Goal: Task Accomplishment & Management: Complete application form

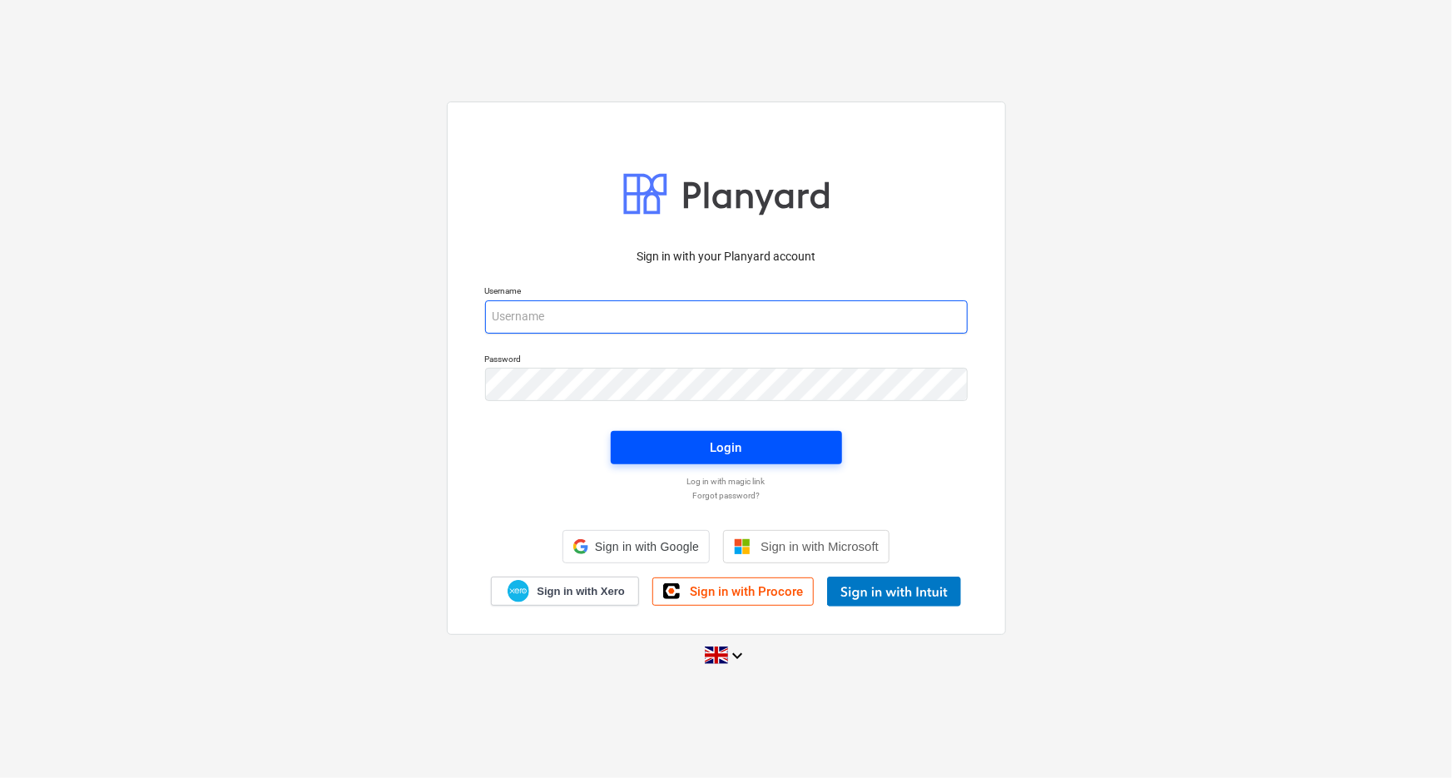
type input "[EMAIL_ADDRESS][DOMAIN_NAME]"
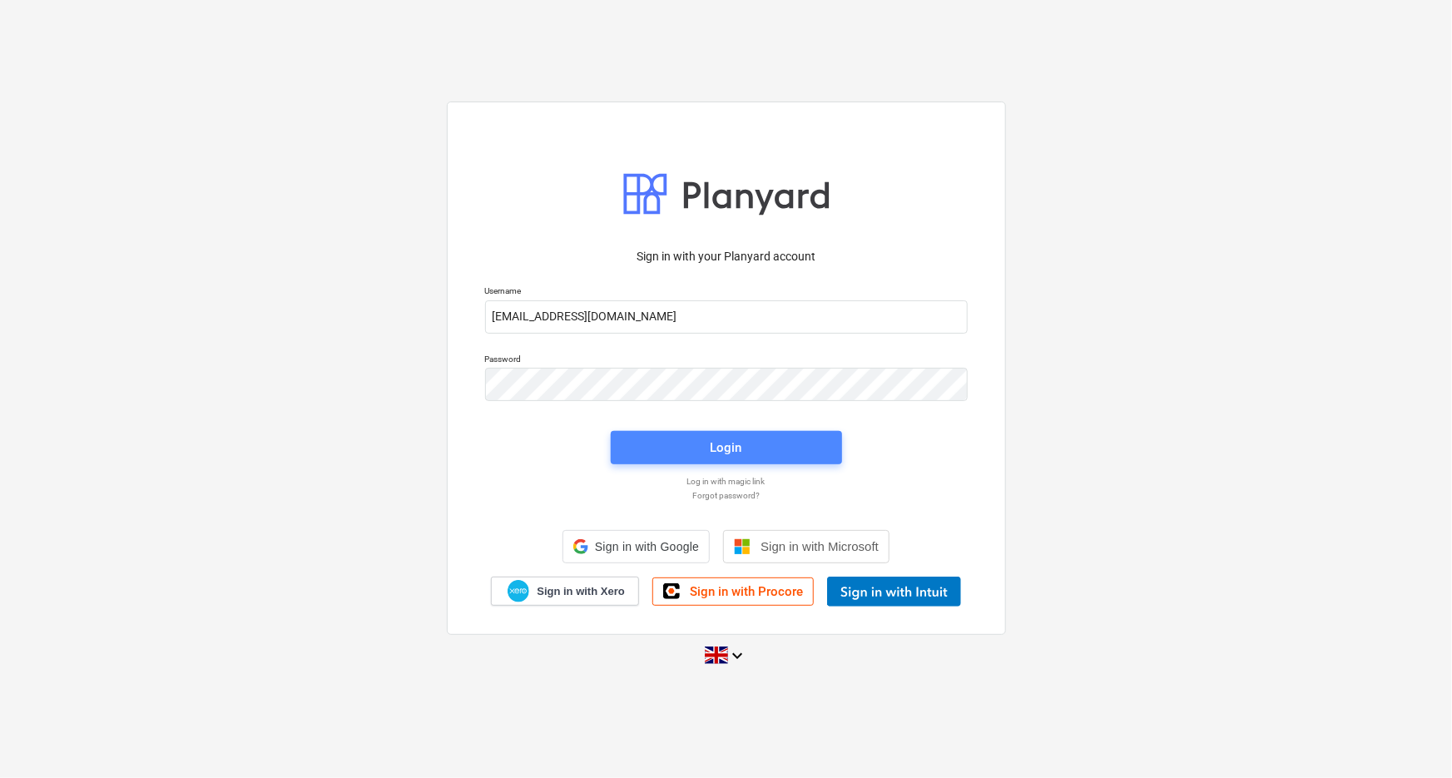
click at [760, 453] on div "Login" at bounding box center [726, 447] width 251 height 53
click at [760, 453] on span "Login" at bounding box center [726, 448] width 191 height 22
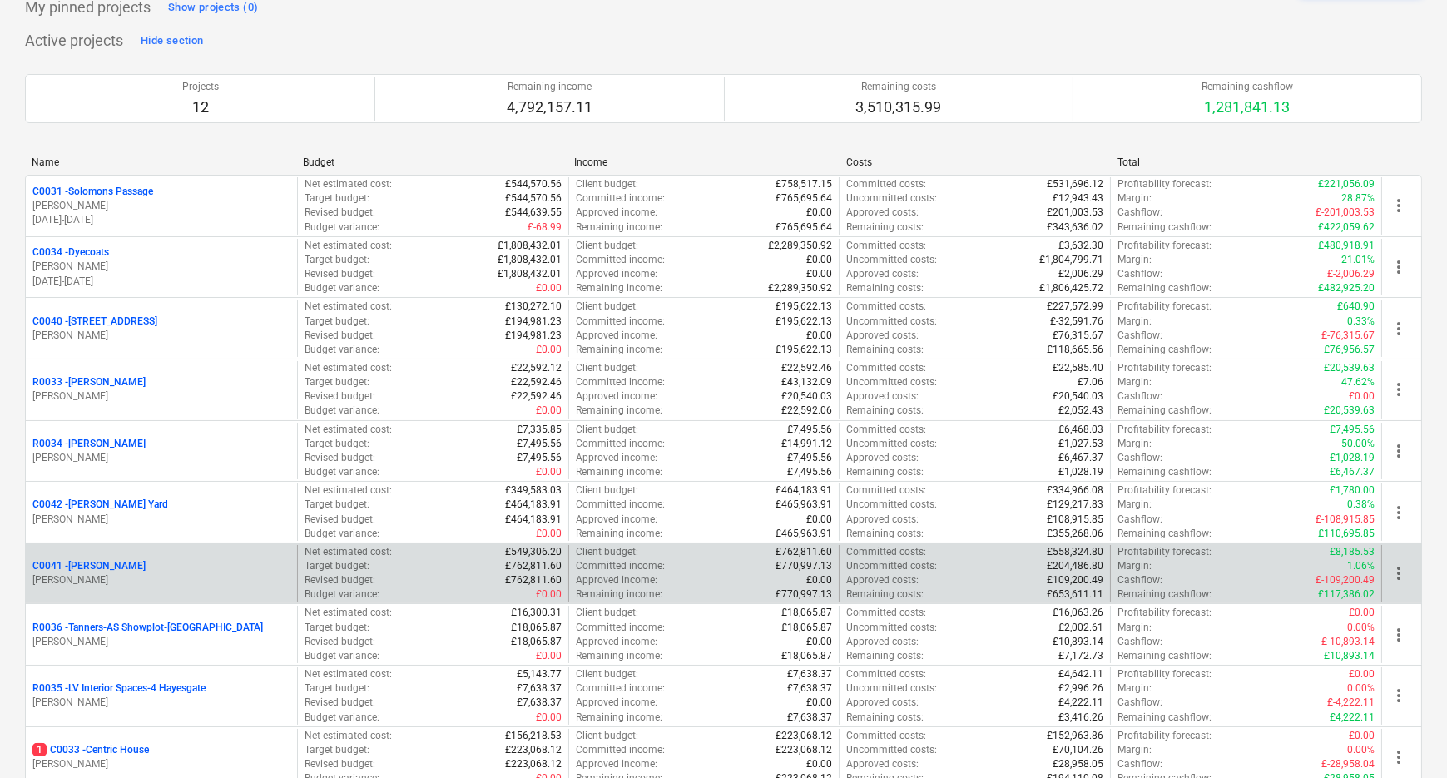
scroll to position [151, 0]
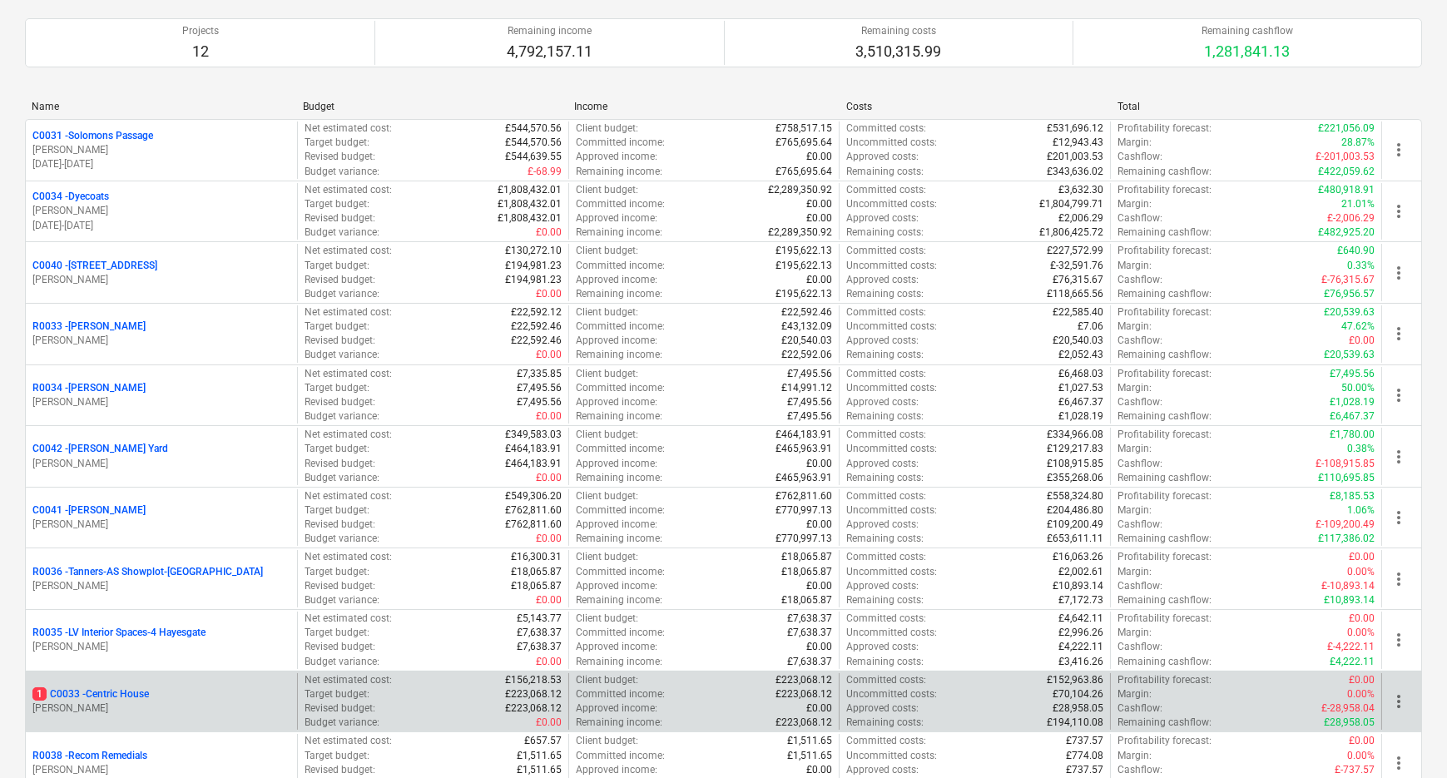
click at [131, 693] on p "1 C0033 - Centric House" at bounding box center [90, 694] width 116 height 14
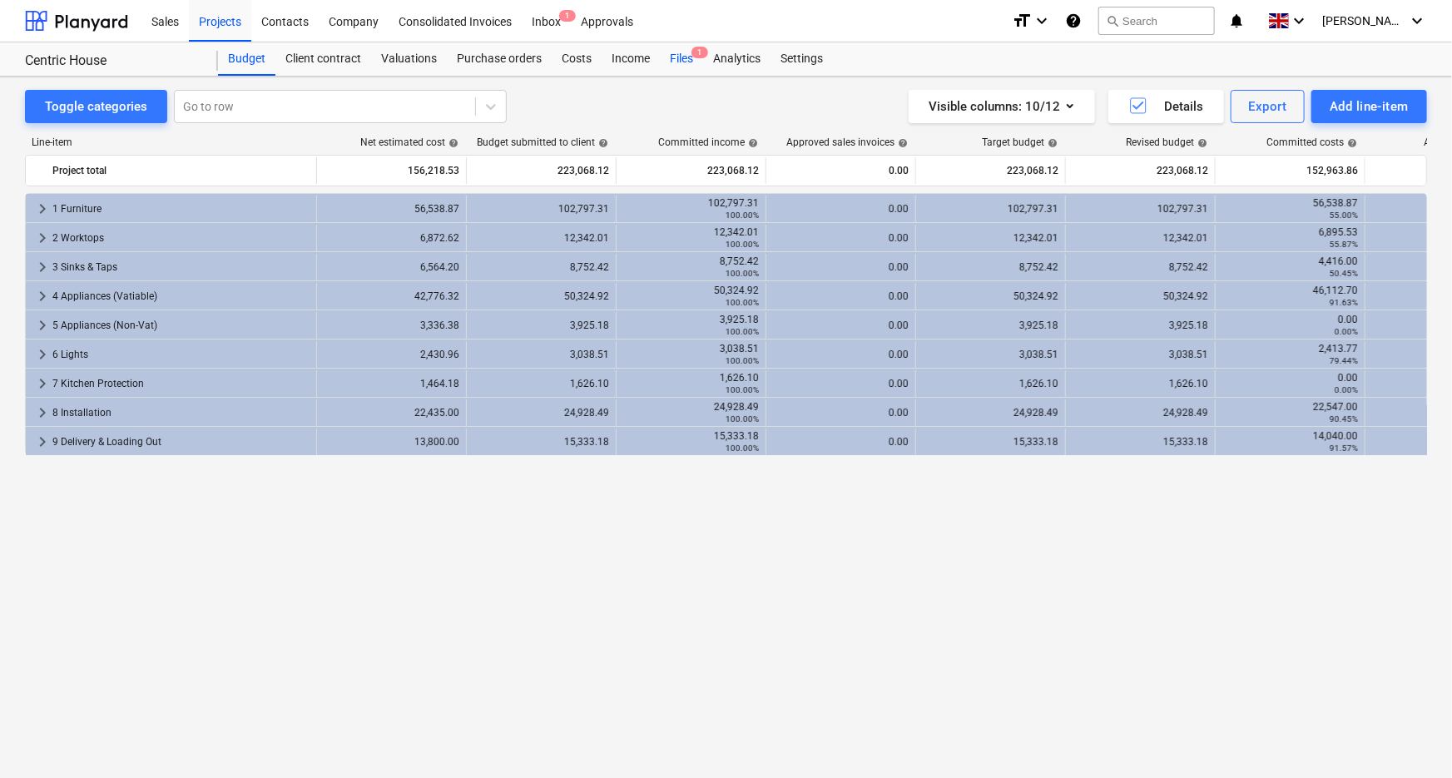
click at [666, 62] on div "Files 1" at bounding box center [681, 58] width 43 height 33
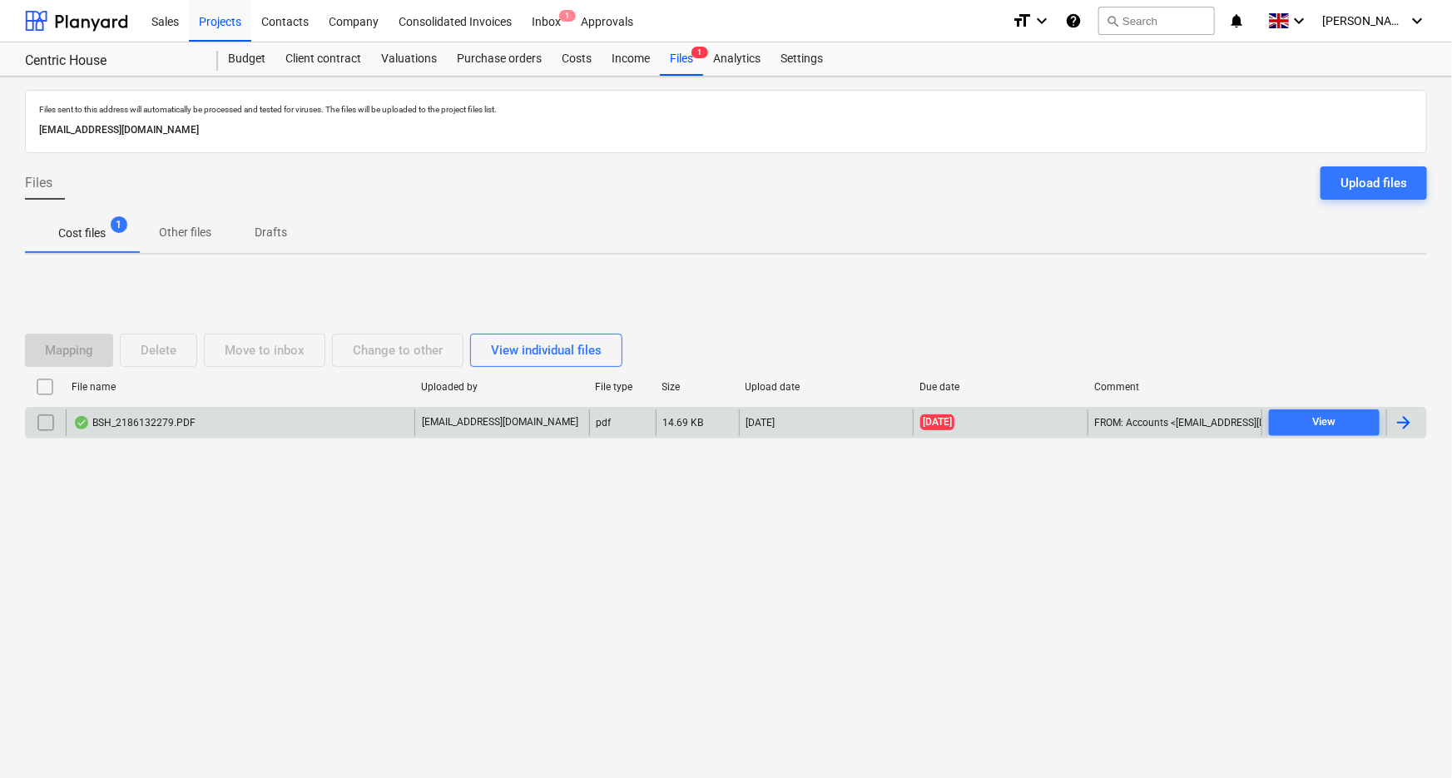
click at [307, 415] on div "BSH_2186132279.PDF" at bounding box center [240, 422] width 349 height 27
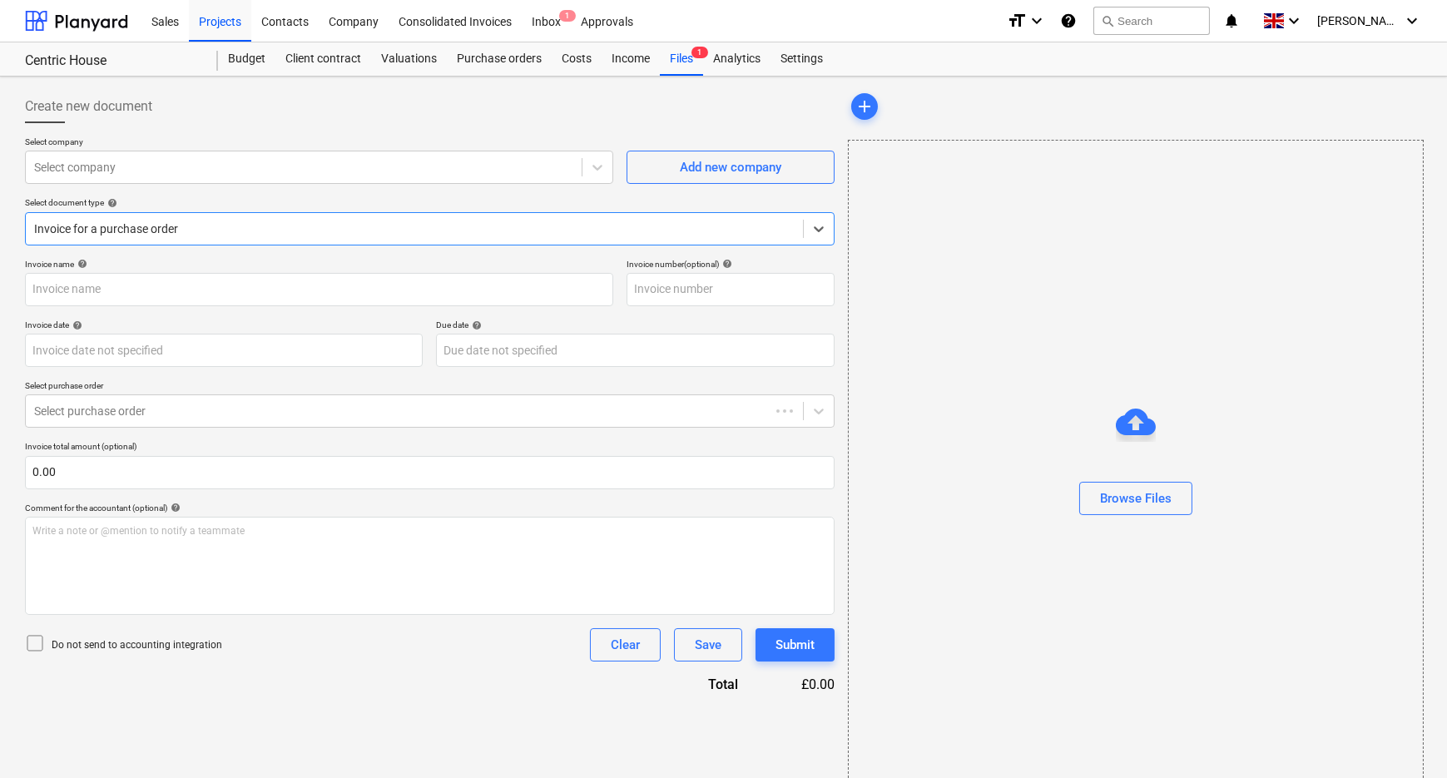
type input "2186132279"
type input "[DATE]"
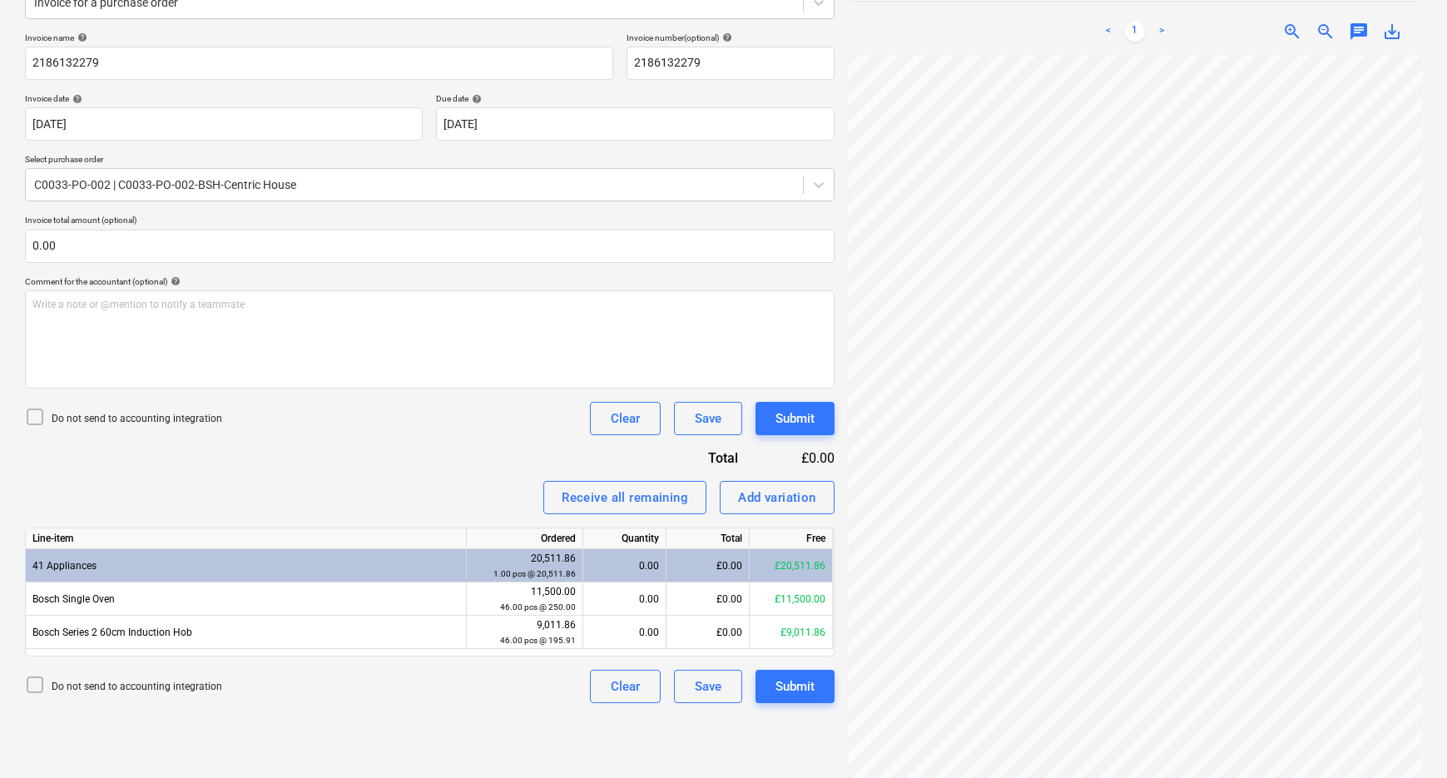
scroll to position [204, 130]
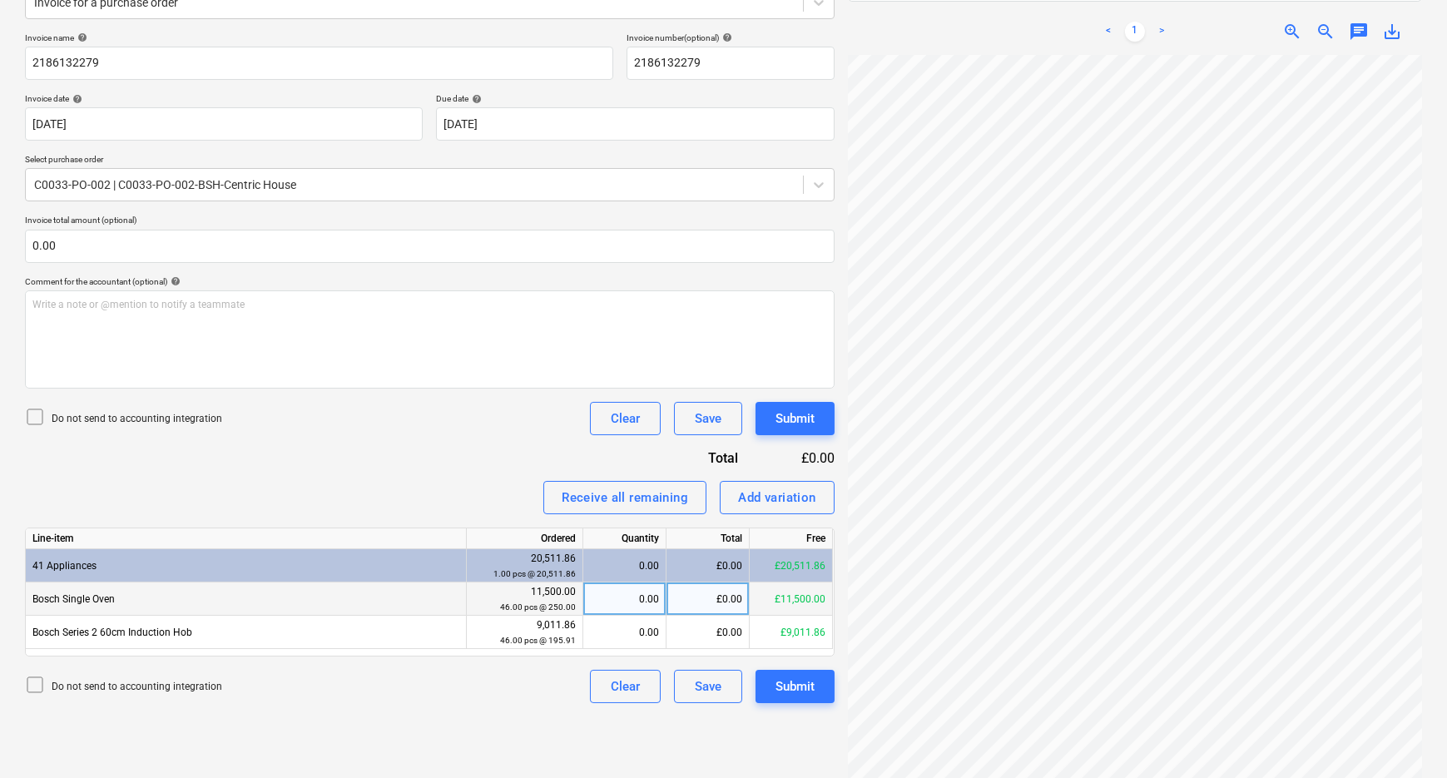
click at [630, 599] on div "0.00" at bounding box center [624, 598] width 69 height 33
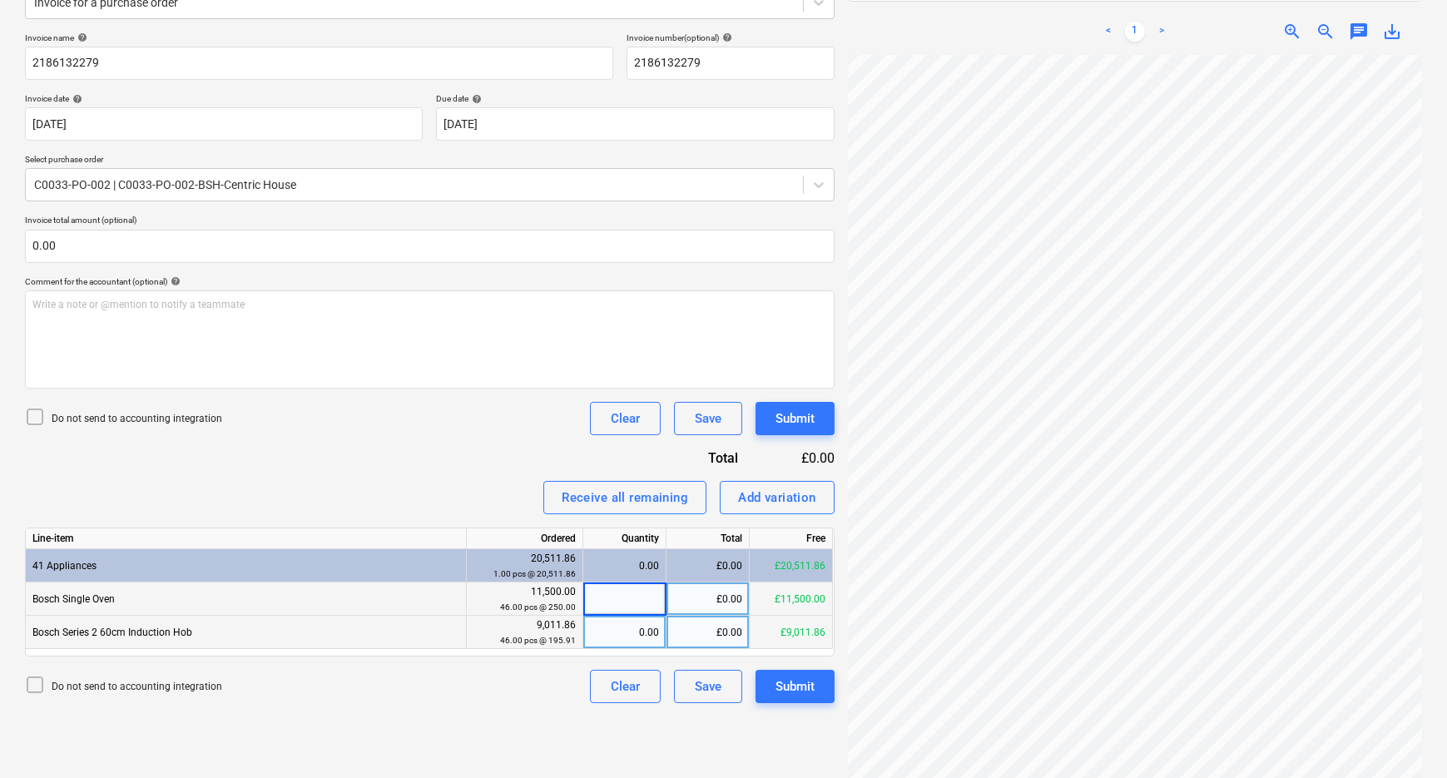
type input "8"
click at [612, 641] on div "0.00" at bounding box center [624, 632] width 69 height 33
type input "8"
click at [545, 701] on div "Do not send to accounting integration Clear Save Submit" at bounding box center [430, 686] width 810 height 33
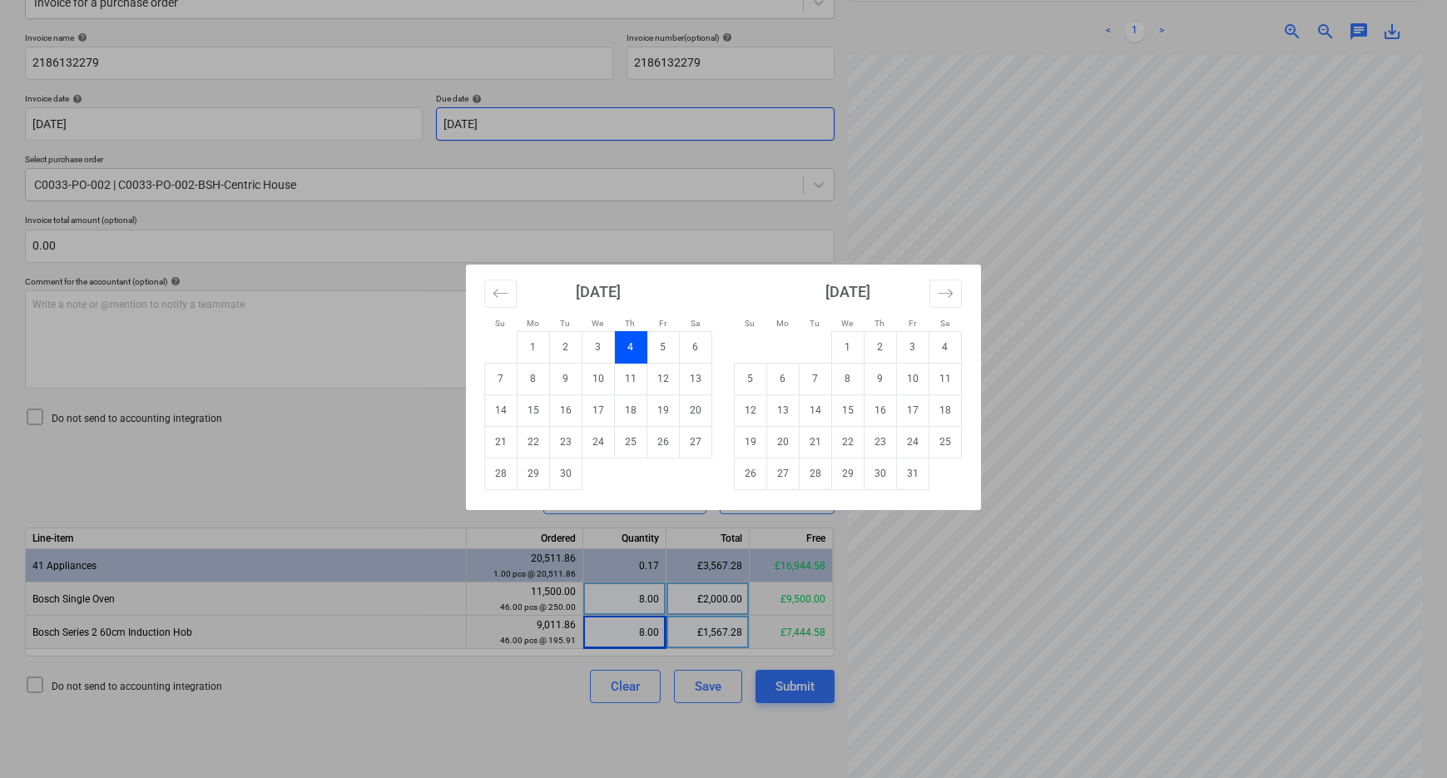
click at [585, 127] on body "Sales Projects Contacts Company Consolidated Invoices Inbox 1 Approvals format_…" at bounding box center [723, 163] width 1447 height 778
click at [907, 473] on td "31" at bounding box center [913, 474] width 32 height 32
type input "[DATE]"
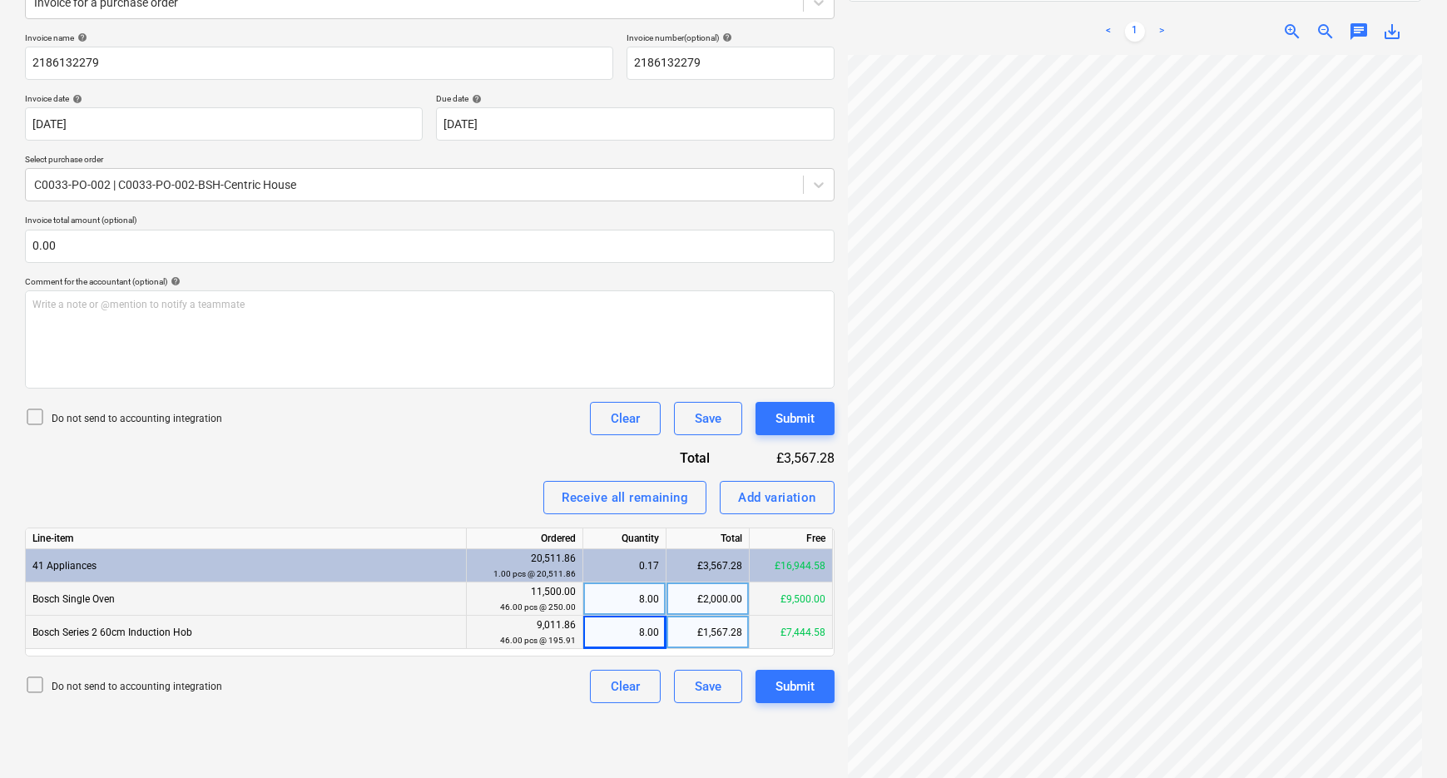
click at [473, 456] on div "Invoice name help 2186132279 Invoice number (optional) help 2186132279 Invoice …" at bounding box center [430, 367] width 810 height 671
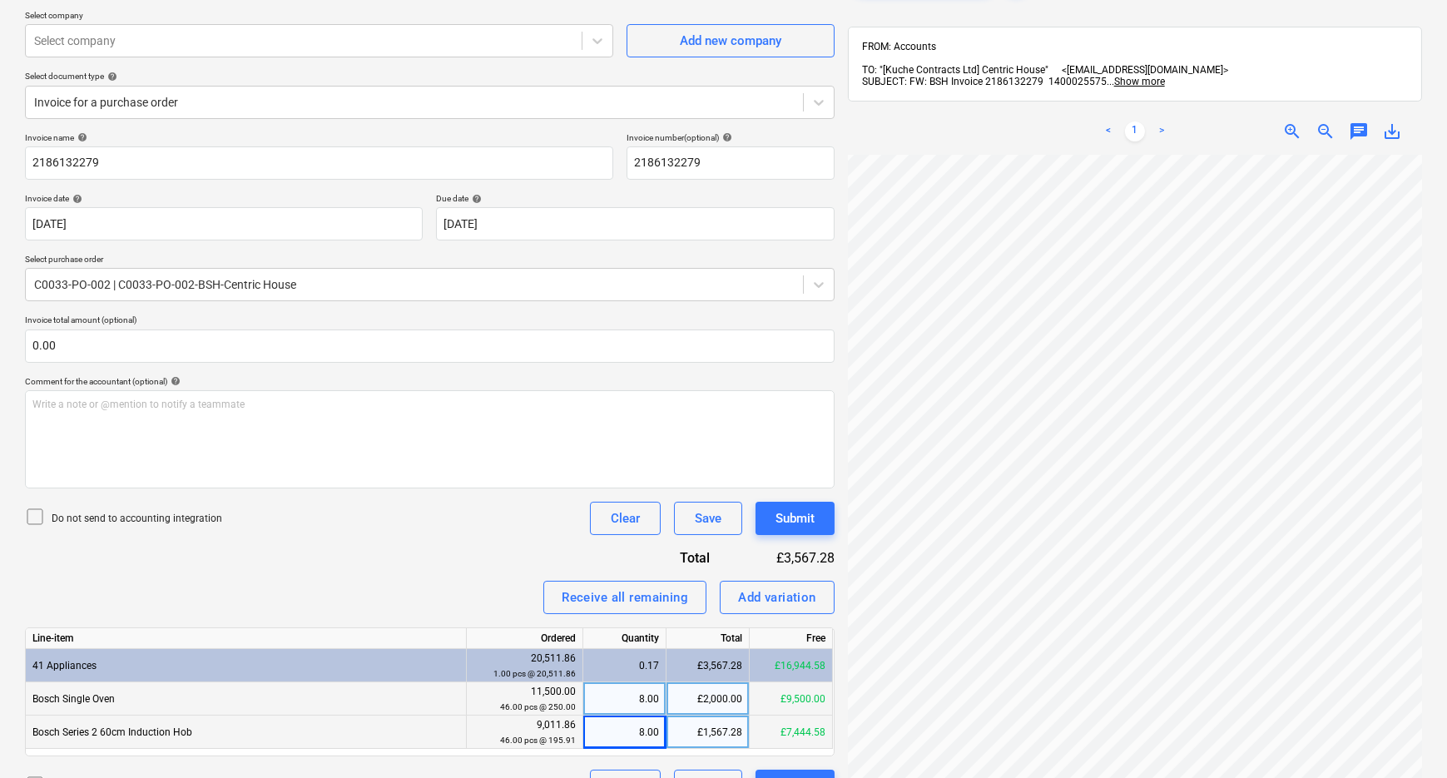
scroll to position [0, 0]
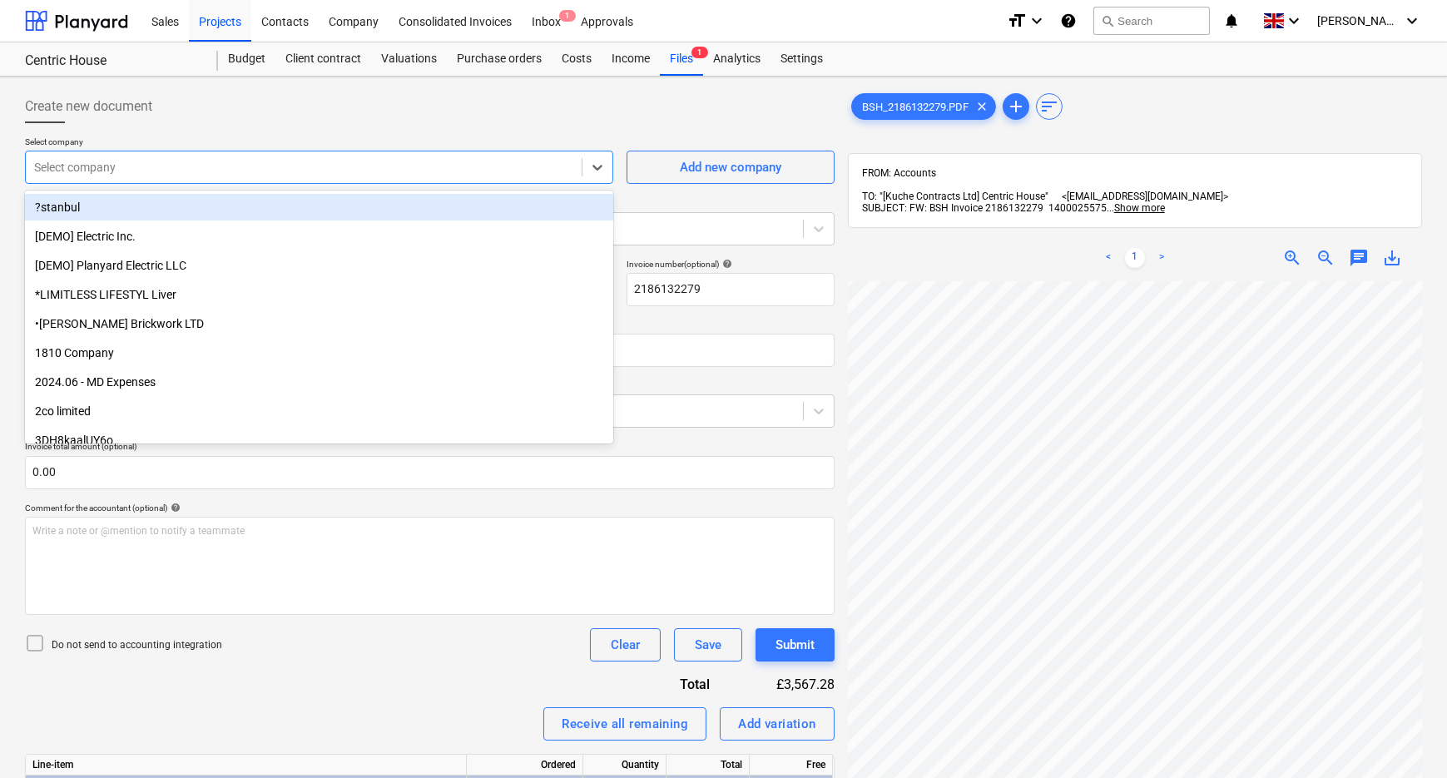
click at [559, 164] on div at bounding box center [303, 167] width 539 height 17
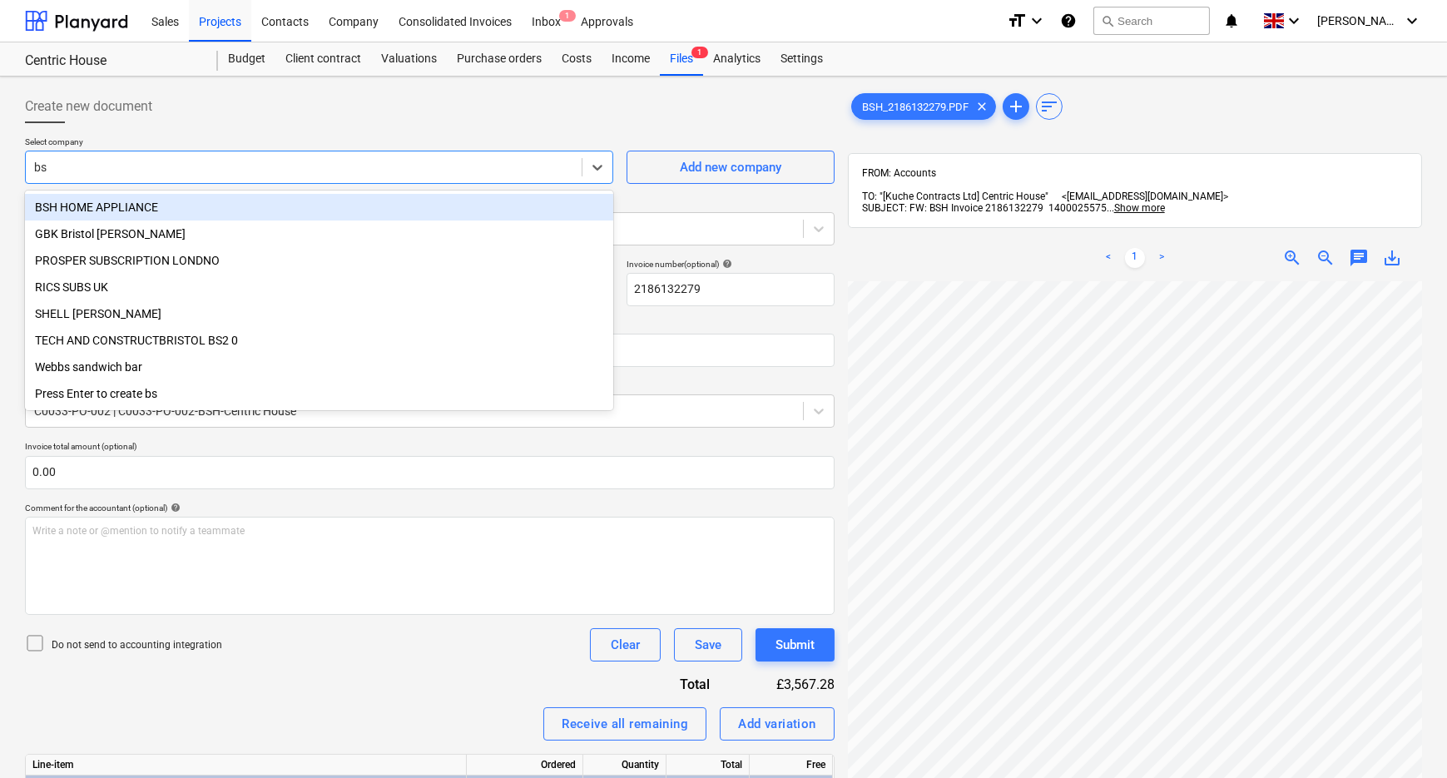
type input "bsh"
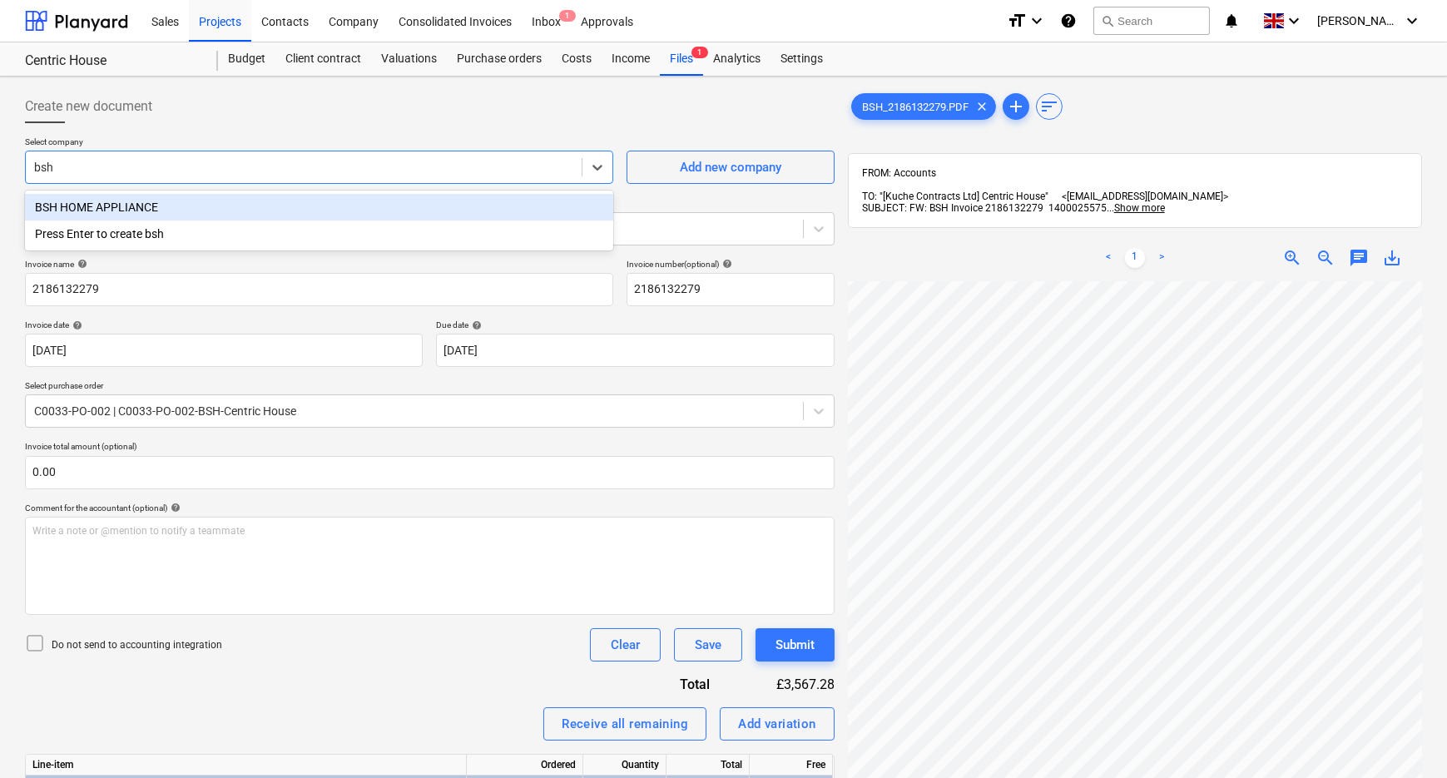
click at [303, 206] on div "BSH HOME APPLIANCE" at bounding box center [319, 207] width 588 height 27
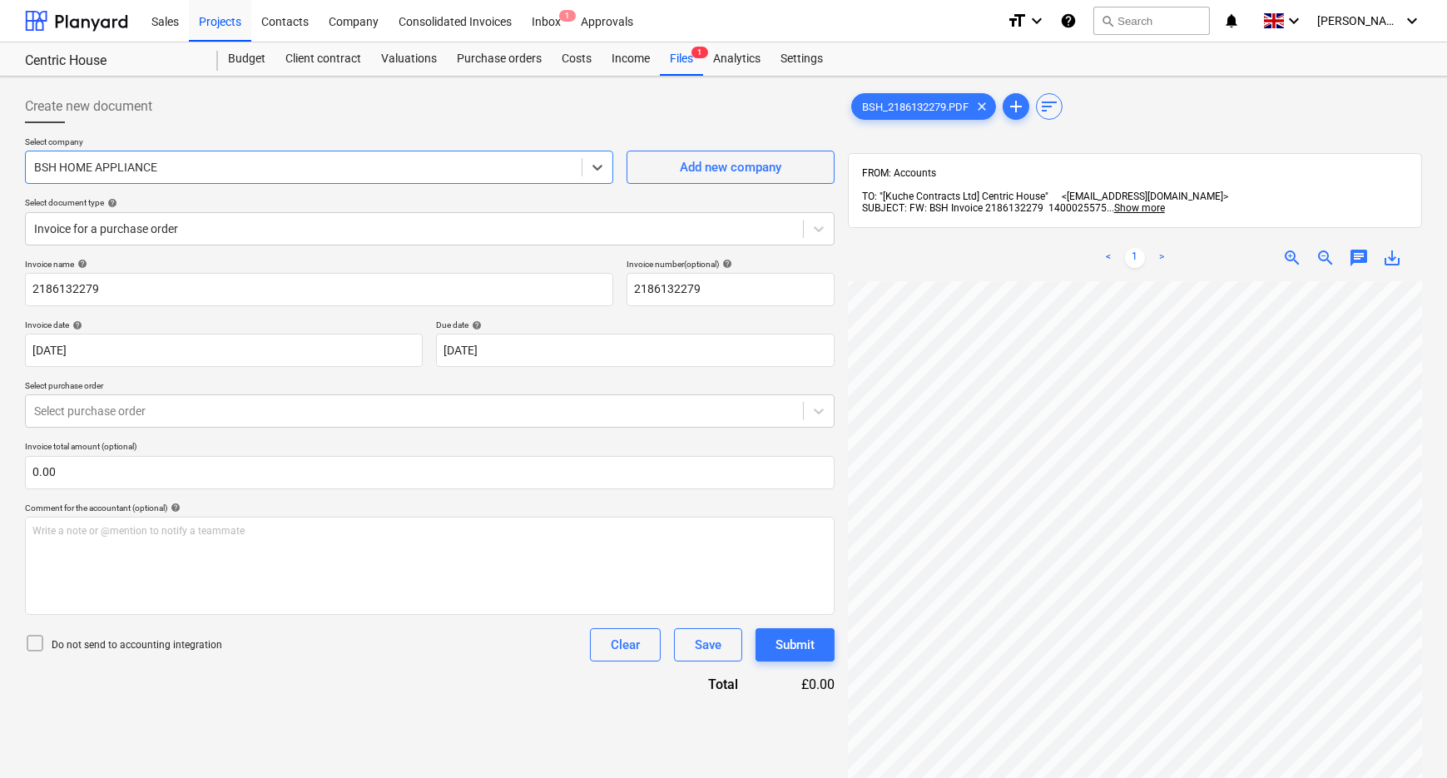
click at [335, 680] on div "Invoice name help 2186132279 Invoice number (optional) help 2186132279 Invoice …" at bounding box center [430, 476] width 810 height 435
click at [306, 407] on div at bounding box center [414, 411] width 760 height 17
click at [243, 223] on div at bounding box center [414, 228] width 760 height 17
click at [242, 223] on div at bounding box center [414, 228] width 760 height 17
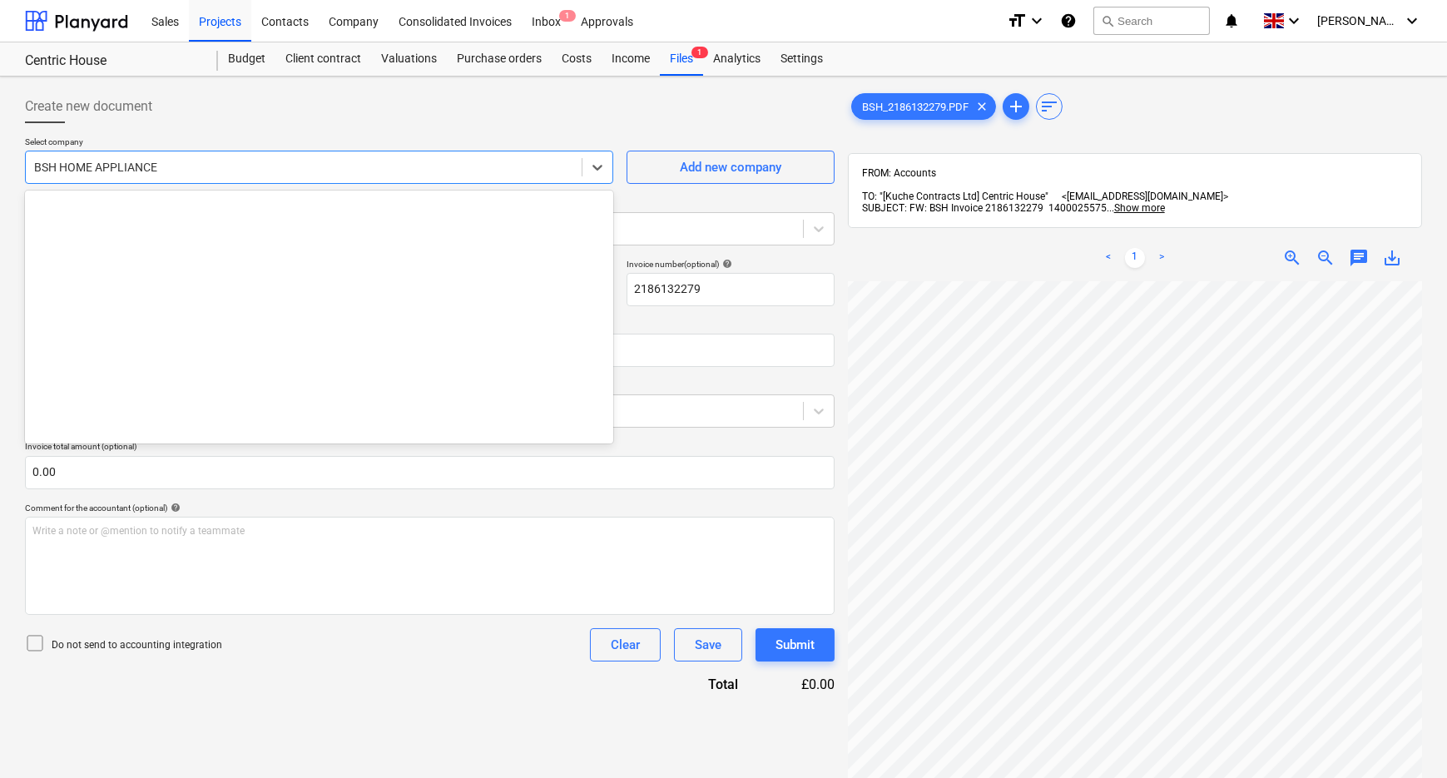
click at [199, 156] on div "BSH HOME APPLIANCE" at bounding box center [304, 167] width 556 height 23
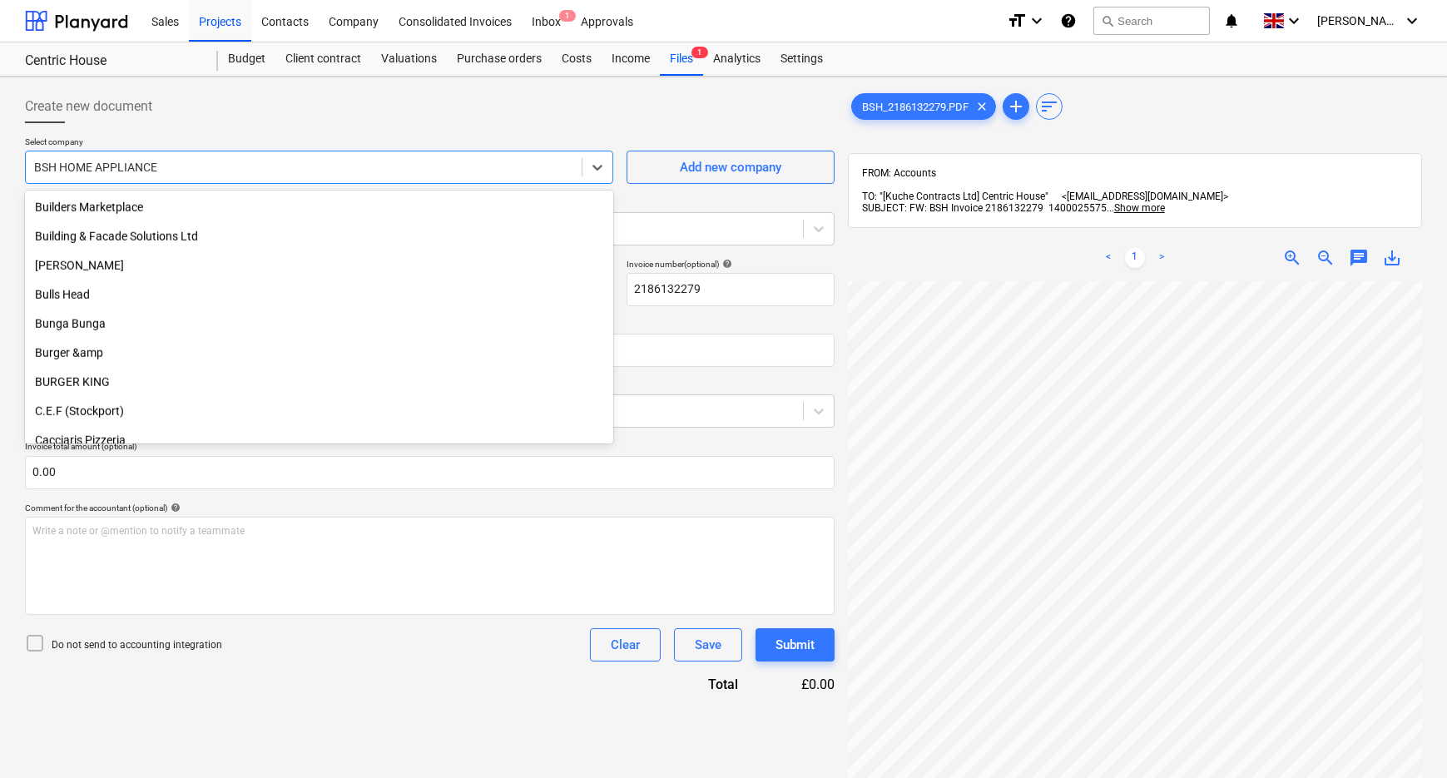
scroll to position [4607, 0]
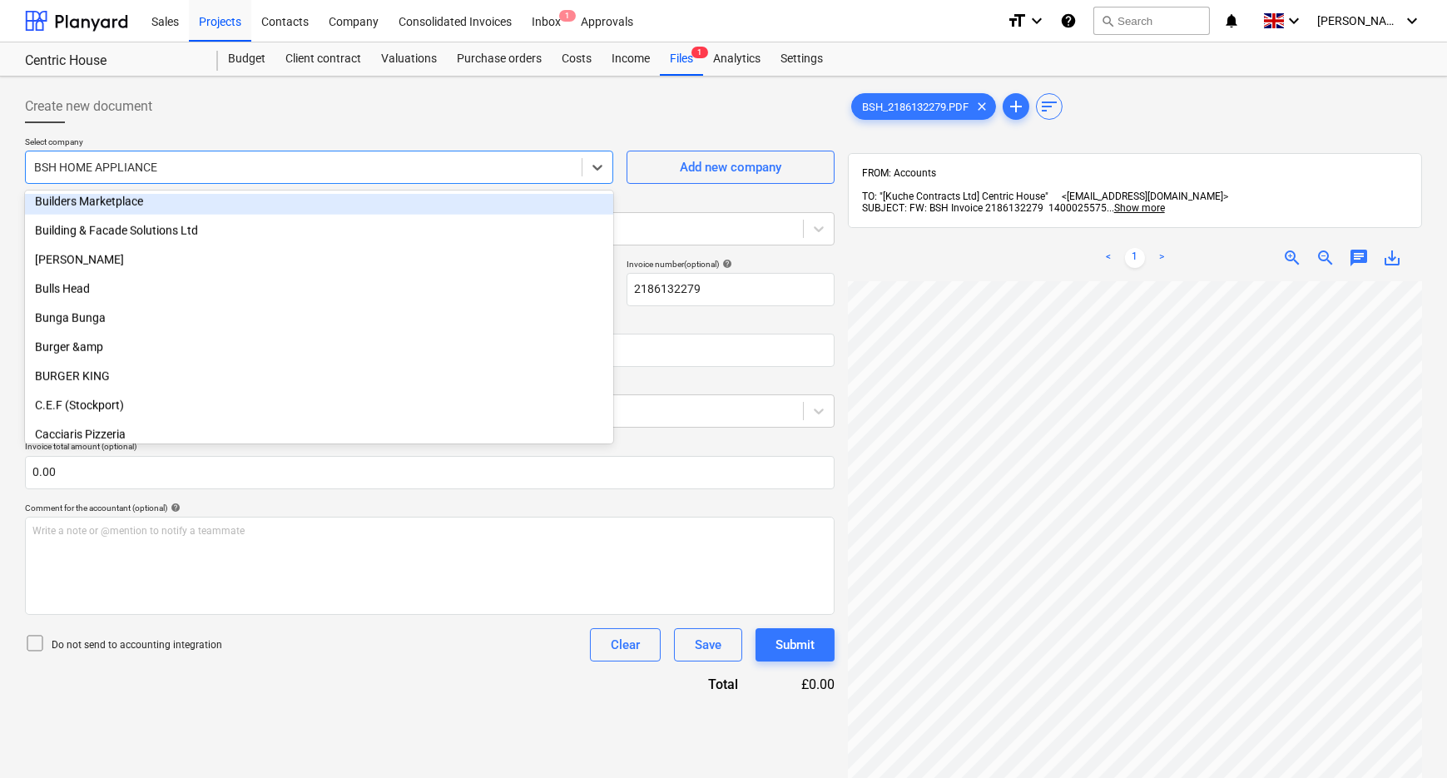
click at [261, 165] on div at bounding box center [303, 167] width 539 height 17
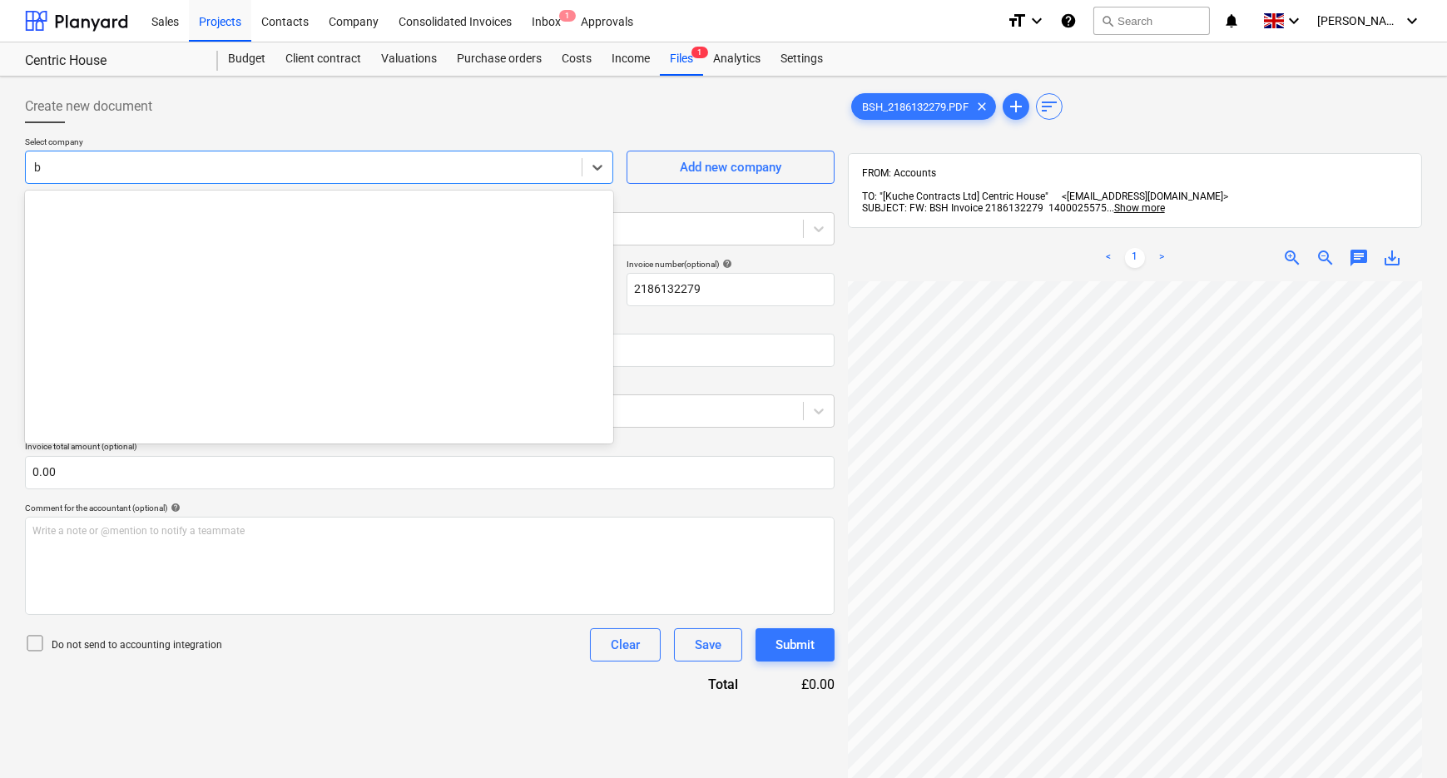
scroll to position [4455, 0]
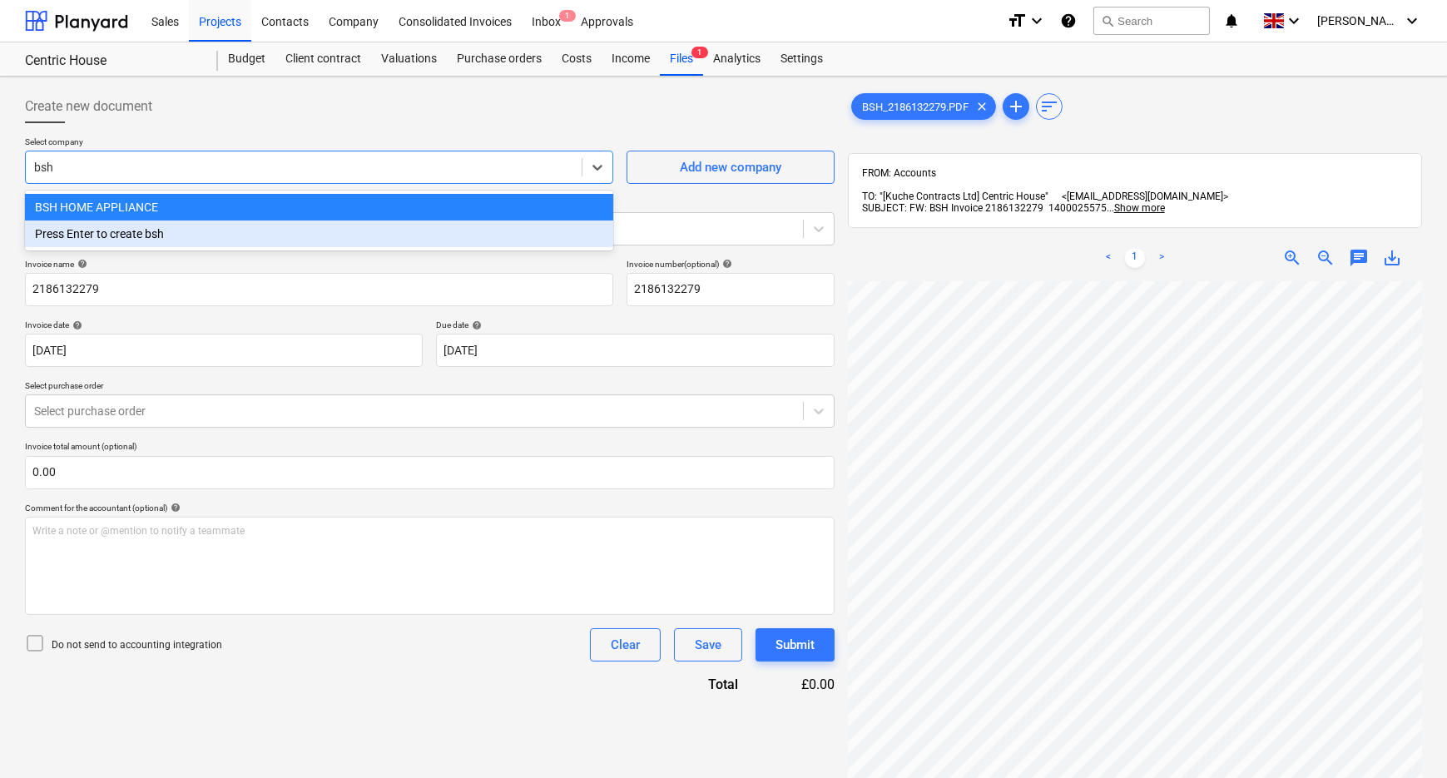
type input "bsh"
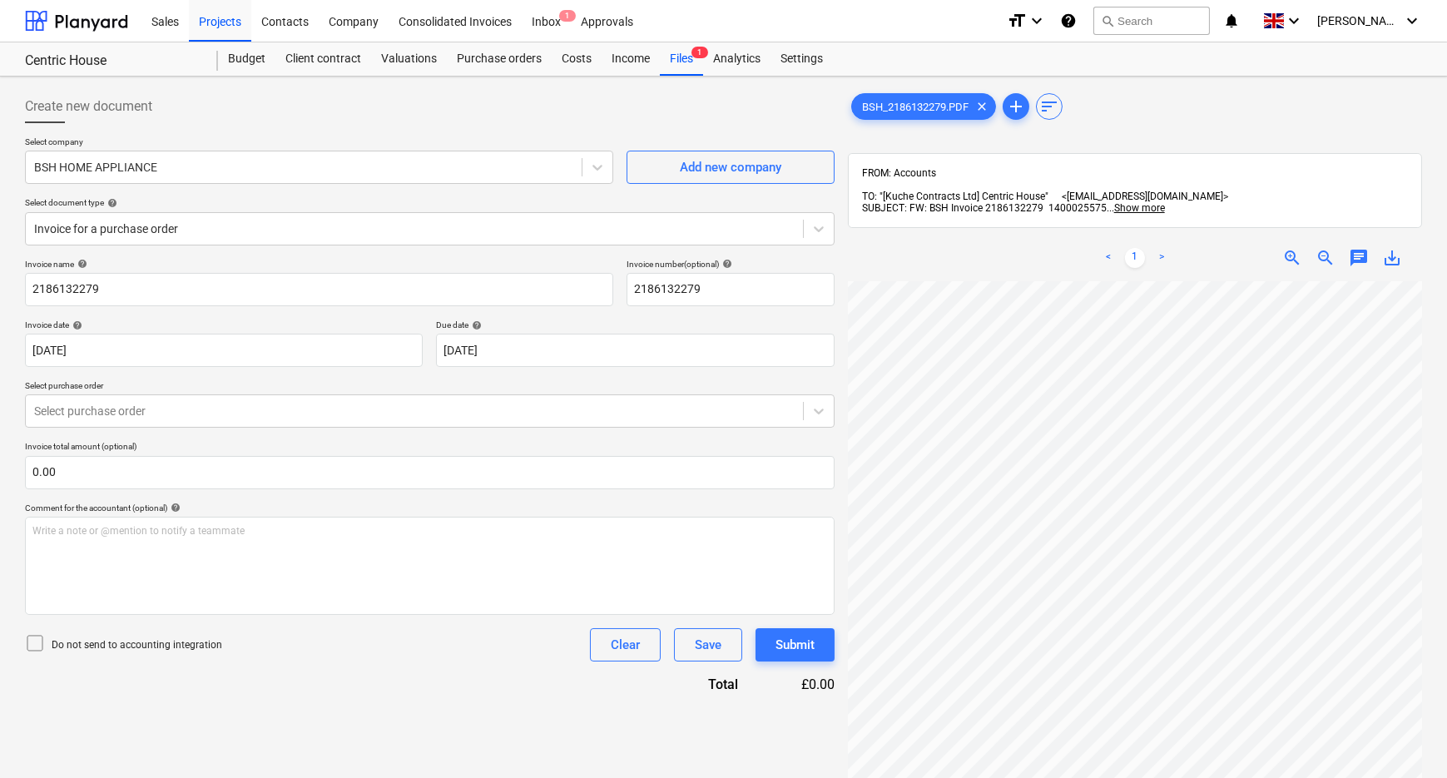
click at [271, 380] on p "Select purchase order" at bounding box center [430, 387] width 810 height 14
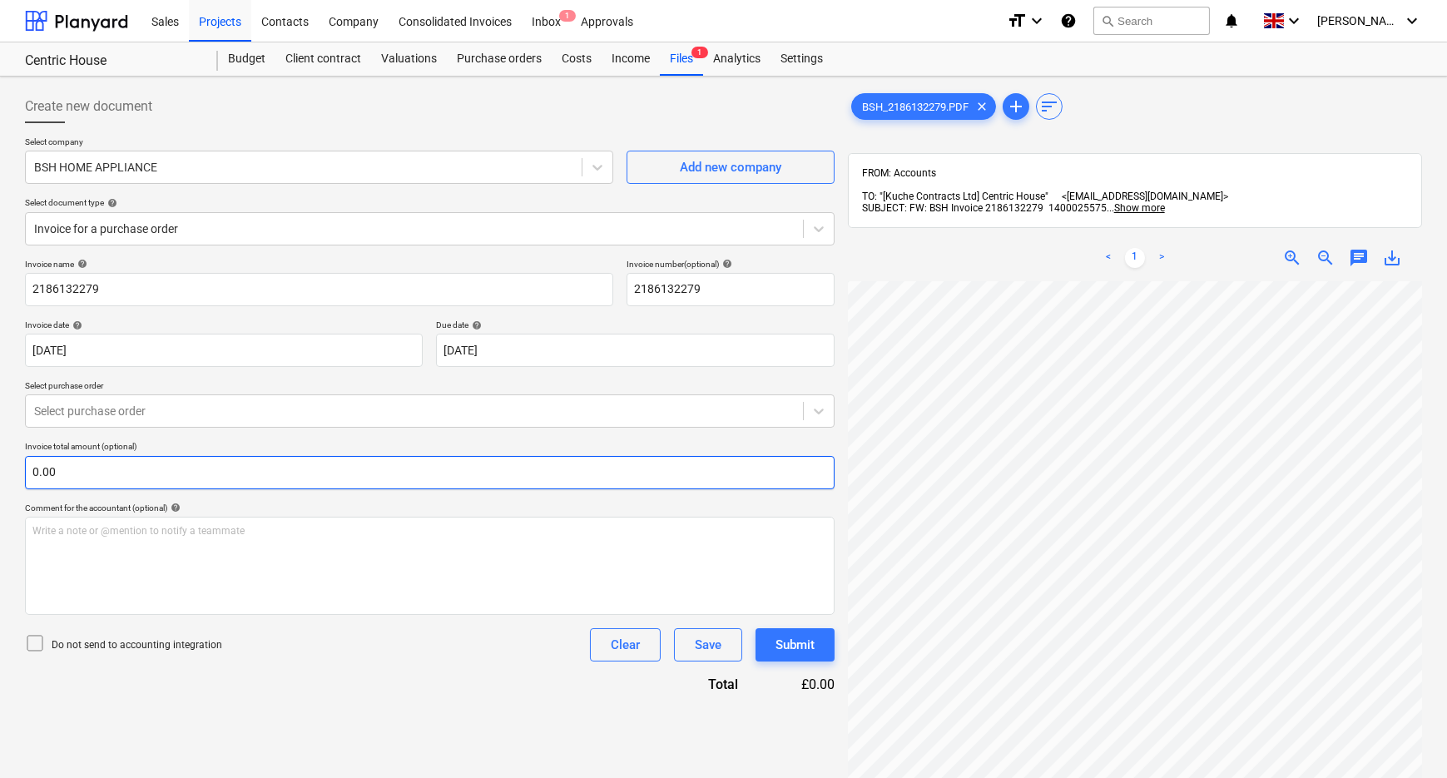
scroll to position [184, 0]
click at [252, 478] on input "text" at bounding box center [430, 472] width 810 height 33
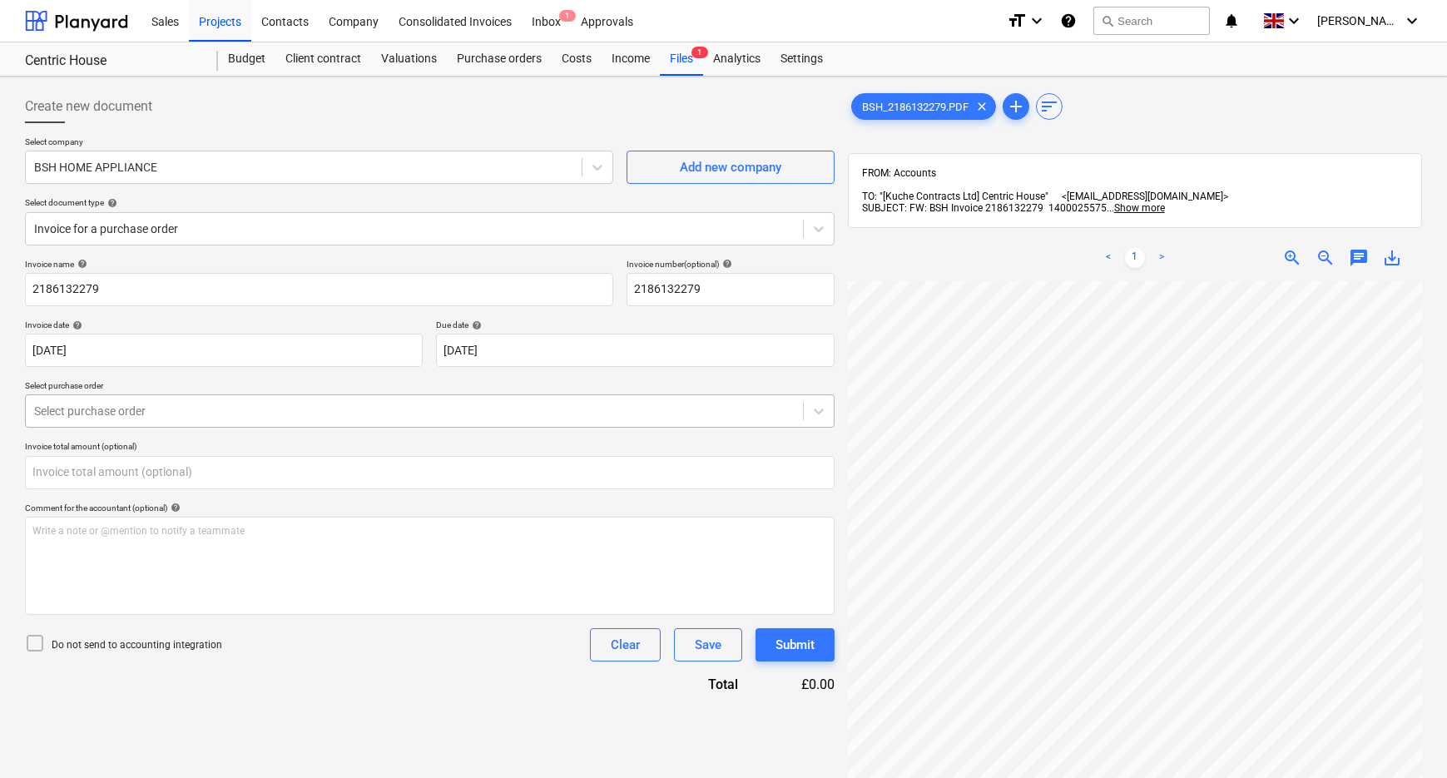
type input "0.00"
click at [258, 408] on div at bounding box center [414, 411] width 760 height 17
click at [601, 165] on icon at bounding box center [597, 167] width 17 height 17
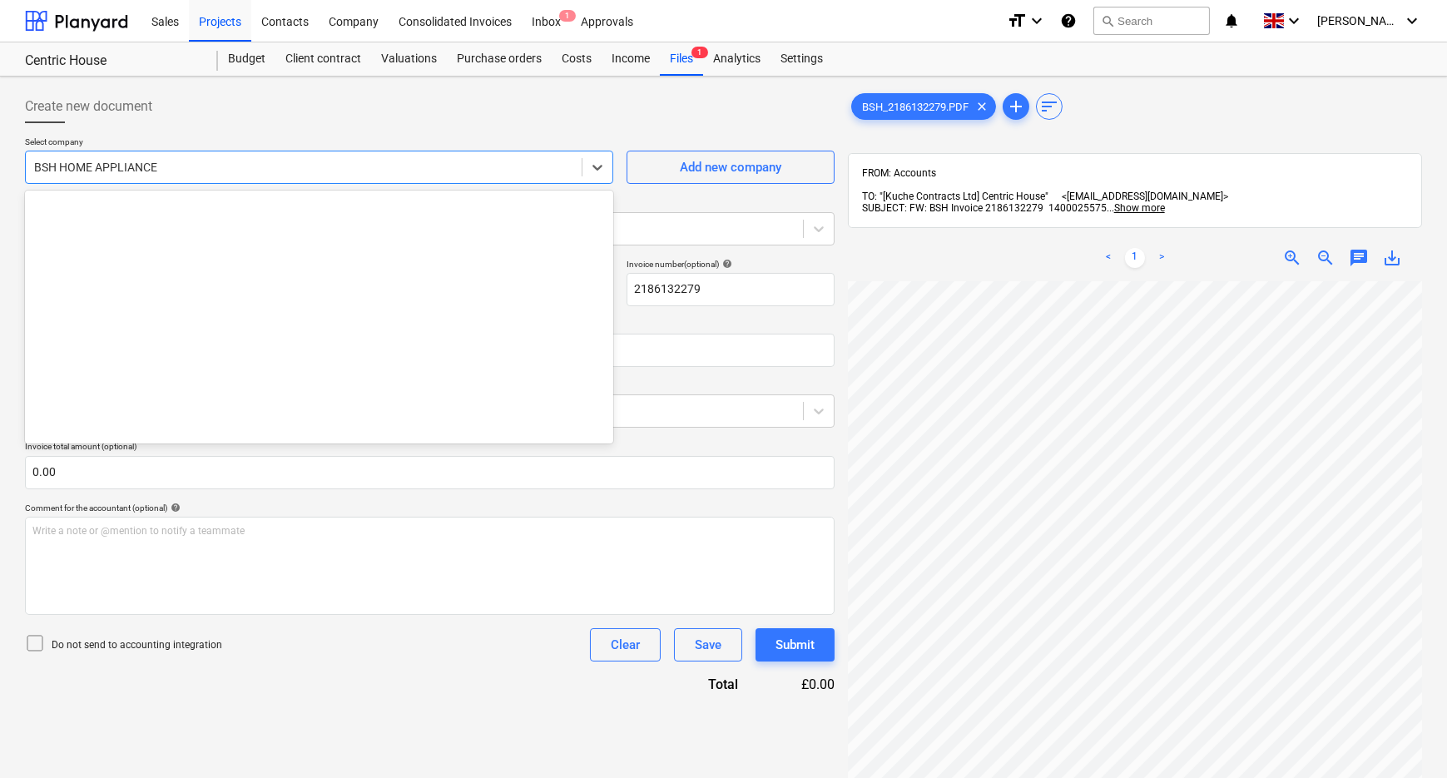
scroll to position [681, 0]
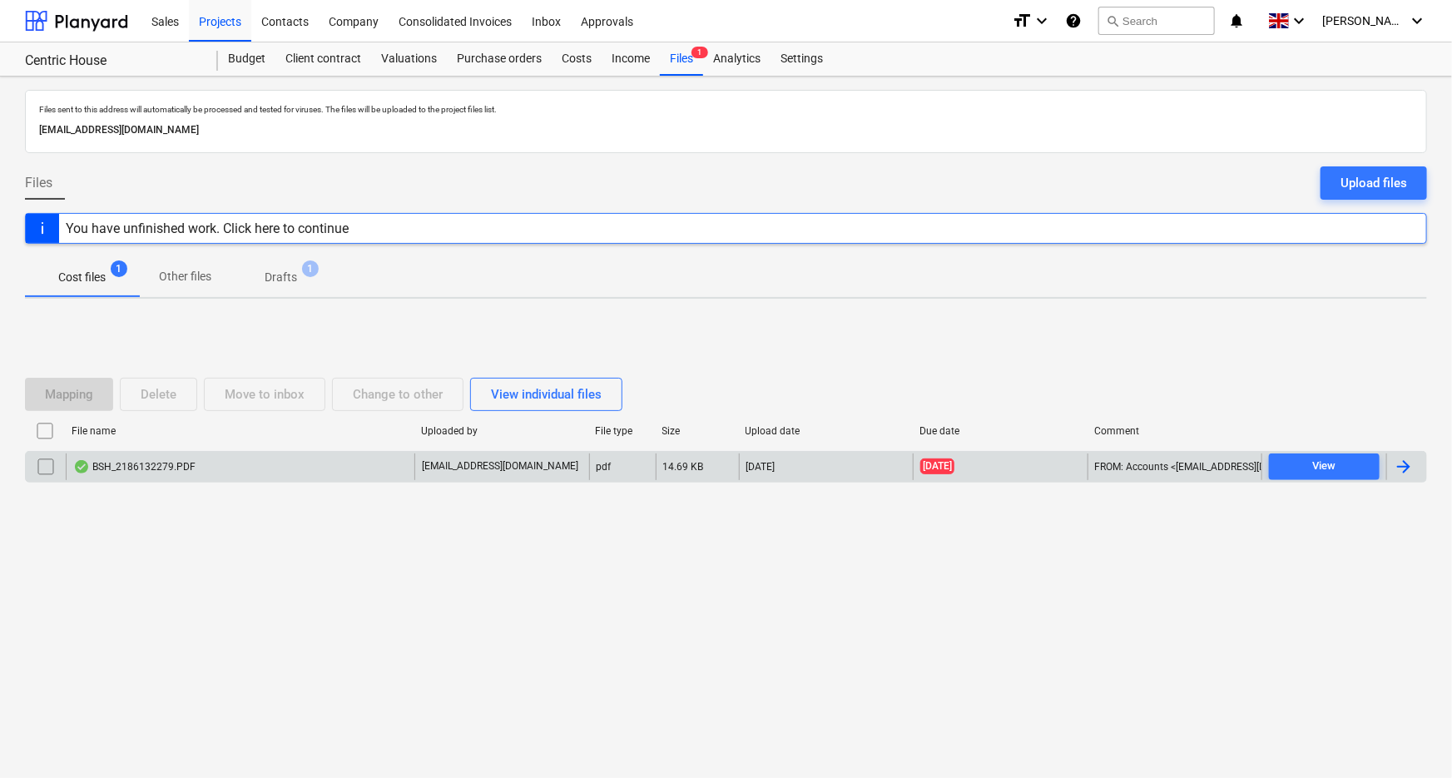
click at [138, 478] on div "BSH_2186132279.PDF" at bounding box center [240, 466] width 349 height 27
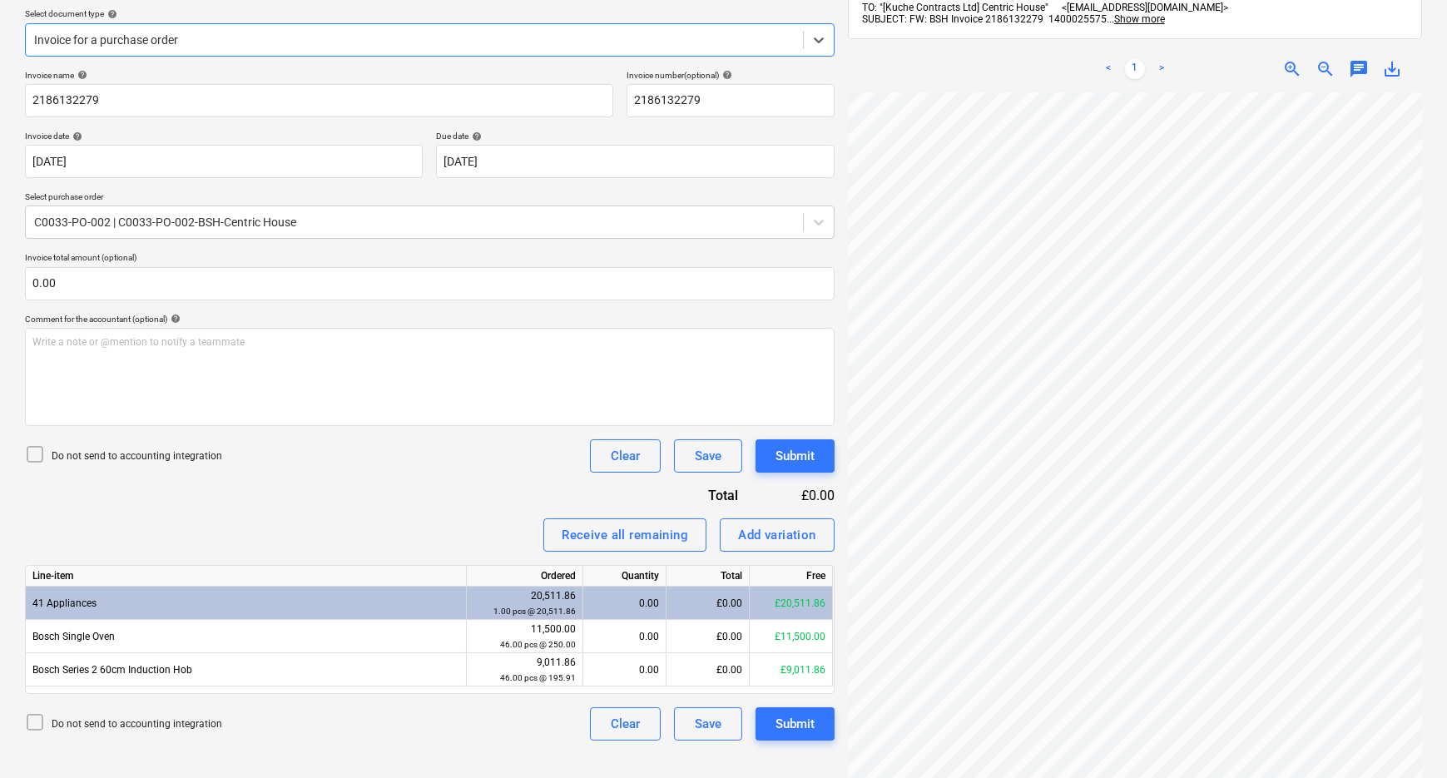
scroll to position [226, 0]
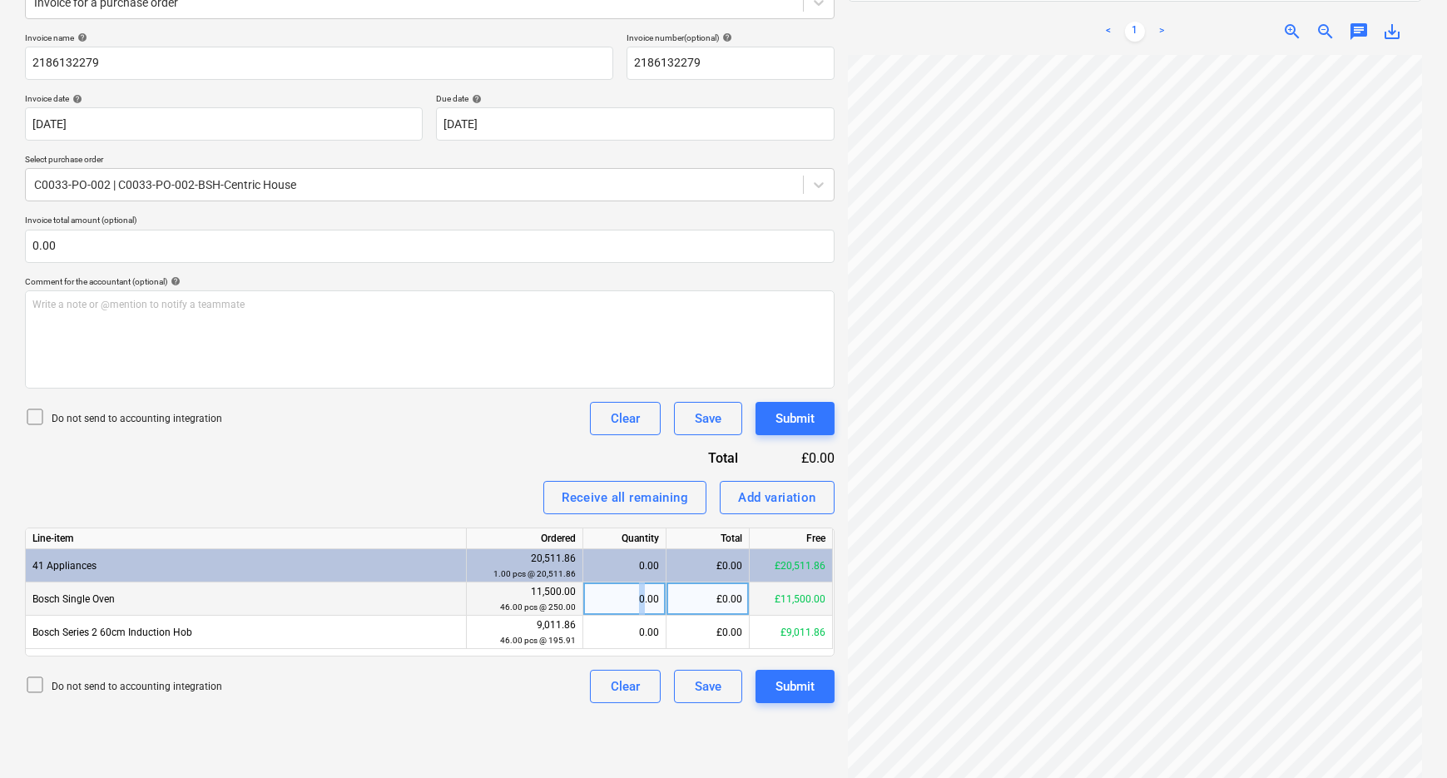
click at [641, 606] on div "0.00" at bounding box center [624, 598] width 69 height 33
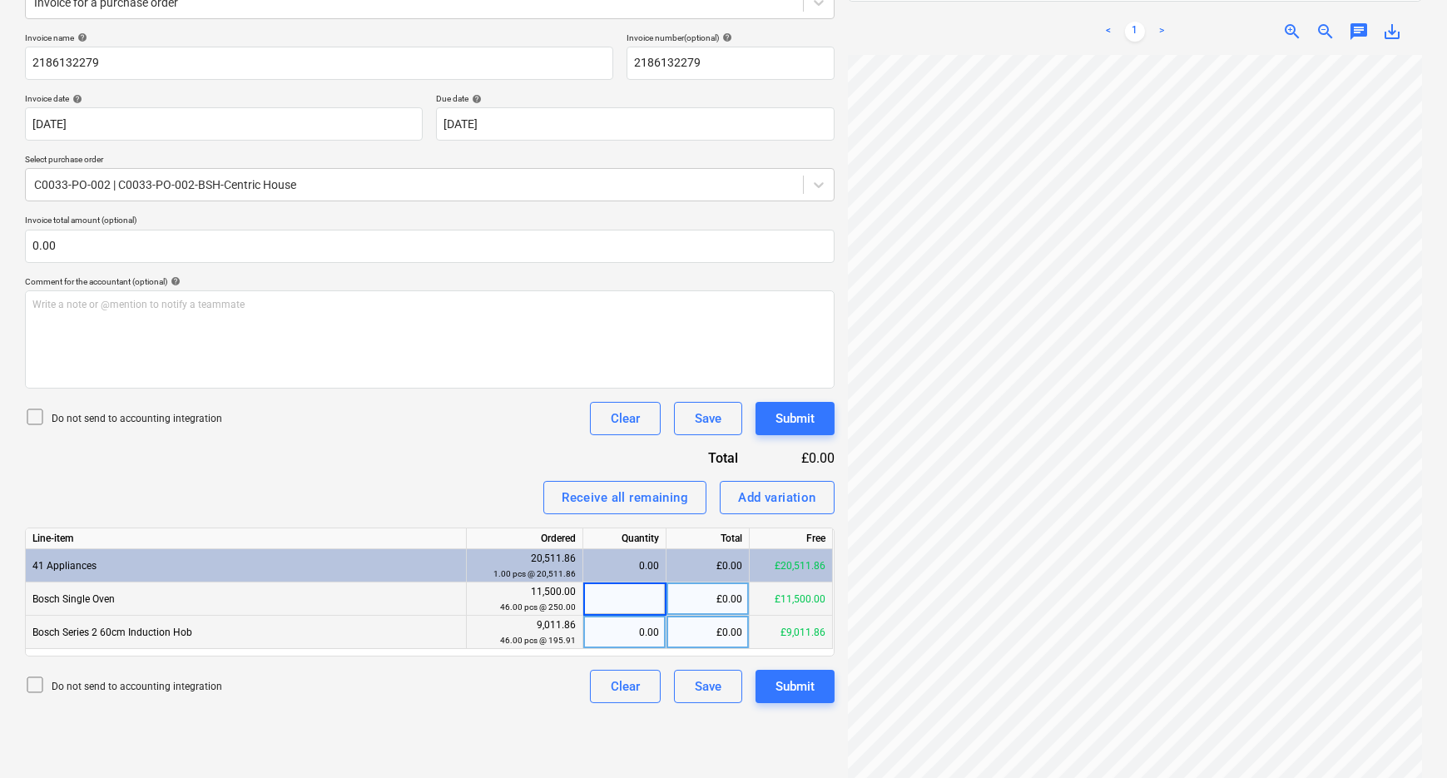
type input "8"
click at [636, 635] on div "0.00" at bounding box center [624, 632] width 69 height 33
type input "8"
click at [528, 676] on div "Do not send to accounting integration Clear Save Submit" at bounding box center [430, 686] width 810 height 33
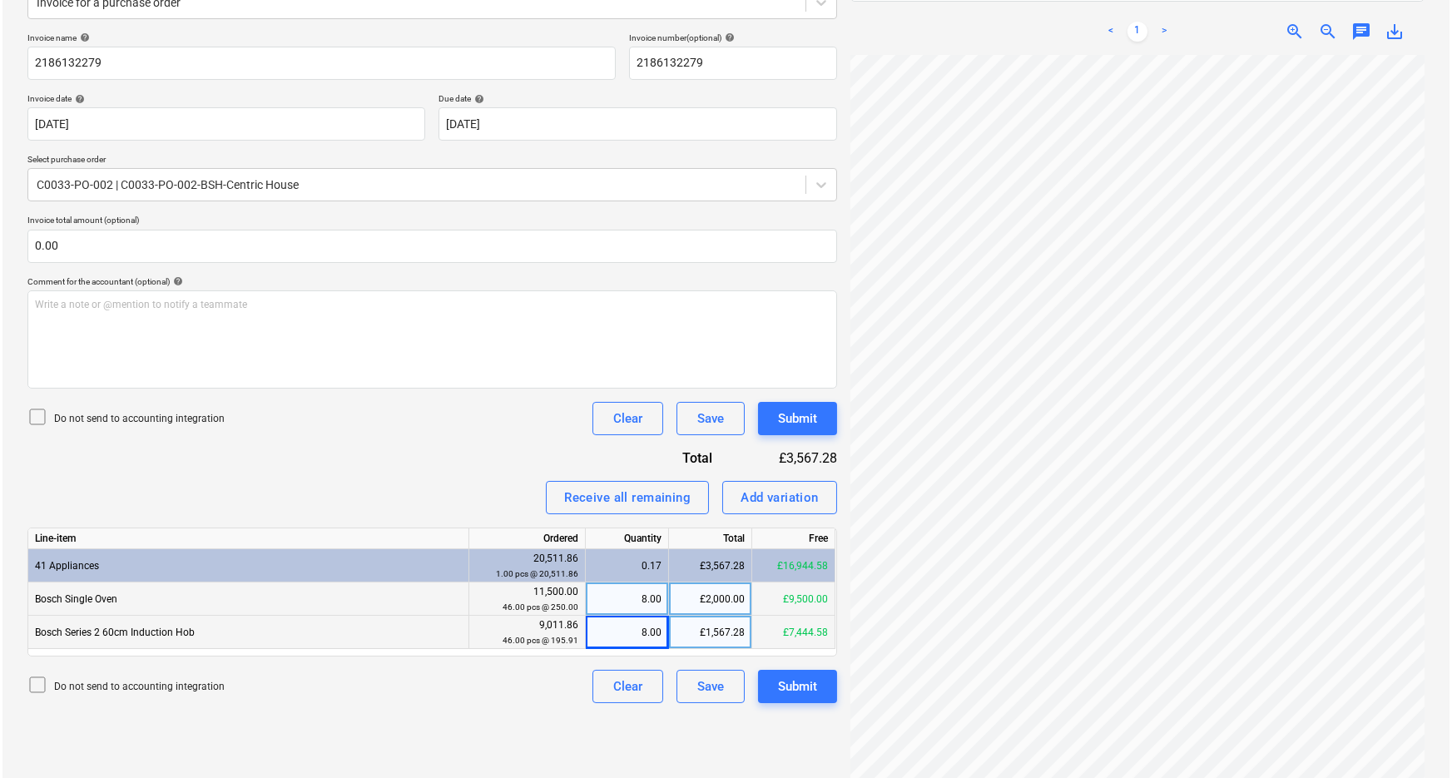
scroll to position [35, 177]
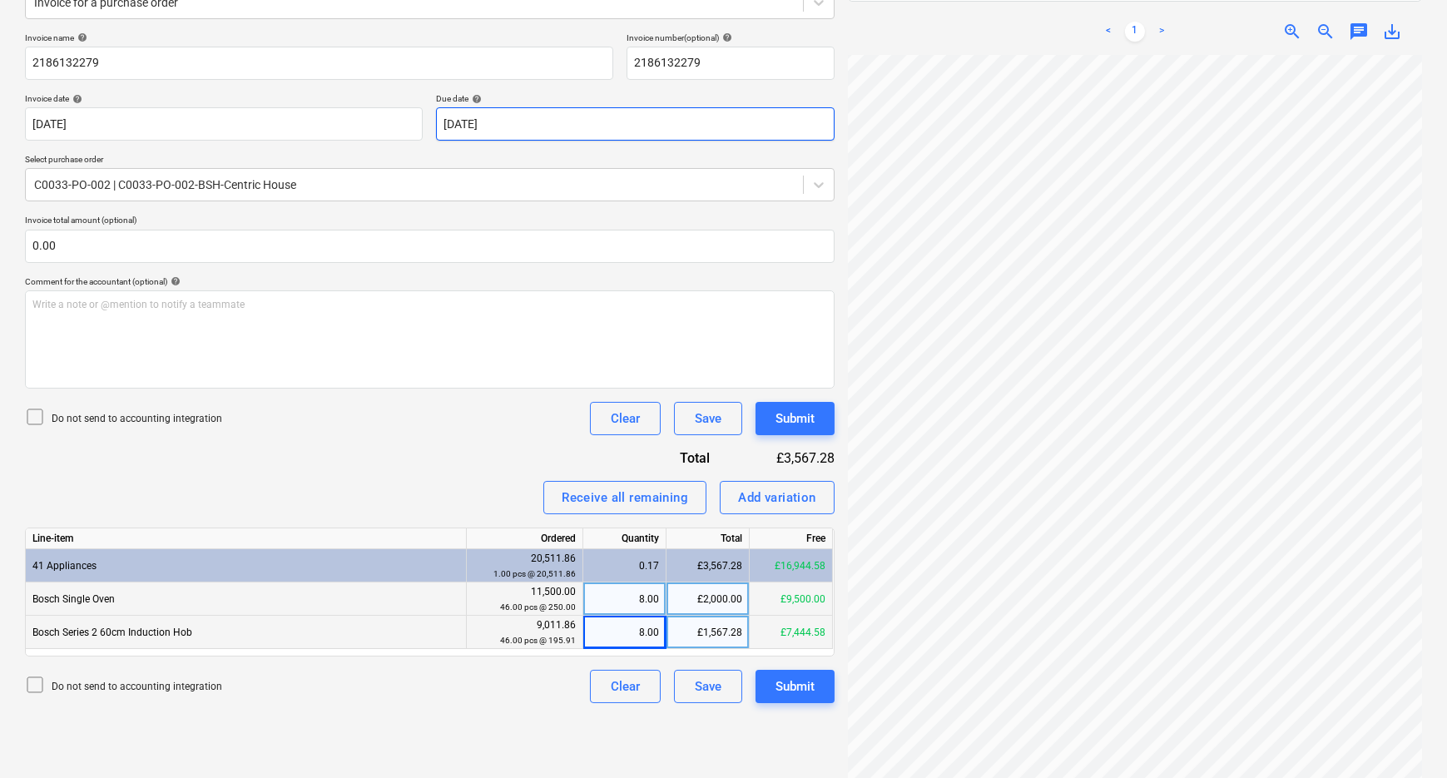
click at [649, 115] on body "Sales Projects Contacts Company Consolidated Invoices Inbox Approvals format_si…" at bounding box center [723, 163] width 1447 height 778
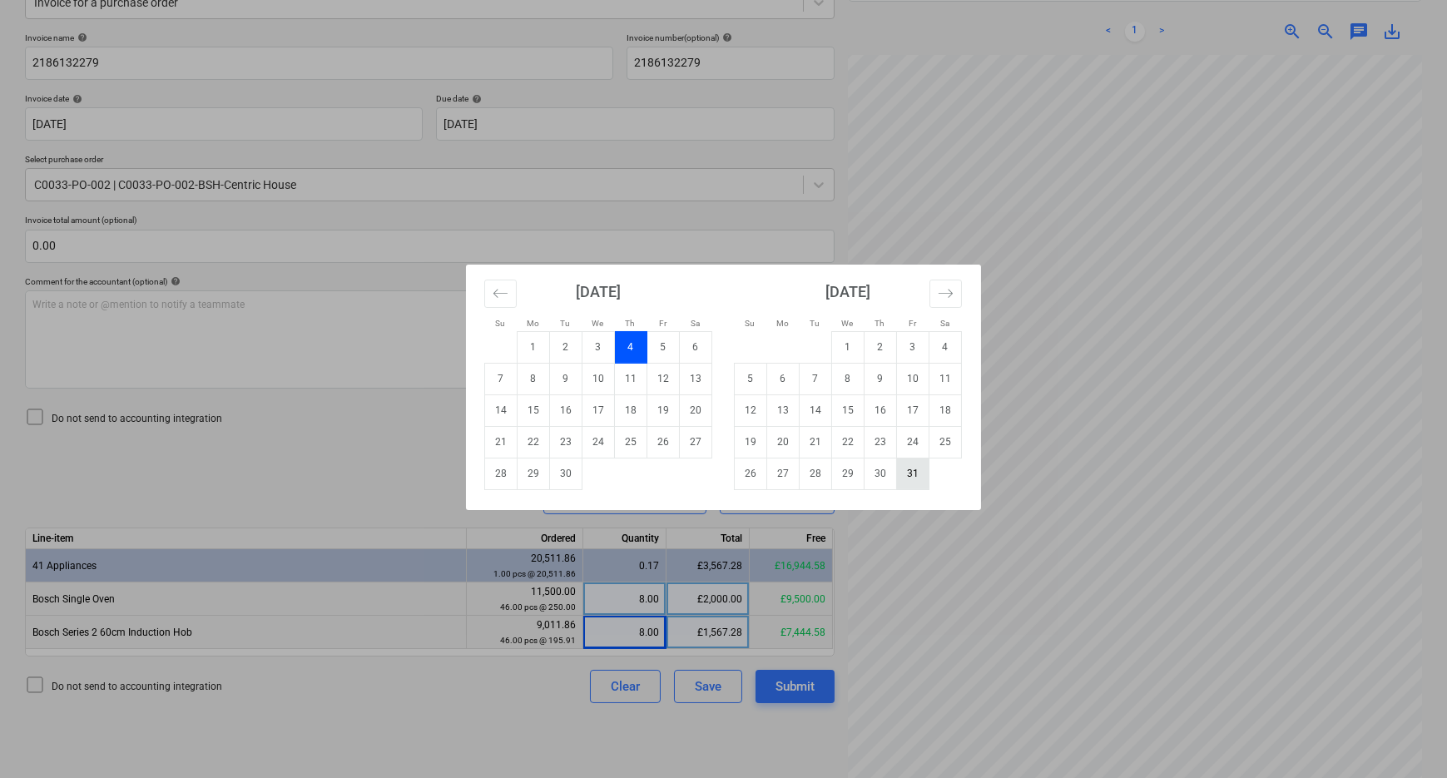
click at [907, 475] on td "31" at bounding box center [913, 474] width 32 height 32
type input "[DATE]"
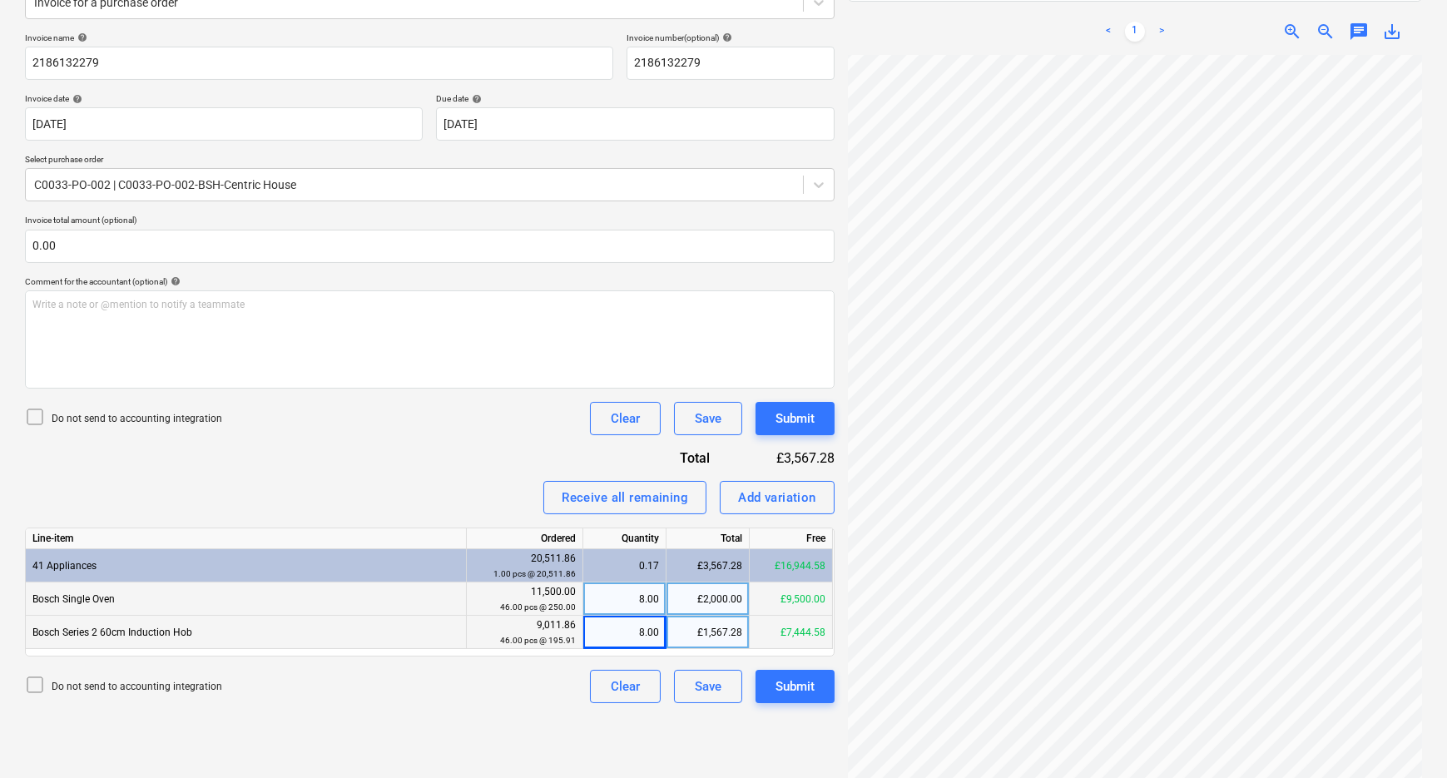
click at [452, 736] on div "Create new document Select company Select company Add new company Select docume…" at bounding box center [429, 325] width 823 height 936
click at [807, 691] on div "Submit" at bounding box center [794, 687] width 39 height 22
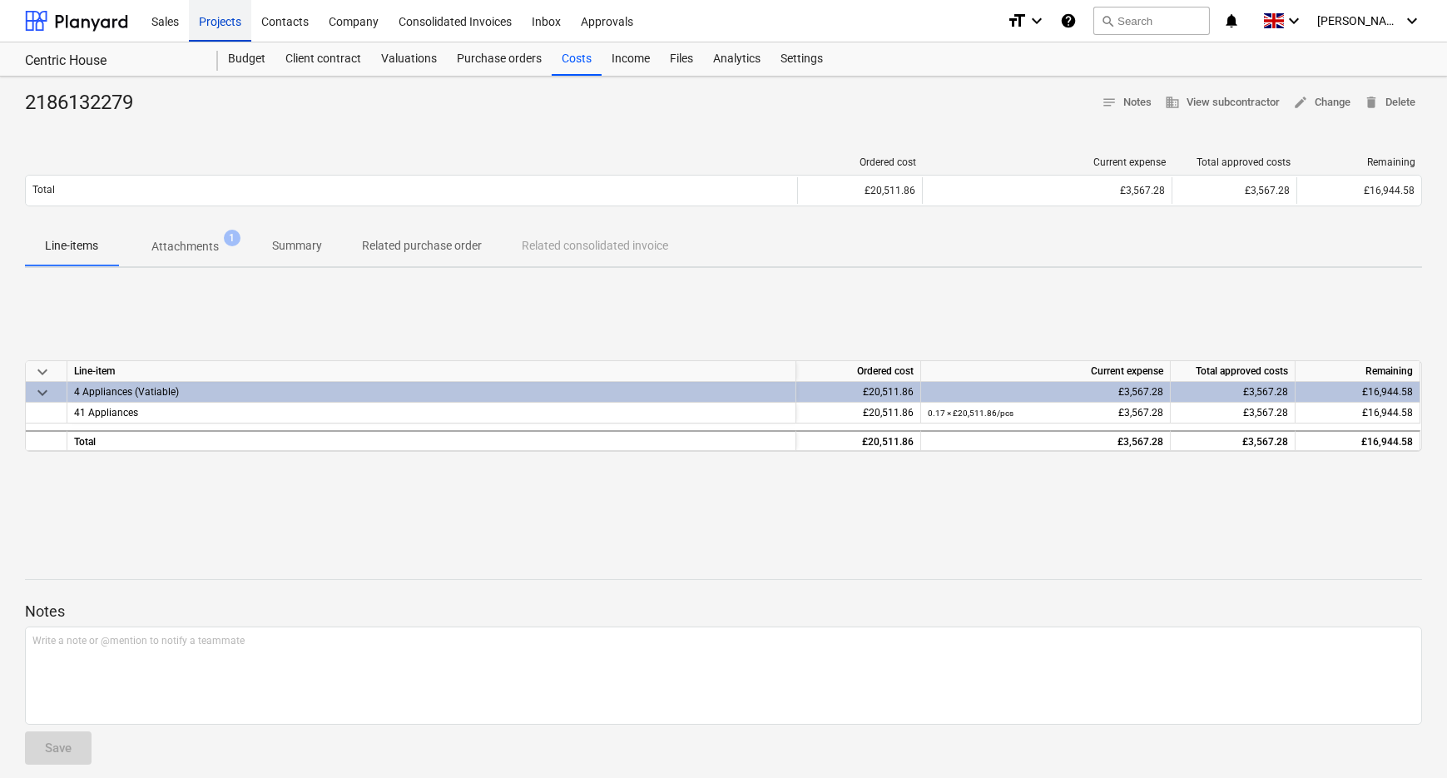
click at [226, 17] on div "Projects" at bounding box center [220, 20] width 62 height 42
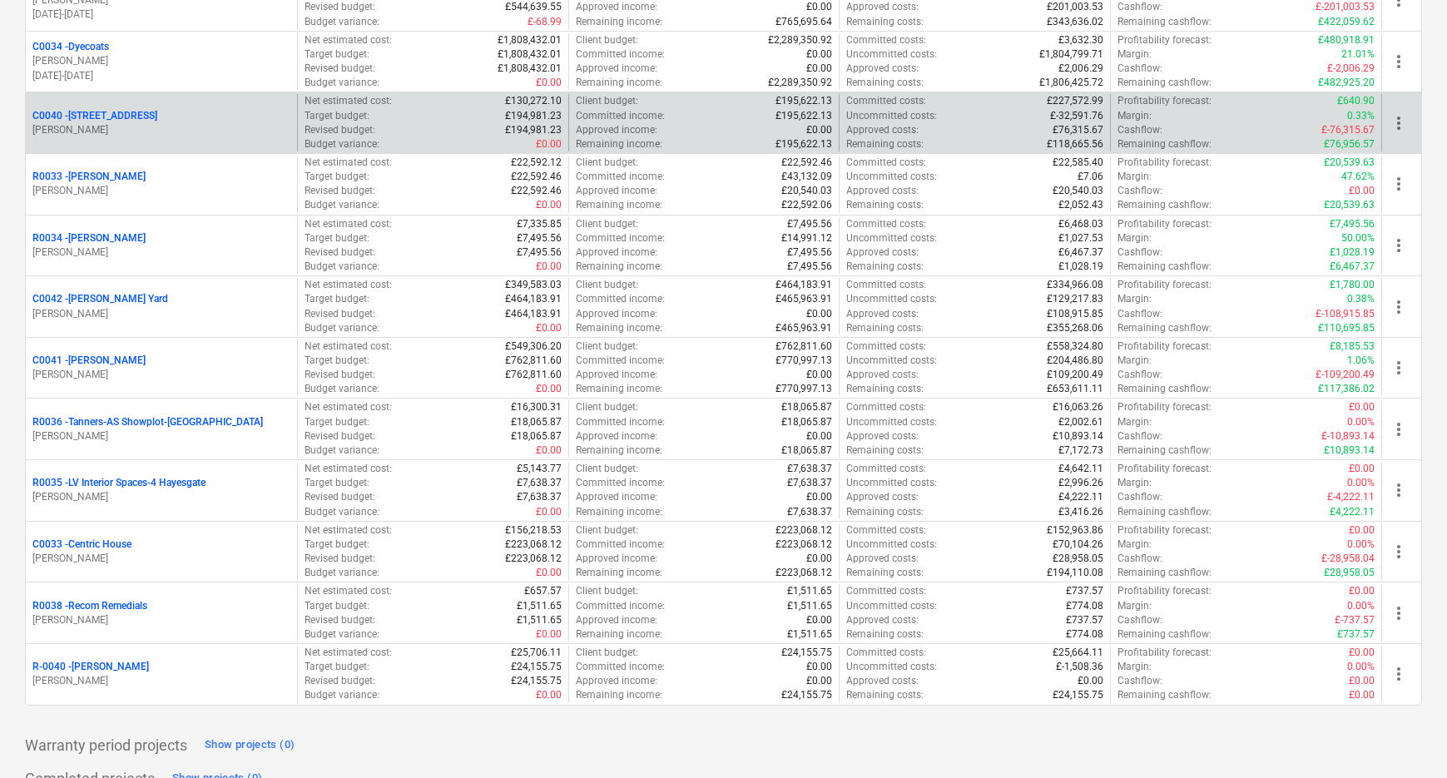
scroll to position [302, 0]
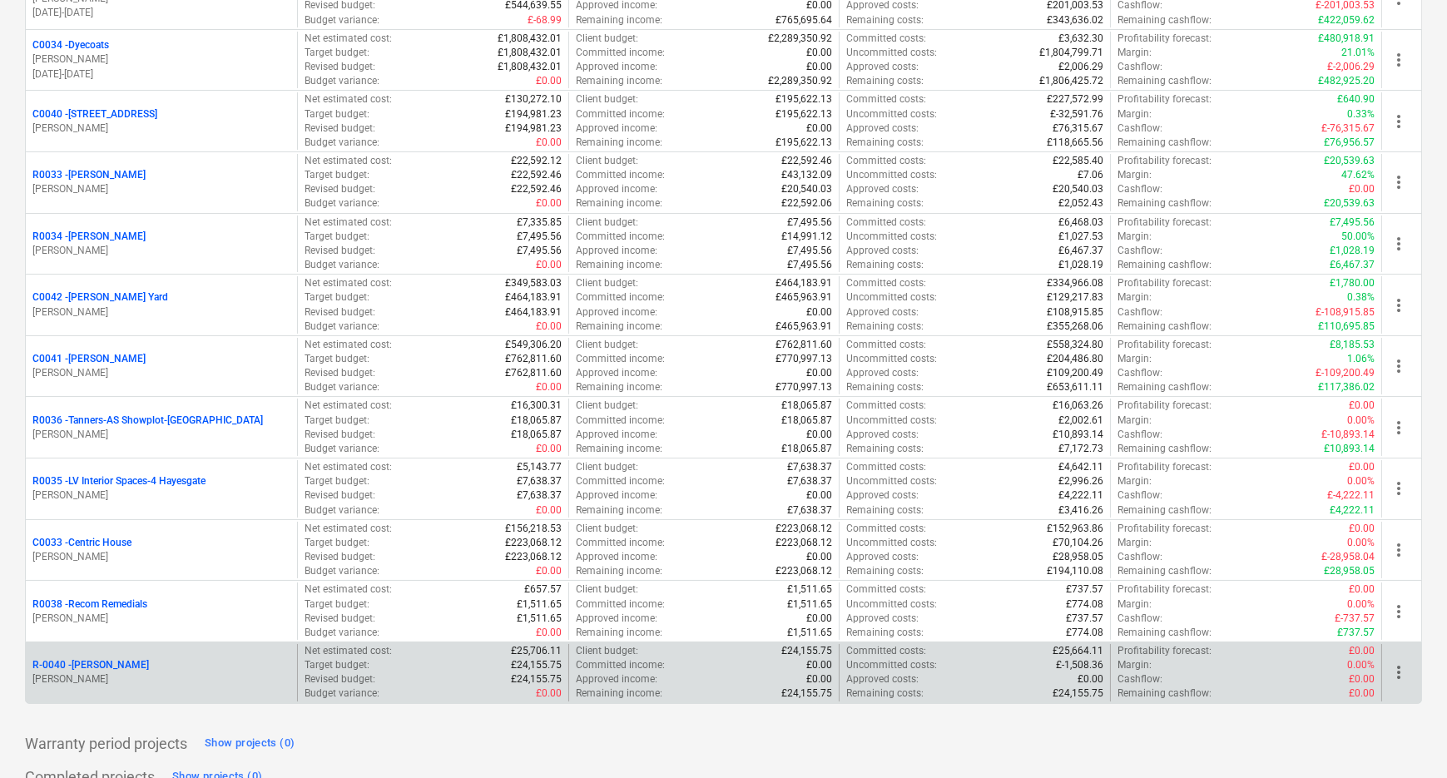
click at [120, 667] on p "R-0040 - [PERSON_NAME]" at bounding box center [90, 665] width 116 height 14
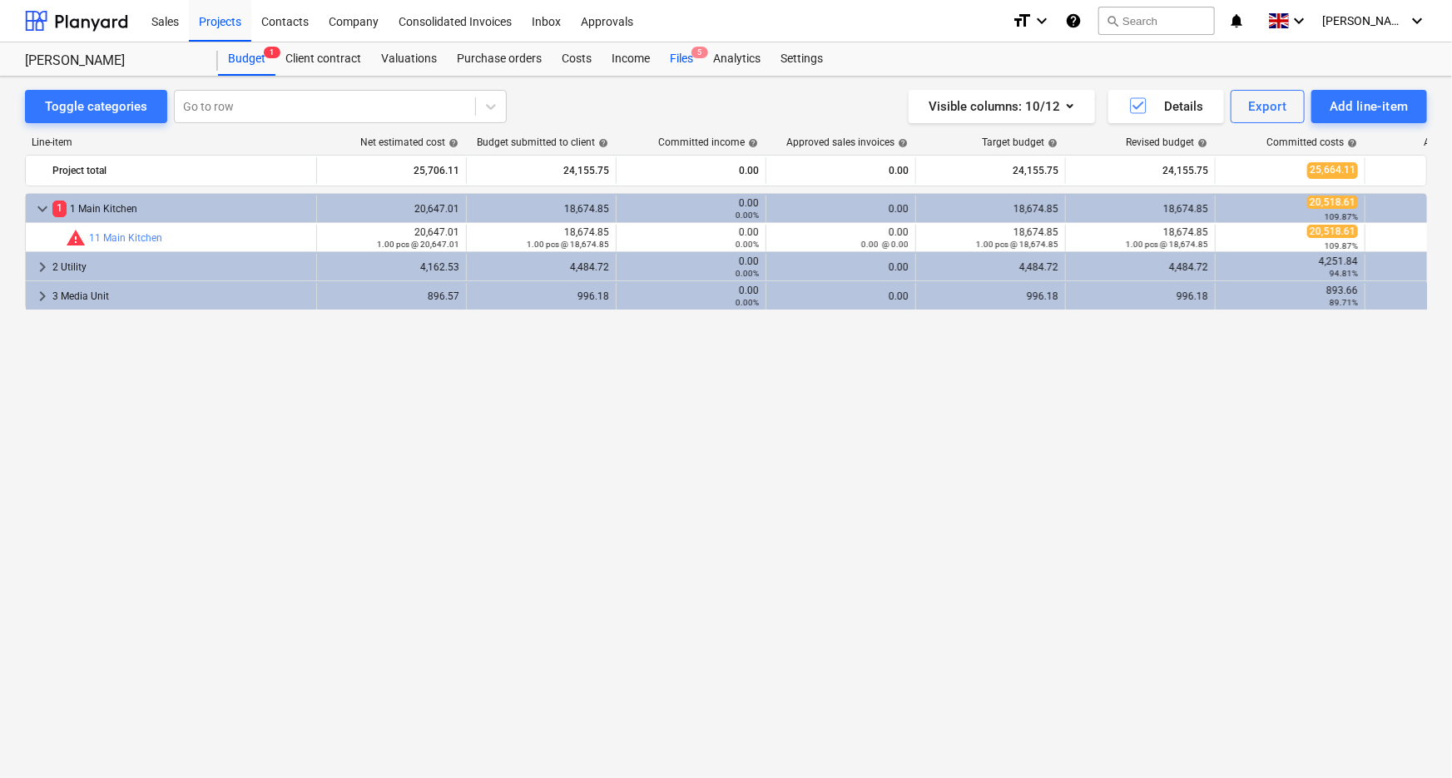
click at [675, 54] on div "Files 5" at bounding box center [681, 58] width 43 height 33
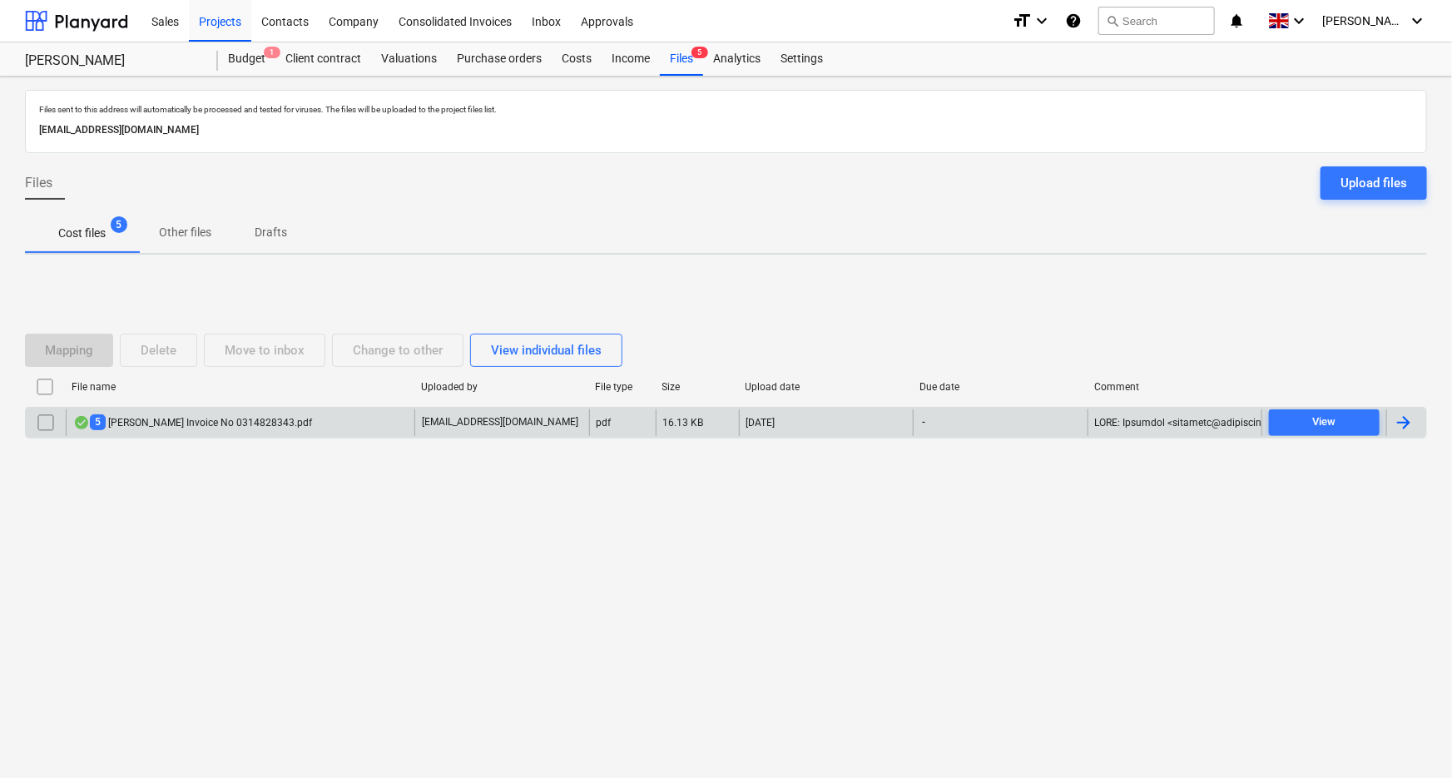
click at [201, 423] on div "5 [PERSON_NAME] Invoice No 0314828343.pdf" at bounding box center [192, 422] width 239 height 16
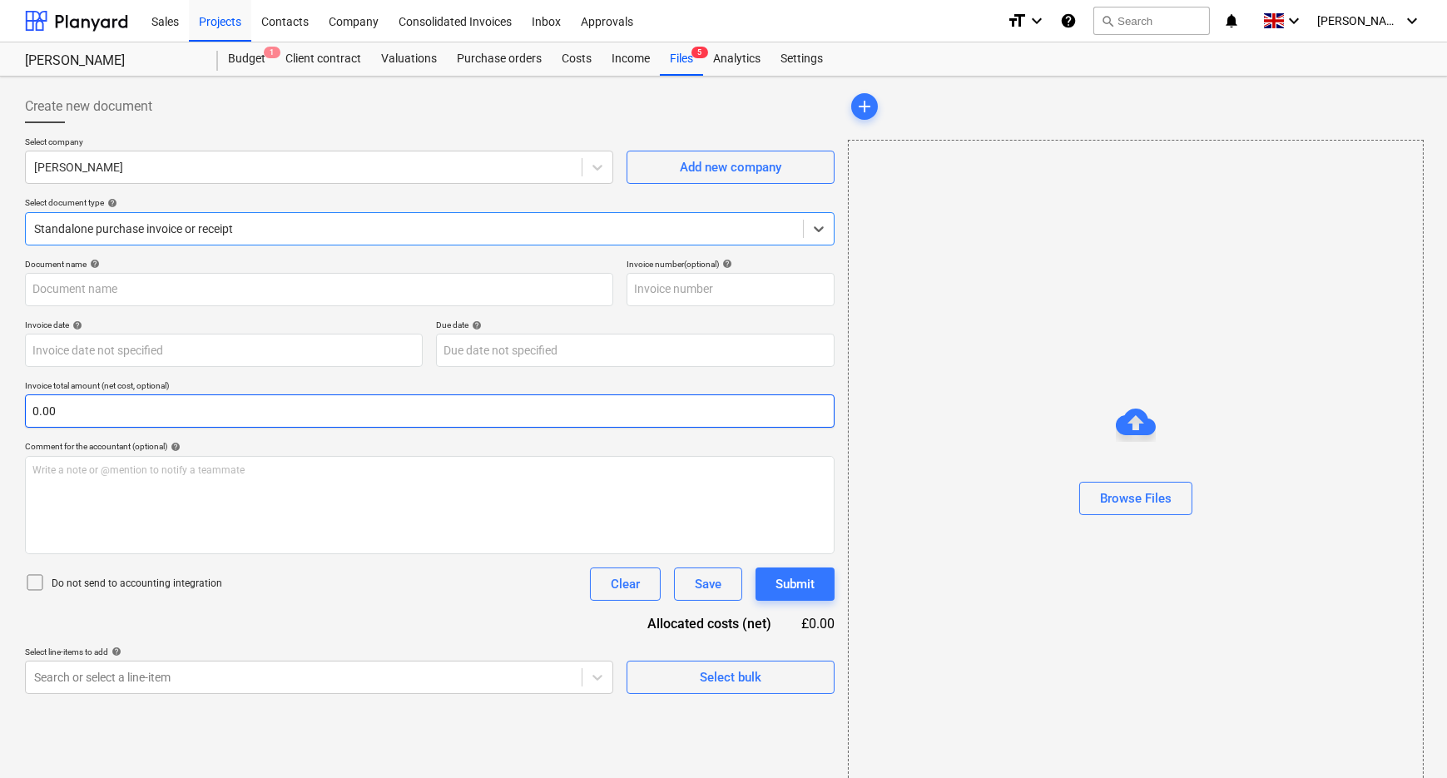
type input "314828343"
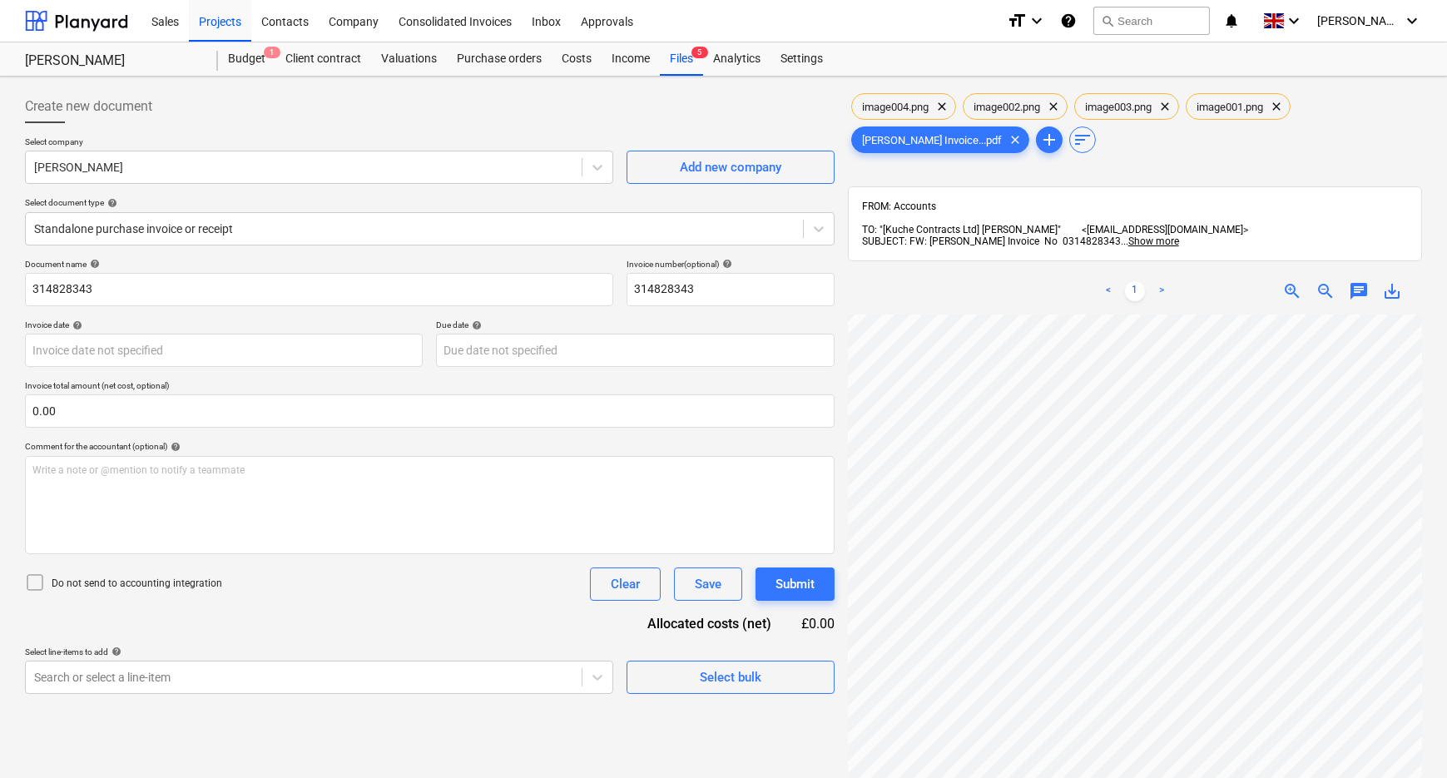
click at [1193, 299] on div "< 1 > zoom_in zoom_out chat 0 save_alt" at bounding box center [1135, 657] width 574 height 778
click at [1325, 281] on span "zoom_out" at bounding box center [1325, 291] width 20 height 20
click at [254, 161] on div at bounding box center [303, 167] width 539 height 17
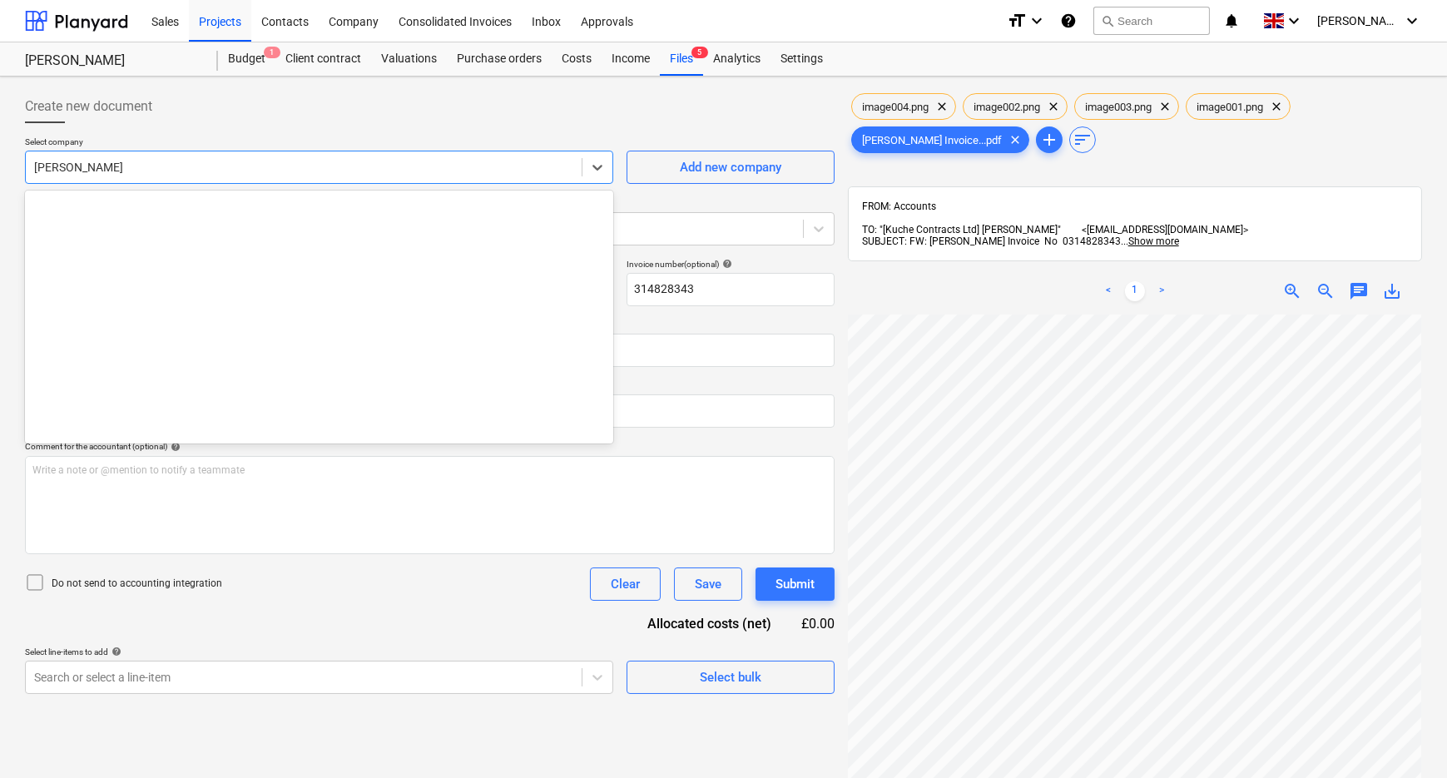
scroll to position [3232, 0]
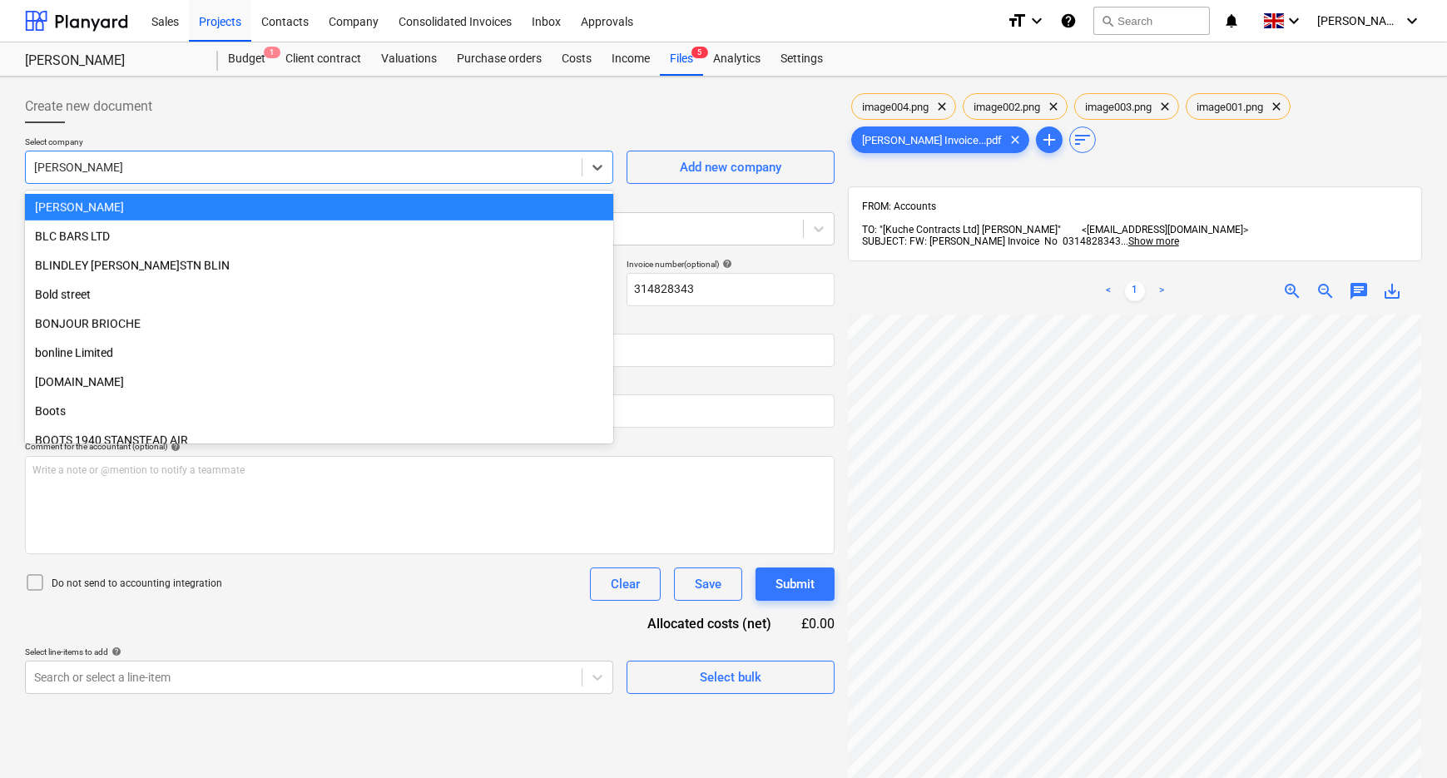
click at [254, 161] on div at bounding box center [303, 167] width 539 height 17
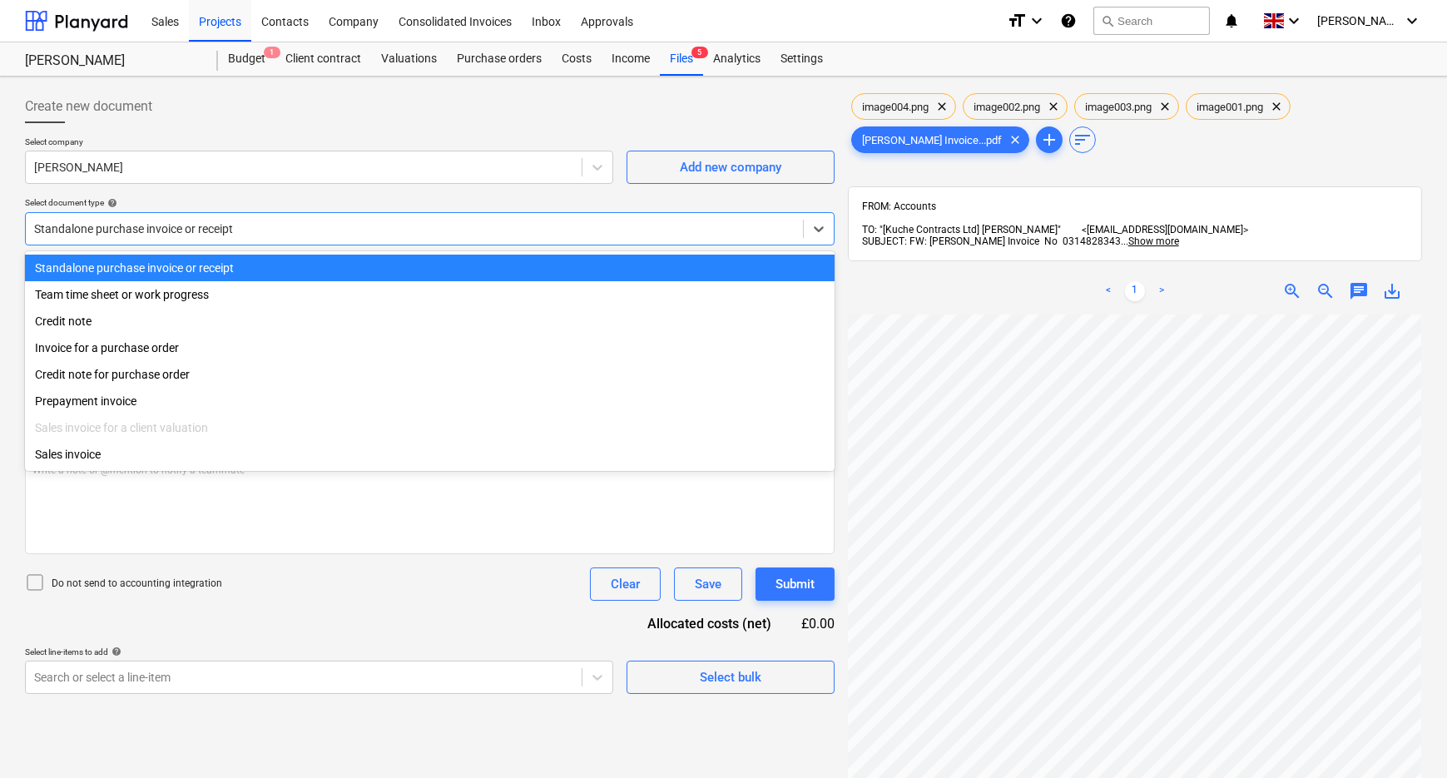
click at [235, 220] on div at bounding box center [414, 228] width 760 height 17
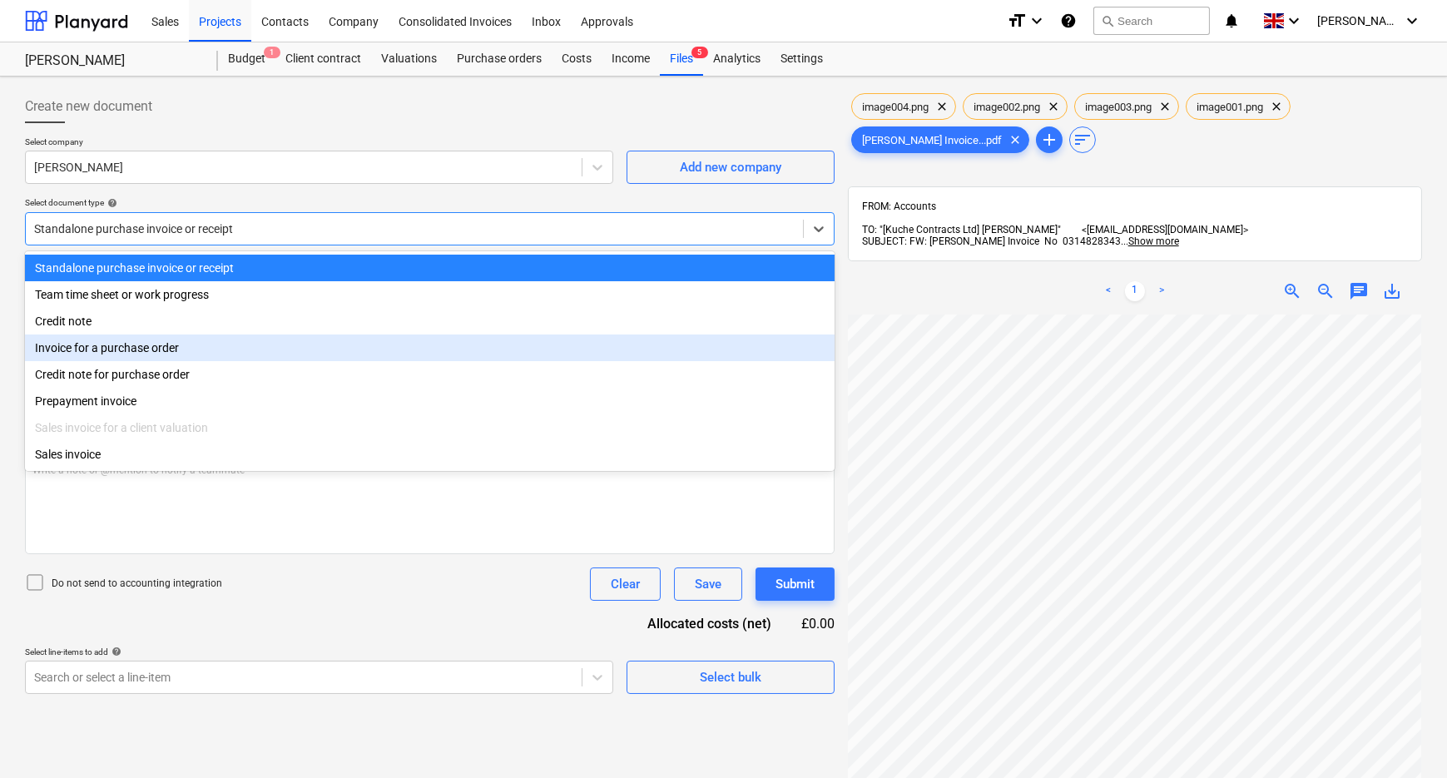
click at [170, 352] on div "Invoice for a purchase order" at bounding box center [430, 347] width 810 height 27
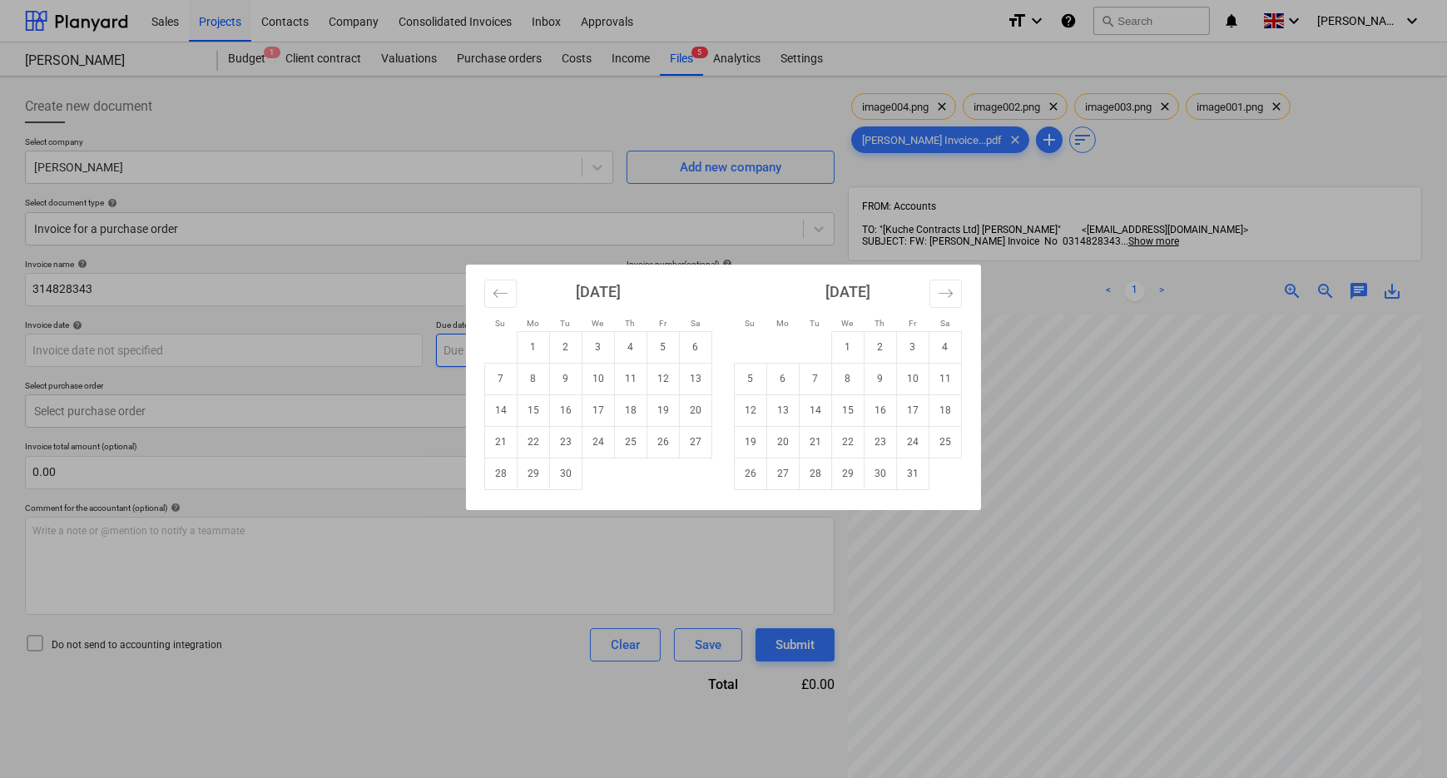
click at [505, 350] on body "Sales Projects Contacts Company Consolidated Invoices Inbox Approvals format_si…" at bounding box center [723, 389] width 1447 height 778
click at [909, 477] on td "31" at bounding box center [913, 474] width 32 height 32
type input "[DATE]"
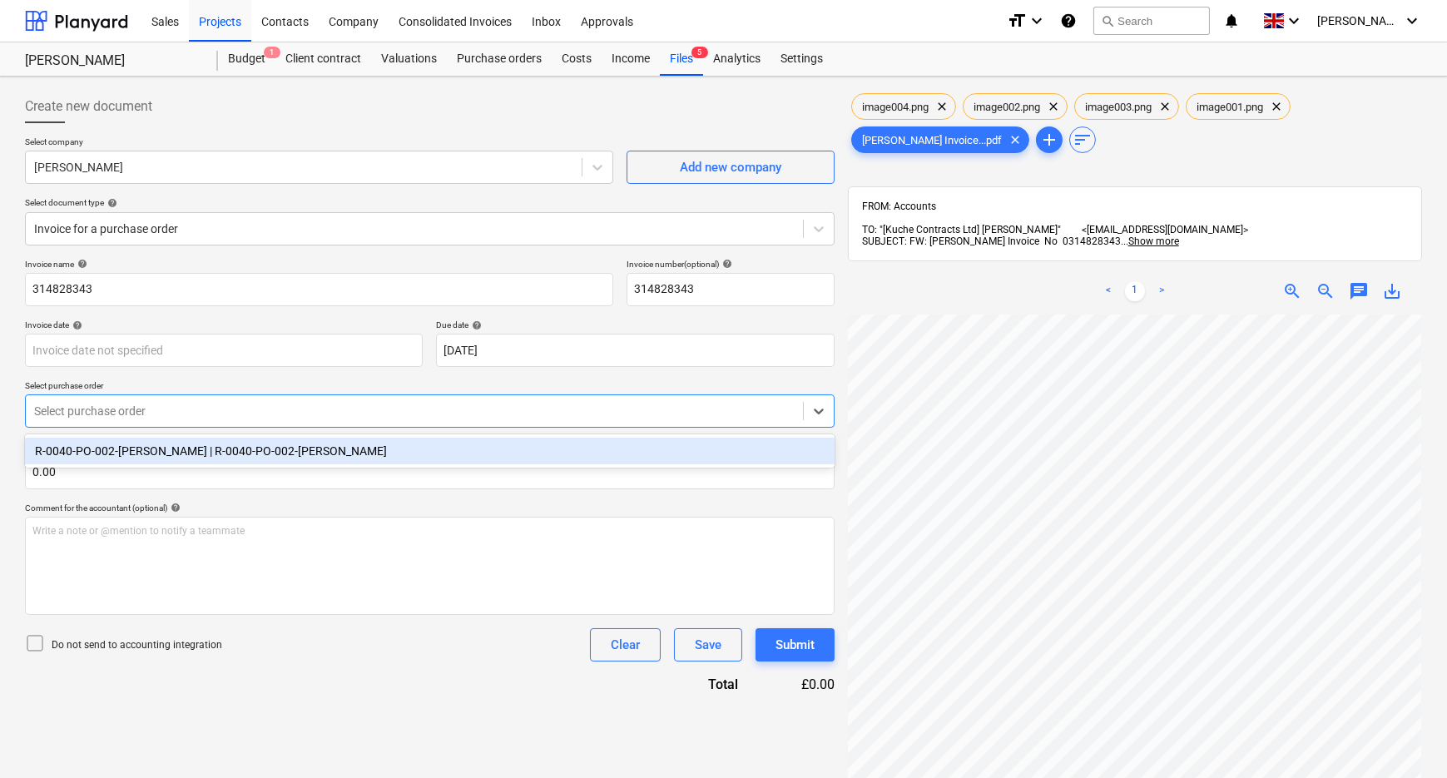
click at [262, 409] on div at bounding box center [414, 411] width 760 height 17
click at [255, 453] on div "R-0040-PO-002-[PERSON_NAME] | R-0040-PO-002-[PERSON_NAME]" at bounding box center [430, 451] width 810 height 27
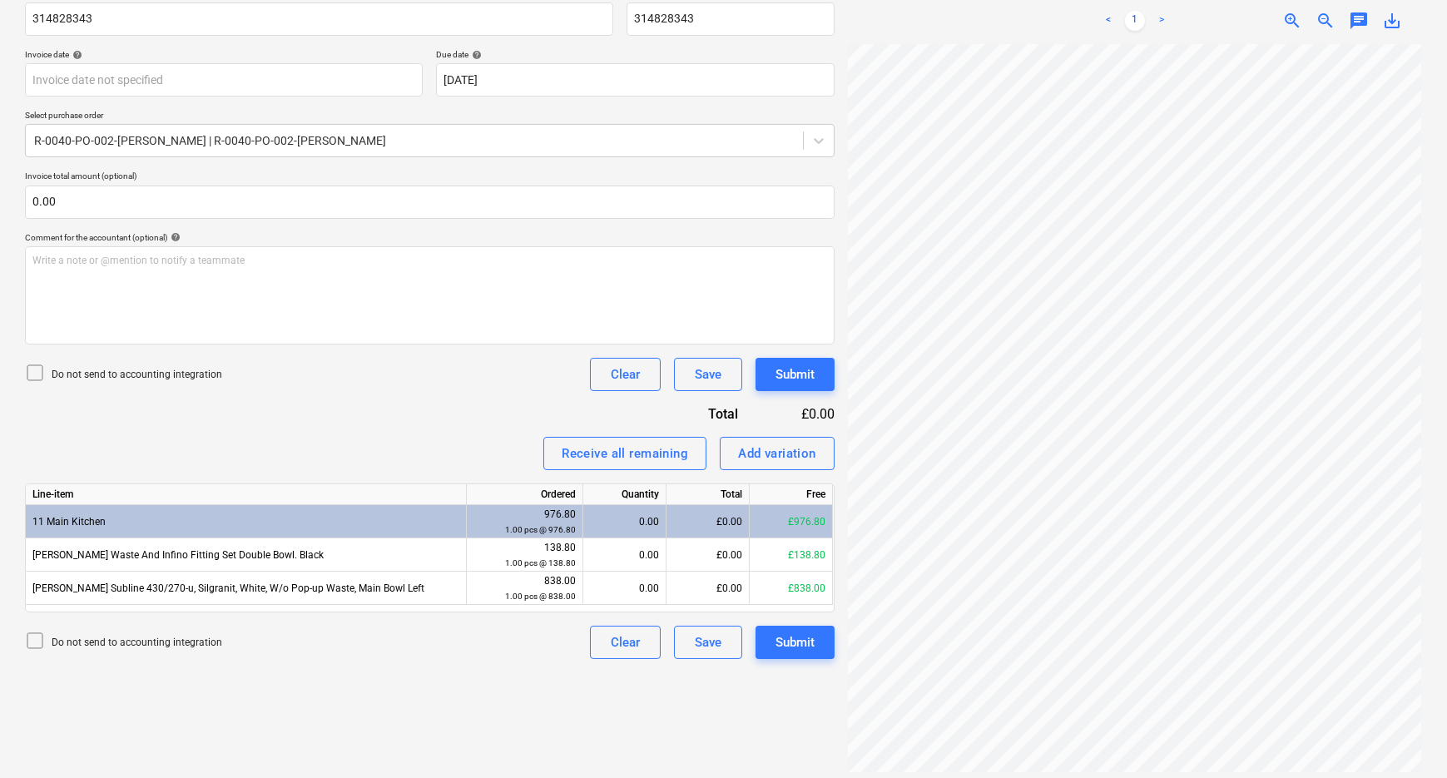
scroll to position [156, 53]
click at [603, 582] on div "0.00" at bounding box center [624, 588] width 69 height 33
type input "1"
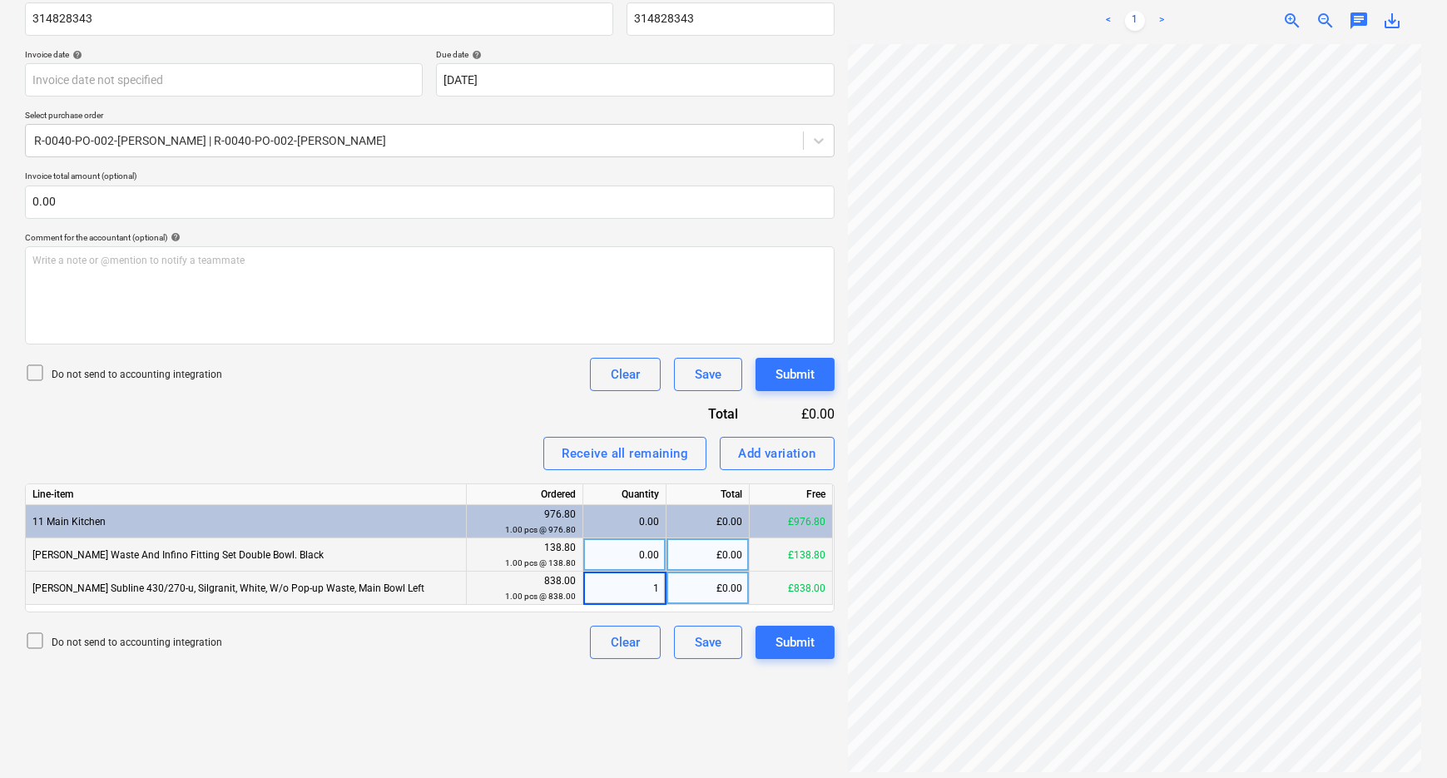
click at [628, 555] on div "0.00" at bounding box center [624, 554] width 69 height 33
type input "1"
click at [527, 645] on div "Do not send to accounting integration Clear Save Submit" at bounding box center [430, 642] width 810 height 33
click at [692, 552] on div "£138.80" at bounding box center [707, 554] width 83 height 33
click at [756, 449] on div "Add variation" at bounding box center [777, 454] width 78 height 22
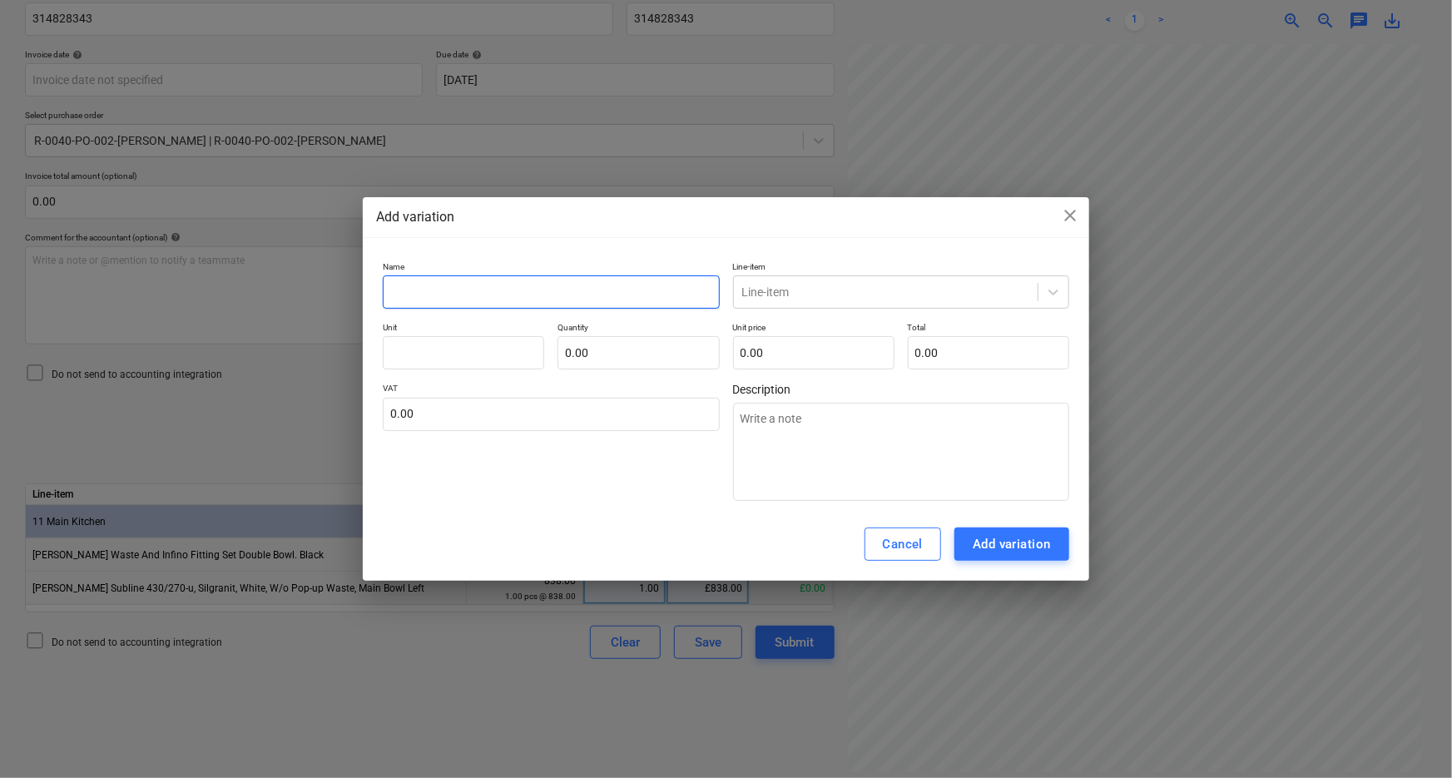
click at [594, 285] on input "text" at bounding box center [551, 291] width 336 height 33
type input "D"
type textarea "x"
type input "Di"
type textarea "x"
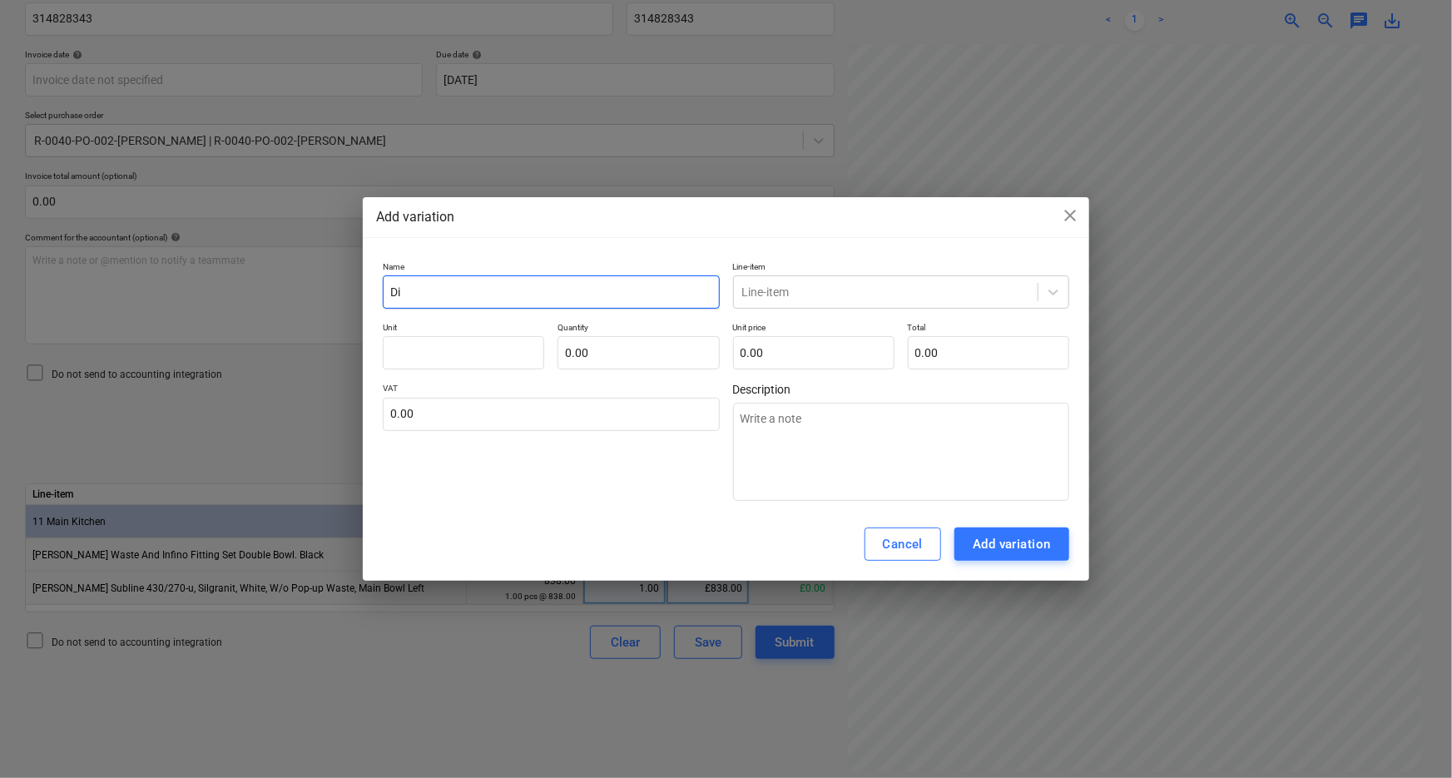
type input "Dis"
type textarea "x"
type input "Disc"
type textarea "x"
type input "Disco"
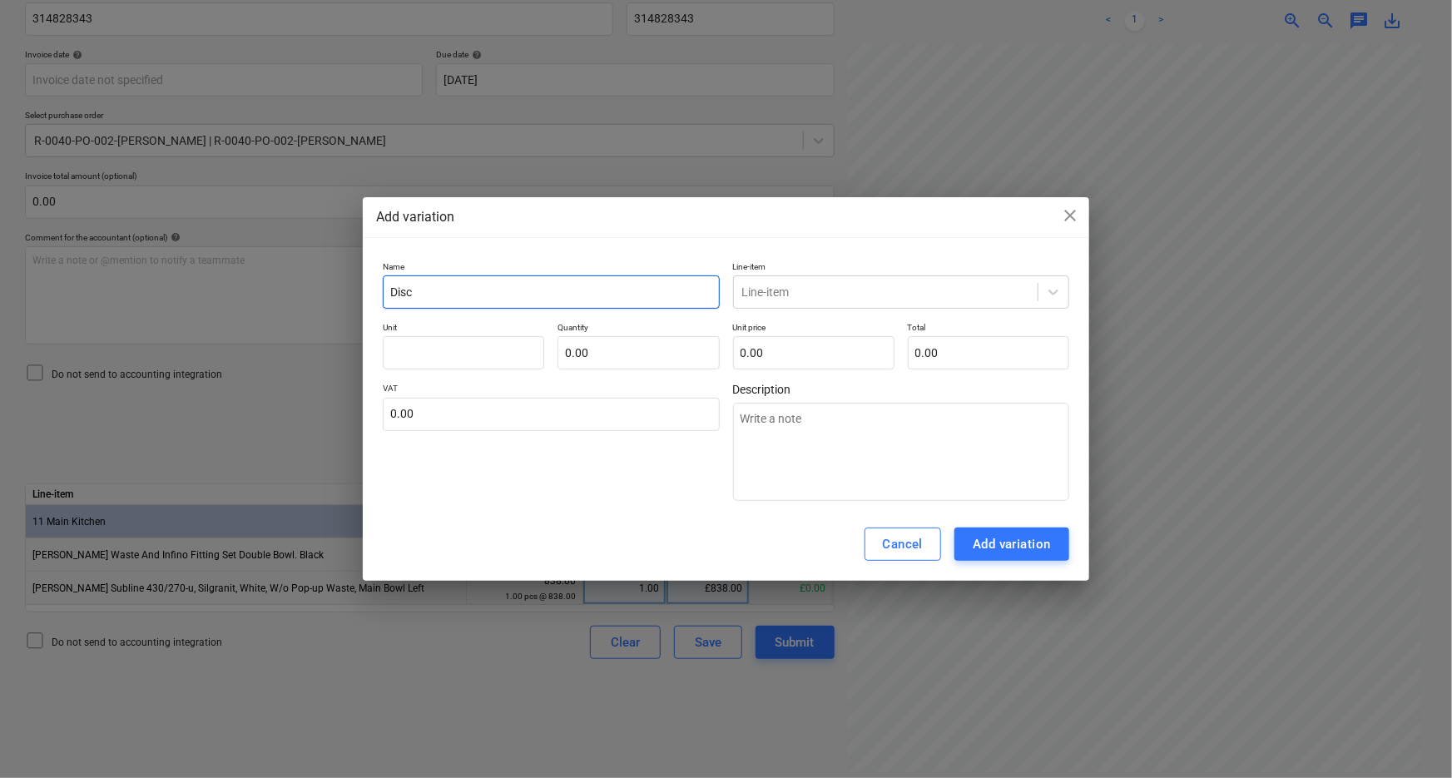
type textarea "x"
type input "Discou"
type textarea "x"
type input "Discoun"
type textarea "x"
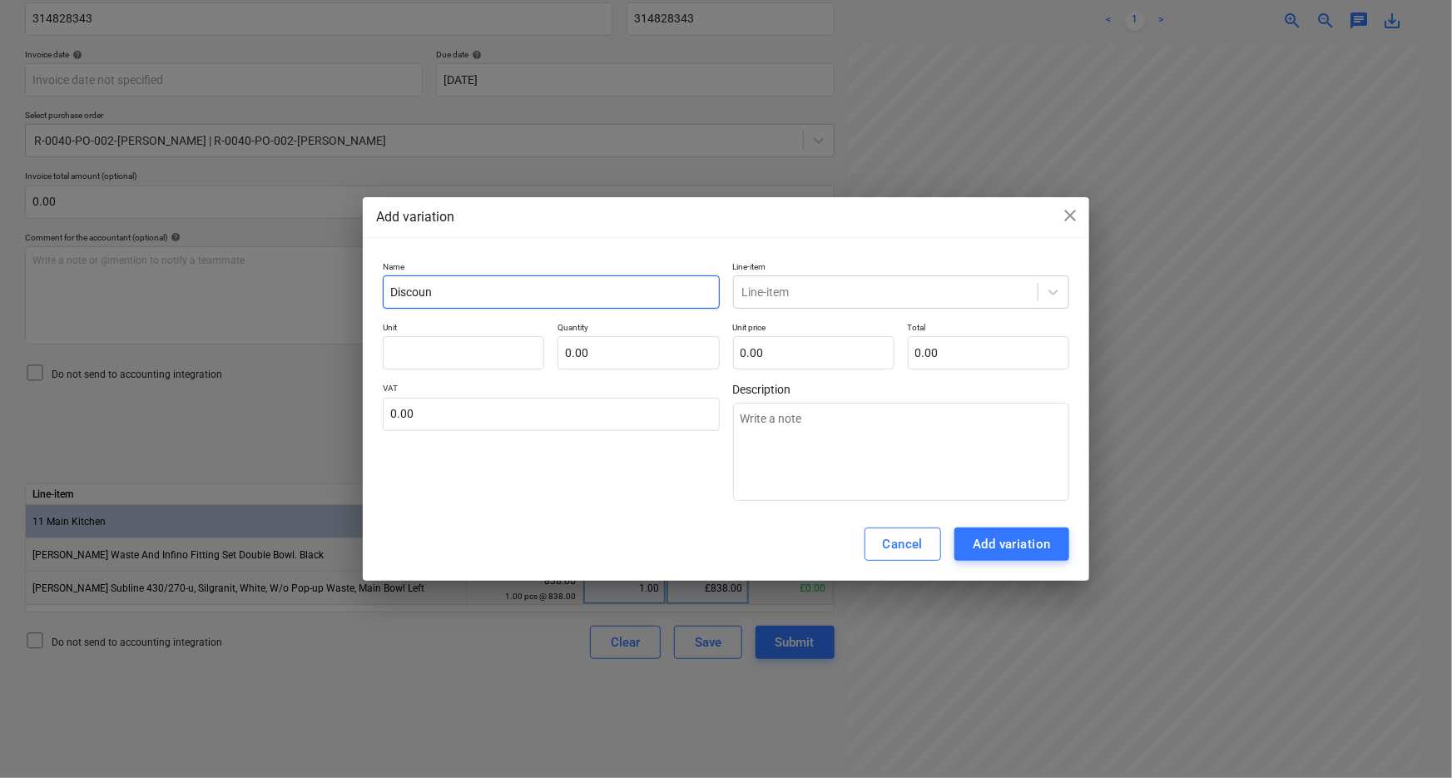
type input "Discount"
type textarea "x"
type input "Discount"
type textarea "x"
type input "Discount o"
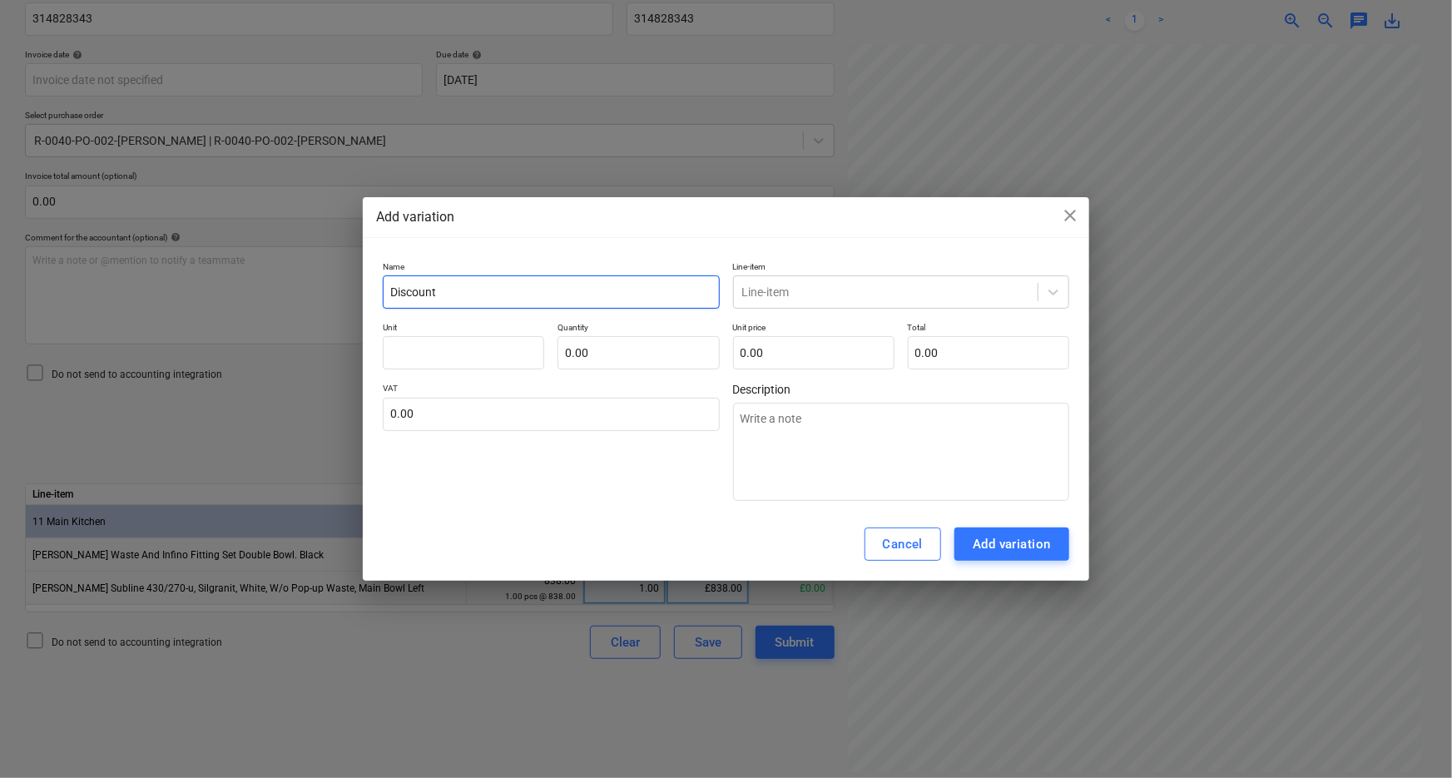
type textarea "x"
type input "Discount on"
type textarea "x"
type input "Discount on"
type textarea "x"
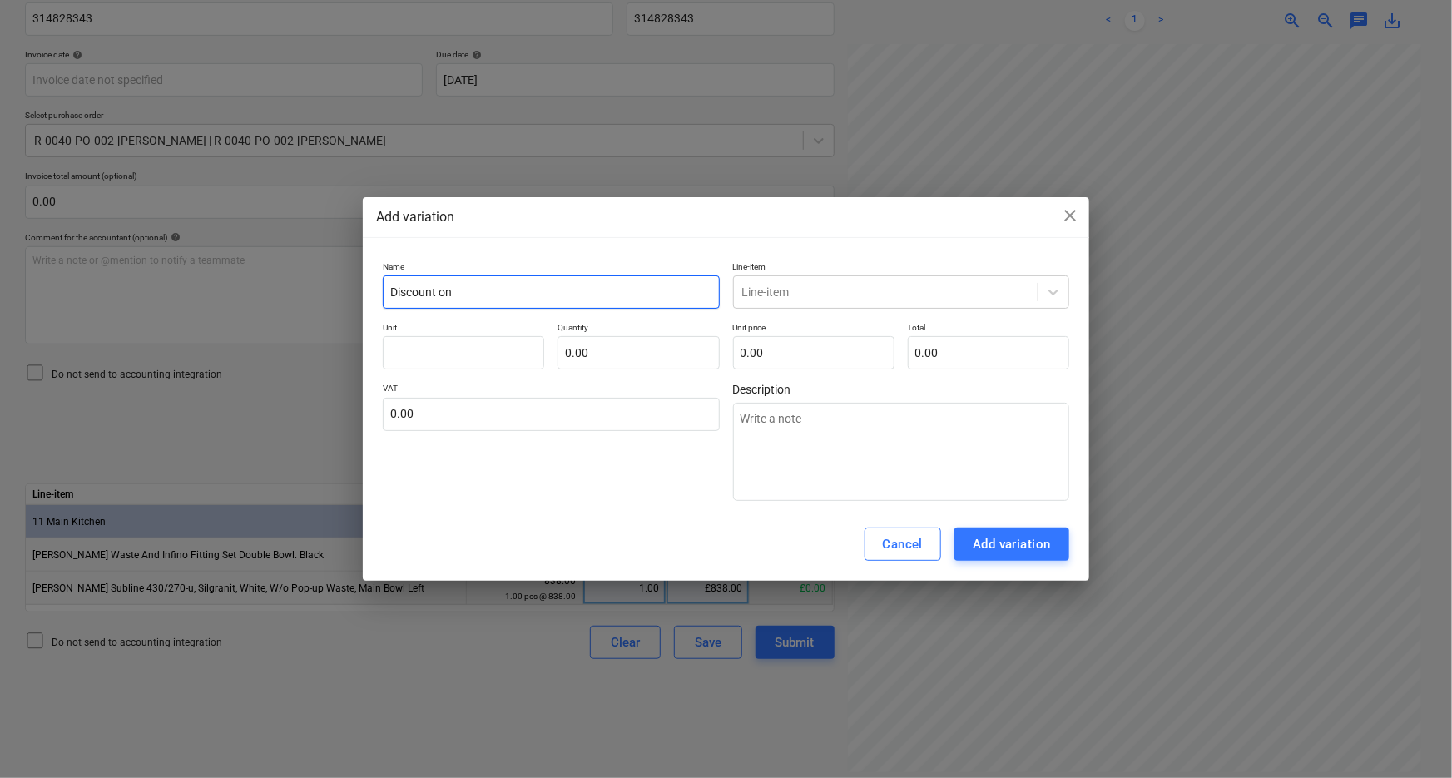
type input "Discount on S"
type textarea "x"
type input "Discount on Si"
type textarea "x"
type input "Discount on Sin"
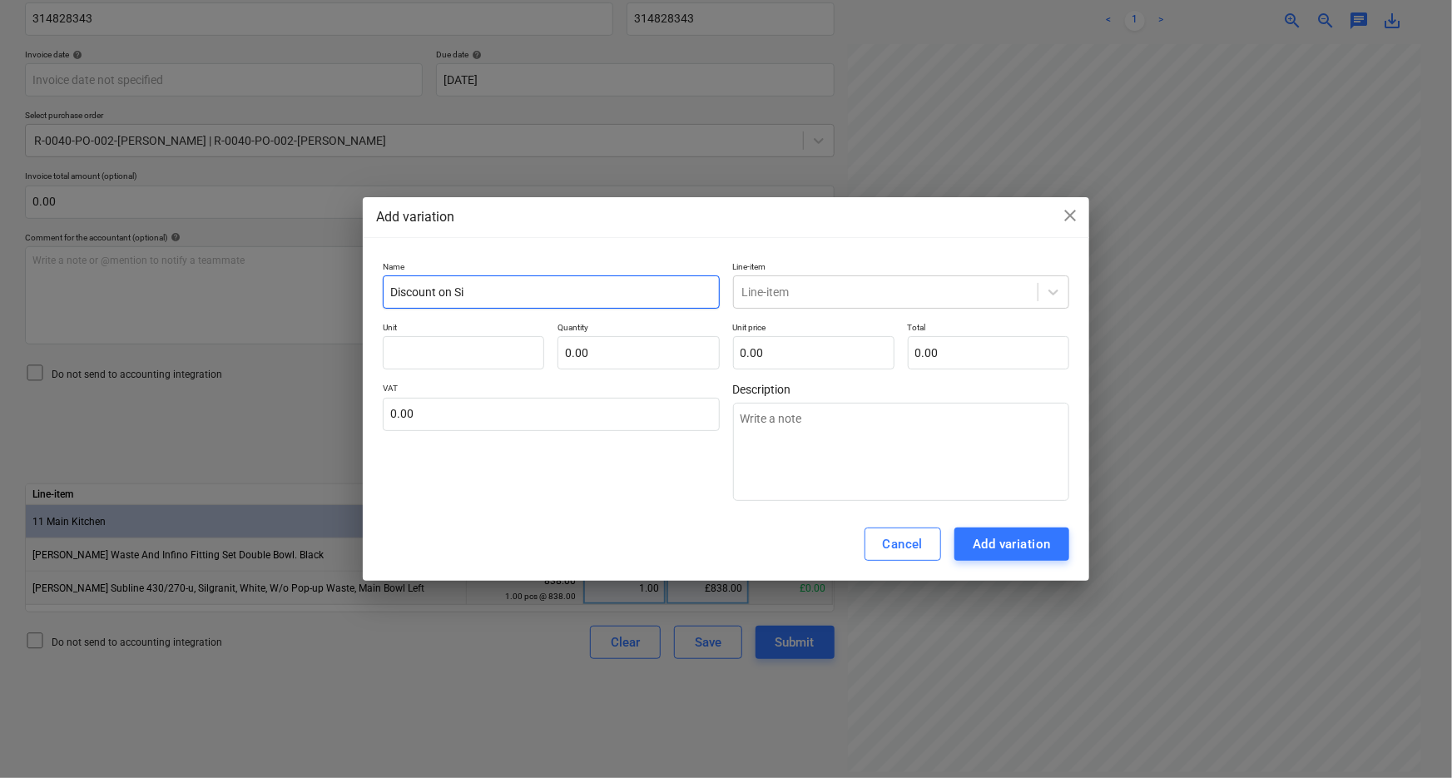
type textarea "x"
type input "Discount on Sink"
type textarea "x"
type input "Discount on Sinkt"
type textarea "x"
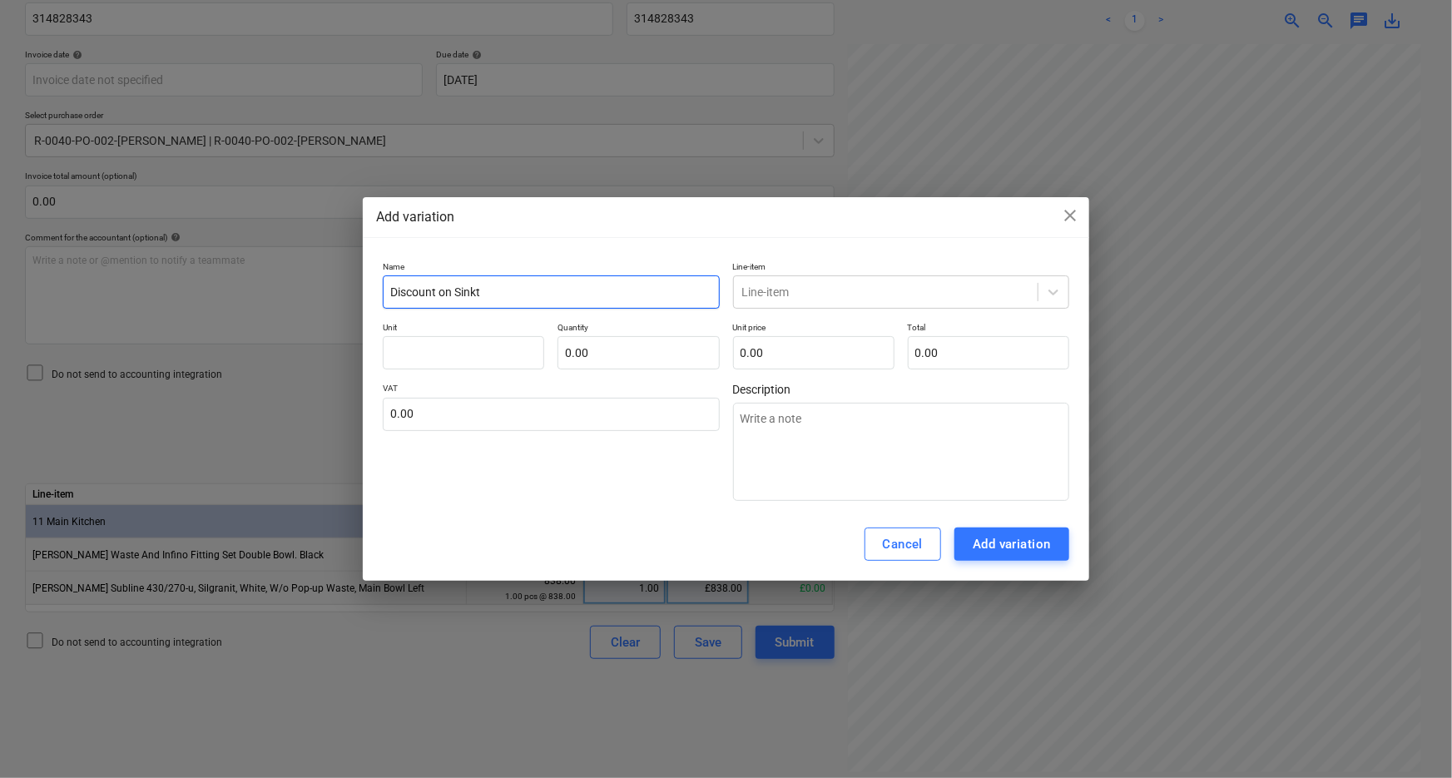
type input "Discount on Sink"
type textarea "x"
type input "Discount on Sink"
type textarea "x"
type input "Discount on Sink"
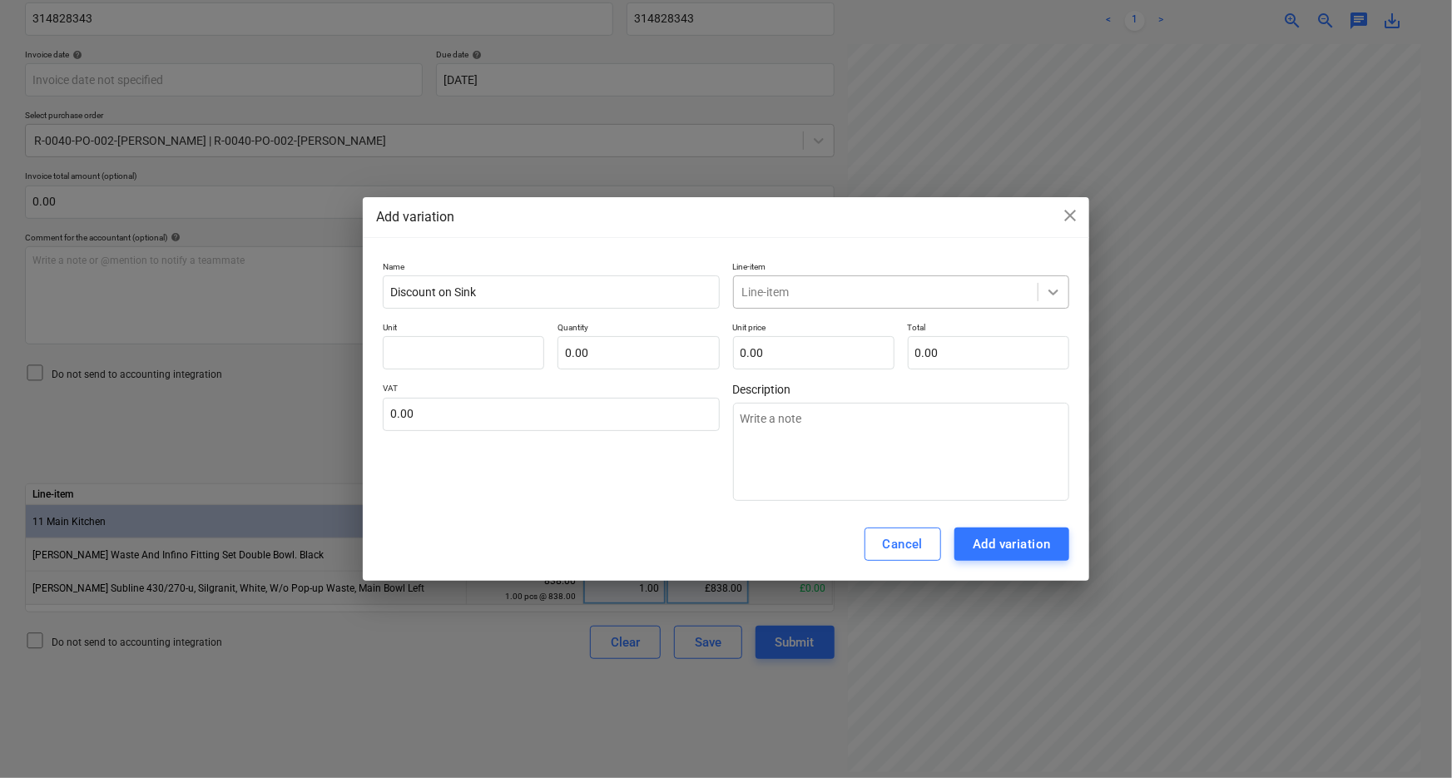
click at [1065, 285] on div at bounding box center [1053, 292] width 30 height 30
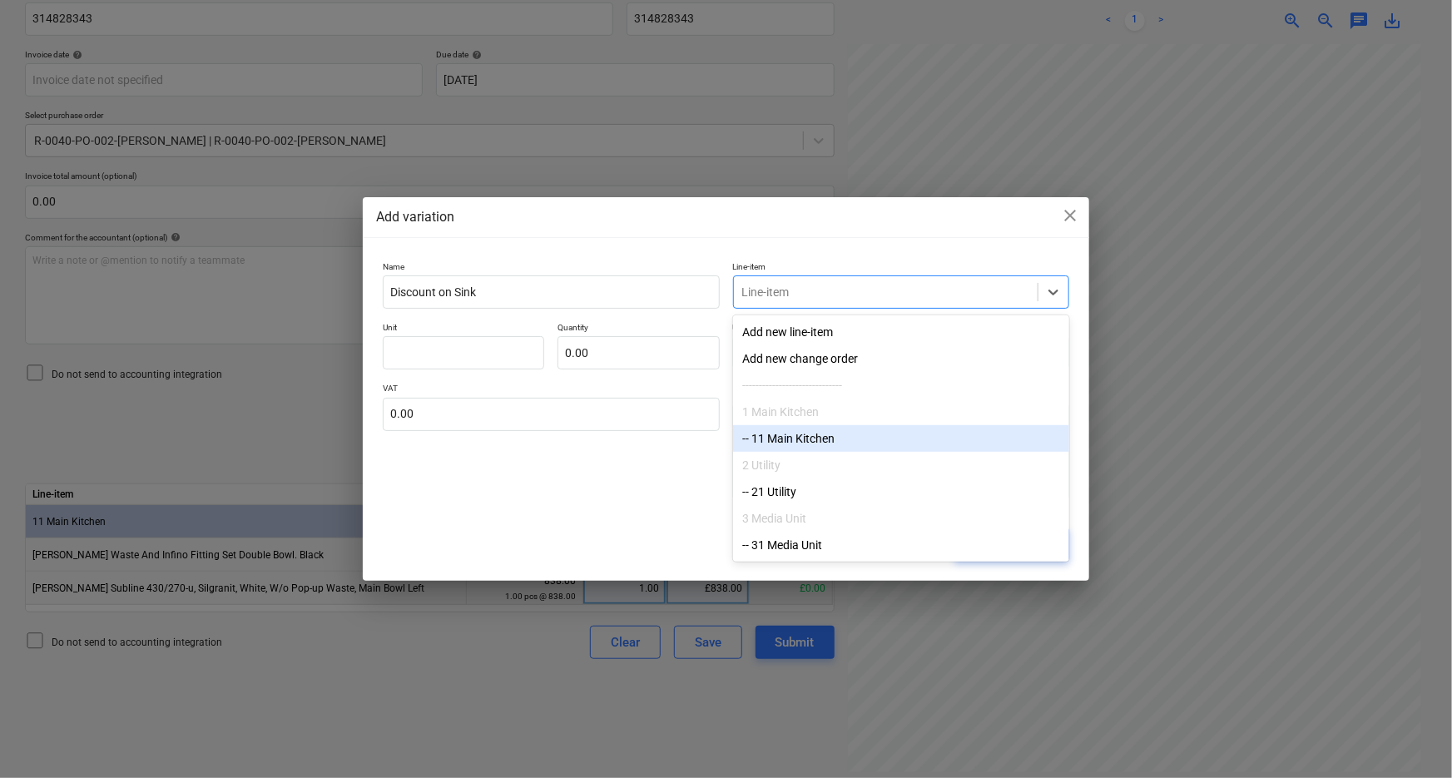
click at [905, 433] on div "-- 11 Main Kitchen" at bounding box center [901, 438] width 336 height 27
type textarea "x"
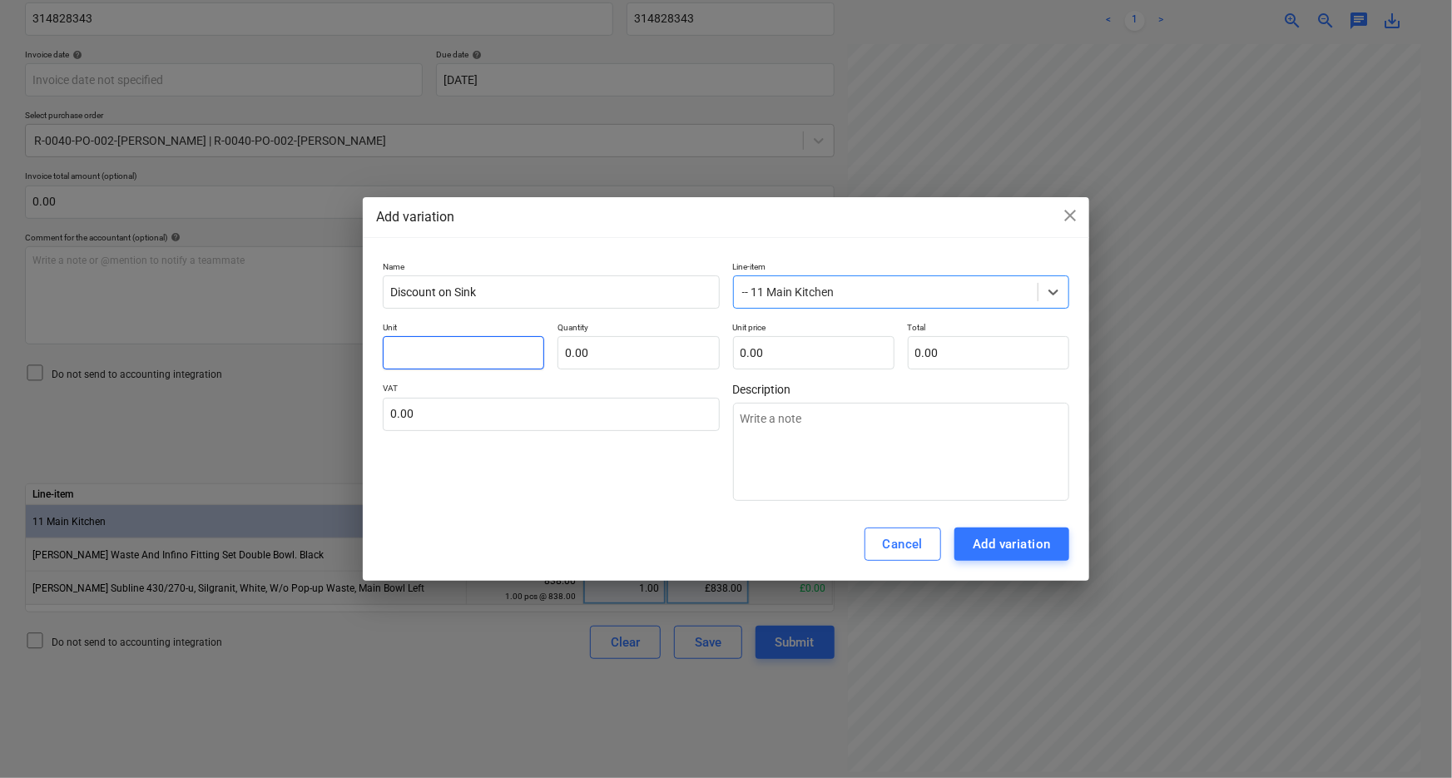
click at [468, 340] on input "text" at bounding box center [463, 352] width 161 height 33
type input "p"
type textarea "x"
type input "pc"
type textarea "x"
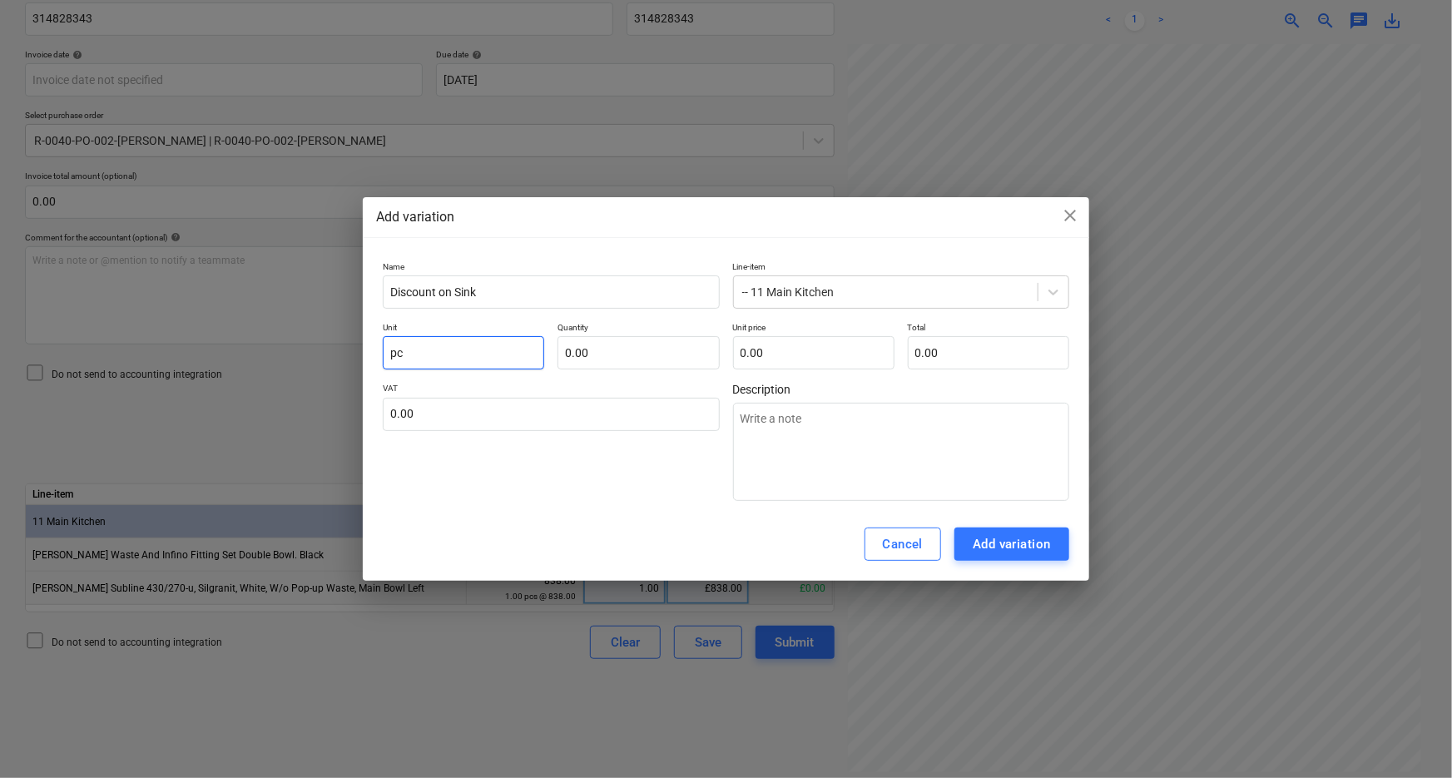
type input "pcs"
type textarea "x"
type input "pcs"
click at [583, 352] on input "text" at bounding box center [637, 352] width 161 height 33
type input "1"
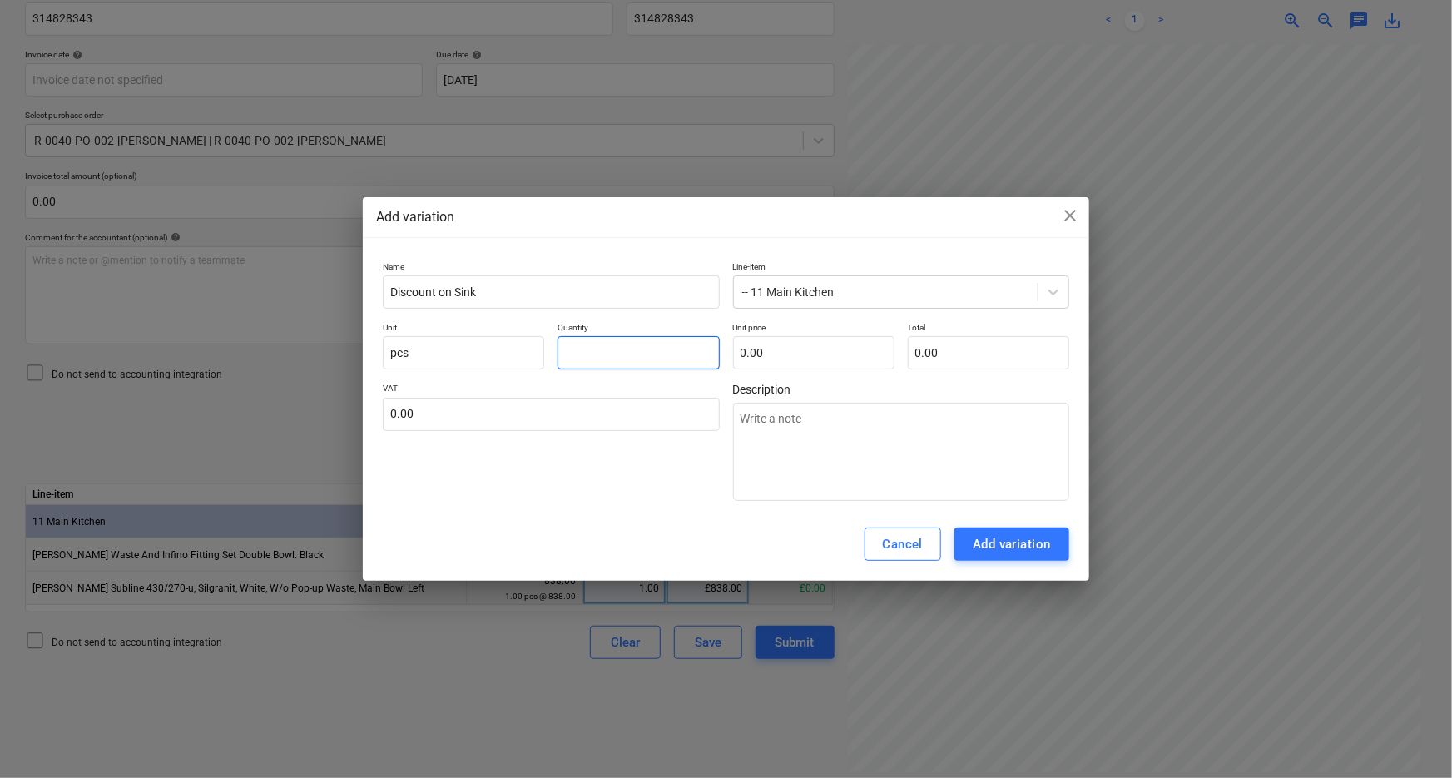
type textarea "x"
type input "1.00"
click at [843, 349] on input "text" at bounding box center [813, 352] width 161 height 33
type input "2"
type textarea "x"
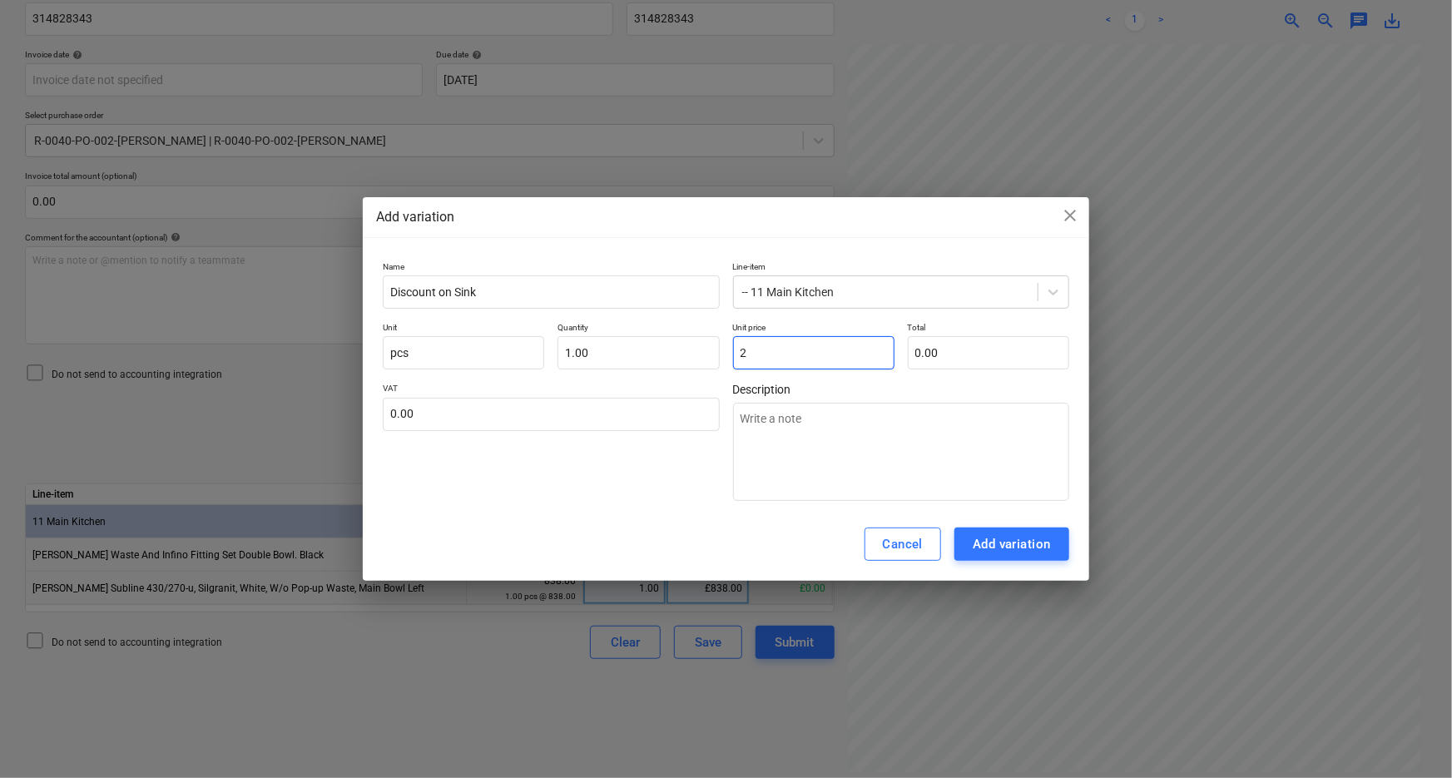
type input "2.00"
type input "29"
type textarea "x"
type input "29.00"
type input "293"
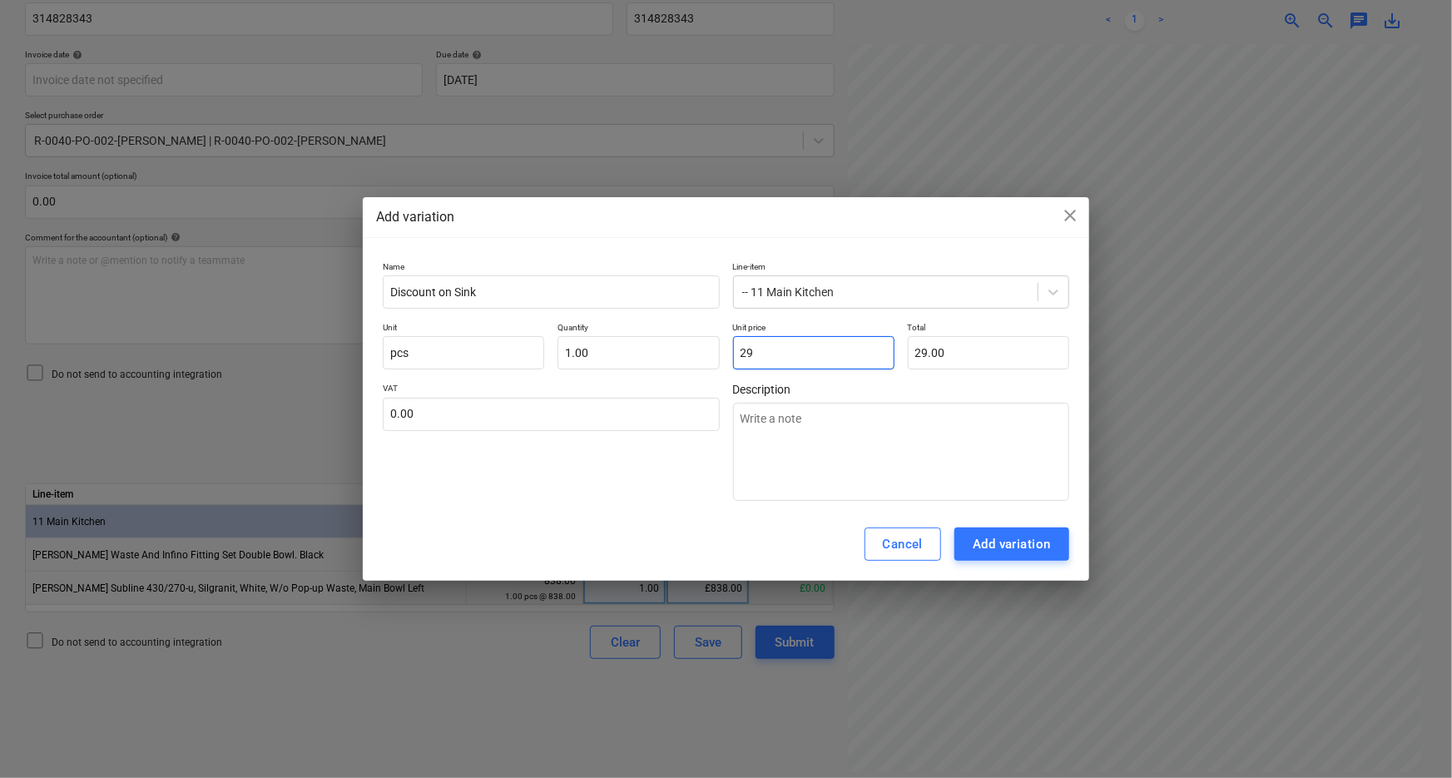
type textarea "x"
type input "293.00"
type input "293."
type textarea "x"
type input "293.3"
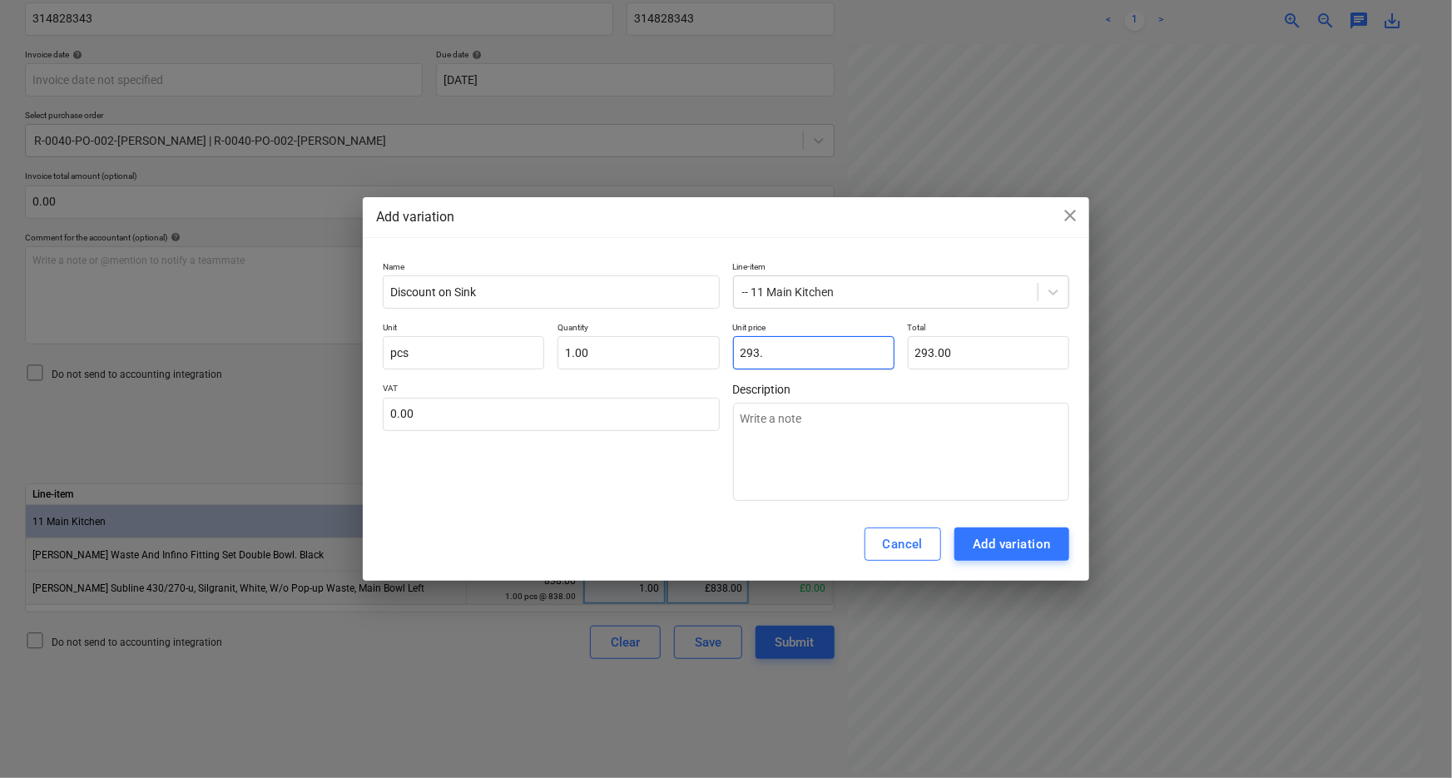
type textarea "x"
type input "293.30"
type textarea "x"
type input "293.30"
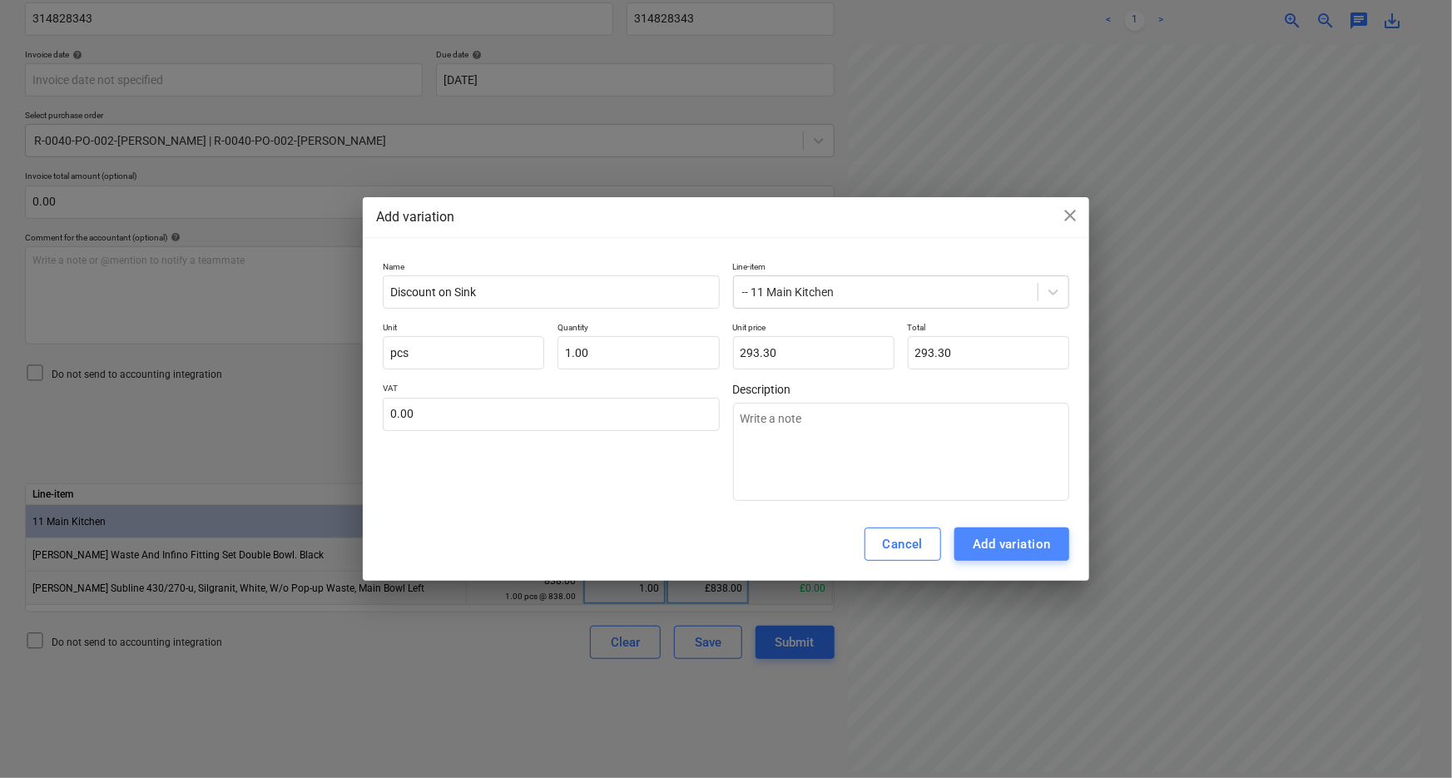
click at [1009, 537] on div "Add variation" at bounding box center [1012, 544] width 78 height 22
type textarea "x"
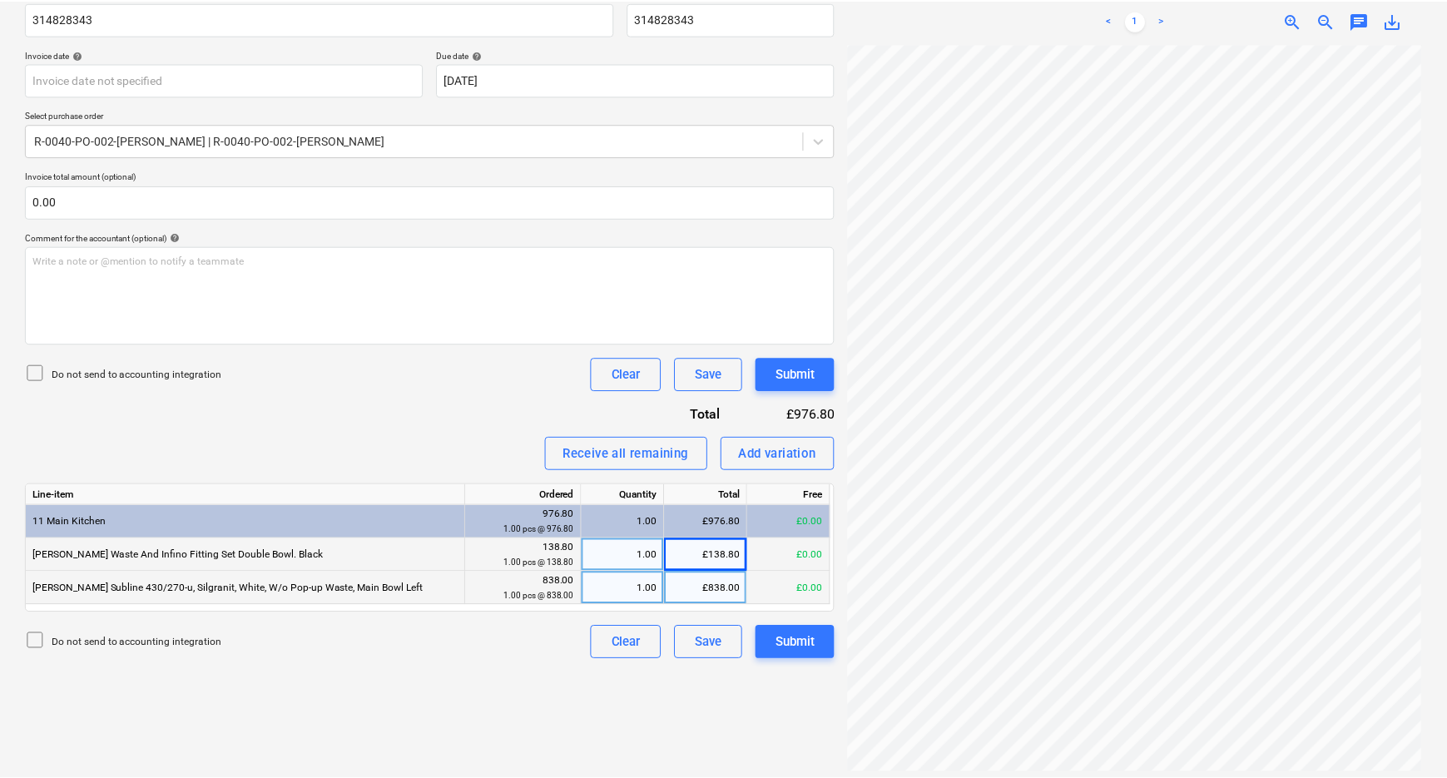
scroll to position [156, 51]
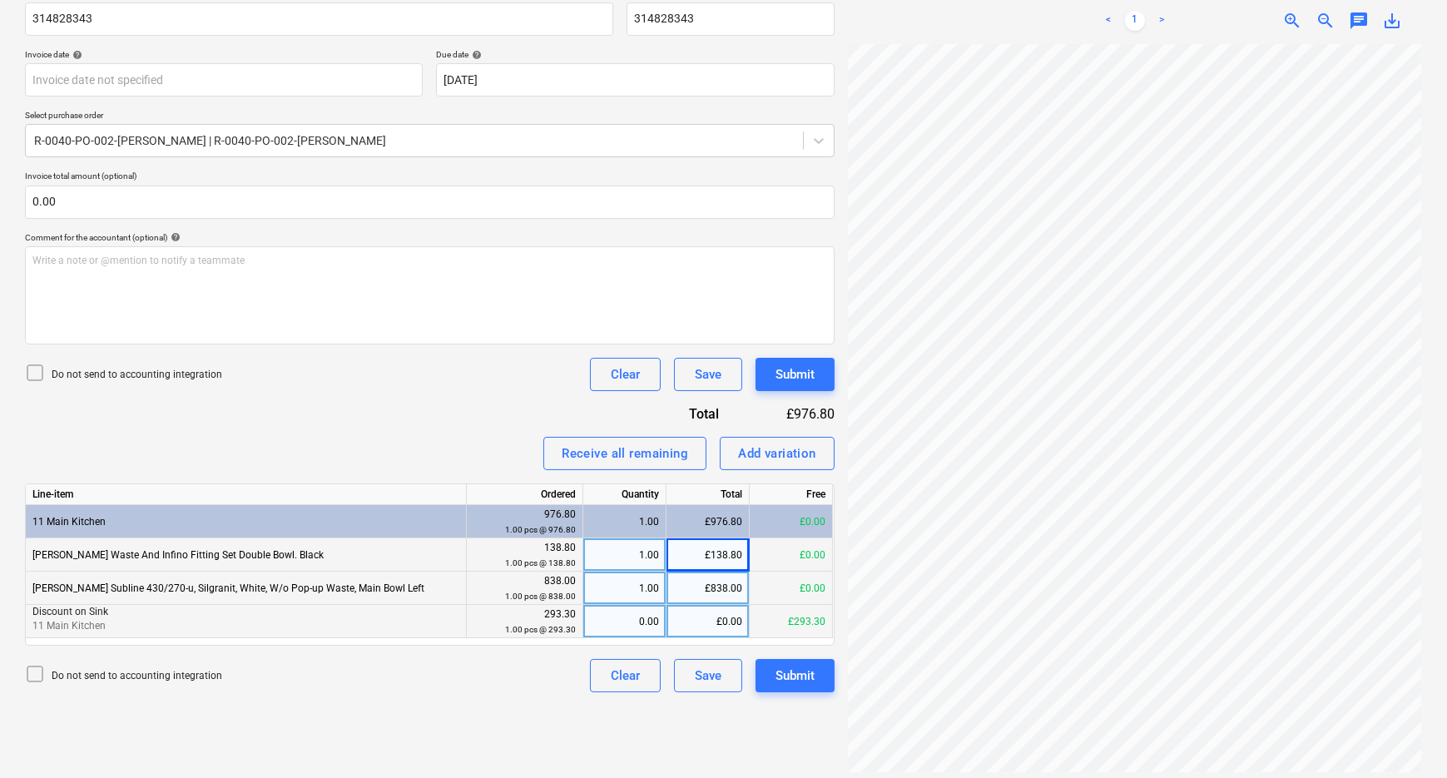
click at [650, 619] on div "0.00" at bounding box center [624, 621] width 69 height 33
type input "-1"
click at [514, 674] on div "Do not send to accounting integration Clear Save Submit" at bounding box center [430, 675] width 810 height 33
click at [773, 453] on div "Add variation" at bounding box center [777, 454] width 78 height 22
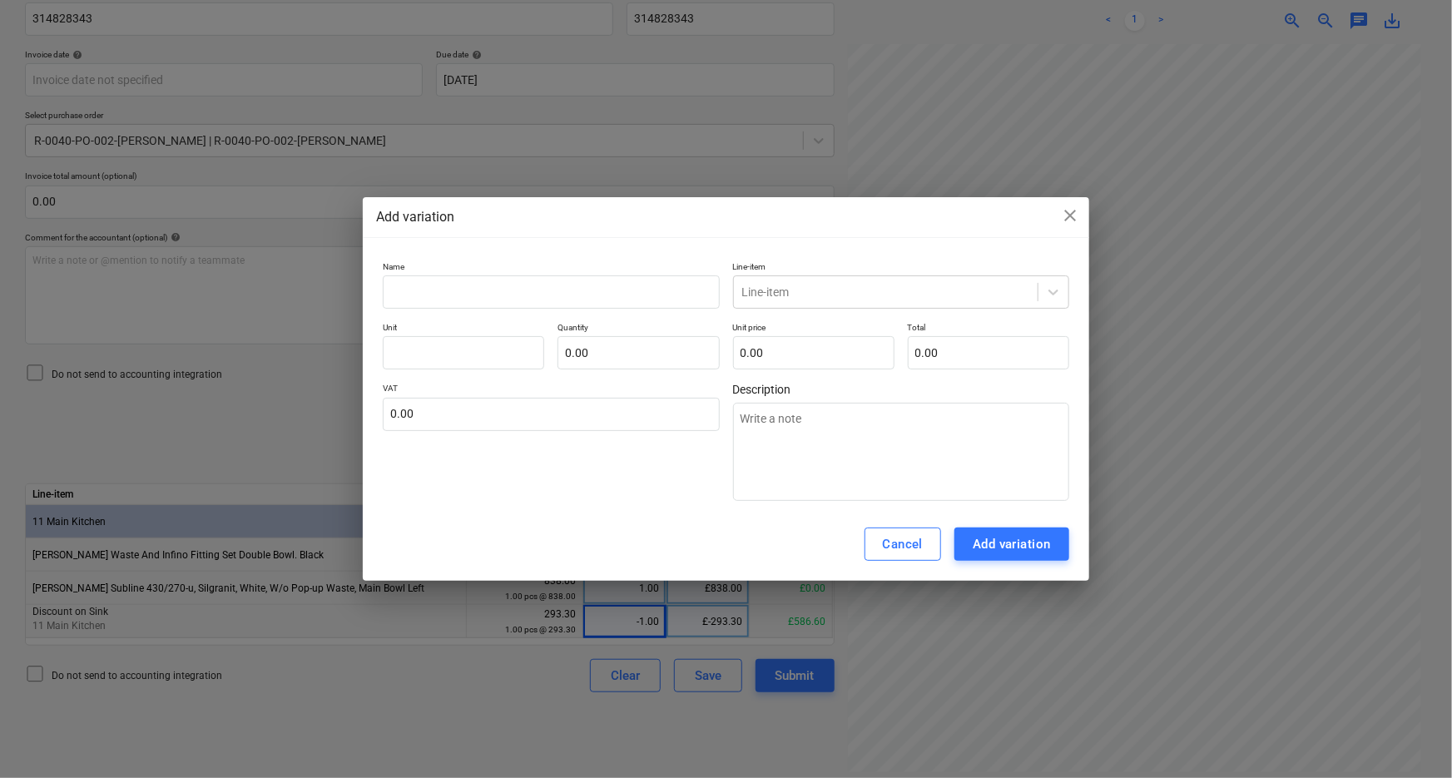
click at [566, 266] on p "Name" at bounding box center [551, 268] width 336 height 14
click at [566, 283] on input "text" at bounding box center [551, 291] width 336 height 33
type textarea "x"
type input "E"
type textarea "x"
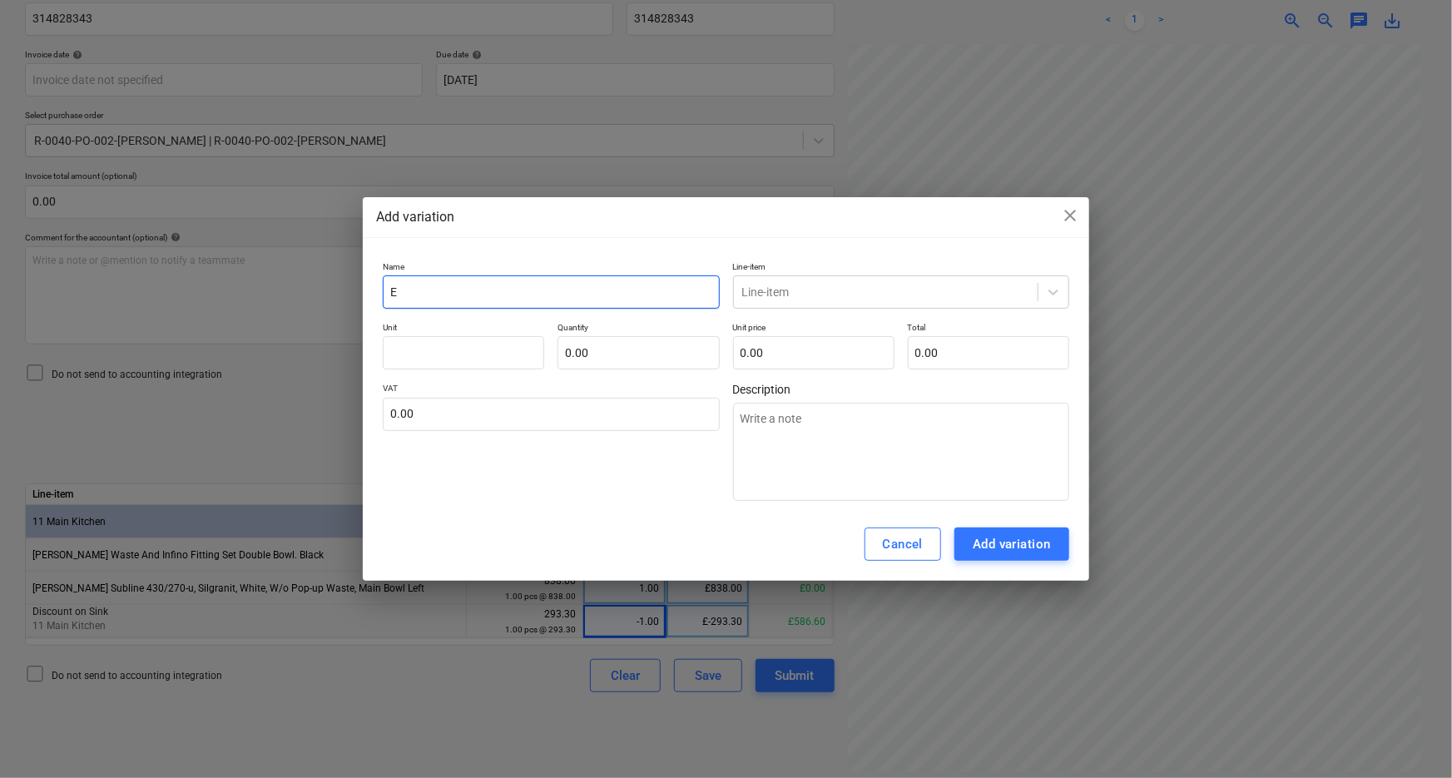
type input "Ex"
type textarea "x"
type input "Ext"
type textarea "x"
type input "Extr"
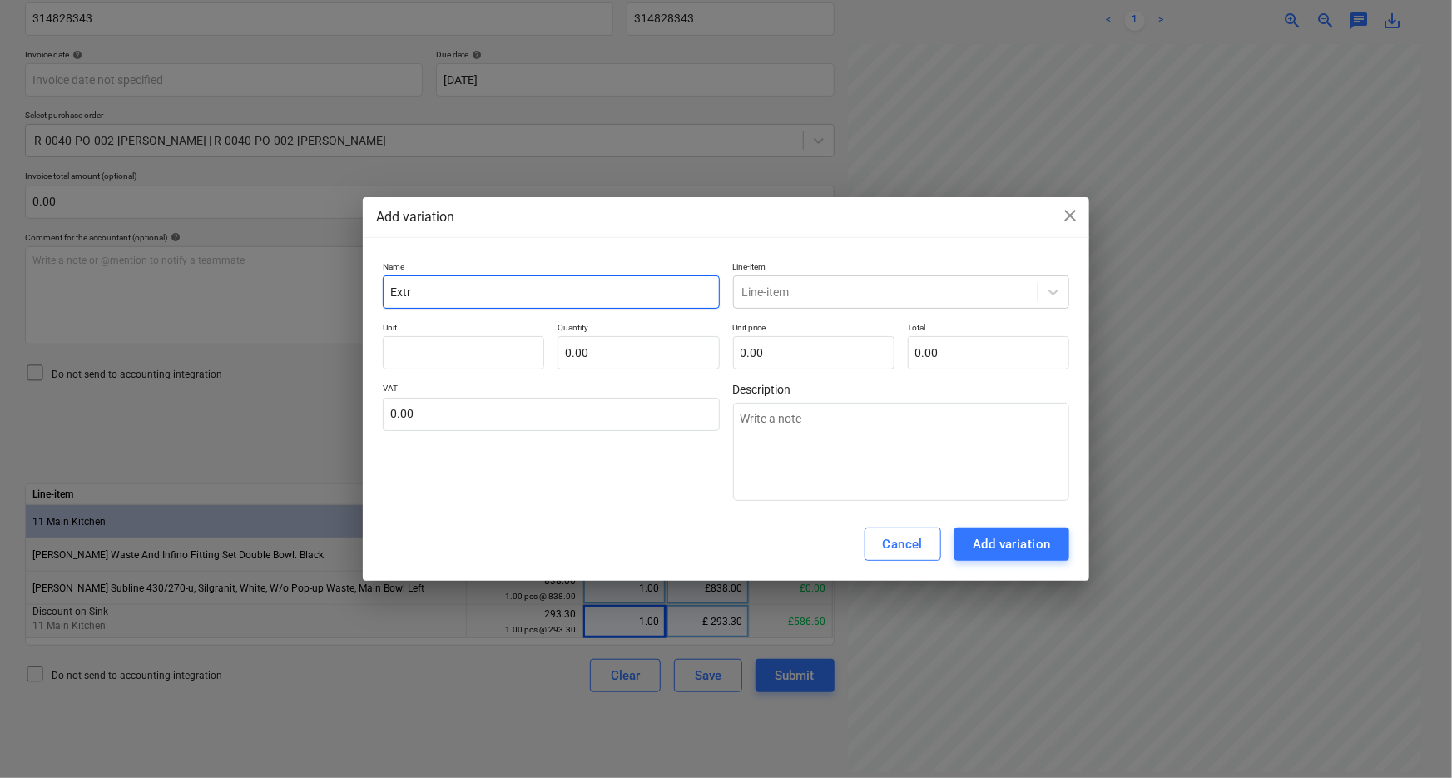
type textarea "x"
type input "Extra"
type textarea "x"
type input "Extra"
type textarea "x"
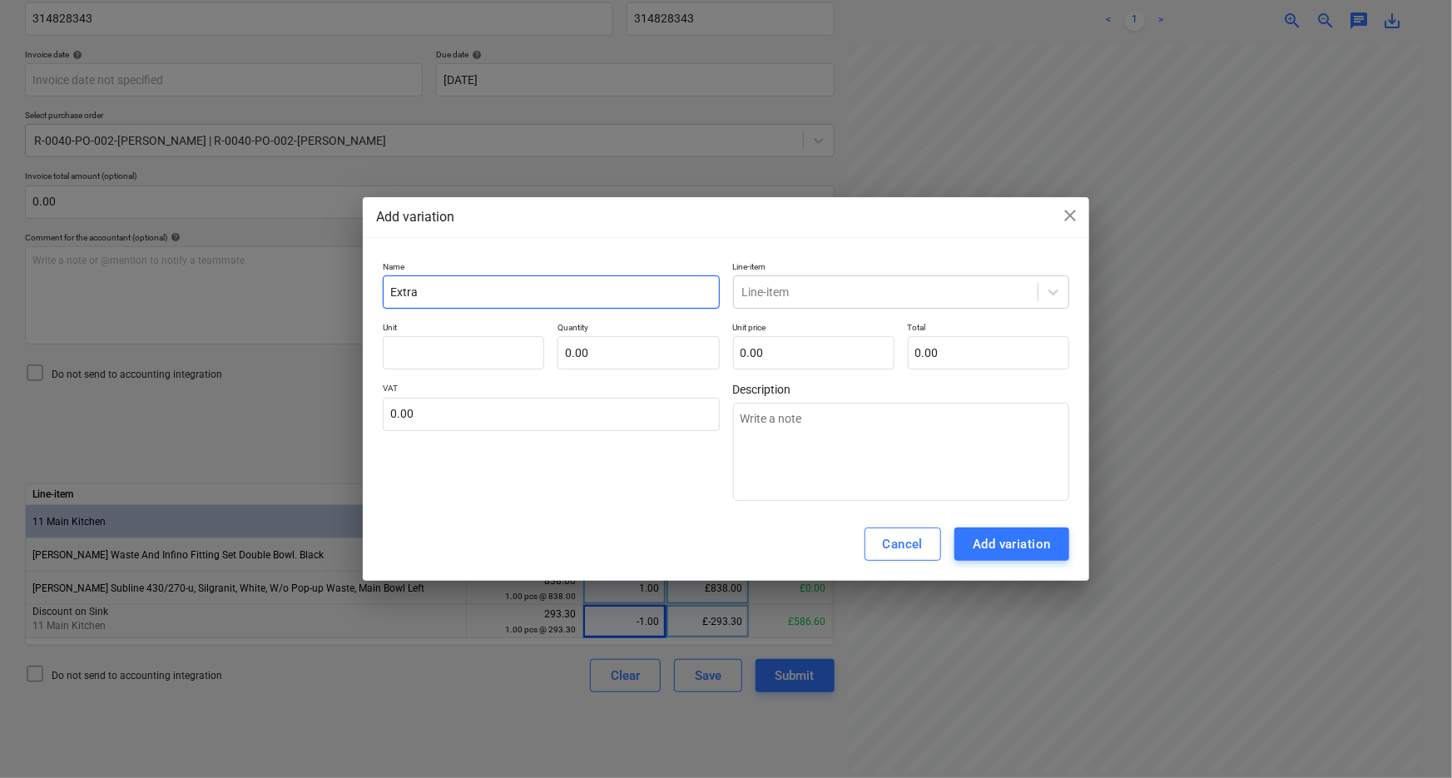
type input "Extra c"
type textarea "x"
type input "Extra co"
type textarea "x"
type input "Extra cos"
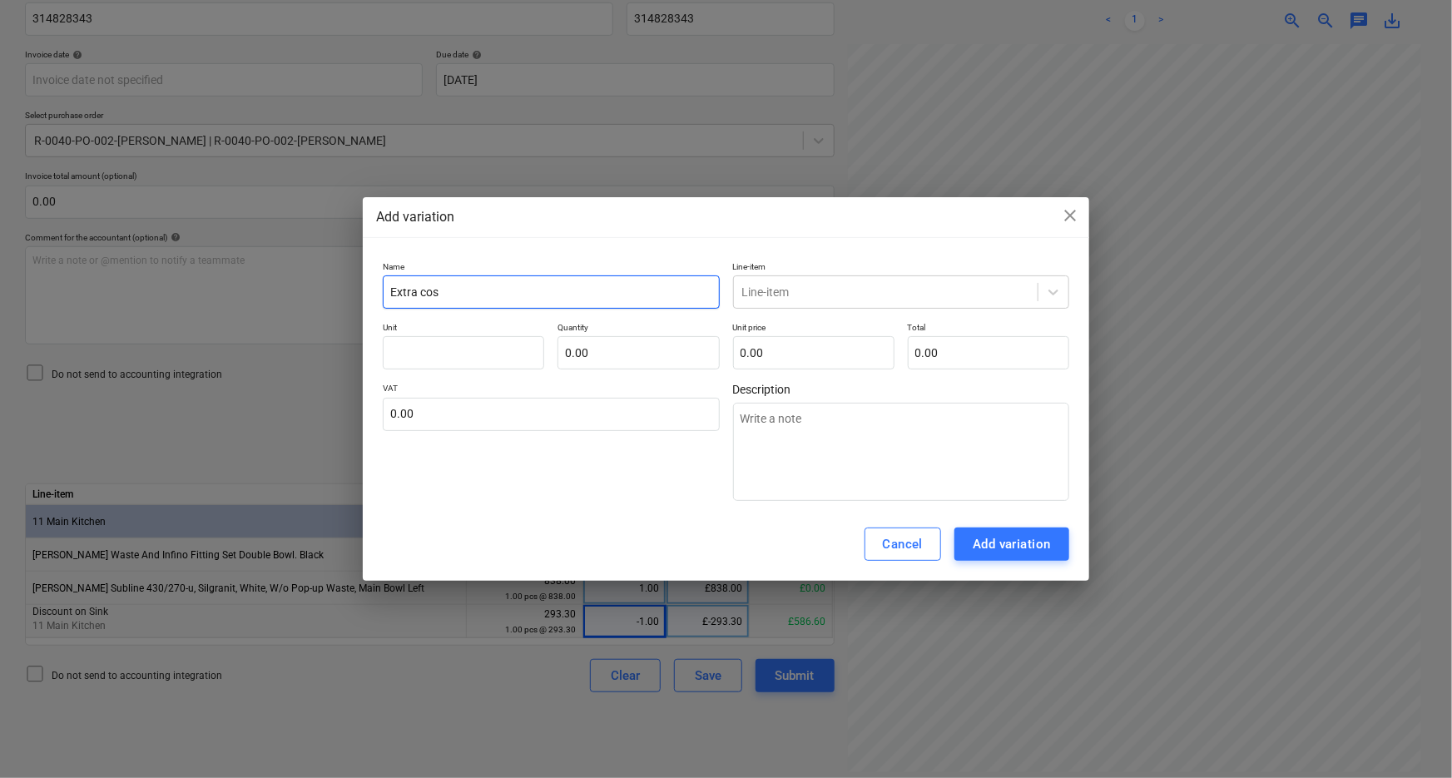
type textarea "x"
type input "Extra cost"
type textarea "x"
type input "Extra cost"
type textarea "x"
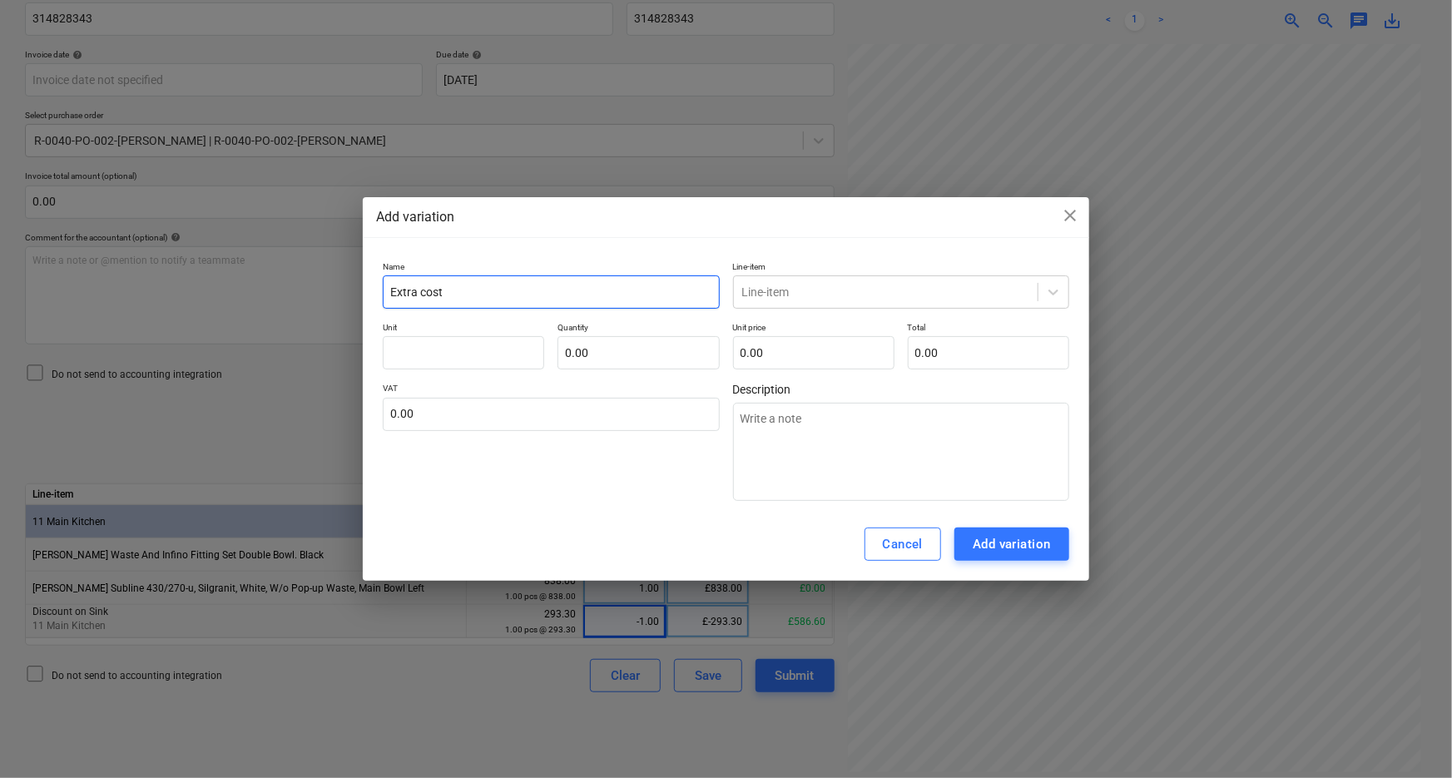
type input "Extra cost t"
type textarea "x"
type input "Extra cost to"
type textarea "x"
type input "Extra cost to"
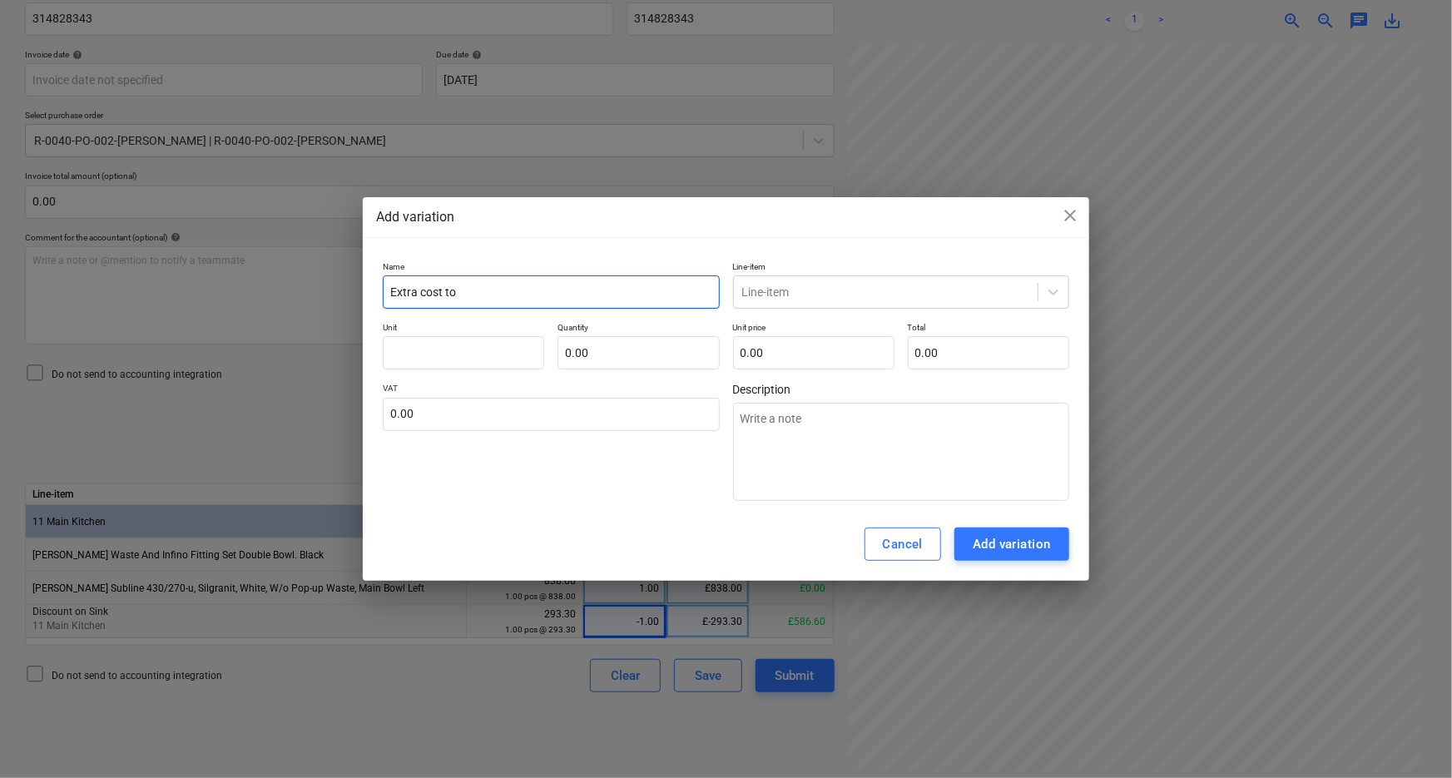
type textarea "x"
type input "Extra cost to s"
type textarea "x"
type input "Extra cost to"
type textarea "x"
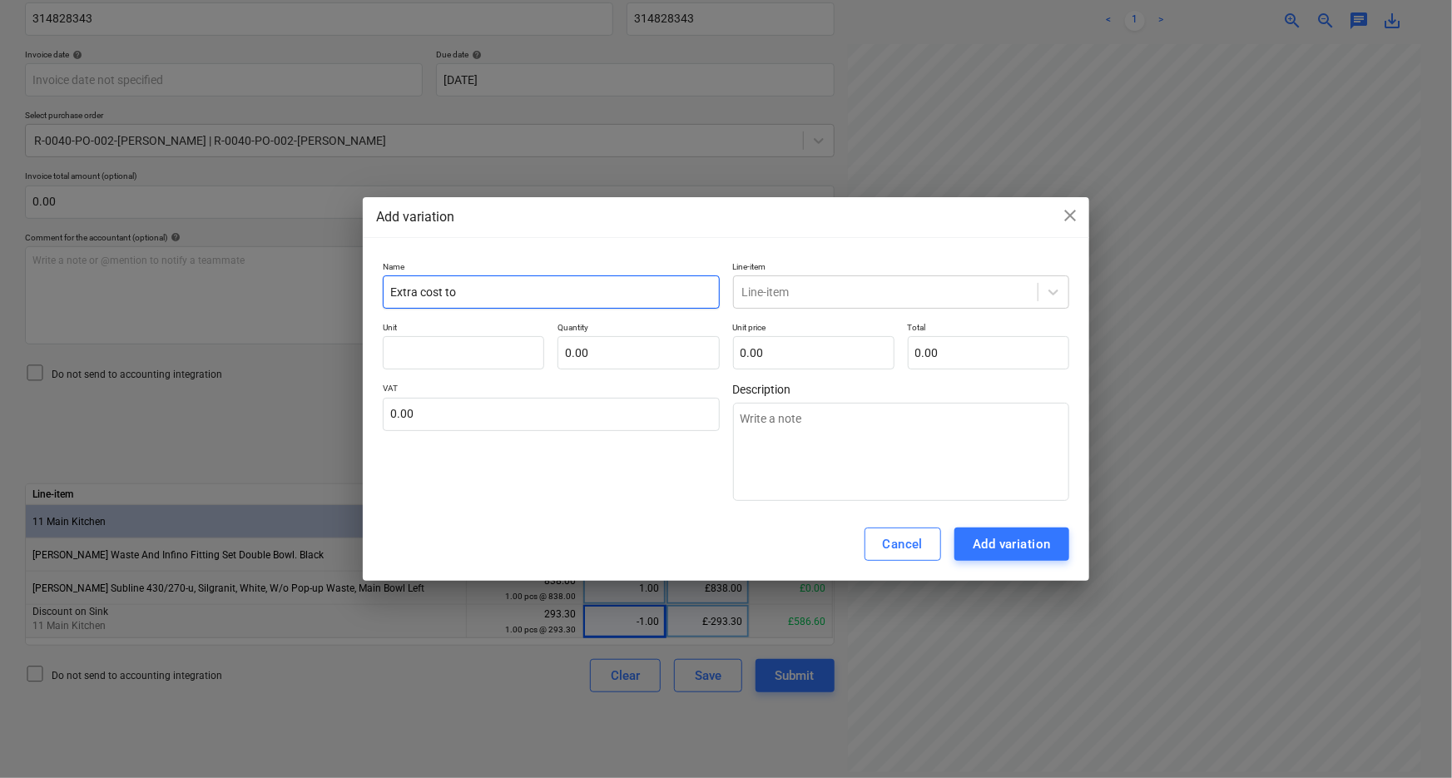
type input "Extra cost to t"
type textarea "x"
type input "Extra cost to ta"
type textarea "x"
type input "Extra cost to tap"
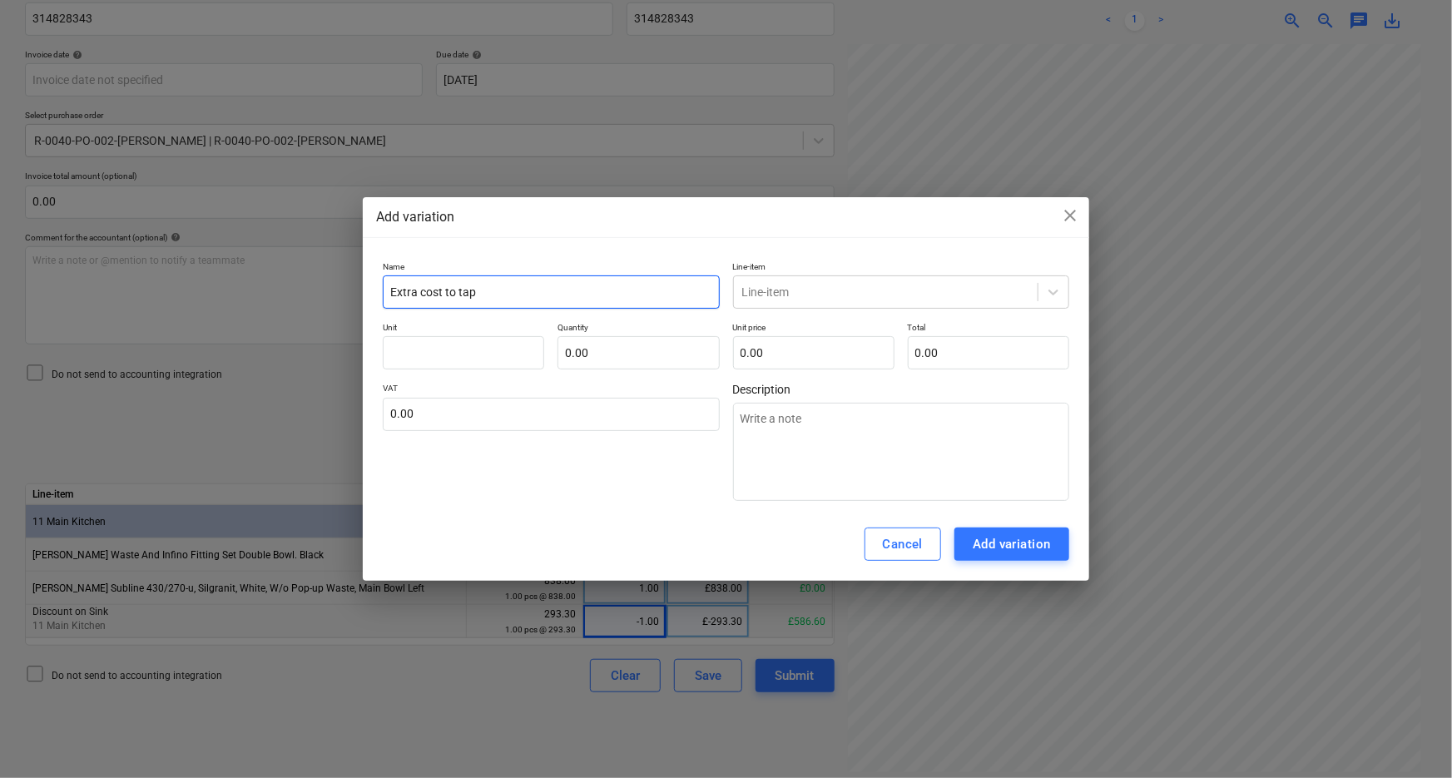
type textarea "x"
type input "Extra cost to tap"
click at [525, 358] on input "text" at bounding box center [463, 352] width 161 height 33
type textarea "x"
type input "p"
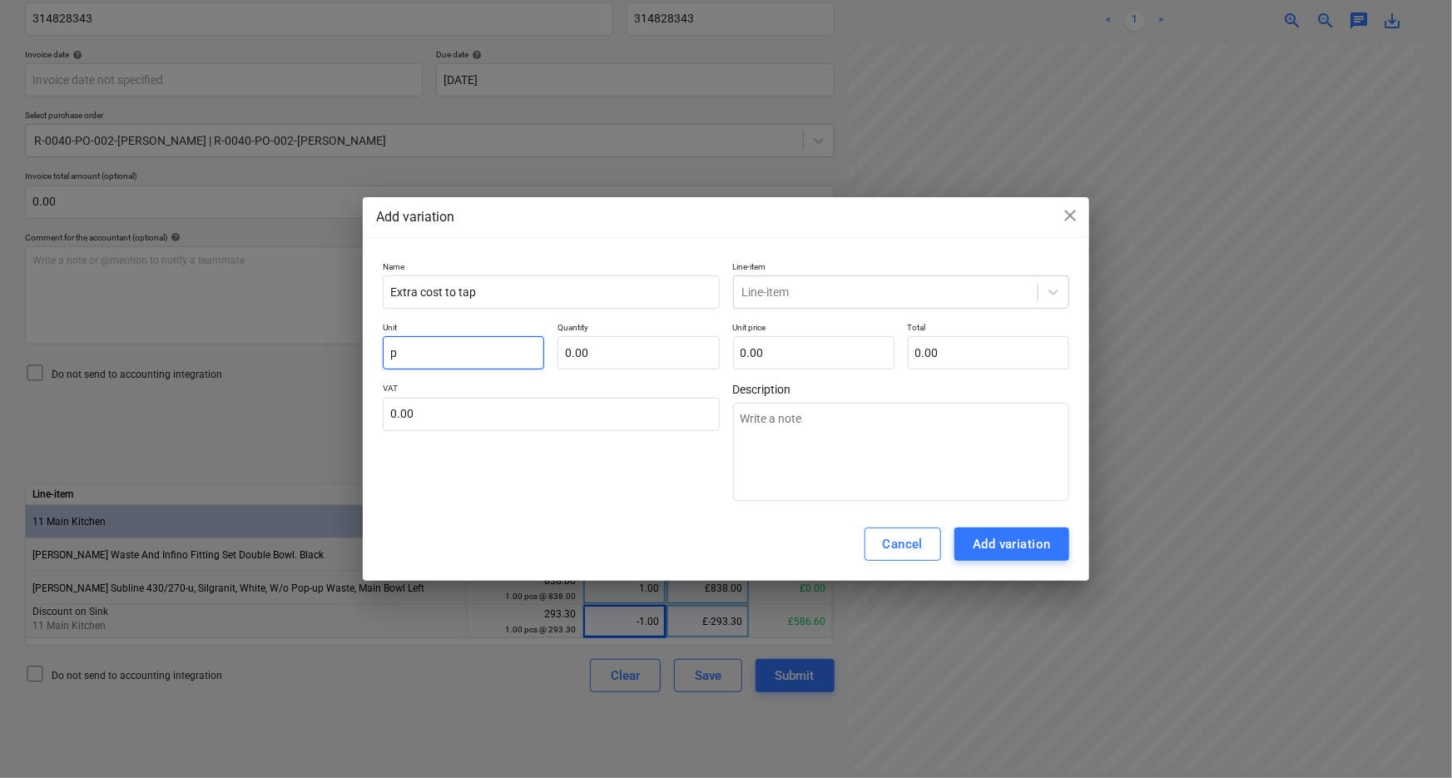
type textarea "x"
type input "pc"
type textarea "x"
type input "pcs"
click at [621, 342] on input "text" at bounding box center [637, 352] width 161 height 33
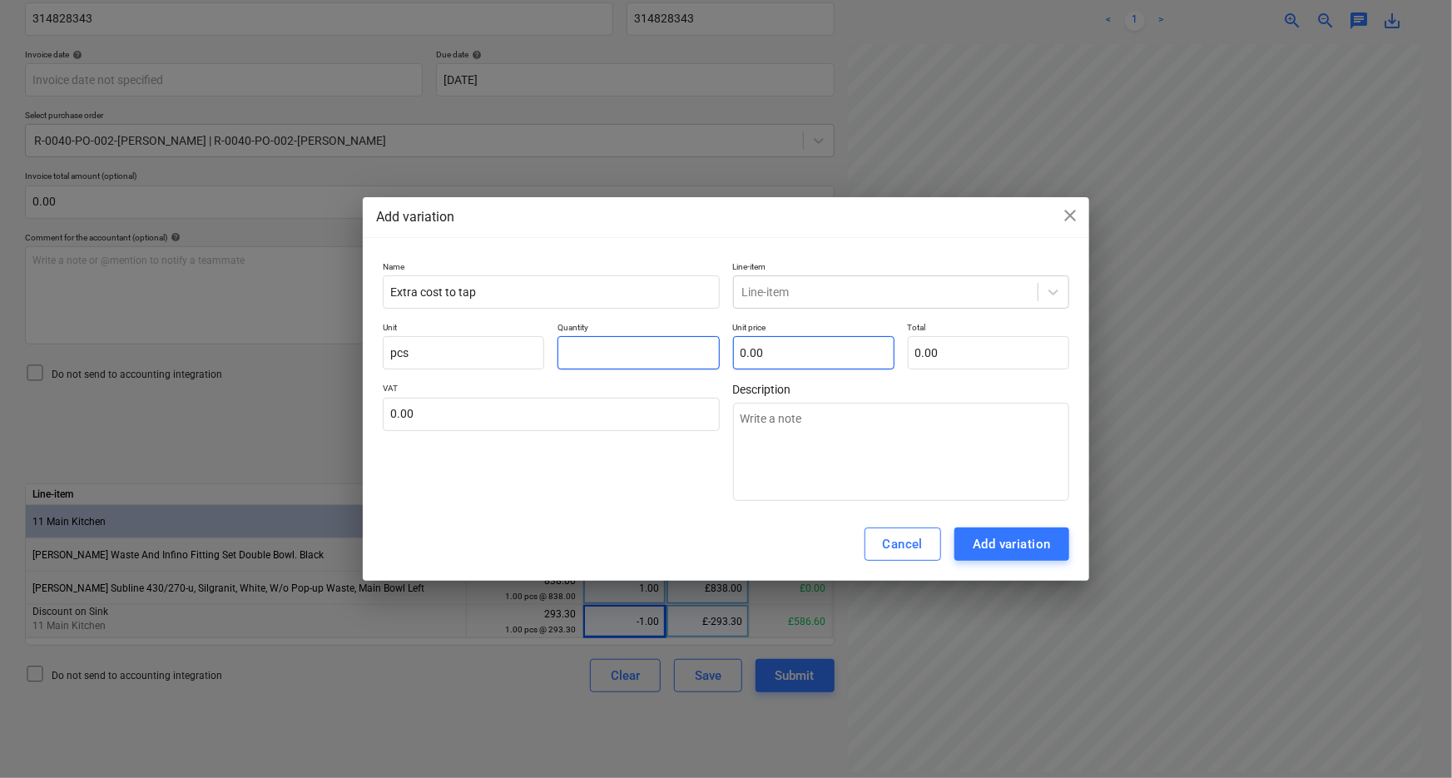
type textarea "x"
type input "1.00"
click at [784, 349] on input "text" at bounding box center [813, 352] width 161 height 33
type textarea "x"
type input "9"
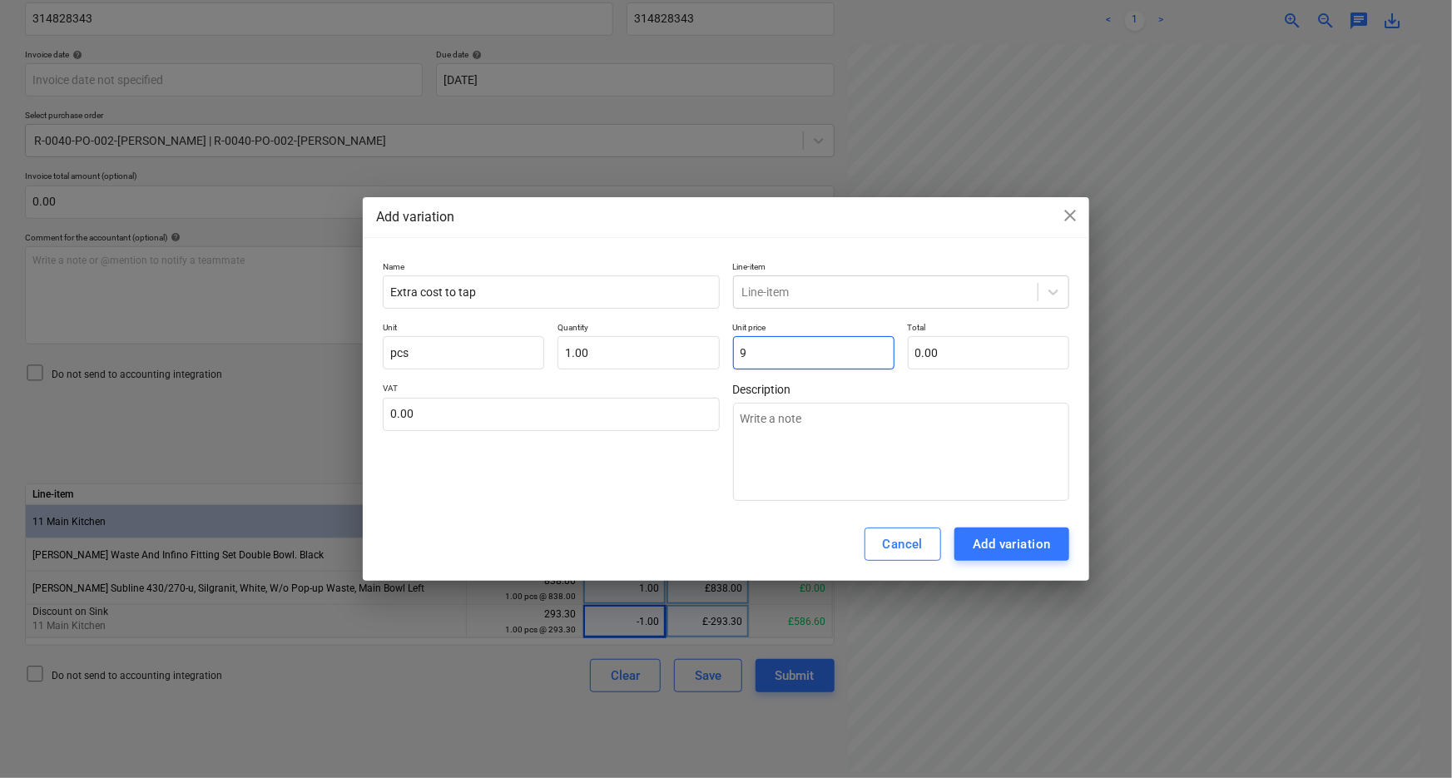
type input "9.00"
type textarea "x"
type input "9."
type textarea "x"
type input "9.4"
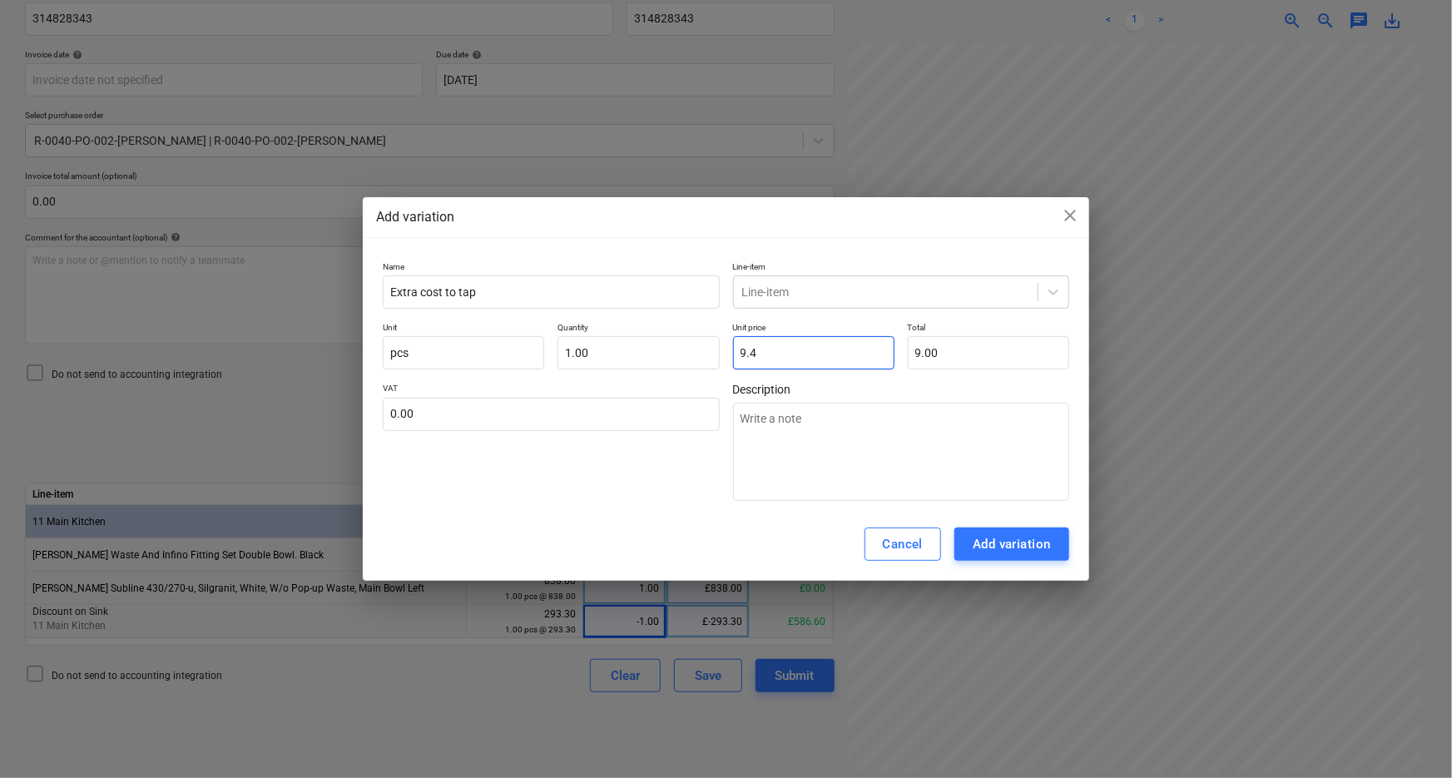
type input "9.40"
type textarea "x"
type input "9.40"
click at [1056, 295] on icon at bounding box center [1053, 292] width 17 height 17
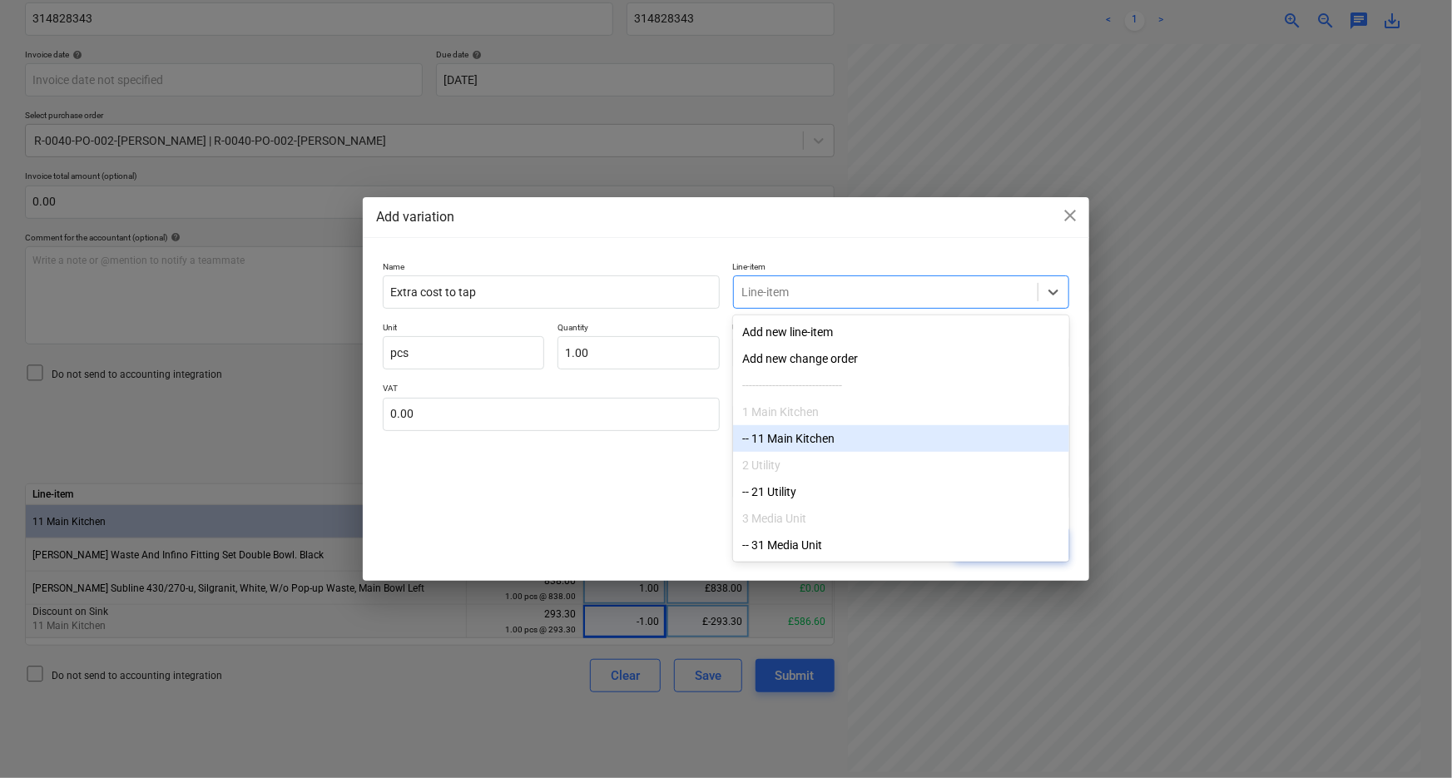
click at [860, 433] on div "-- 11 Main Kitchen" at bounding box center [901, 438] width 336 height 27
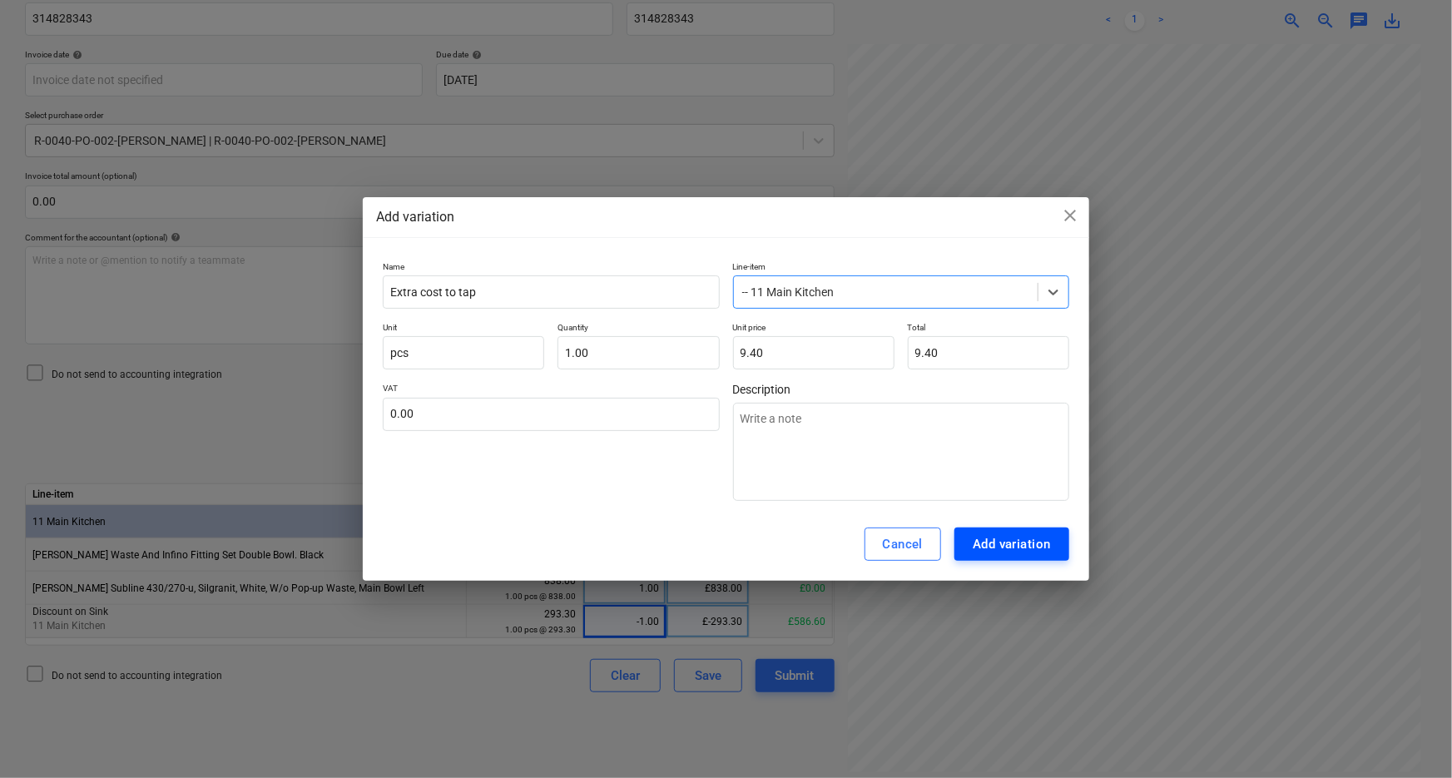
click at [1034, 550] on div "Add variation" at bounding box center [1012, 544] width 78 height 22
type textarea "x"
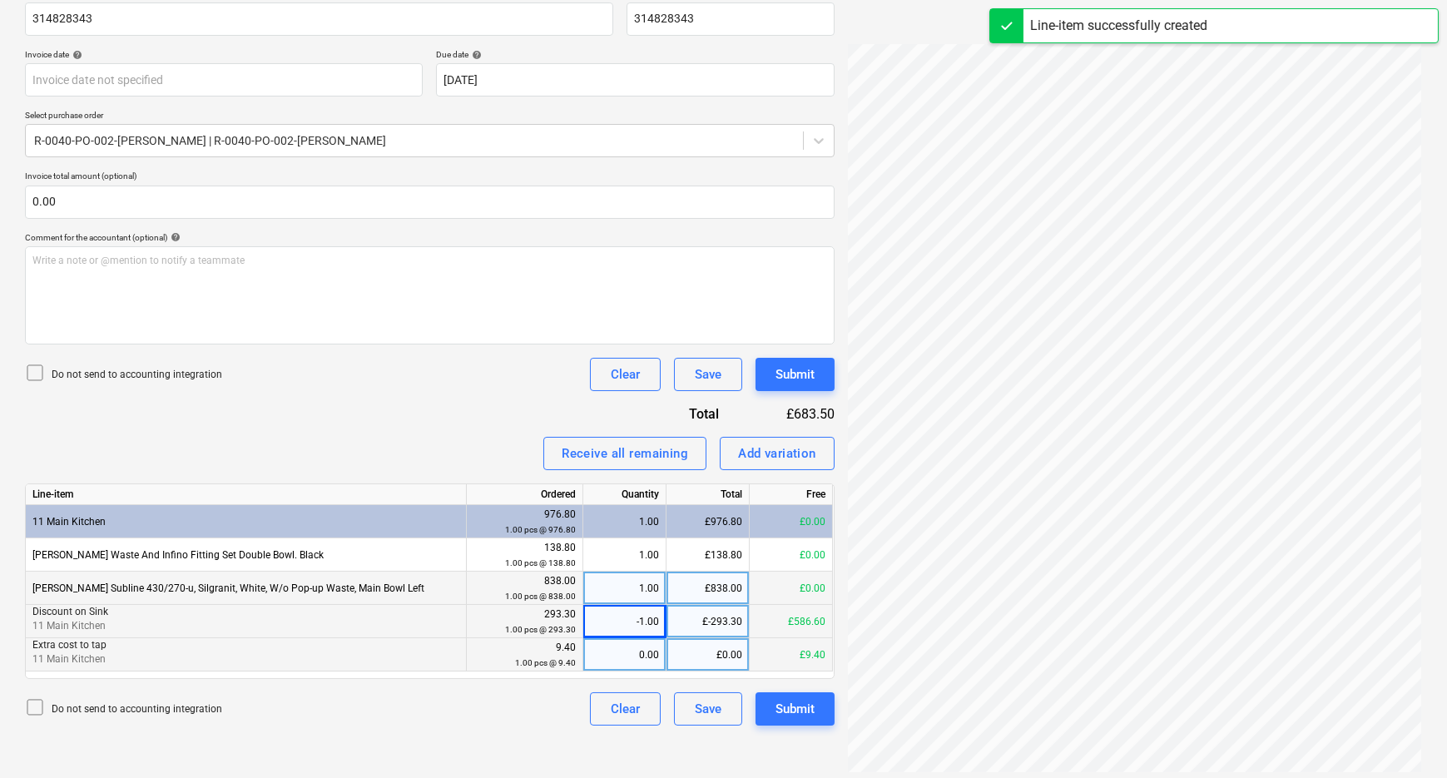
click at [651, 660] on div "0.00" at bounding box center [624, 654] width 69 height 33
click at [495, 705] on div "Do not send to accounting integration Clear Save Submit" at bounding box center [430, 708] width 810 height 33
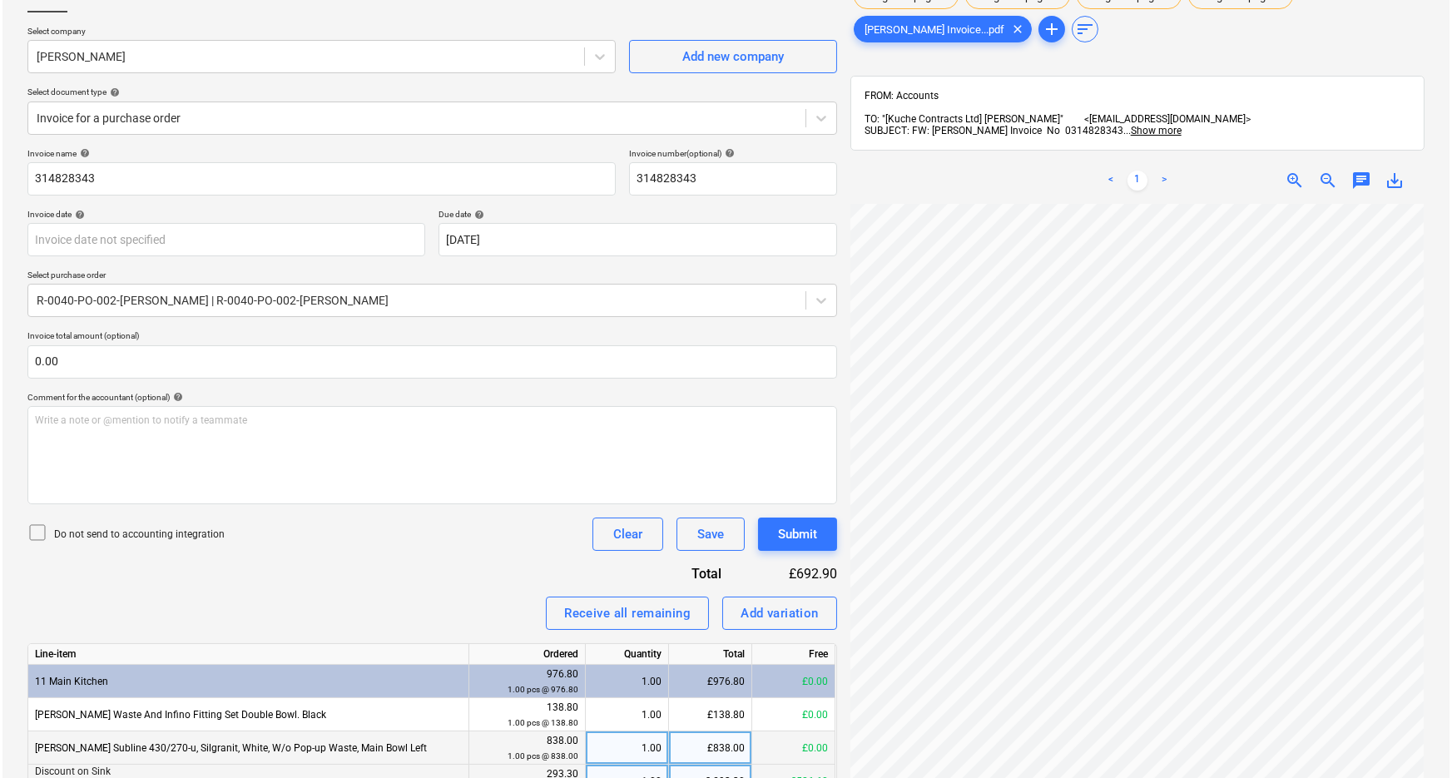
scroll to position [226, 0]
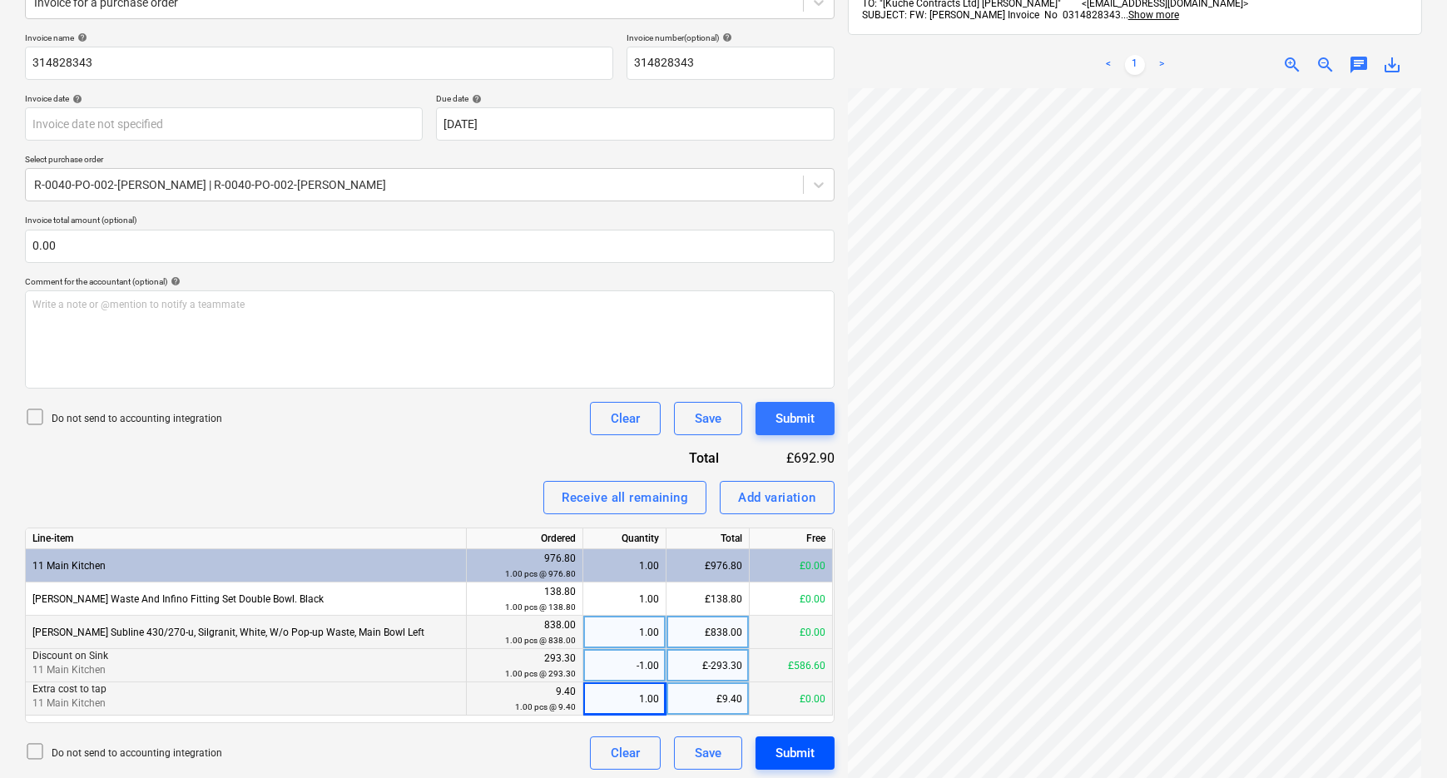
click at [785, 751] on div "Submit" at bounding box center [794, 753] width 39 height 22
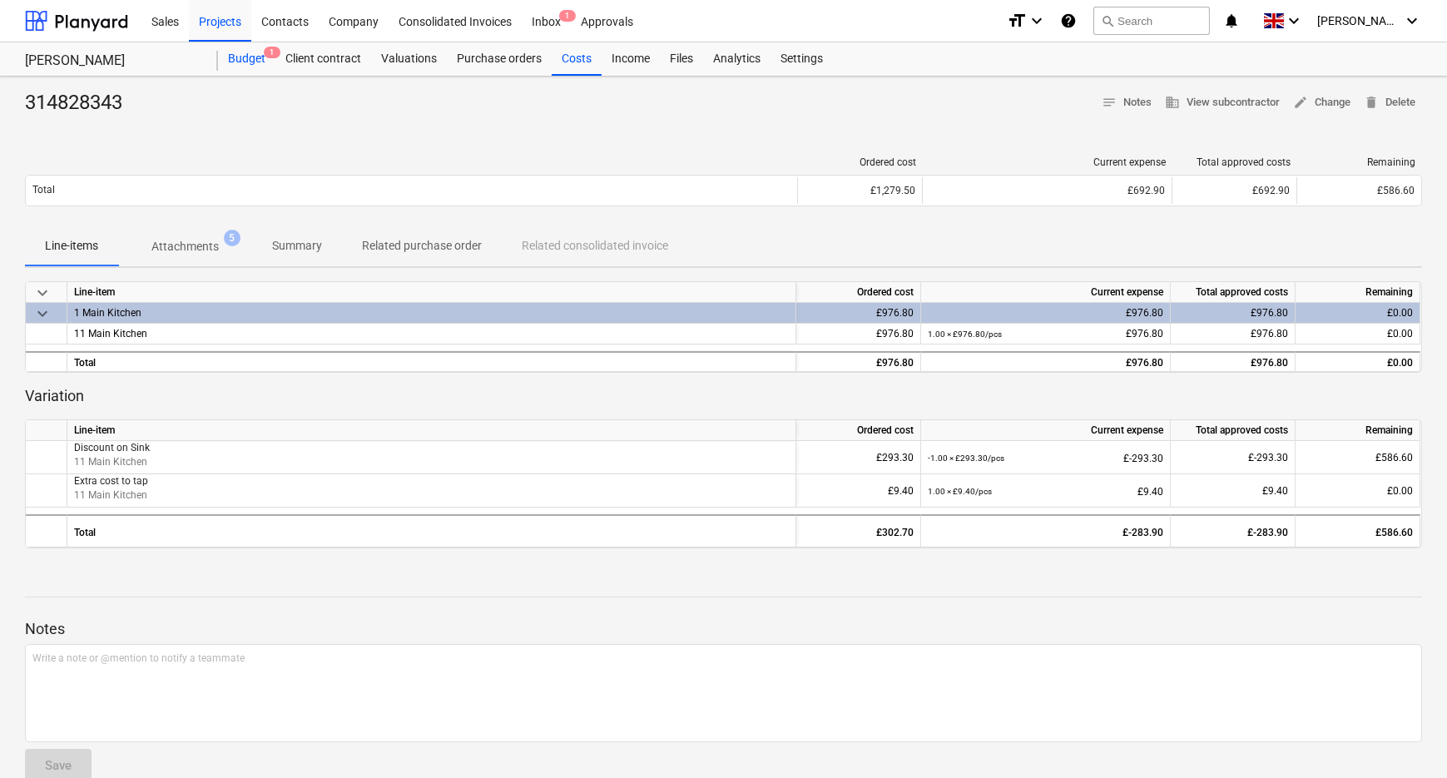
click at [246, 57] on div "Budget 1" at bounding box center [246, 58] width 57 height 33
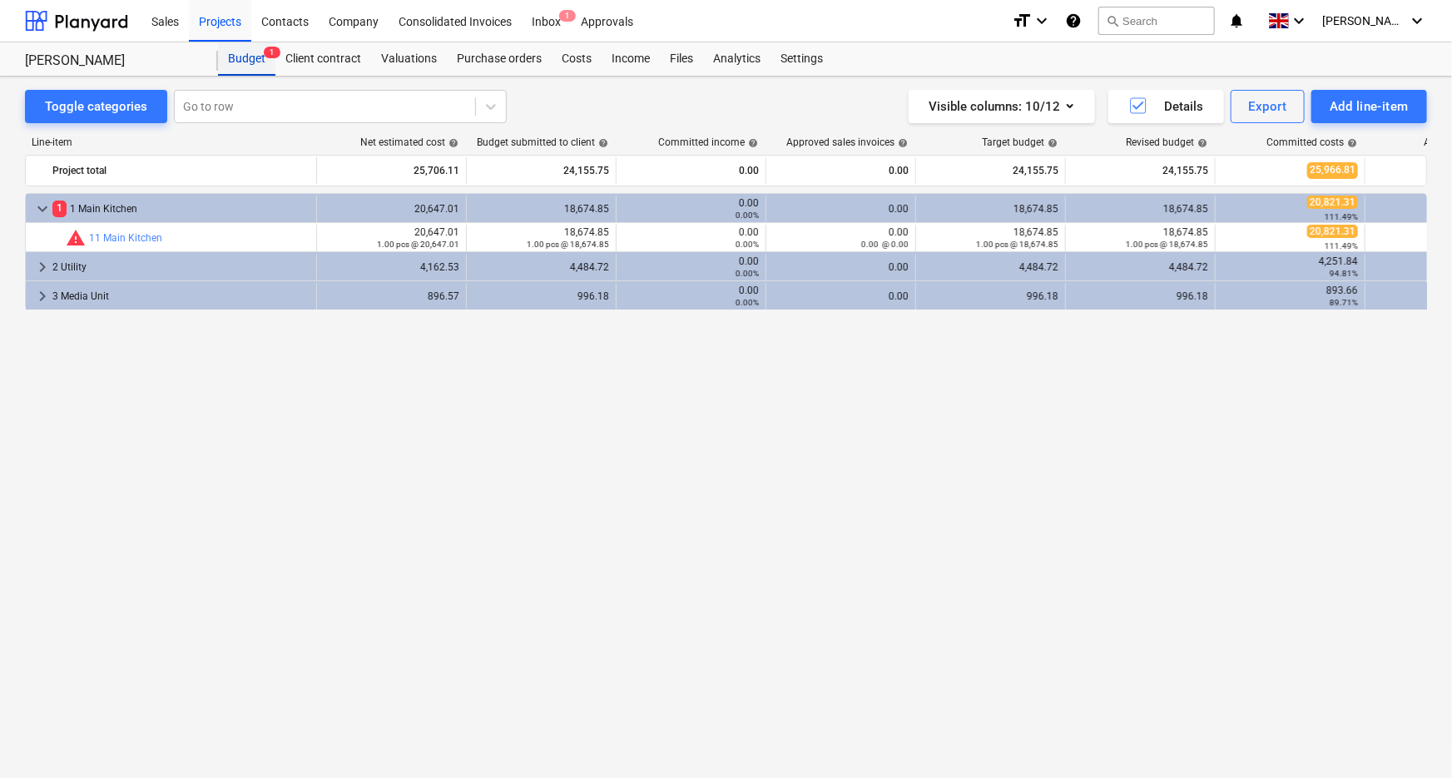
click at [245, 65] on div "Budget 1" at bounding box center [246, 58] width 57 height 33
click at [214, 33] on div "Projects" at bounding box center [220, 20] width 62 height 42
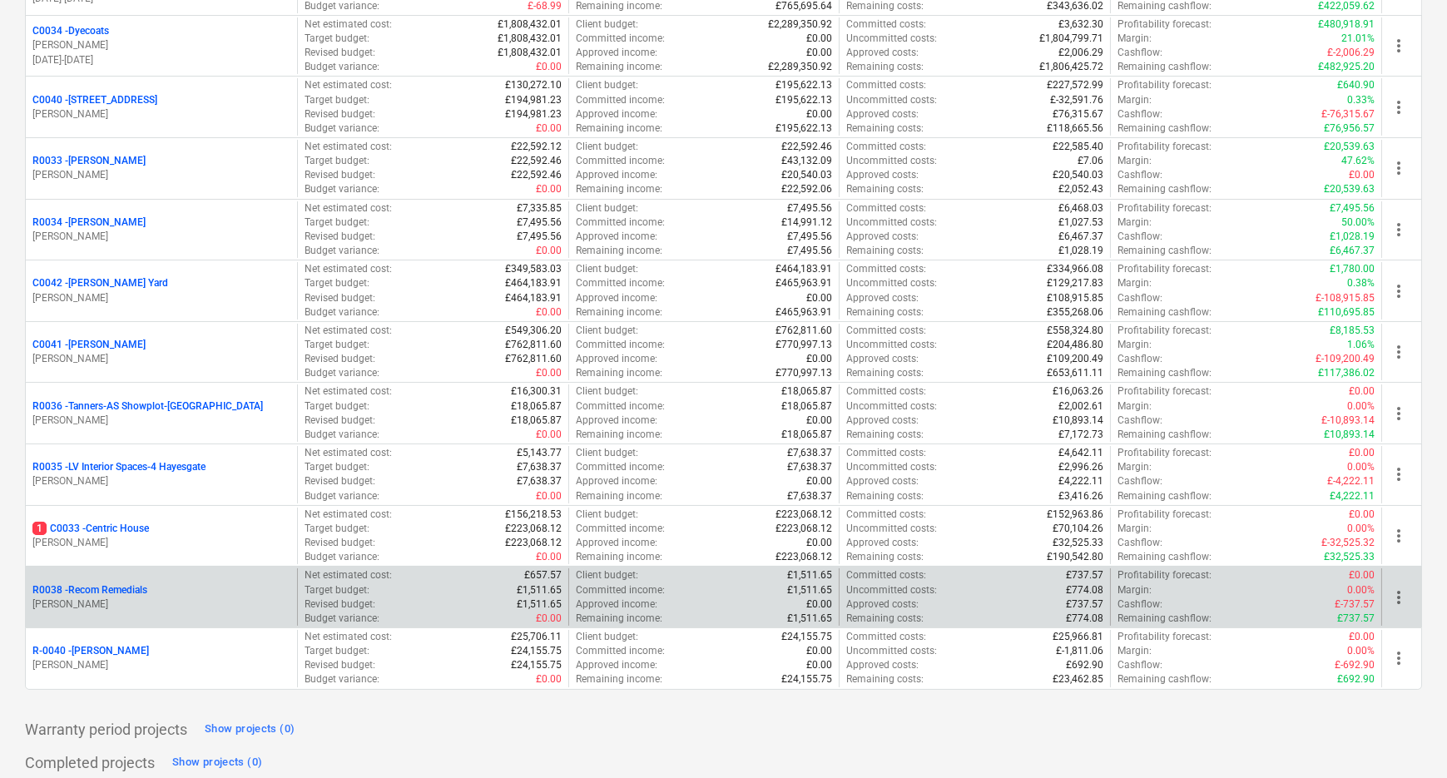
scroll to position [359, 0]
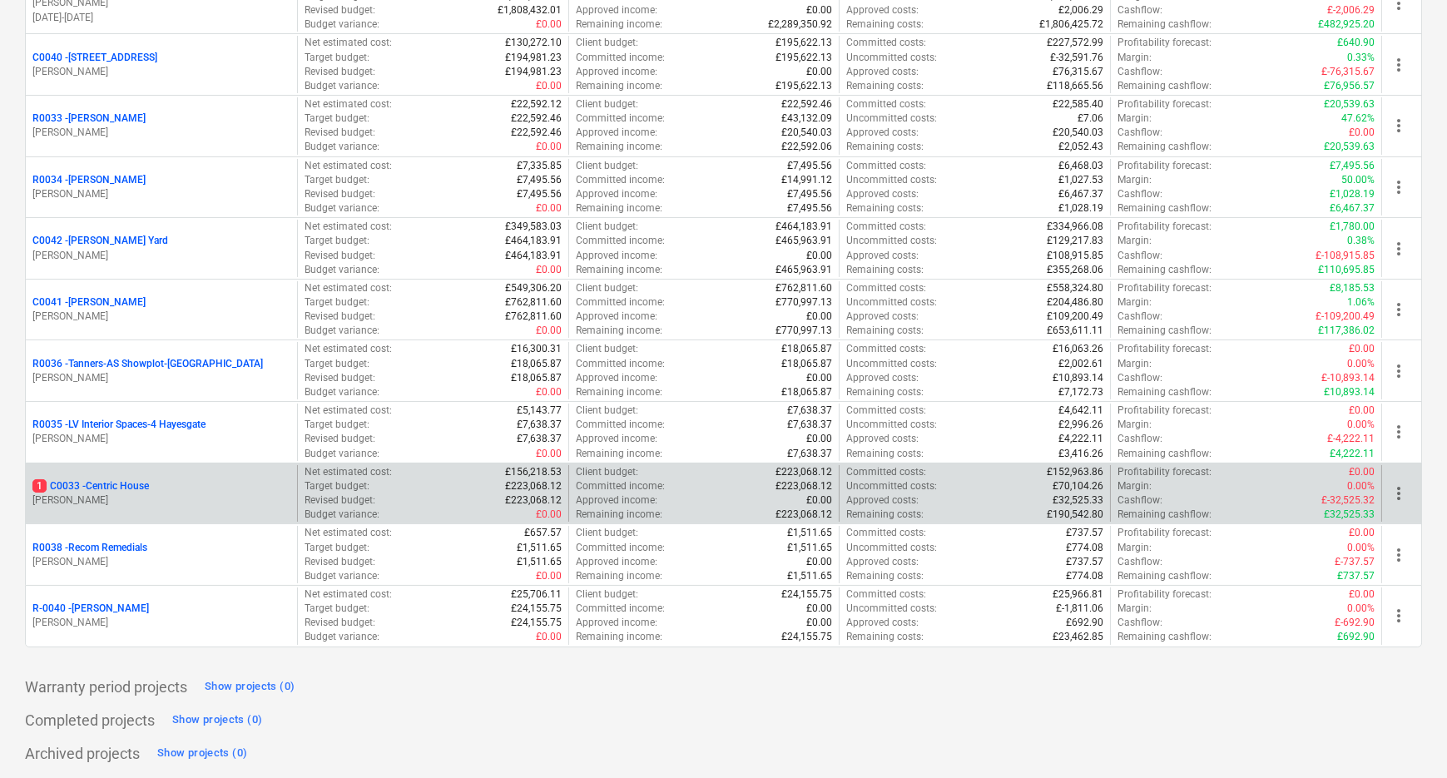
click at [113, 483] on p "1 C0033 - Centric House" at bounding box center [90, 486] width 116 height 14
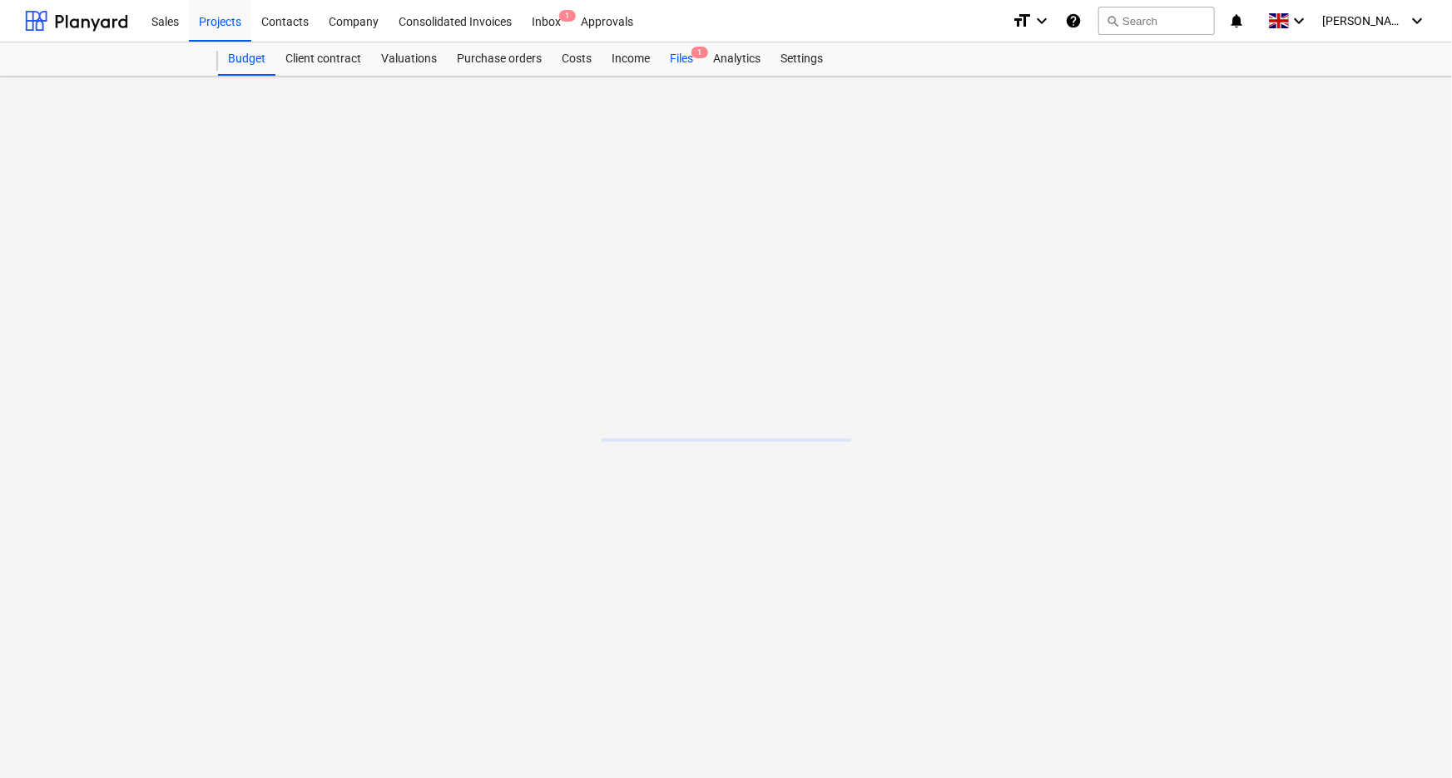
click at [695, 61] on div "Files 1" at bounding box center [681, 58] width 43 height 33
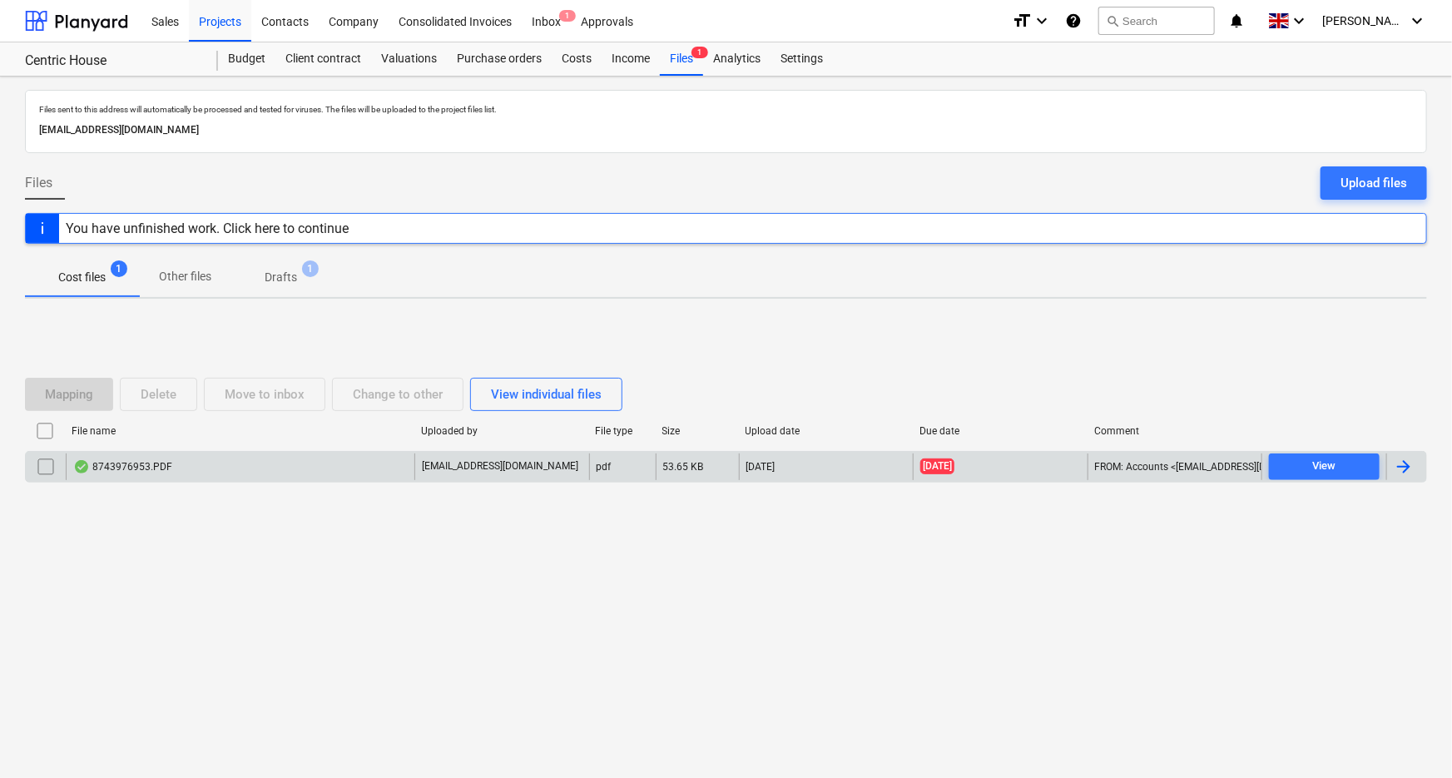
click at [172, 462] on div "8743976953.PDF" at bounding box center [240, 466] width 349 height 27
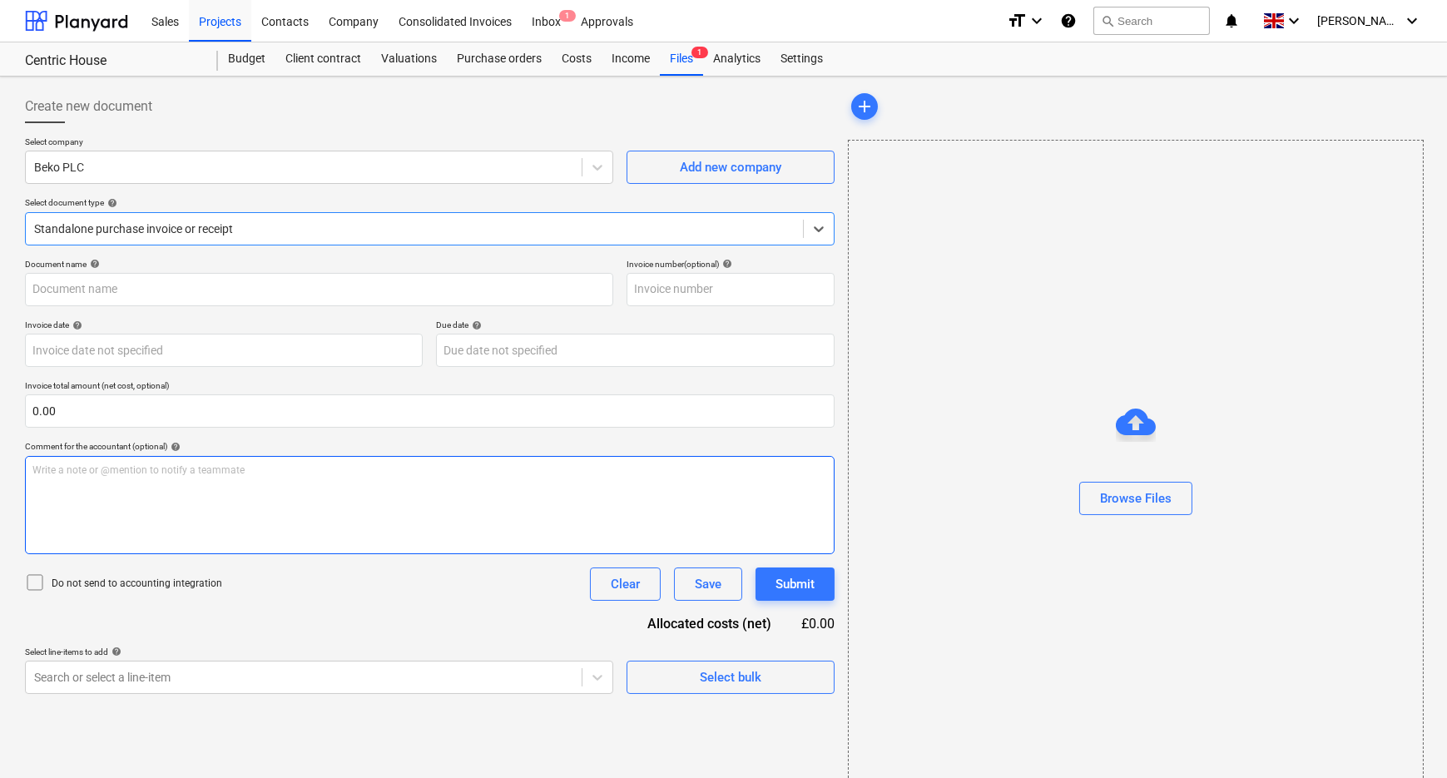
type input "8743976953"
type input "[DATE]"
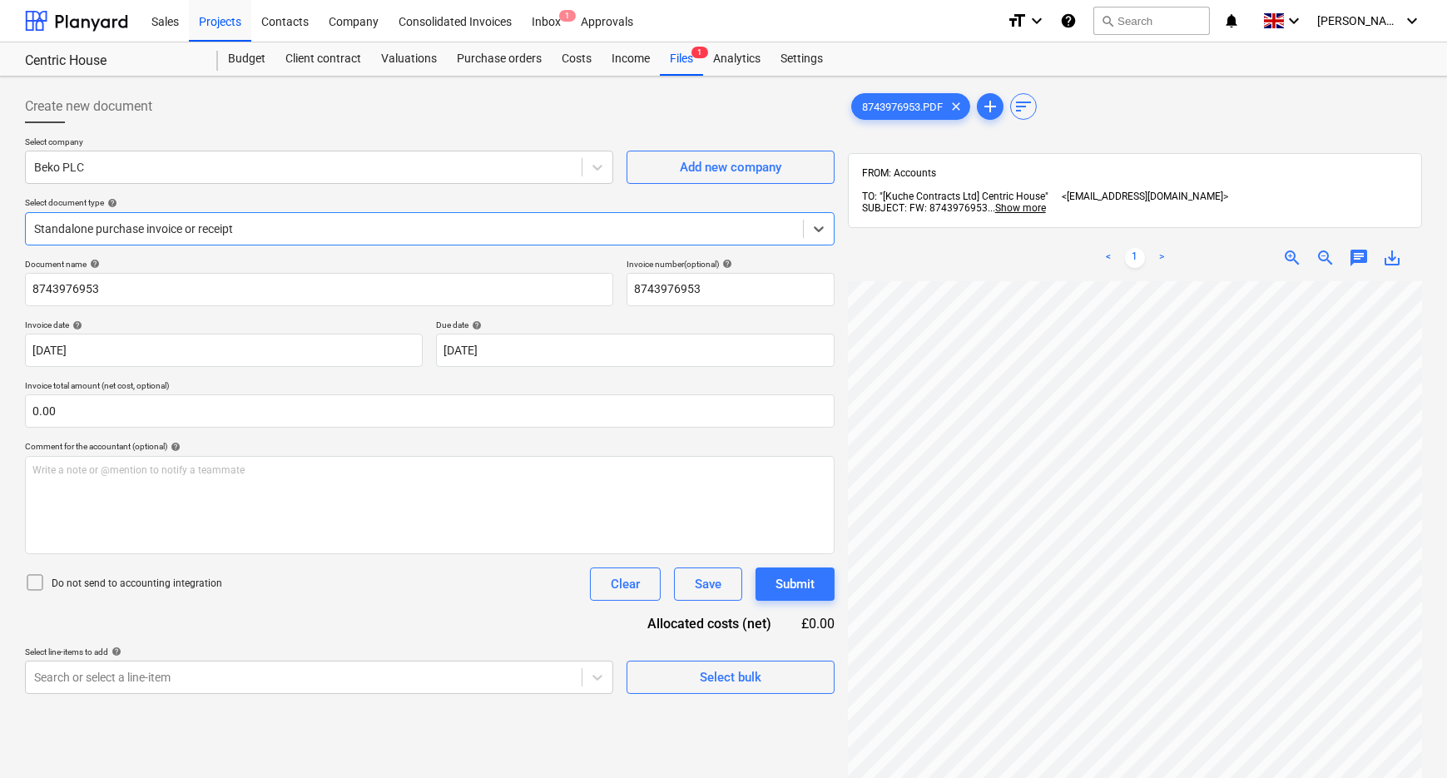
click at [250, 233] on div at bounding box center [414, 228] width 760 height 17
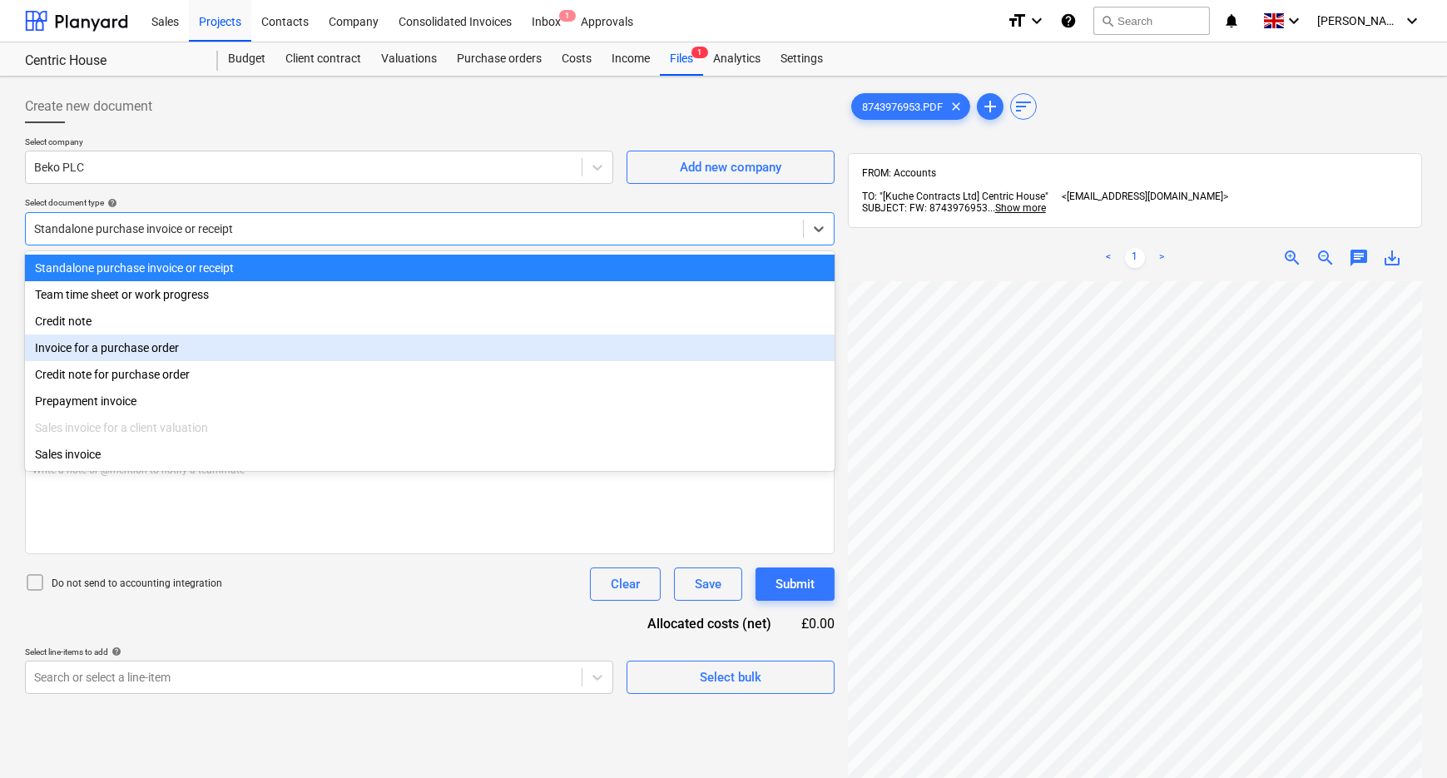
click at [156, 359] on div "Invoice for a purchase order" at bounding box center [430, 347] width 810 height 27
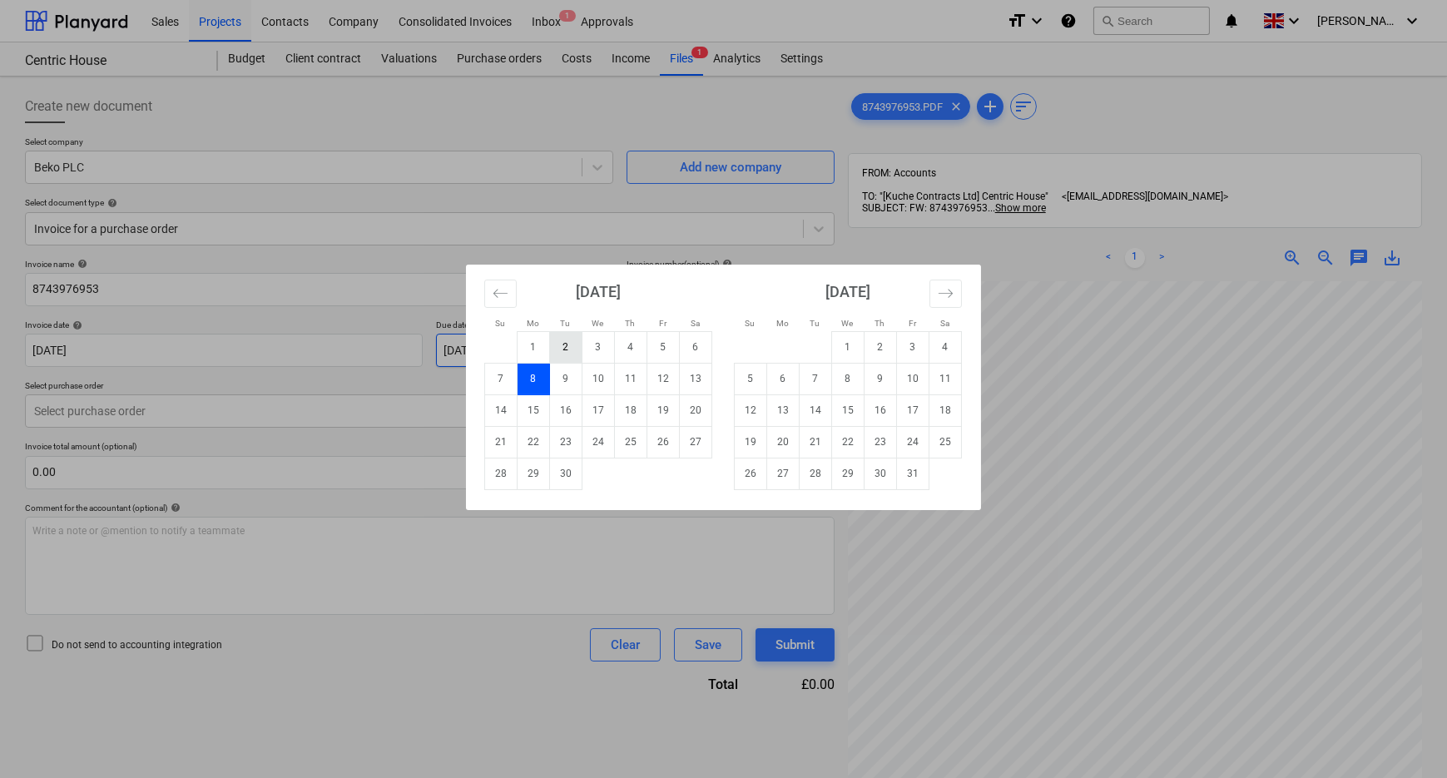
click at [569, 349] on body "Sales Projects Contacts Company Consolidated Invoices Inbox 1 Approvals format_…" at bounding box center [723, 389] width 1447 height 778
click at [910, 478] on td "31" at bounding box center [913, 474] width 32 height 32
type input "[DATE]"
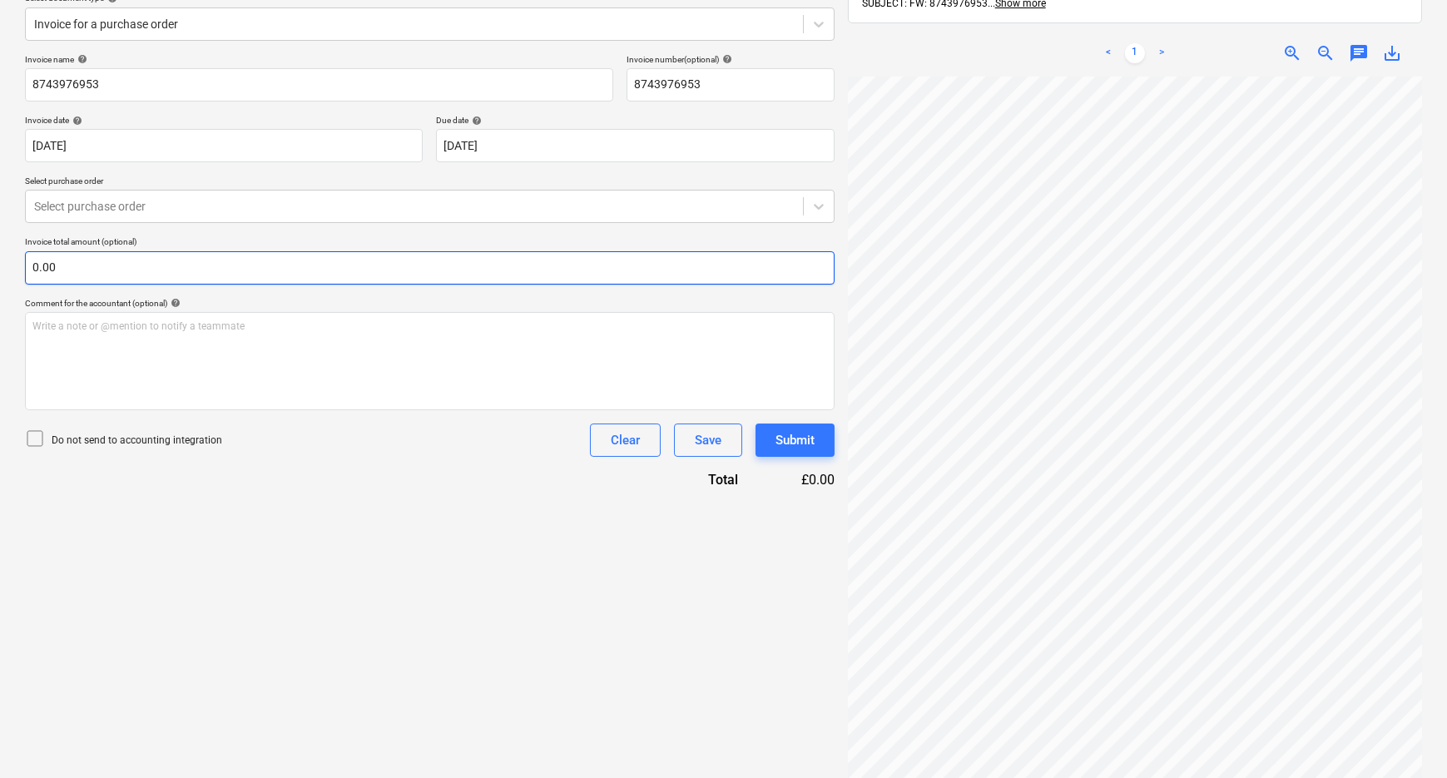
scroll to position [226, 0]
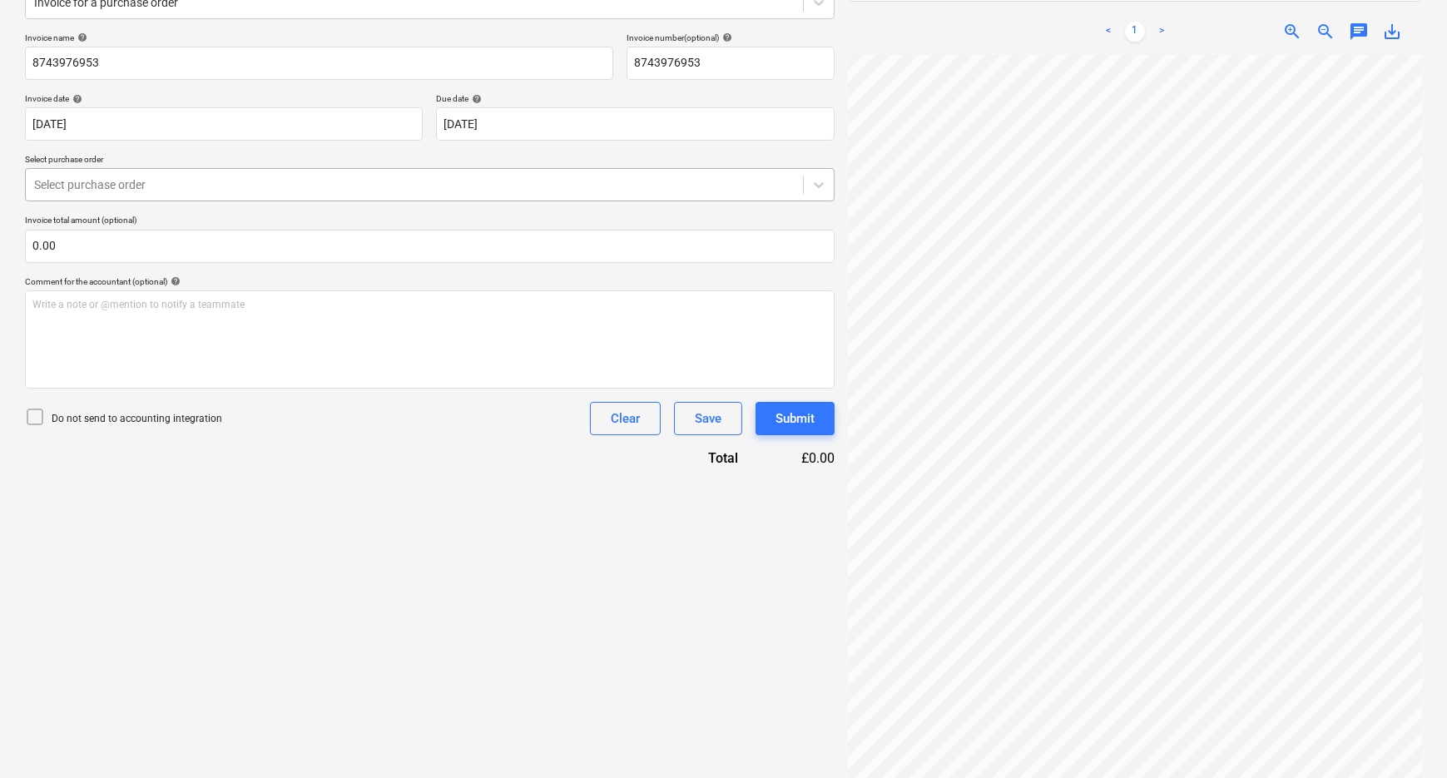
click at [294, 182] on div at bounding box center [414, 184] width 760 height 17
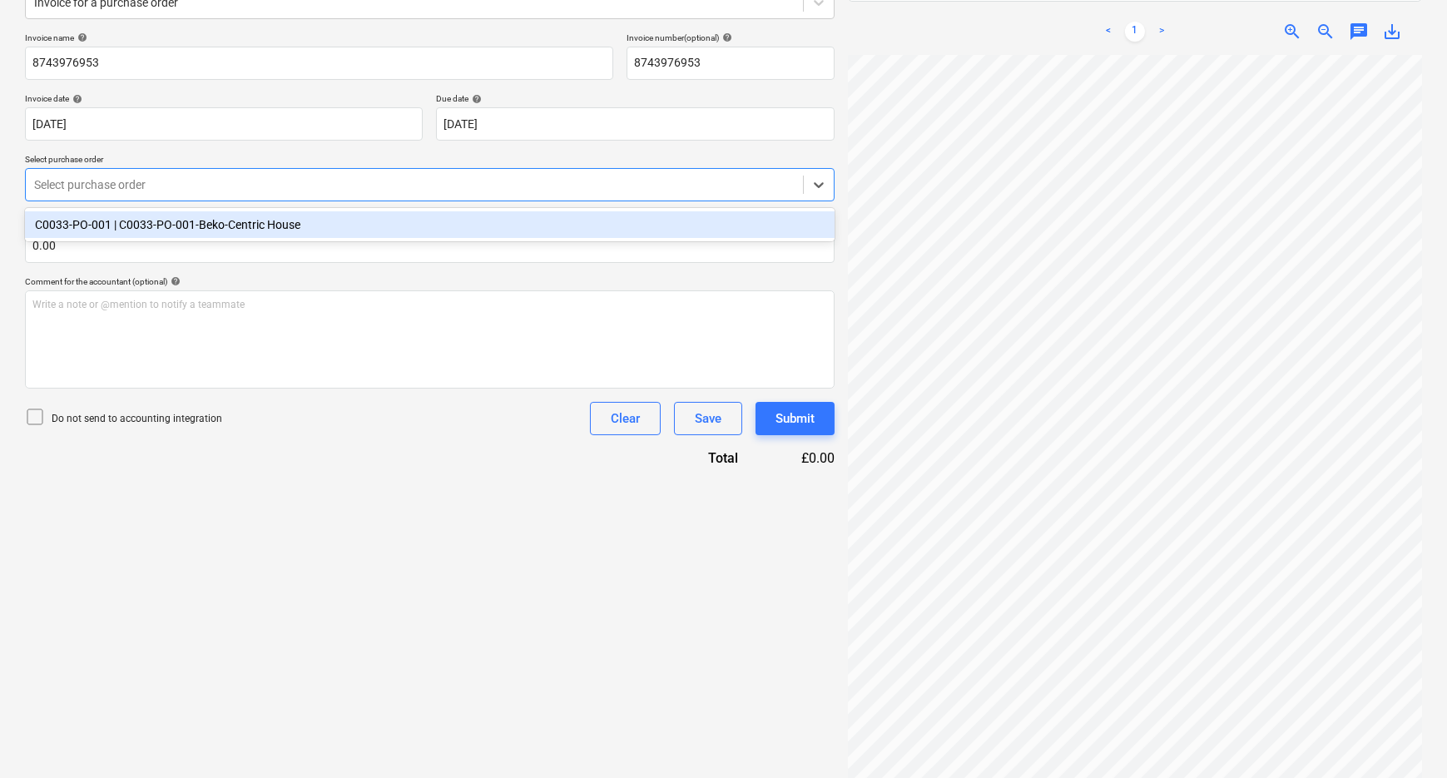
click at [250, 223] on div "C0033-PO-001 | C0033-PO-001-Beko-Centric House" at bounding box center [430, 224] width 810 height 27
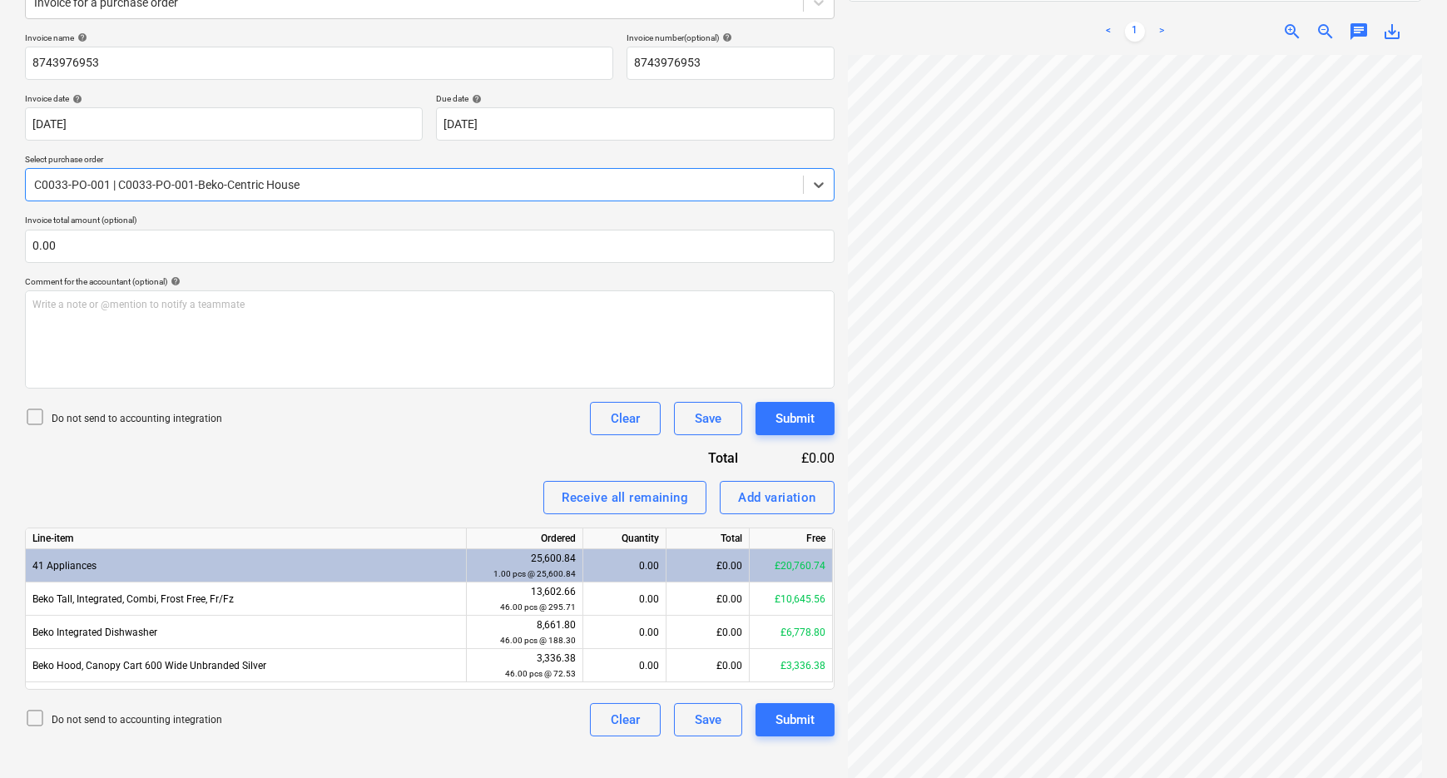
scroll to position [75, 0]
click at [613, 628] on div "0.00" at bounding box center [624, 632] width 69 height 33
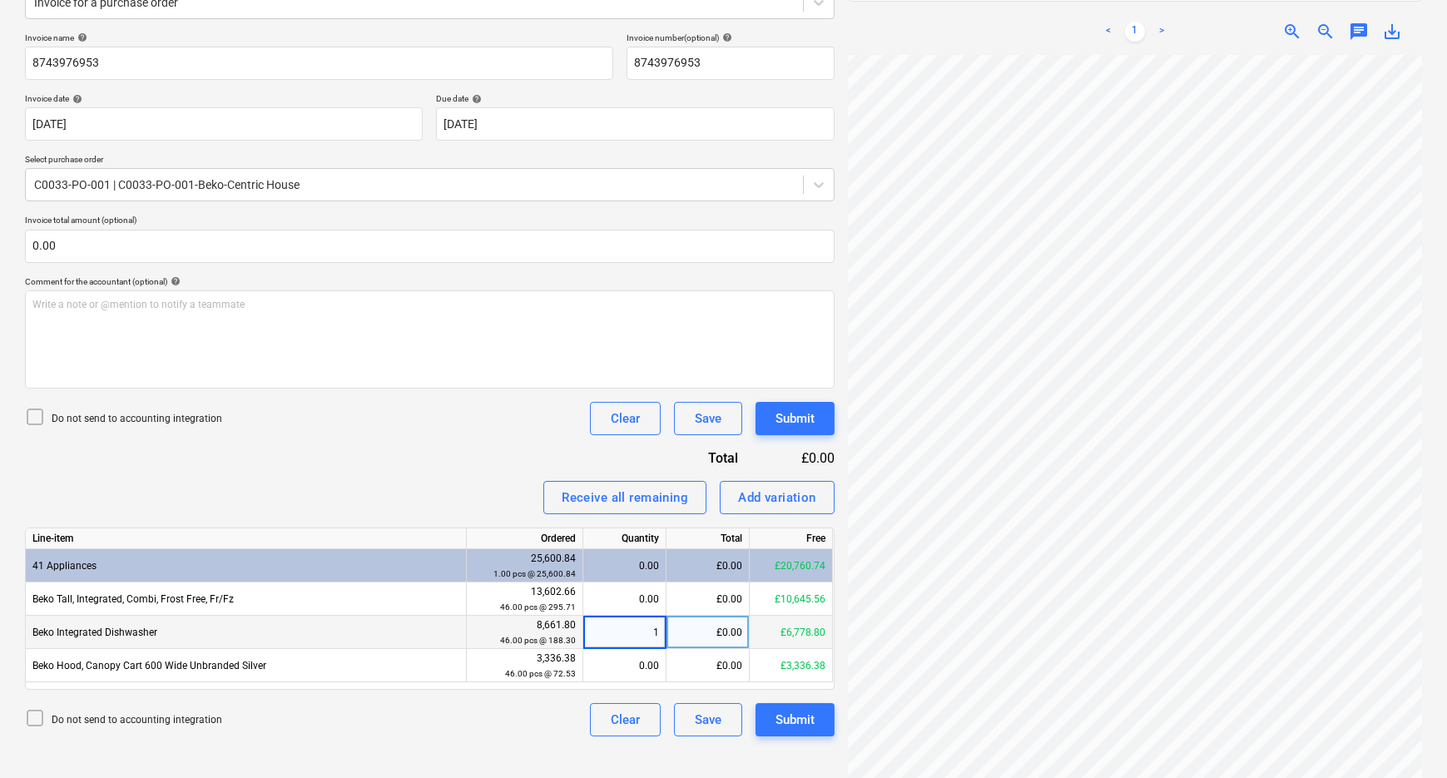
type input "10"
click at [557, 726] on div "Do not send to accounting integration Clear Save Submit" at bounding box center [430, 719] width 810 height 33
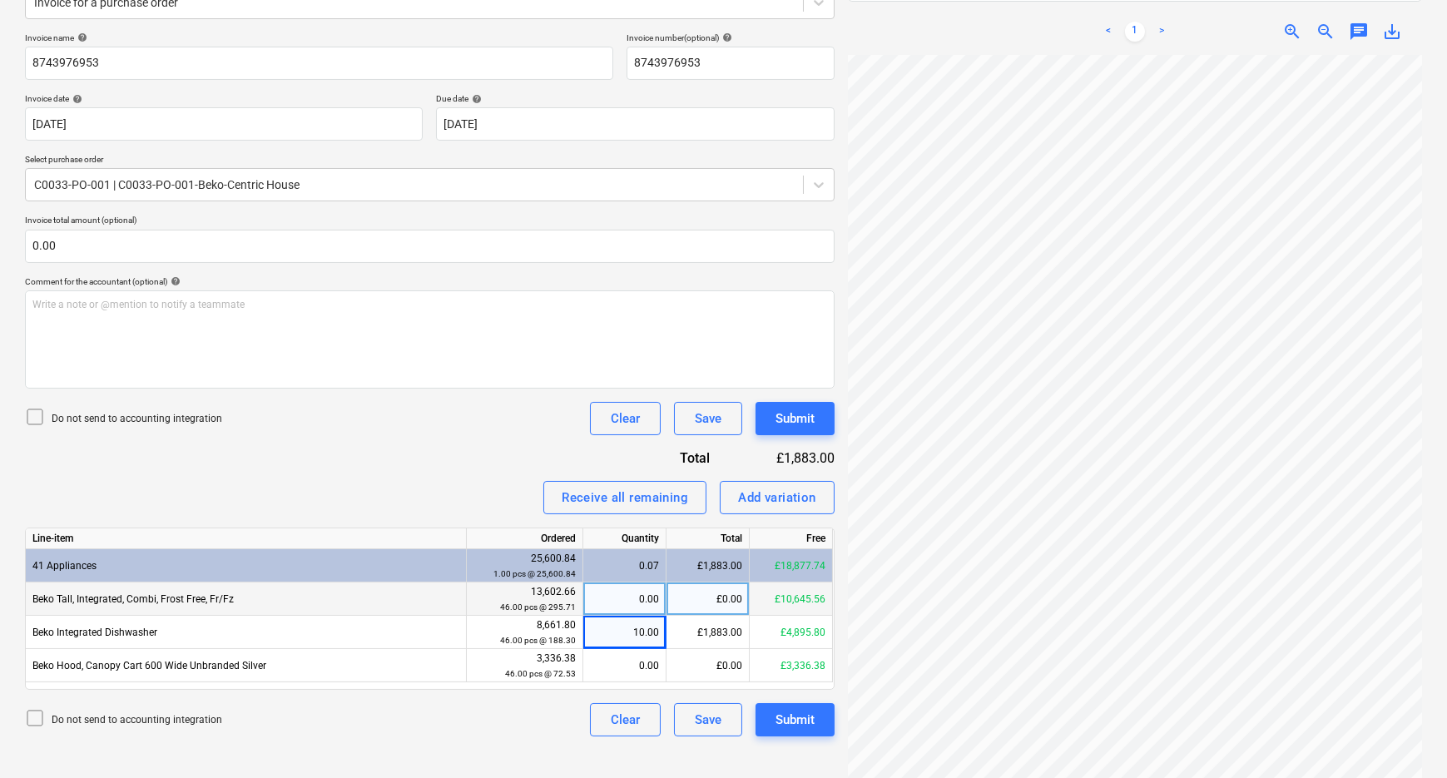
click at [624, 600] on div "0.00" at bounding box center [624, 598] width 69 height 33
type input "10"
click at [489, 448] on div "Invoice name help 8743976953 Invoice number (optional) help 8743976953 Invoice …" at bounding box center [430, 384] width 810 height 704
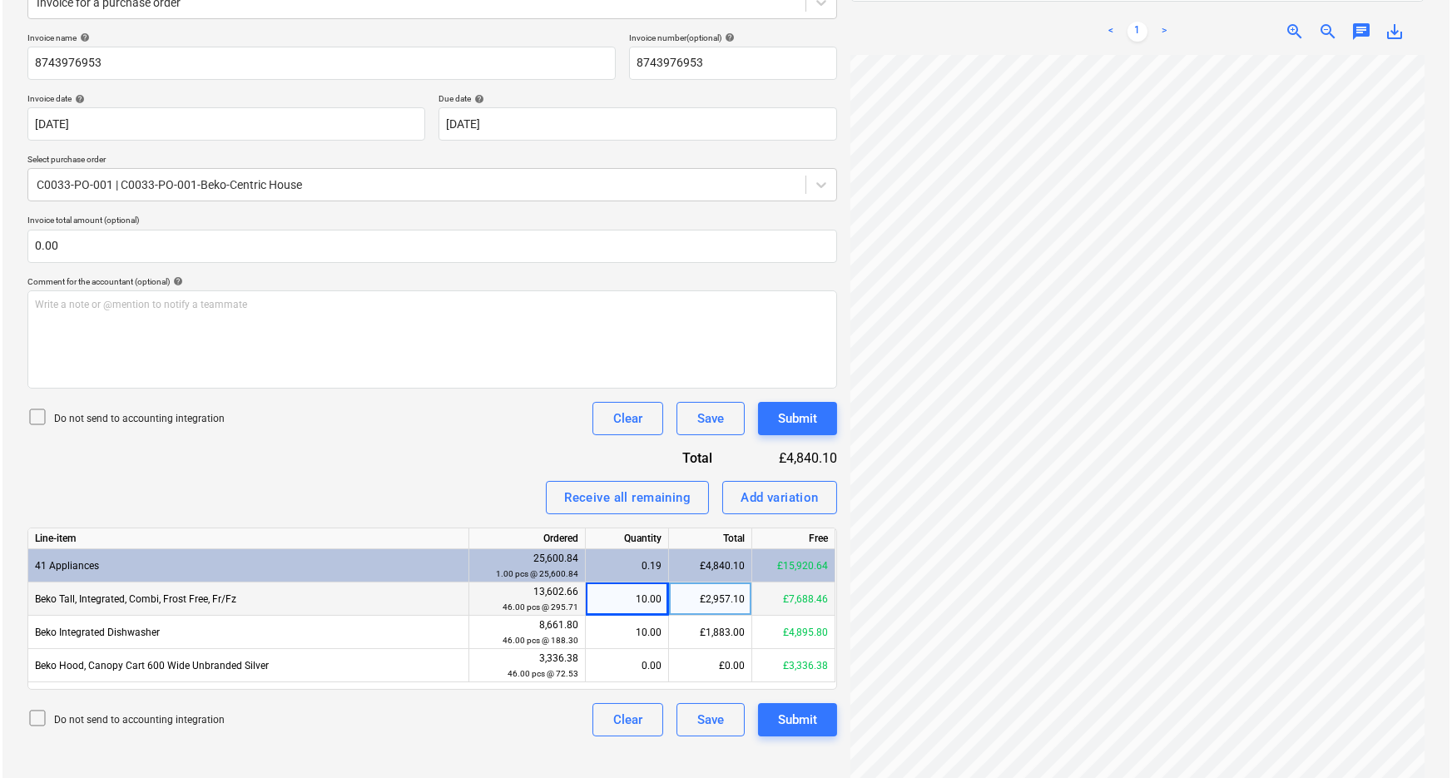
scroll to position [156, 53]
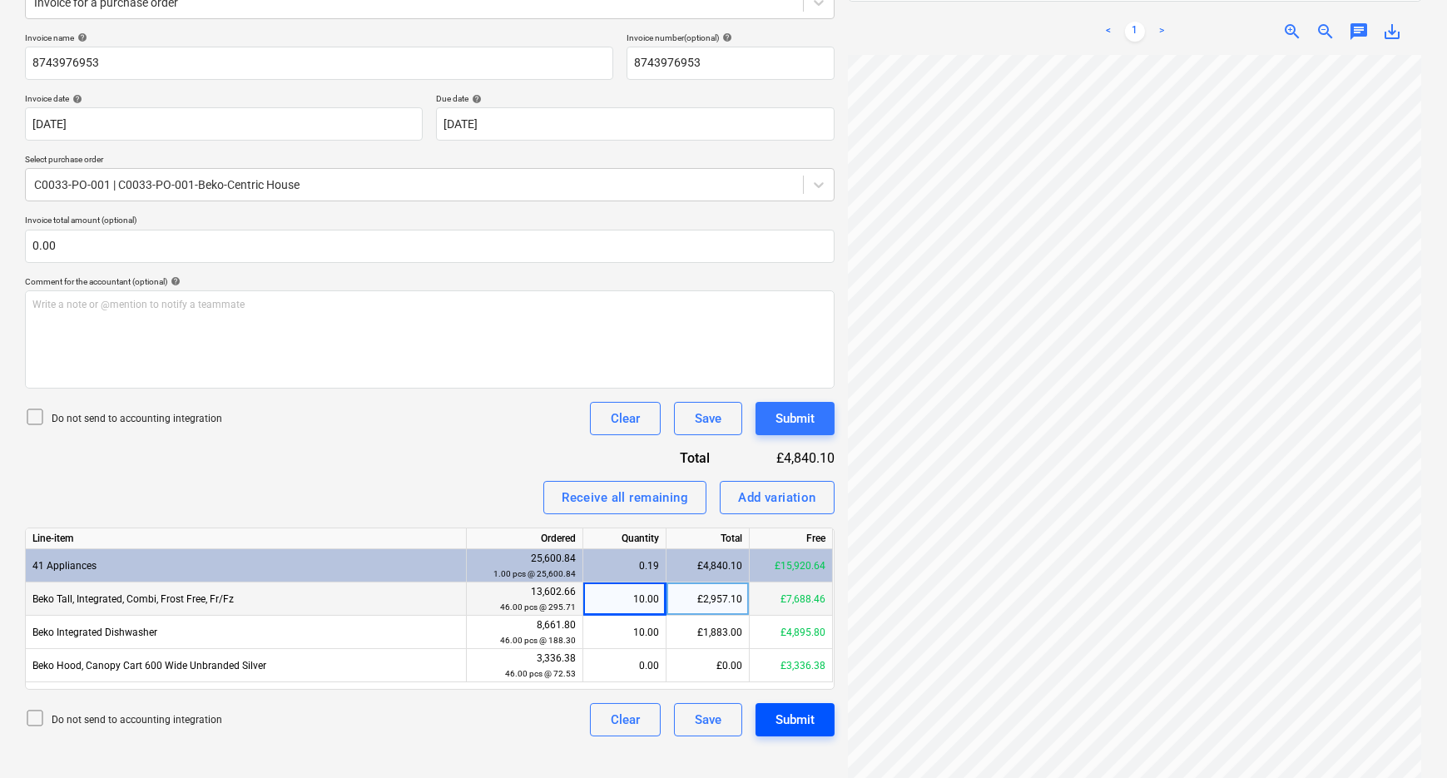
click at [806, 722] on div "Submit" at bounding box center [794, 720] width 39 height 22
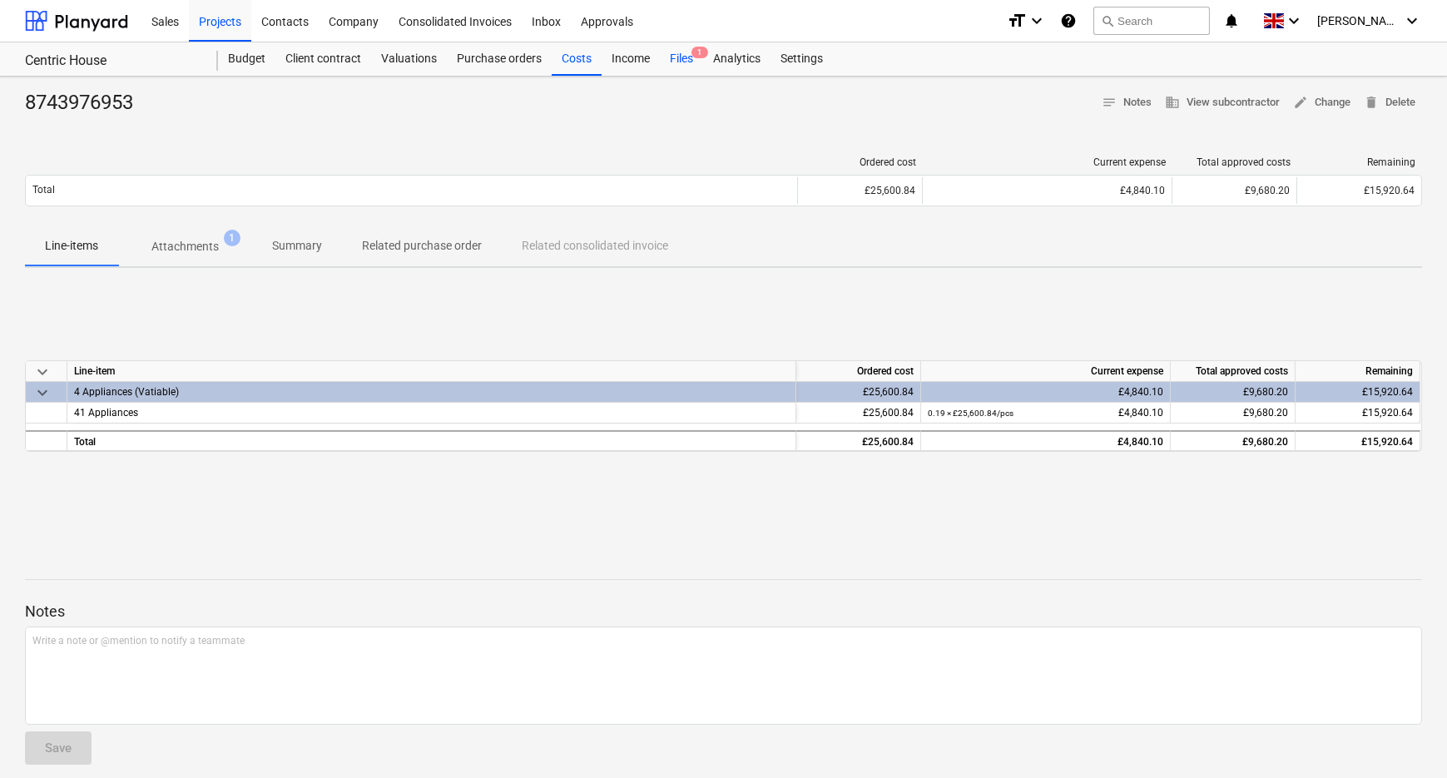
click at [679, 57] on div "Files 1" at bounding box center [681, 58] width 43 height 33
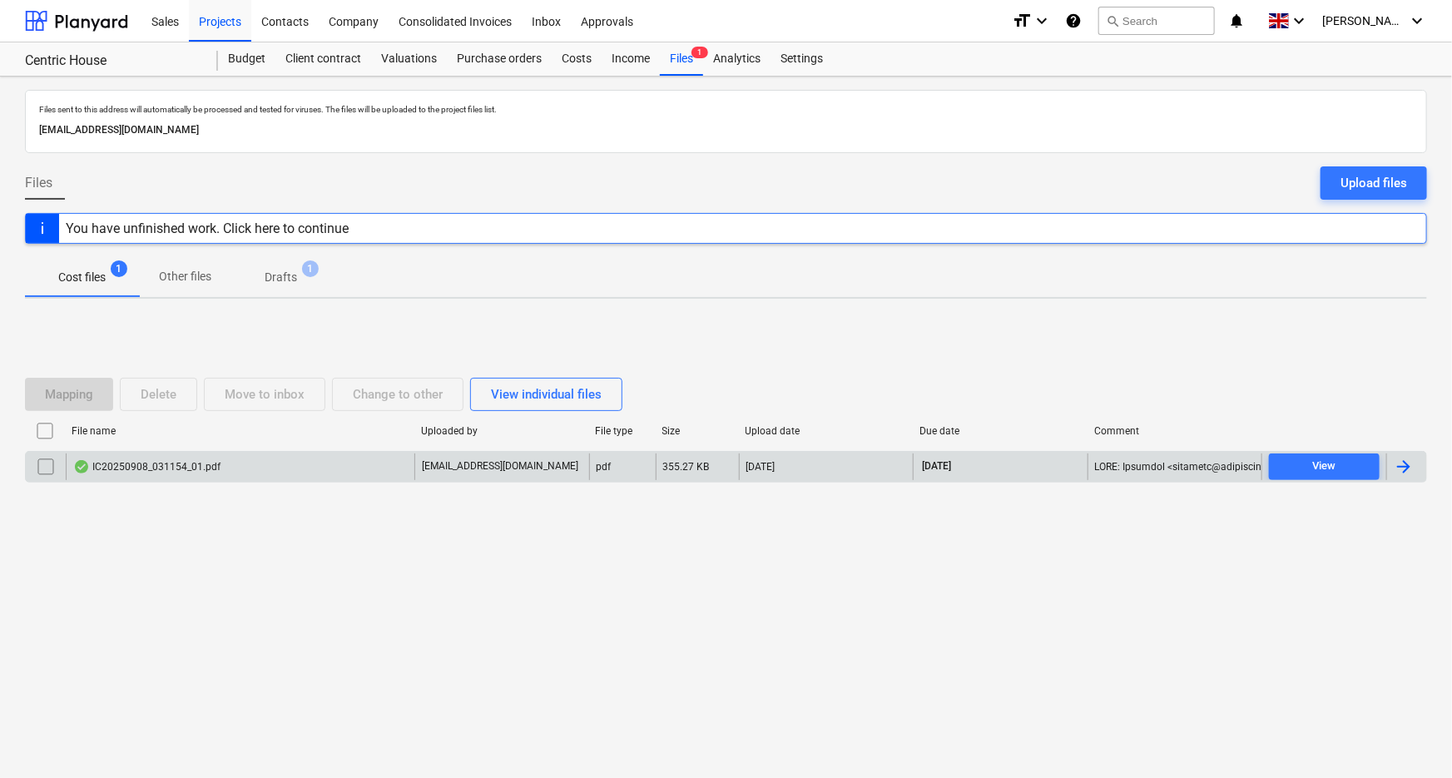
click at [190, 468] on div "IC20250908_031154_01.pdf" at bounding box center [146, 466] width 147 height 13
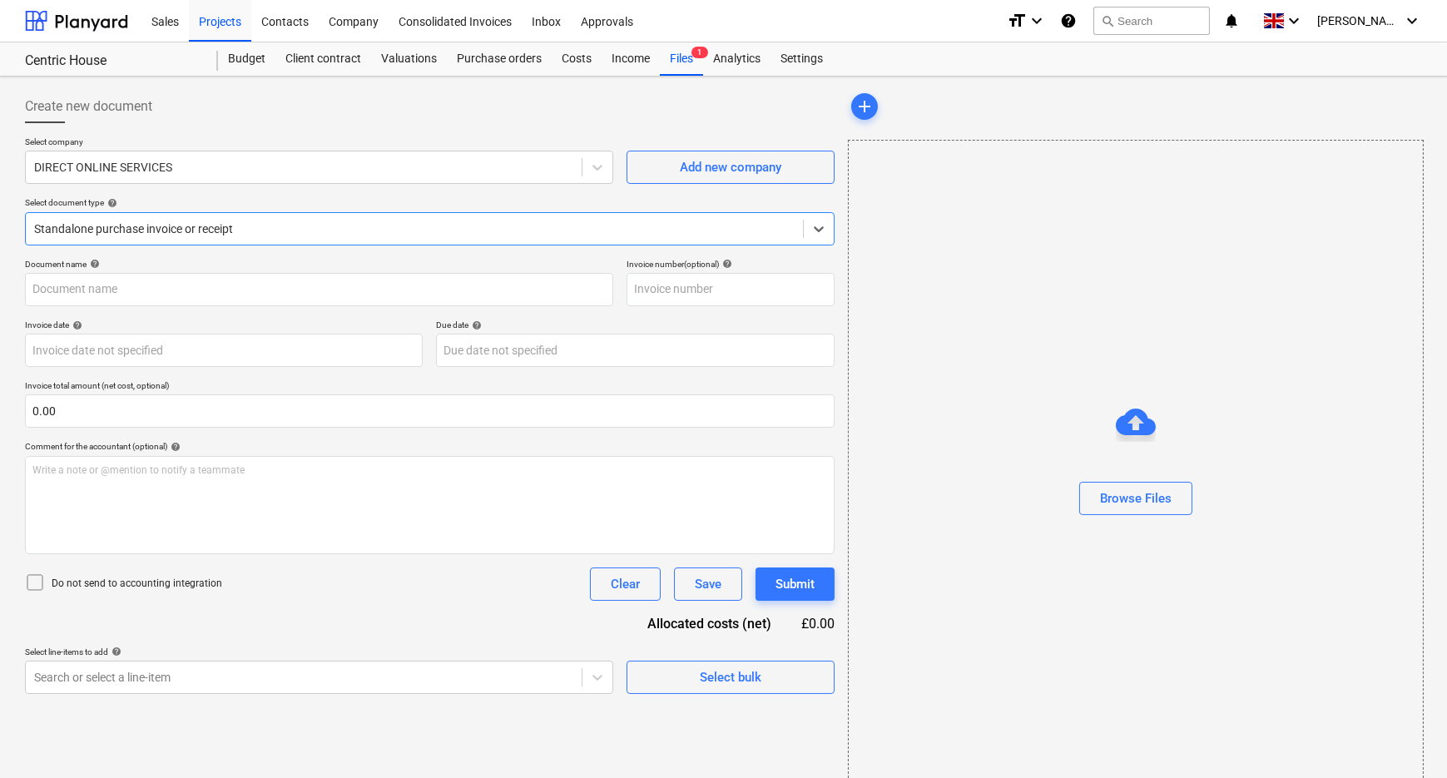
type input "22058153"
type input "[DATE]"
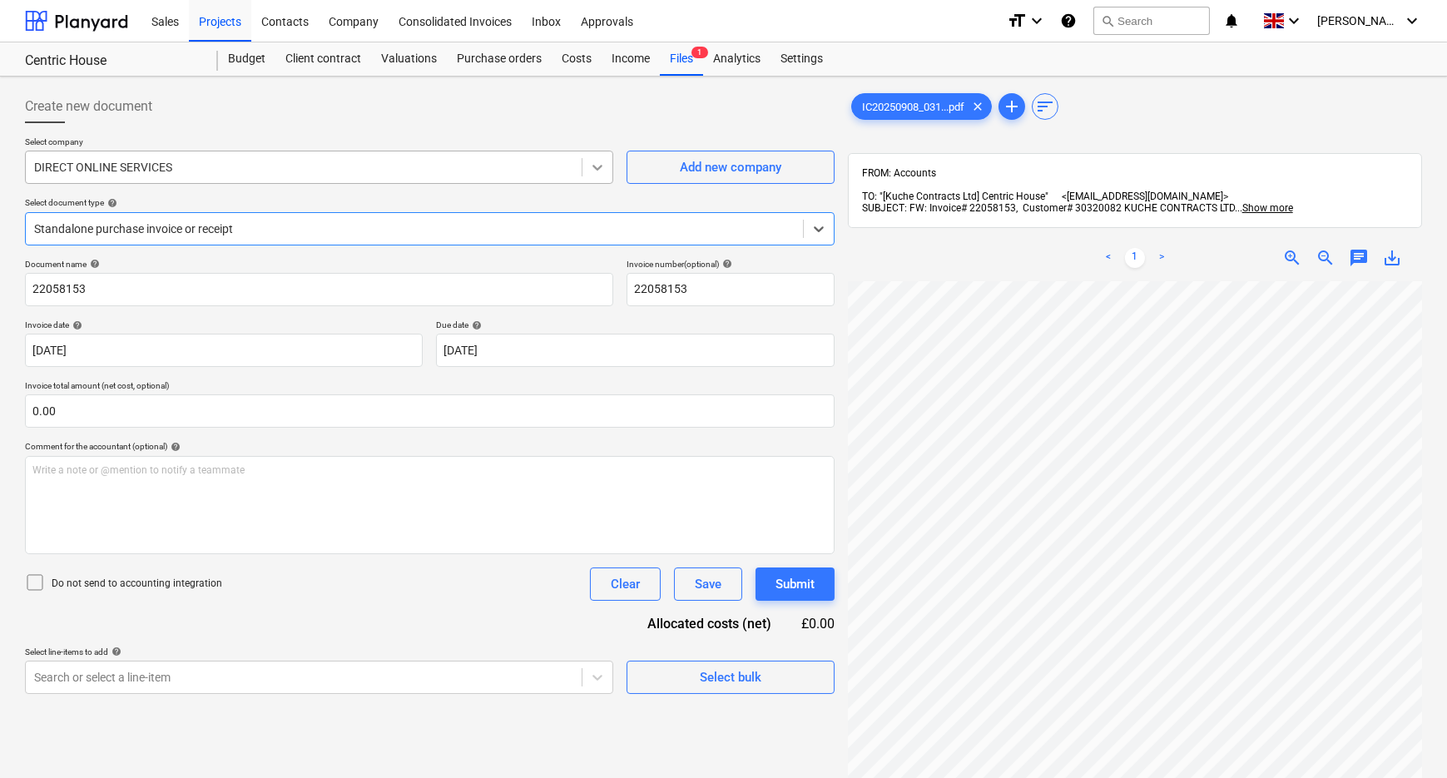
click at [593, 166] on icon at bounding box center [597, 168] width 10 height 6
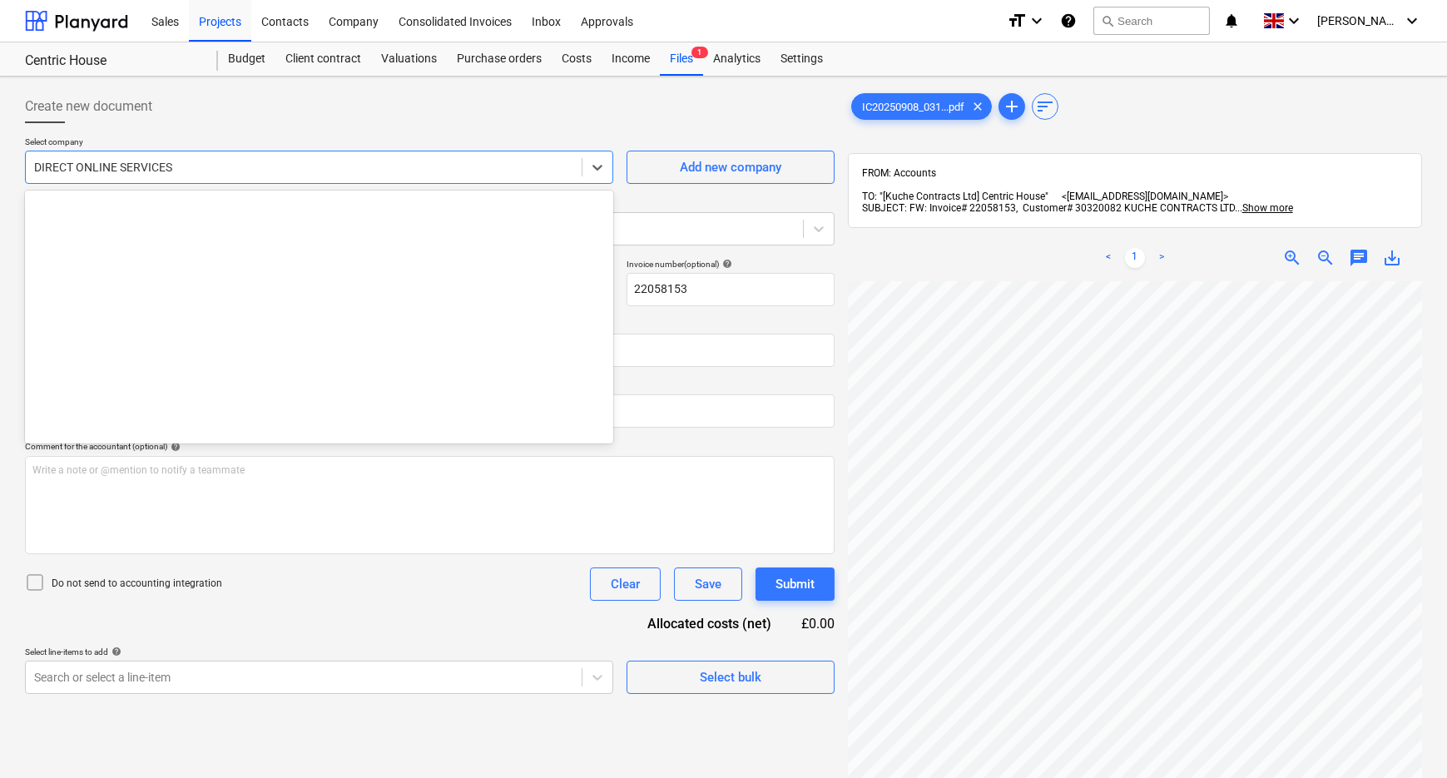
scroll to position [7659, 0]
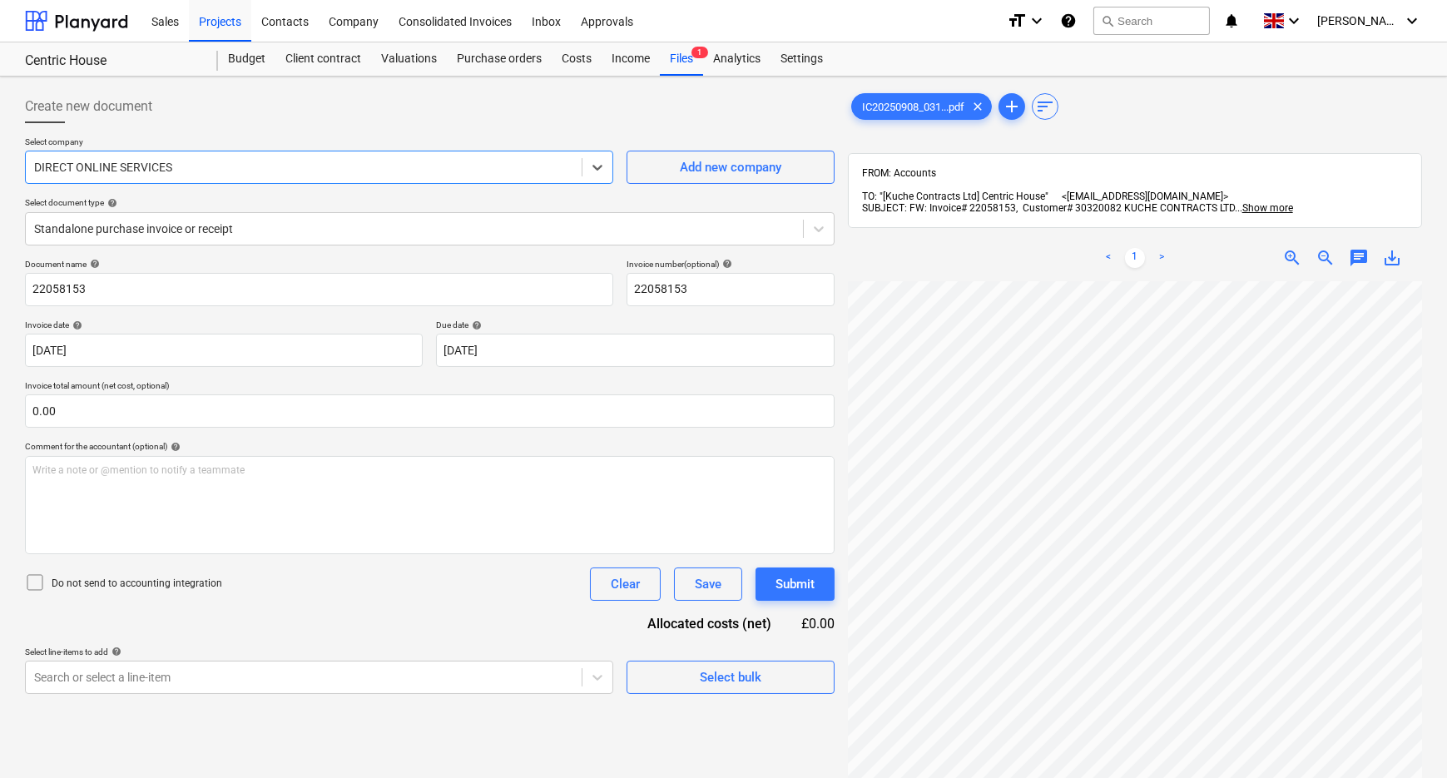
drag, startPoint x: 456, startPoint y: 167, endPoint x: -106, endPoint y: 167, distance: 561.6
click at [0, 167] on html "Sales Projects Contacts Company Consolidated Invoices Inbox Approvals format_si…" at bounding box center [723, 389] width 1447 height 778
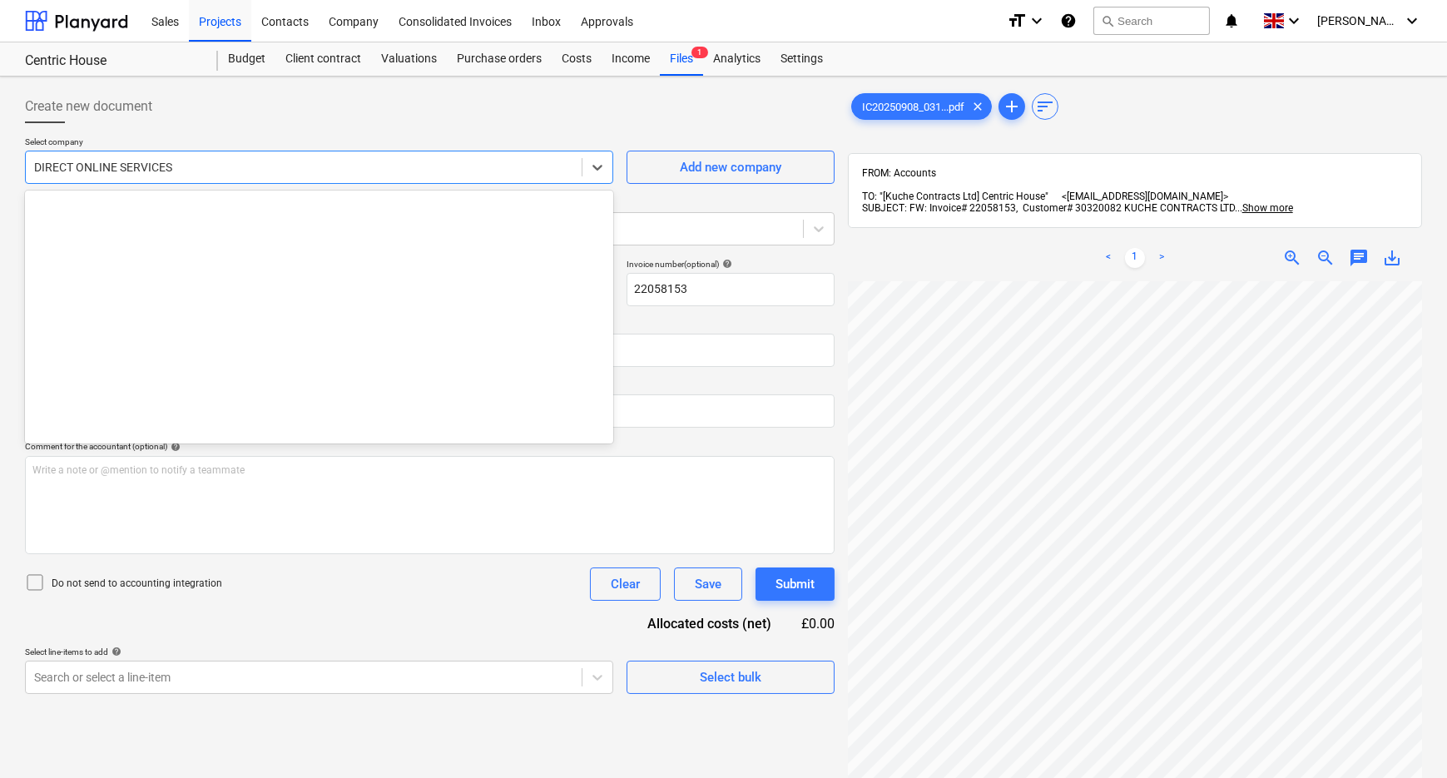
click at [132, 161] on div at bounding box center [303, 167] width 539 height 17
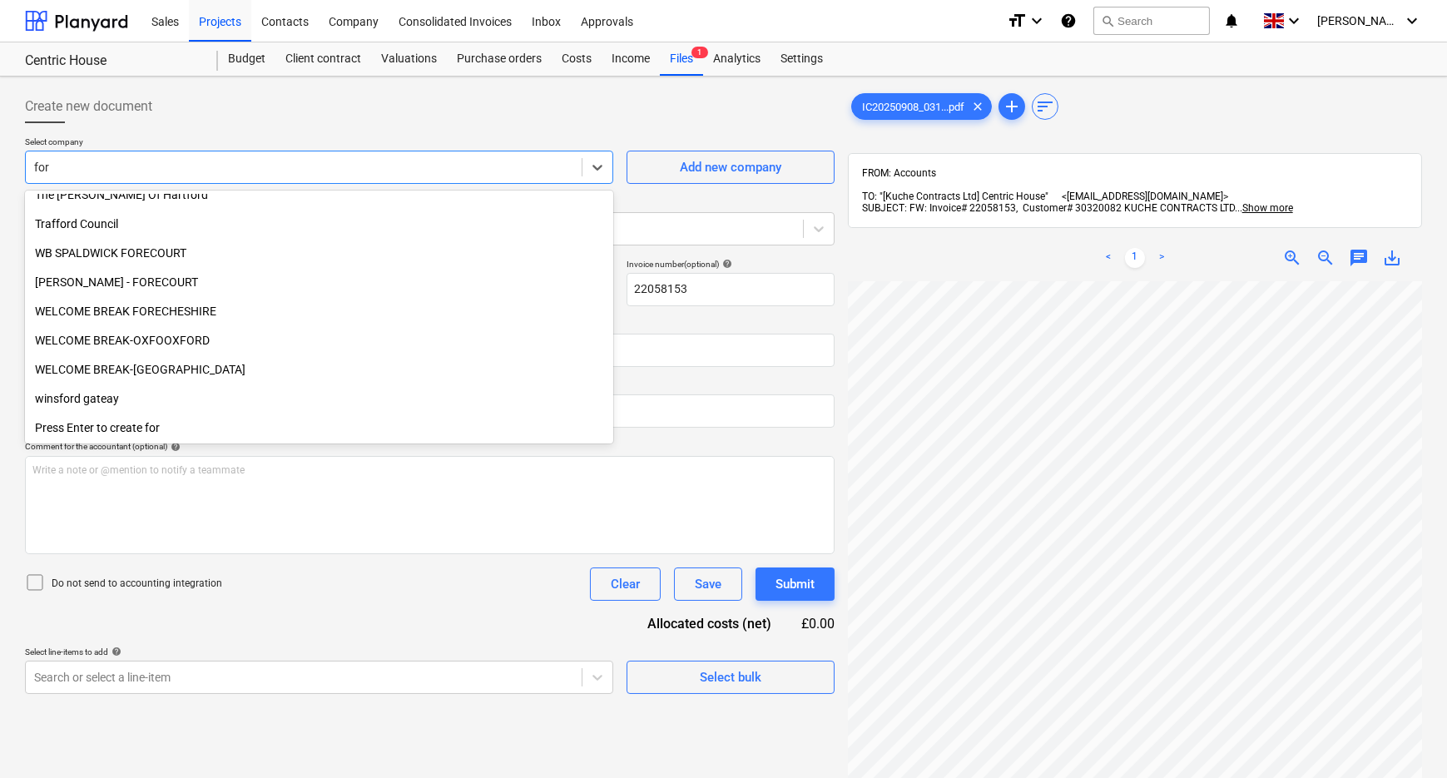
scroll to position [711, 0]
type input "form"
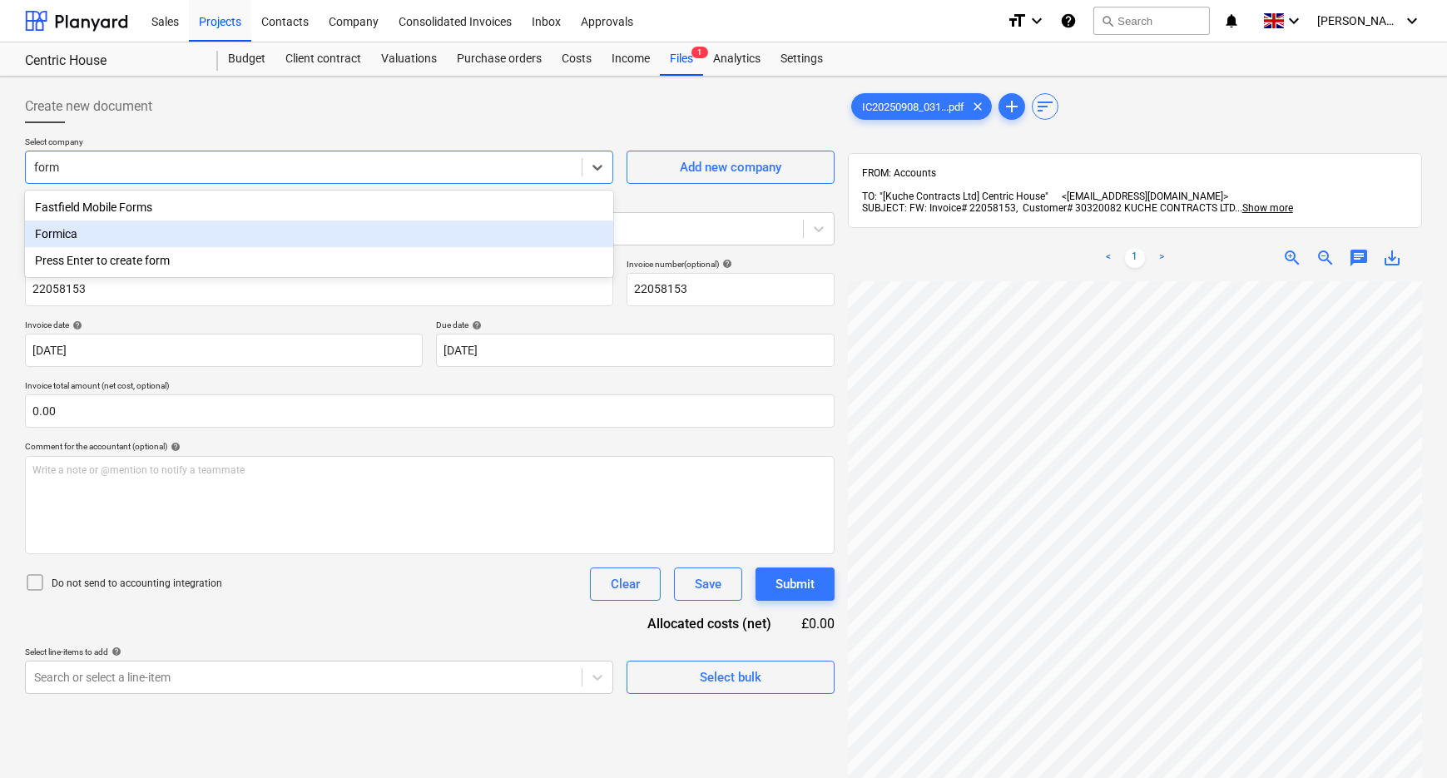
click at [146, 232] on div "Formica" at bounding box center [319, 233] width 588 height 27
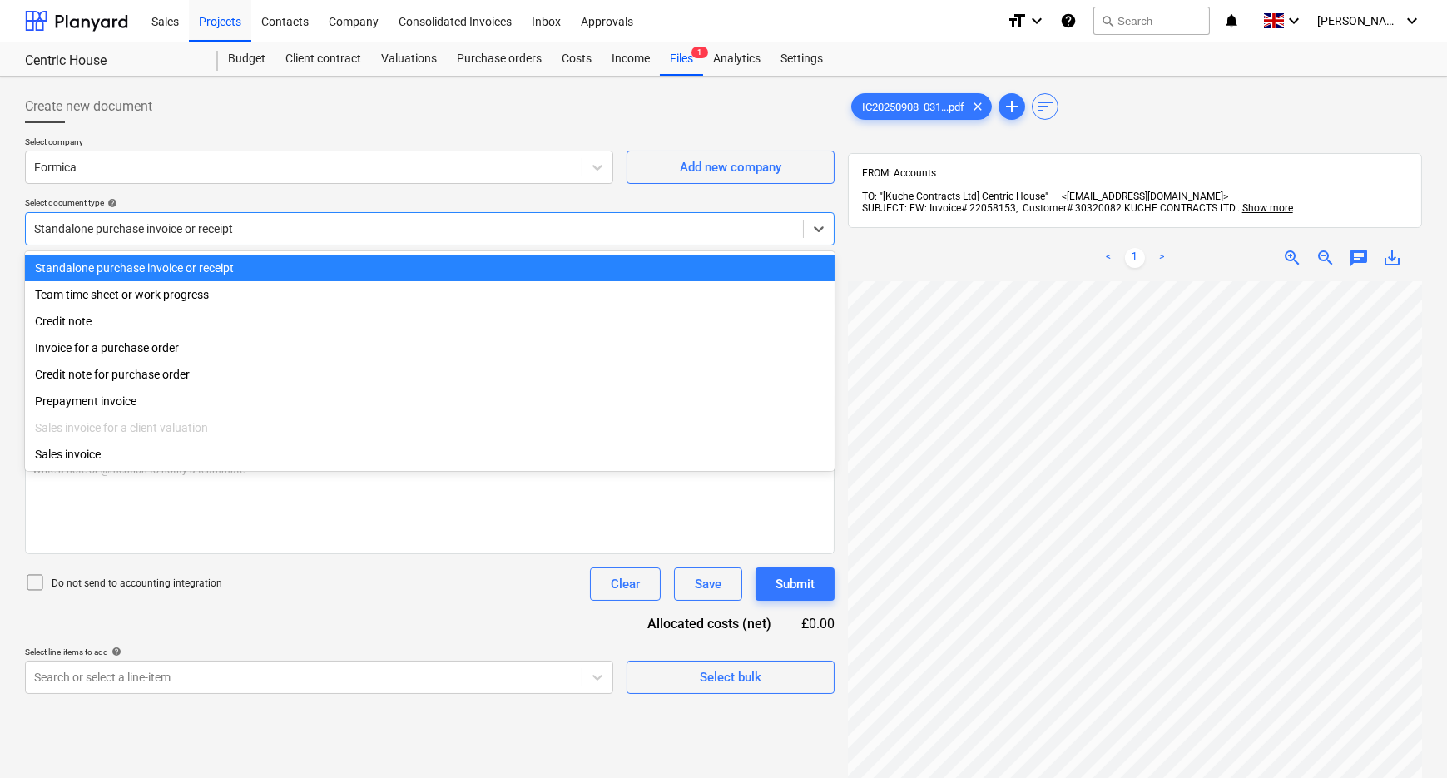
click at [146, 232] on div at bounding box center [414, 228] width 760 height 17
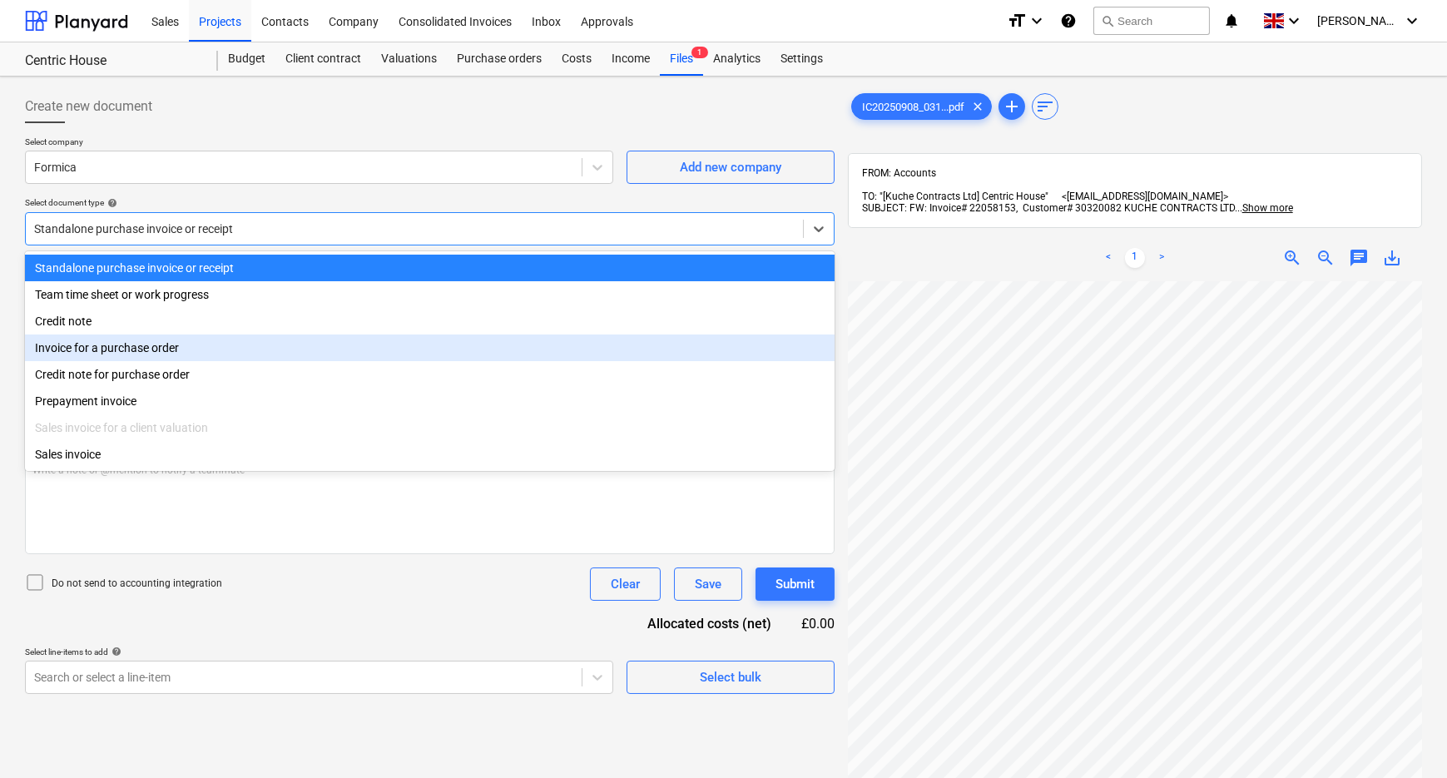
click at [138, 361] on div "Invoice for a purchase order" at bounding box center [430, 347] width 810 height 27
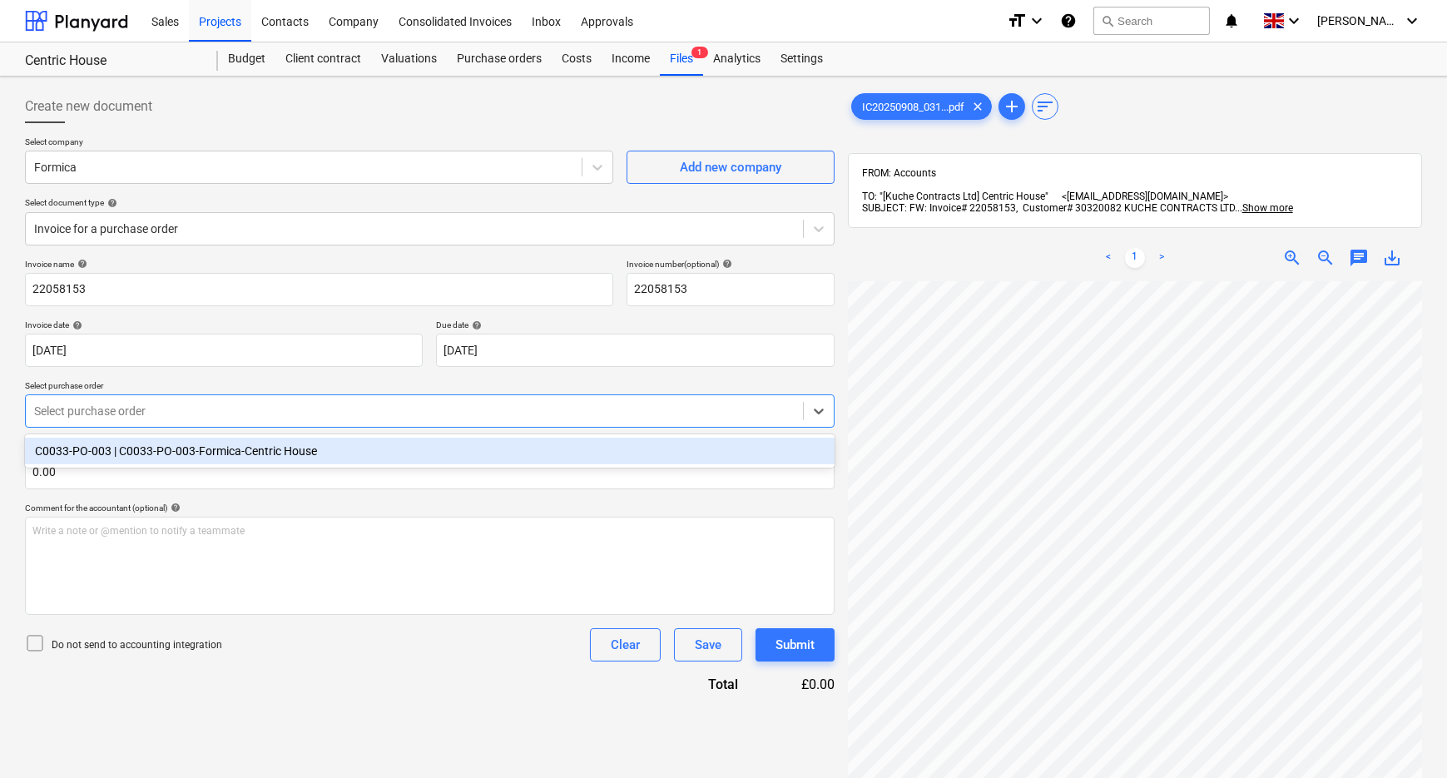
click at [130, 421] on div "Select purchase order" at bounding box center [414, 410] width 777 height 23
click at [129, 454] on div "C0033-PO-003 | C0033-PO-003-Formica-Centric House" at bounding box center [430, 451] width 810 height 27
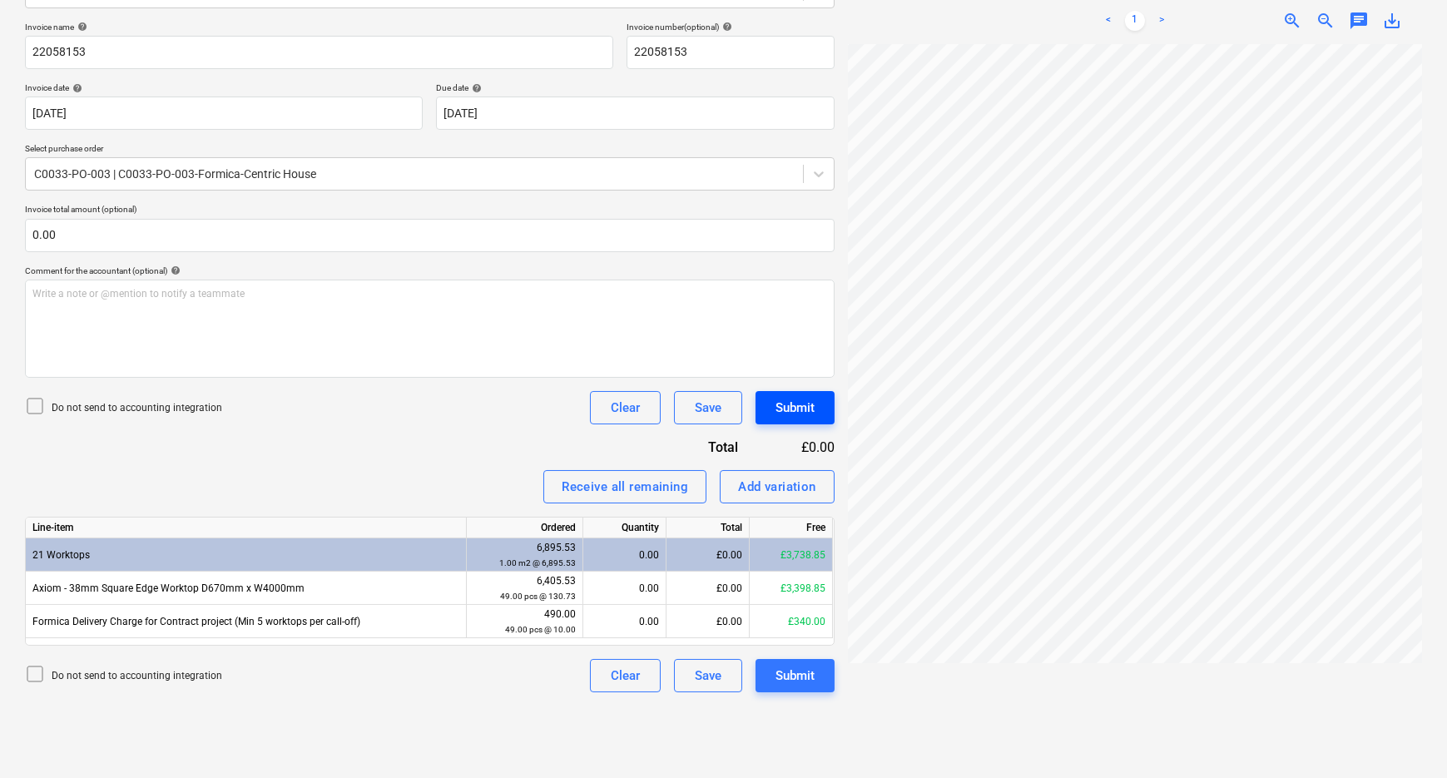
scroll to position [0, 87]
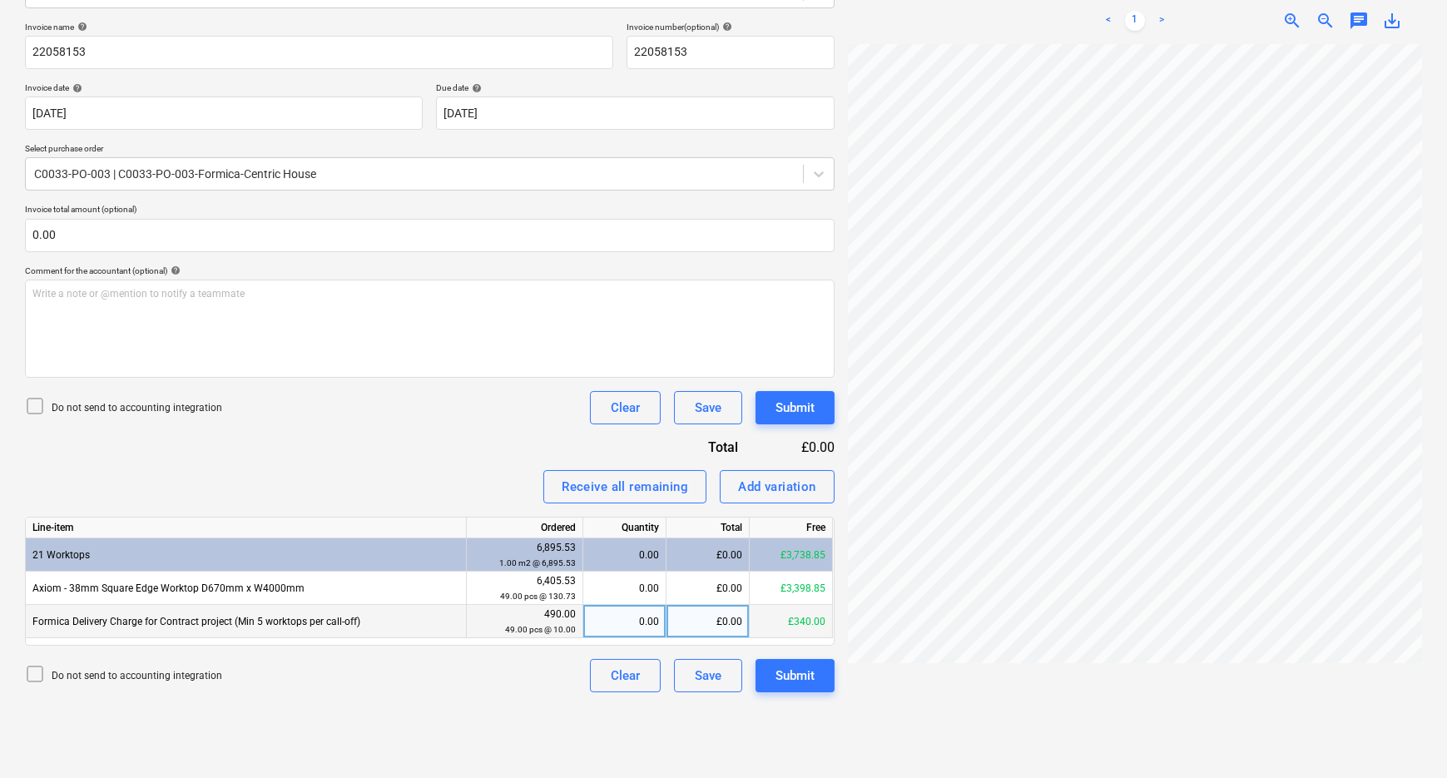
click at [686, 619] on div "£0.00" at bounding box center [707, 621] width 83 height 33
type input "50"
click at [493, 699] on div "Create new document Select company Formica Add new company Select document type…" at bounding box center [429, 314] width 823 height 936
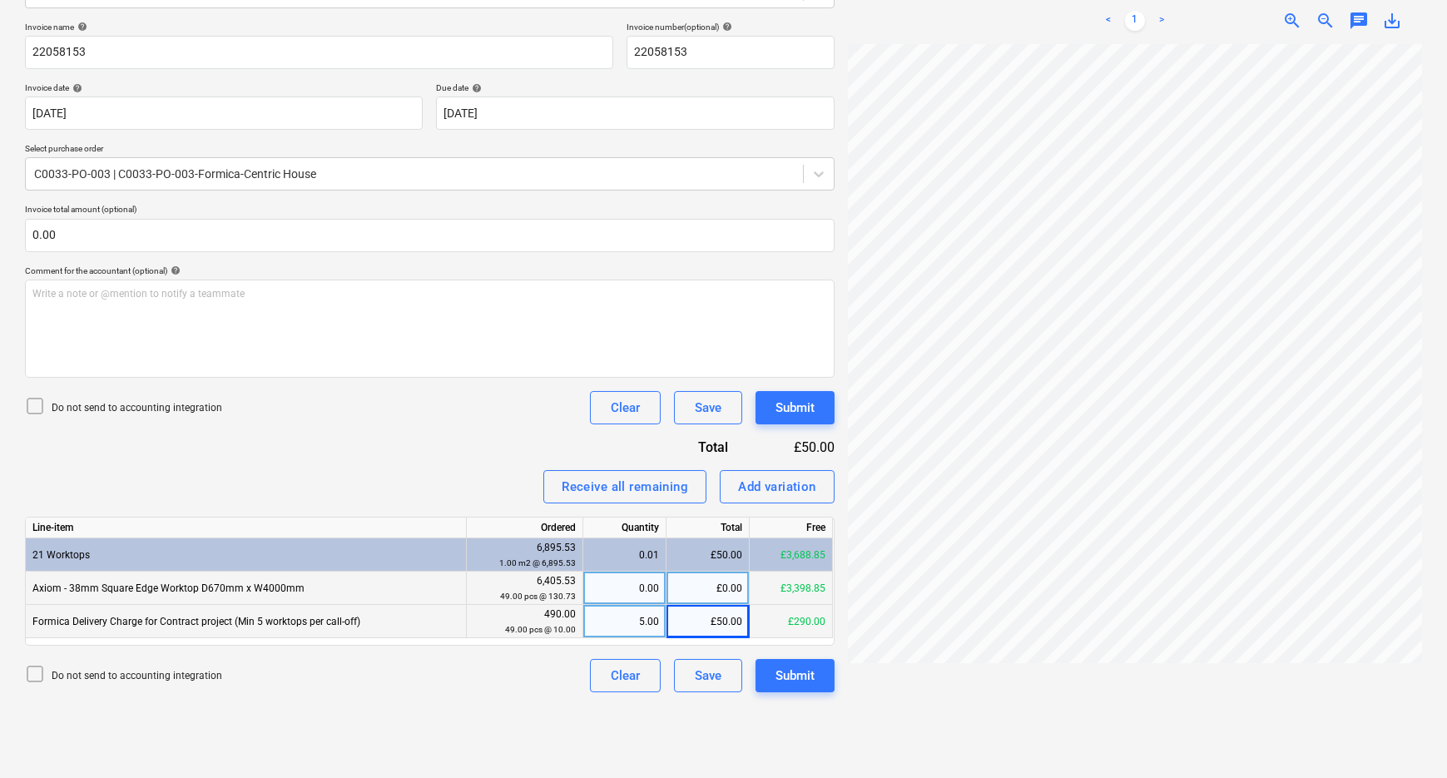
scroll to position [0, 310]
click at [712, 585] on div "£0.00" at bounding box center [707, 588] width 83 height 33
type input "1428.46"
click at [531, 691] on div "Do not send to accounting integration Clear Save Submit" at bounding box center [430, 675] width 810 height 33
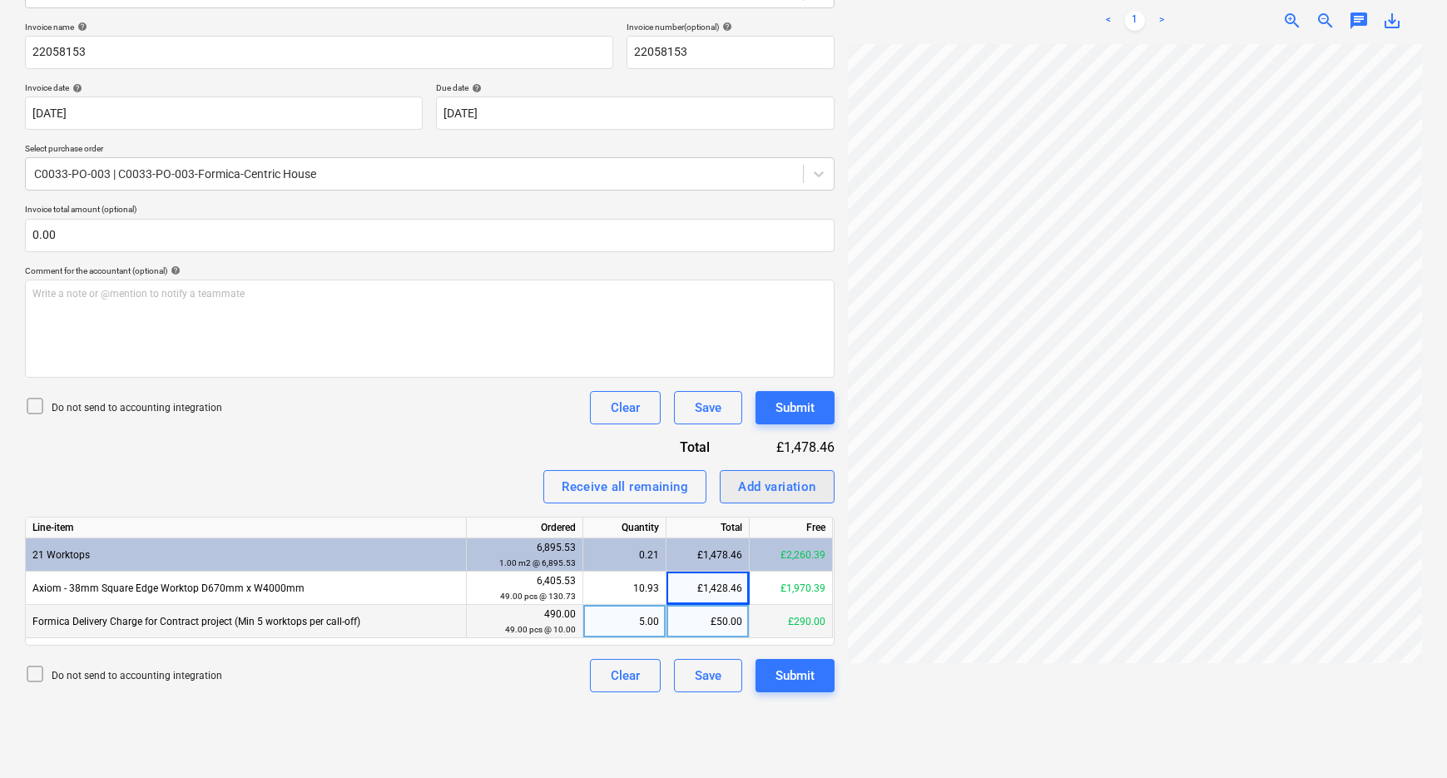
click at [798, 488] on div "Add variation" at bounding box center [777, 487] width 78 height 22
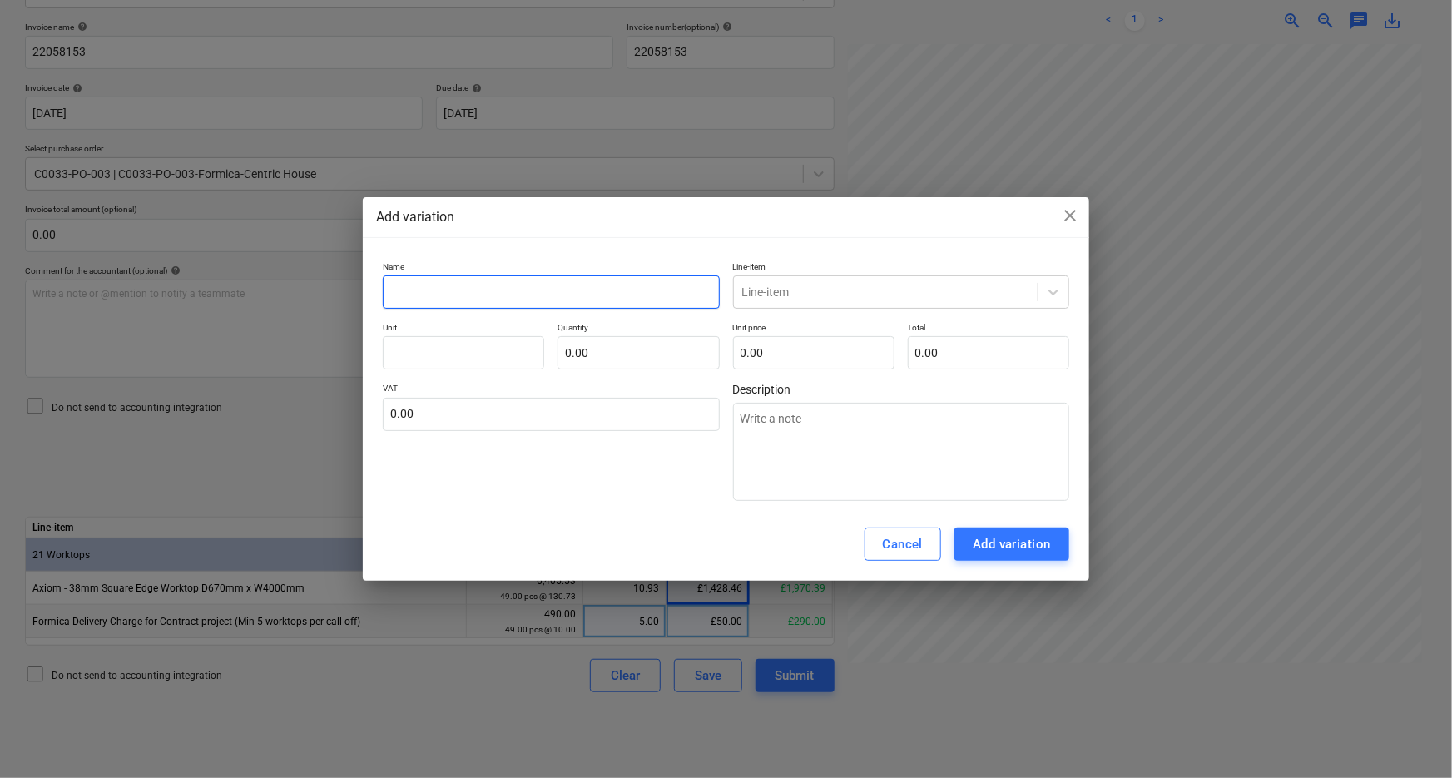
click at [567, 284] on input "text" at bounding box center [551, 291] width 336 height 33
type textarea "x"
type input "C"
type textarea "x"
type input "Cu"
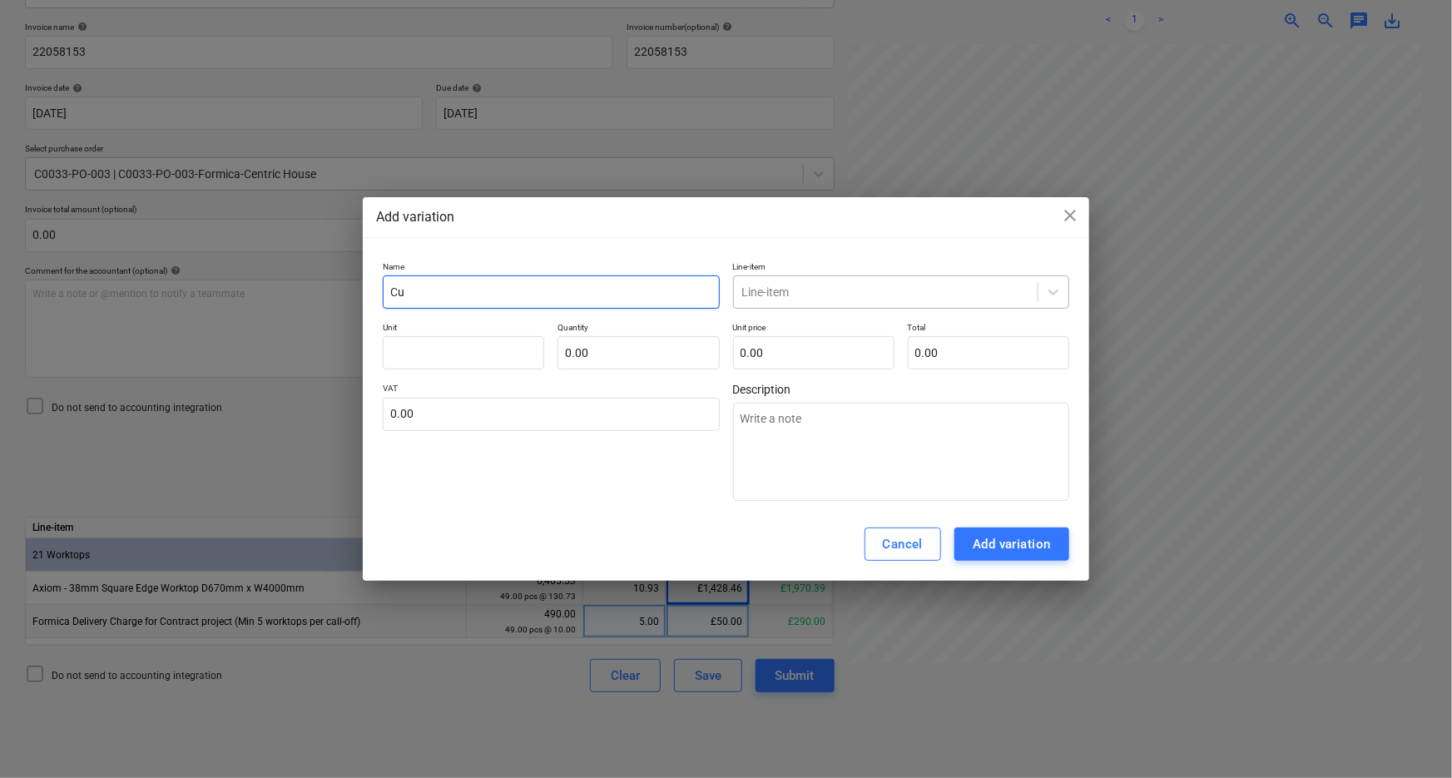
type textarea "x"
type input "Cut"
type textarea "x"
type input "Cutt"
type textarea "x"
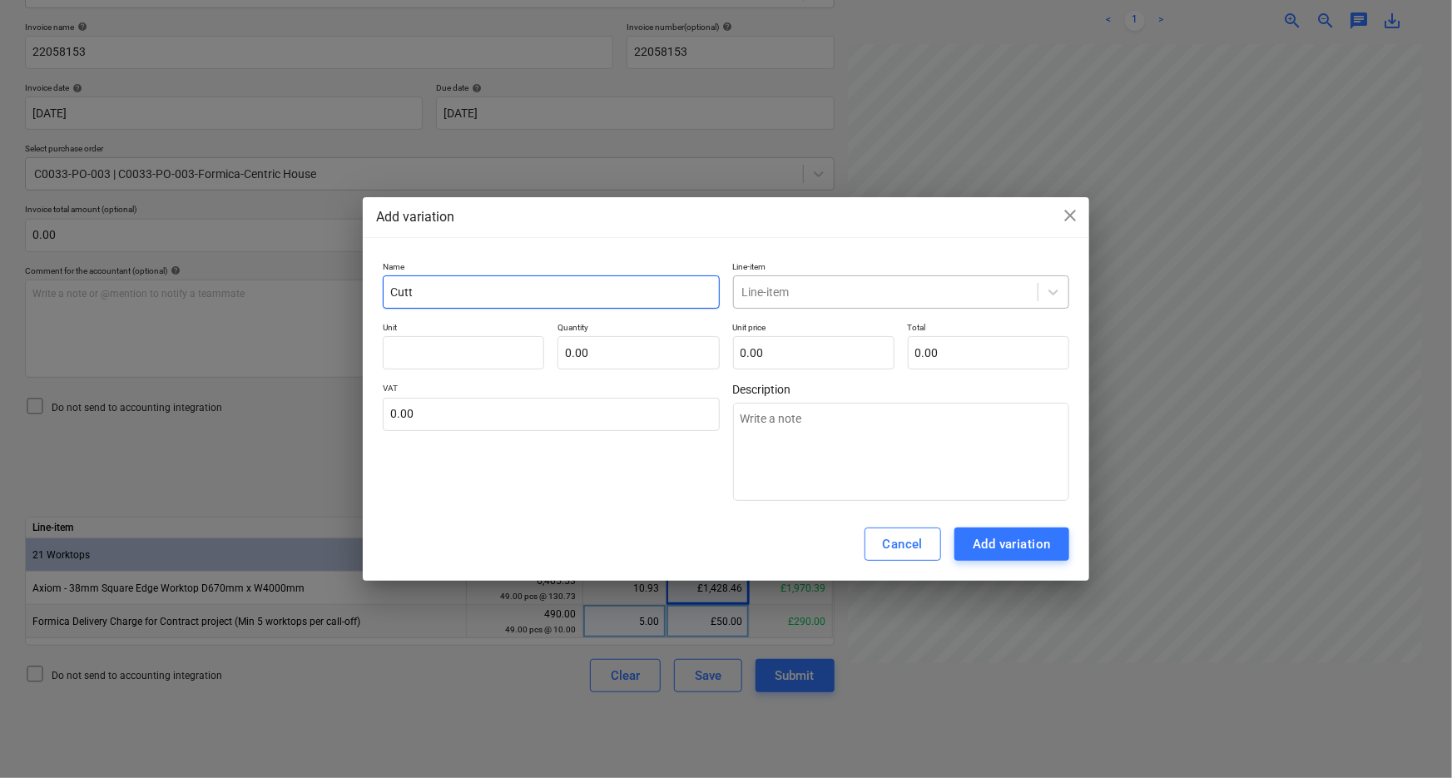
type input "Cutti"
type textarea "x"
type input "Cuttin"
type textarea "x"
type input "Cutting"
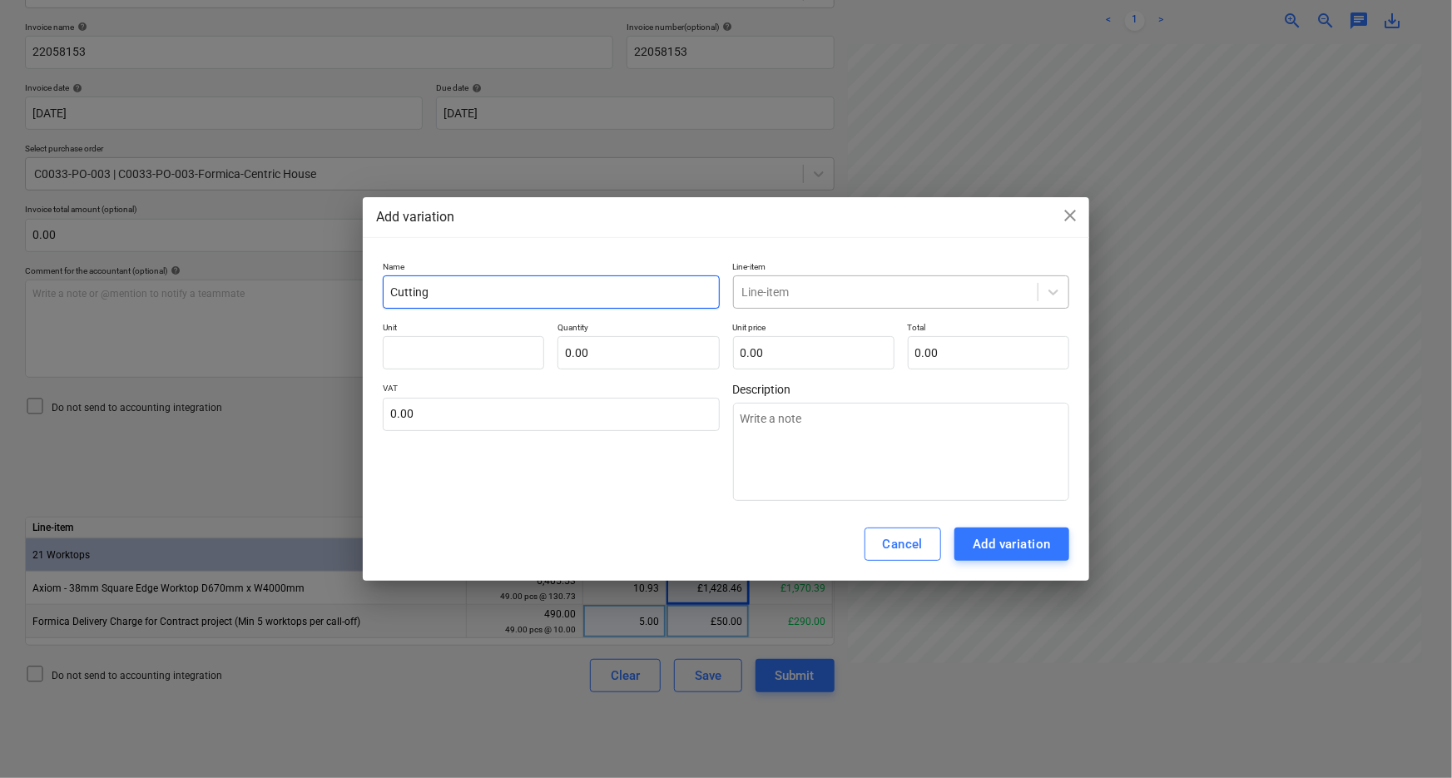
type textarea "x"
type input "Cutting"
type textarea "x"
type input "Cutting C"
type textarea "x"
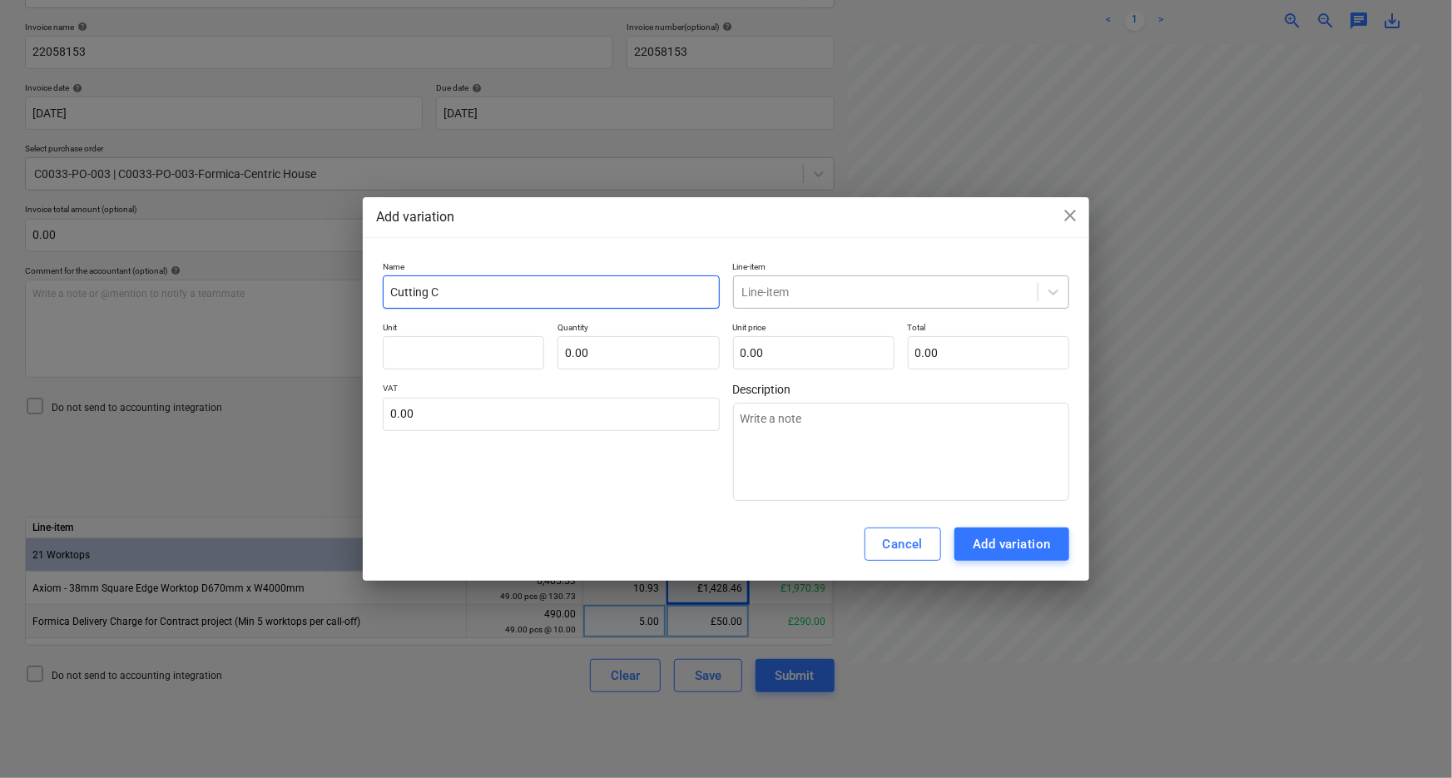
type input "Cutting Ch"
type textarea "x"
type input "Cutting Cha"
type textarea "x"
type input "Cutting Char"
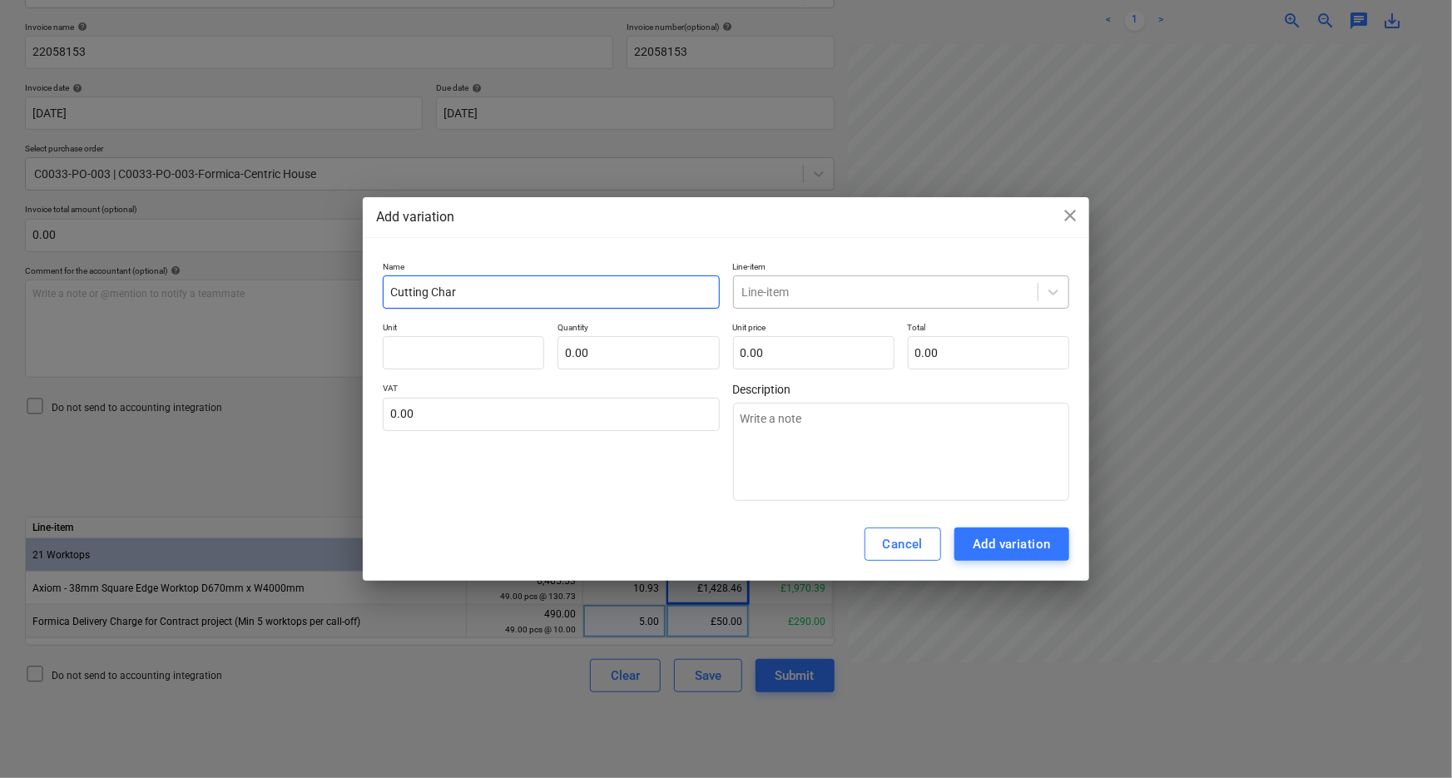
type textarea "x"
type input "Cutting Charg"
type textarea "x"
type input "Cutting Charge"
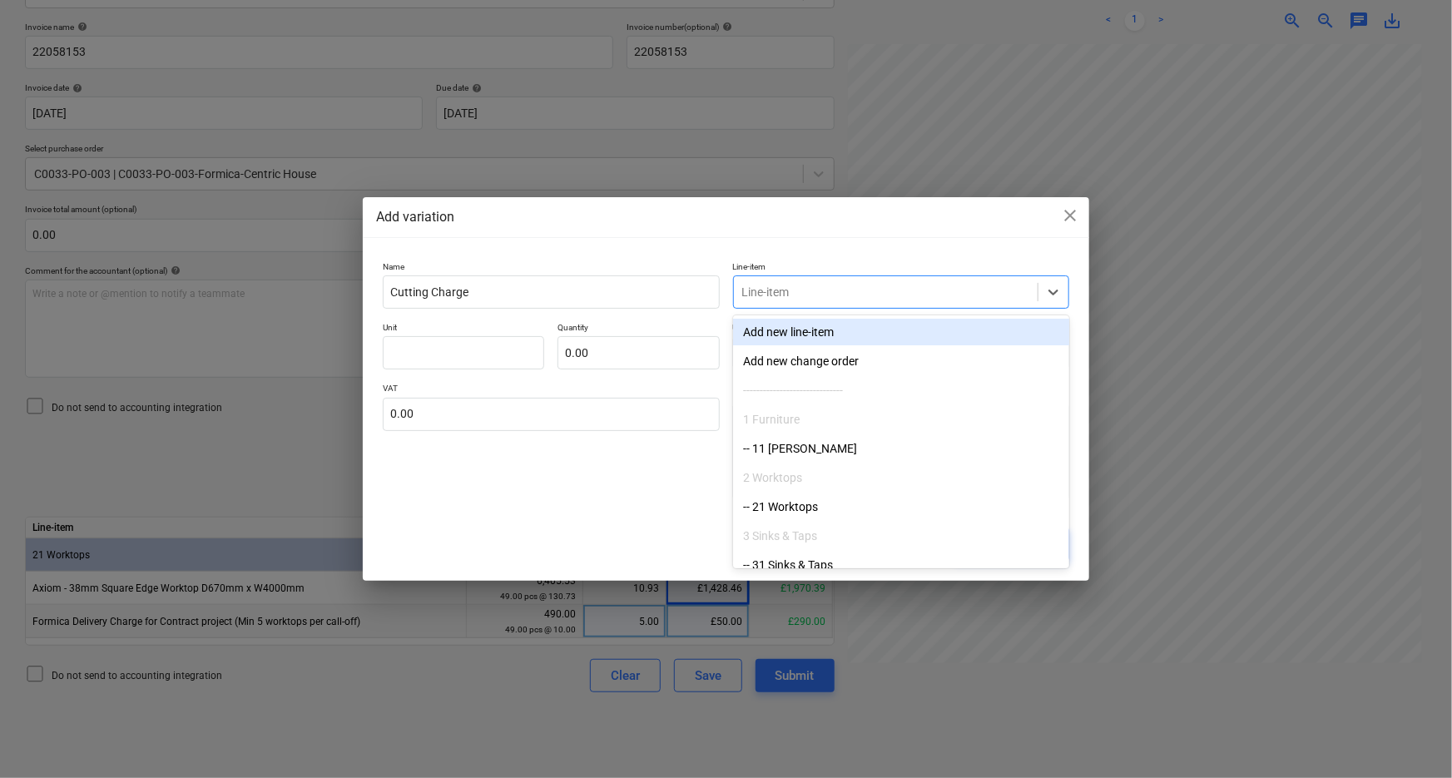
click at [810, 284] on div at bounding box center [885, 292] width 287 height 17
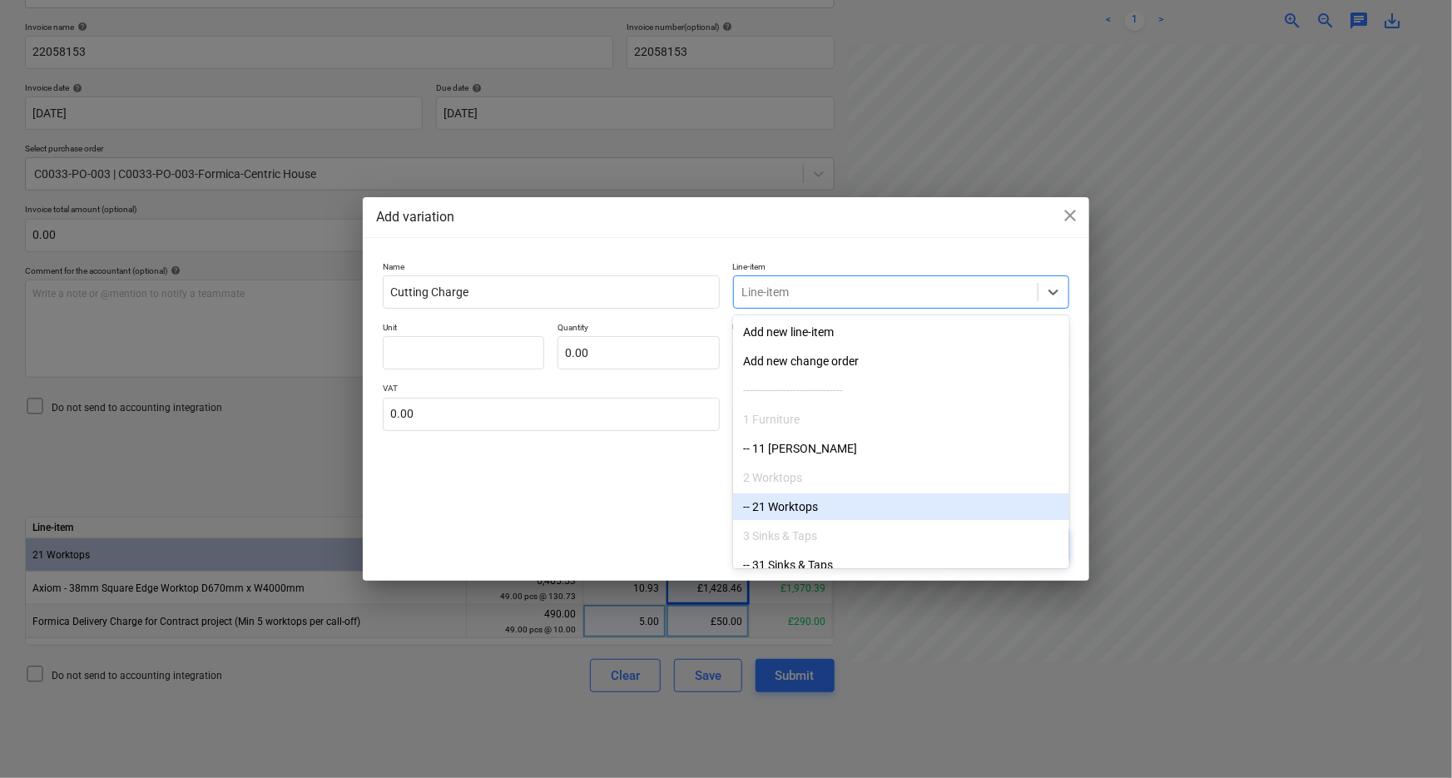
click at [812, 509] on div "-- 21 Worktops" at bounding box center [901, 506] width 336 height 27
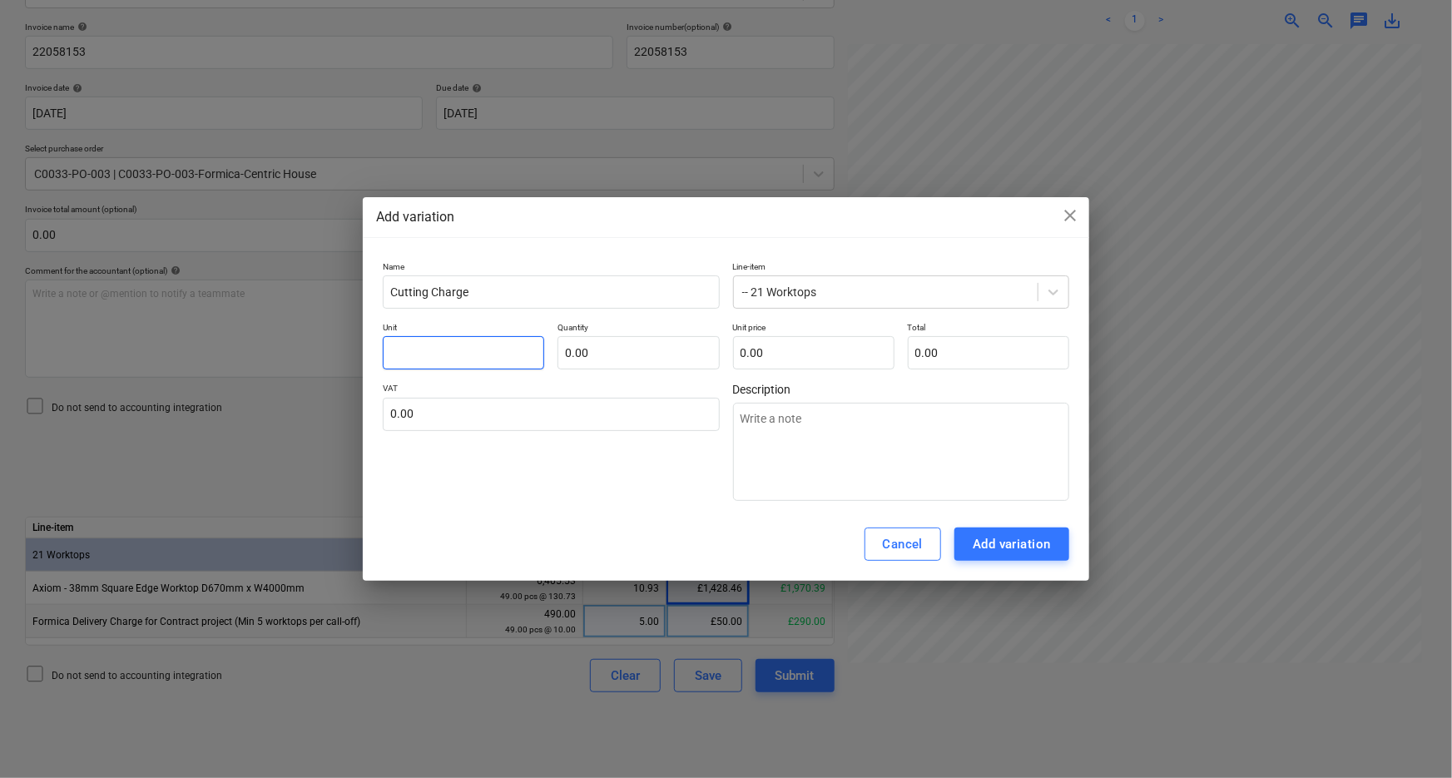
click at [491, 356] on input "text" at bounding box center [463, 352] width 161 height 33
type textarea "x"
type input "p"
type textarea "x"
type input "pc"
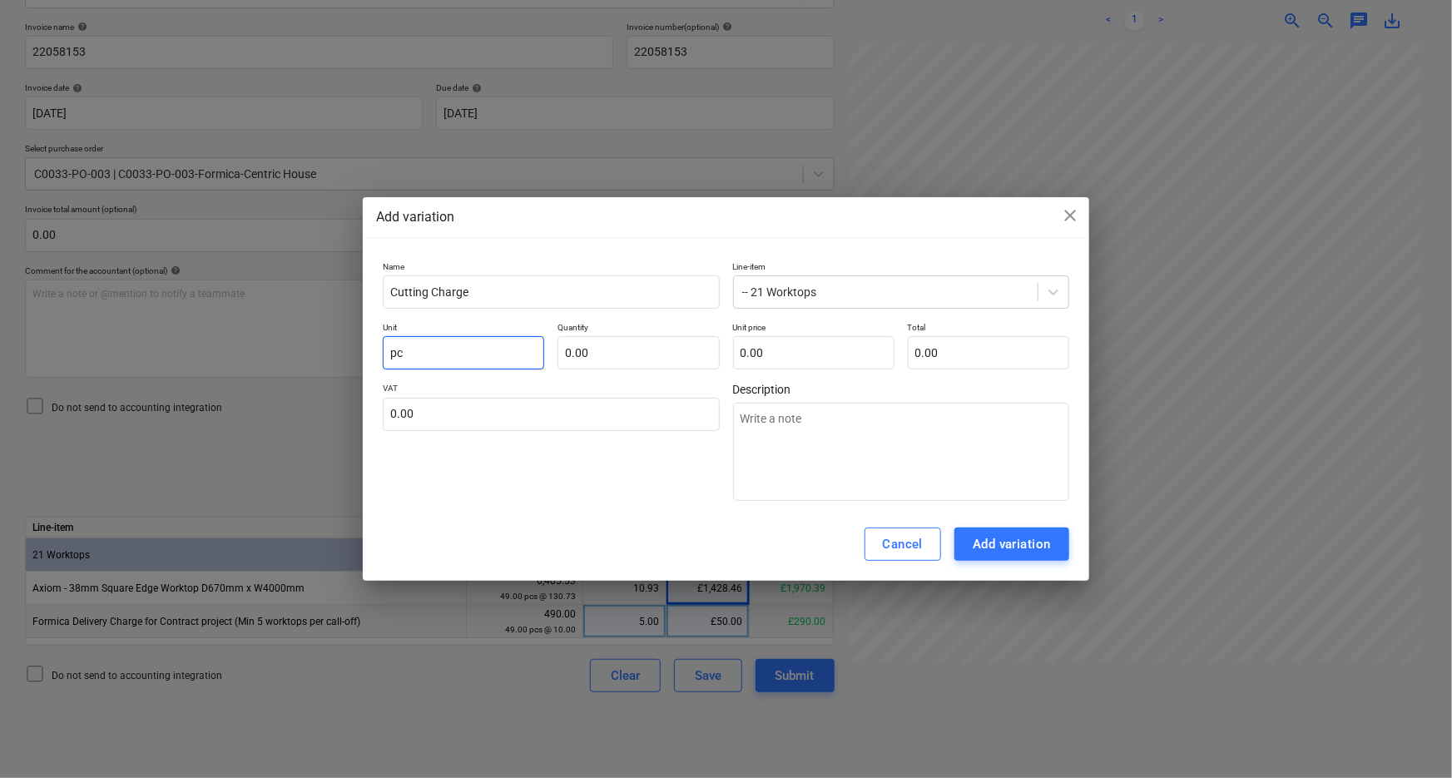
type textarea "x"
type input "pcs"
click at [592, 357] on input "text" at bounding box center [637, 352] width 161 height 33
click at [799, 353] on input "text" at bounding box center [813, 352] width 161 height 33
click at [641, 505] on div "Name Cutting Charge Line-item -- 21 Worktops Unit pcs Quantity 1.00 Unit price …" at bounding box center [726, 382] width 726 height 254
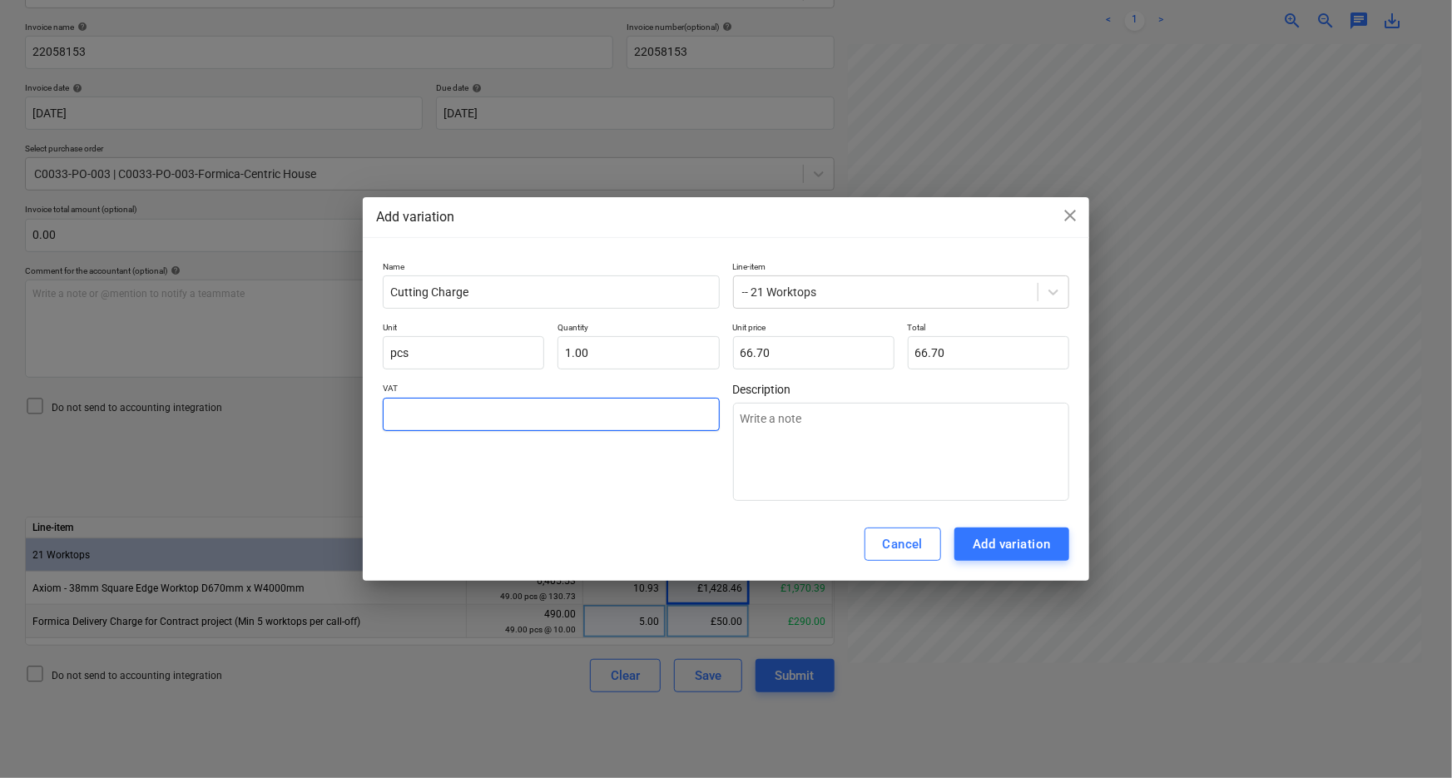
click at [617, 421] on input "text" at bounding box center [551, 414] width 336 height 33
click at [999, 537] on div "Add variation" at bounding box center [1012, 544] width 78 height 22
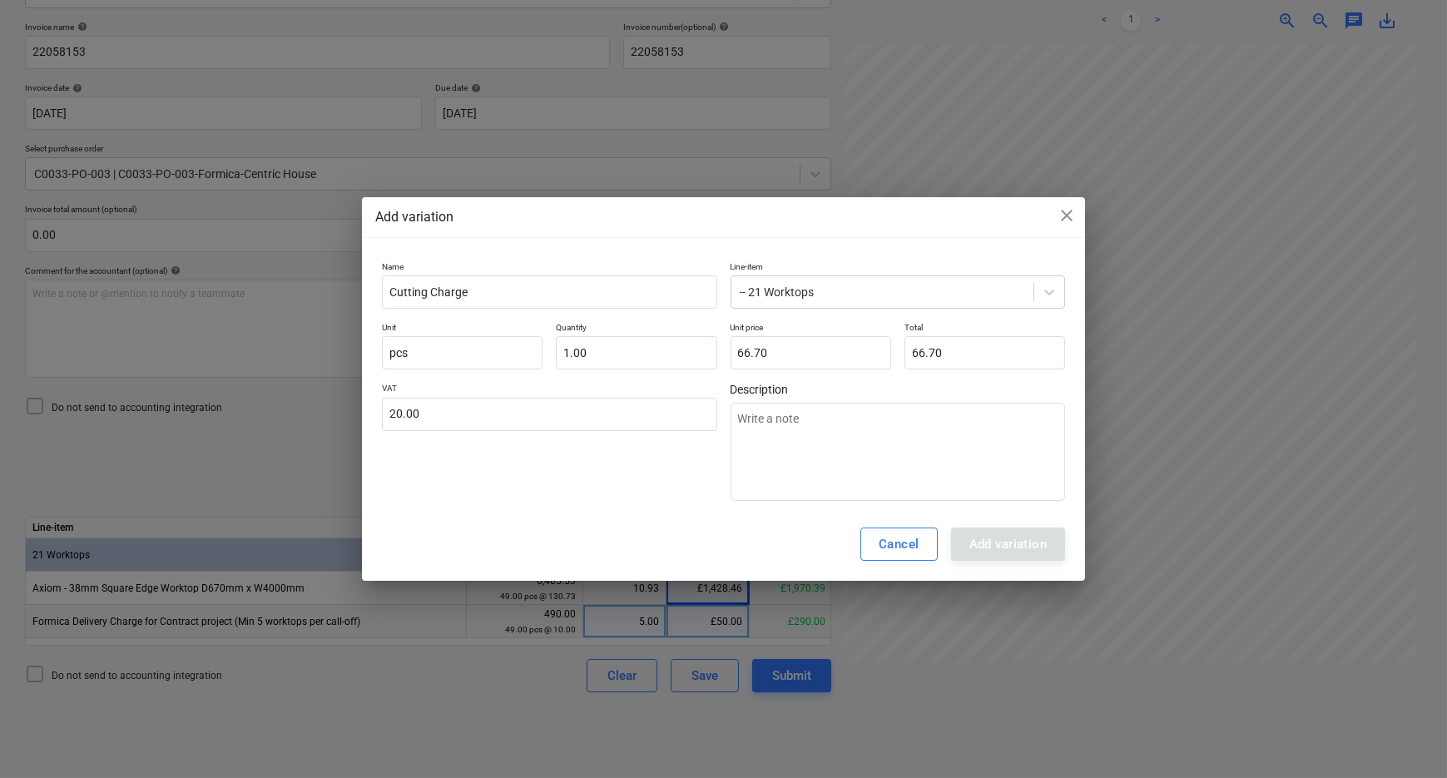
scroll to position [0, 308]
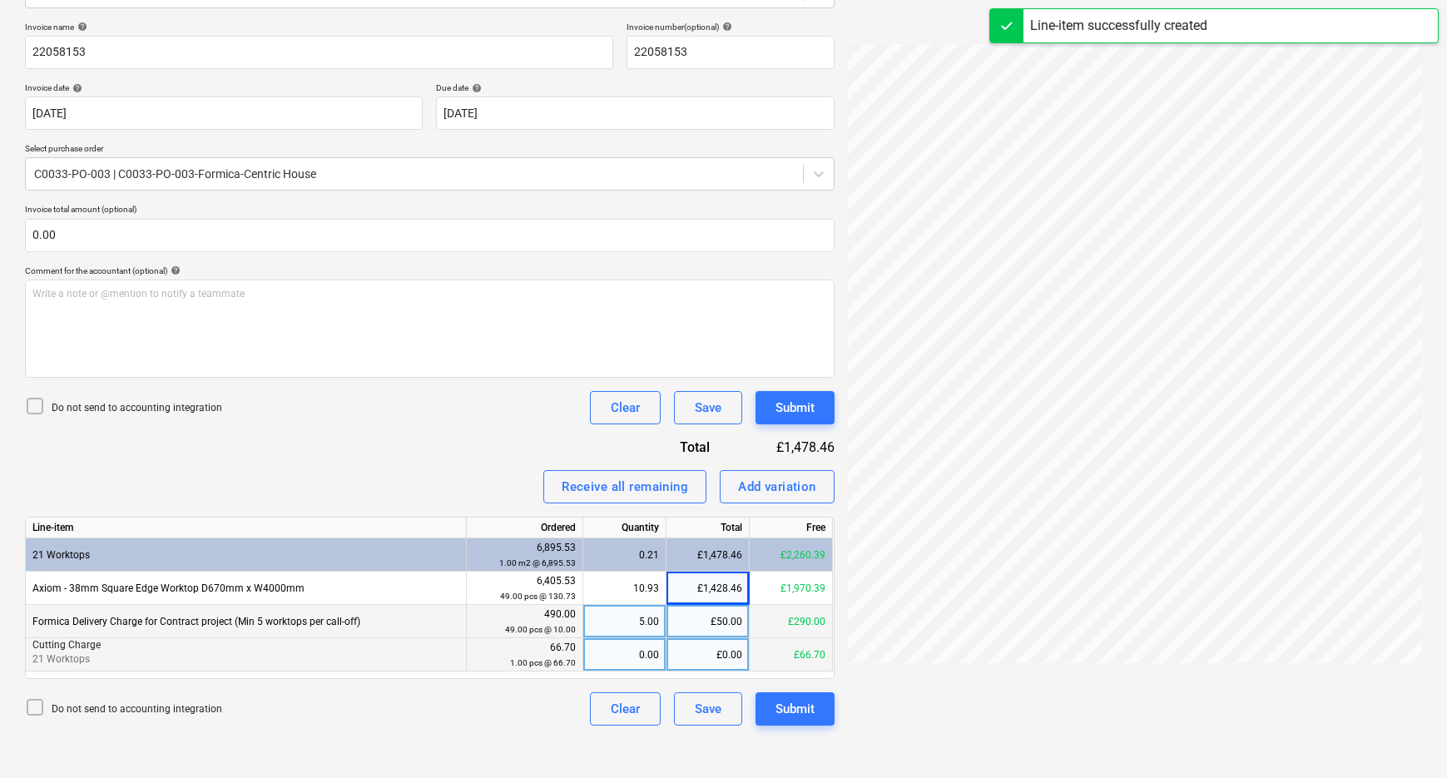
click at [631, 656] on div "0.00" at bounding box center [624, 654] width 69 height 33
click at [547, 711] on div "Do not send to accounting integration Clear Save Submit" at bounding box center [430, 708] width 810 height 33
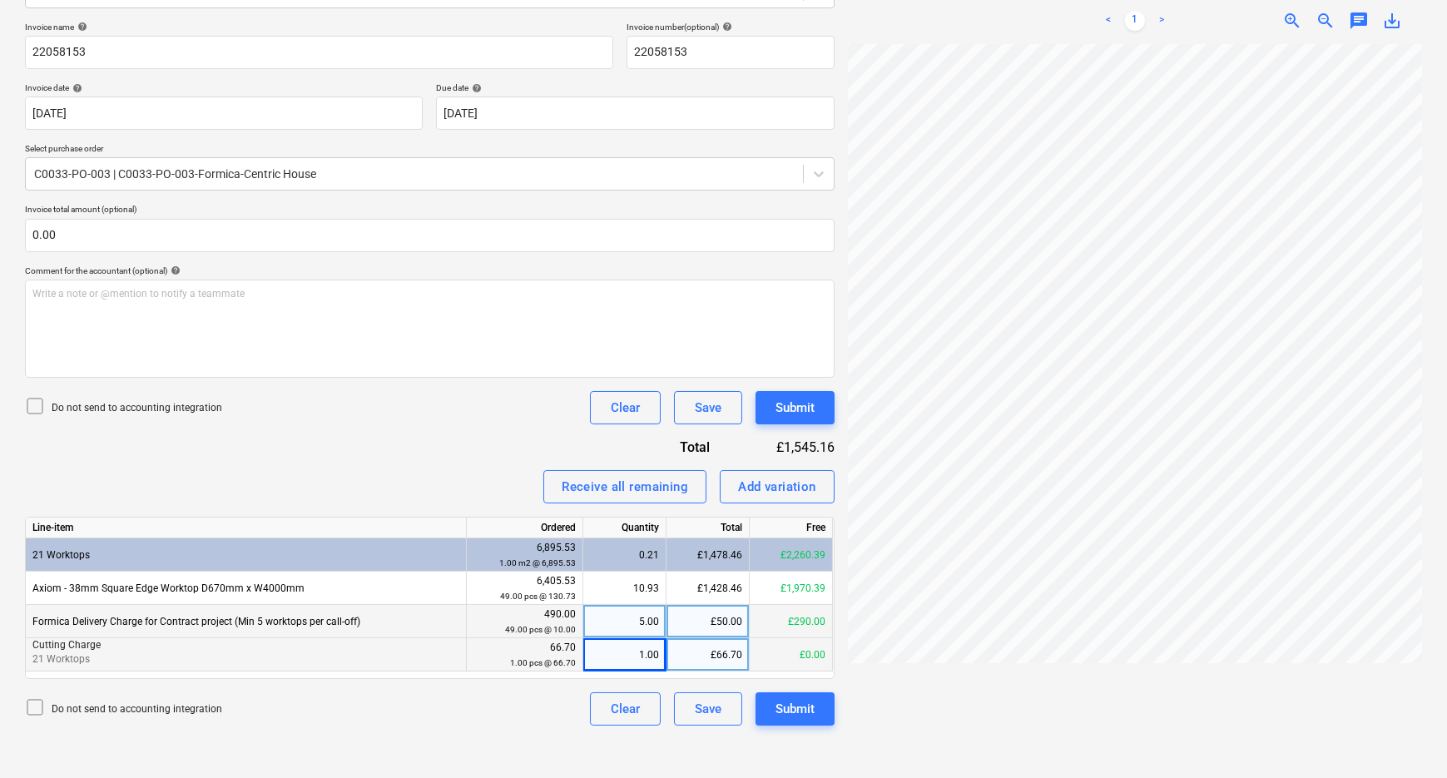
scroll to position [0, 219]
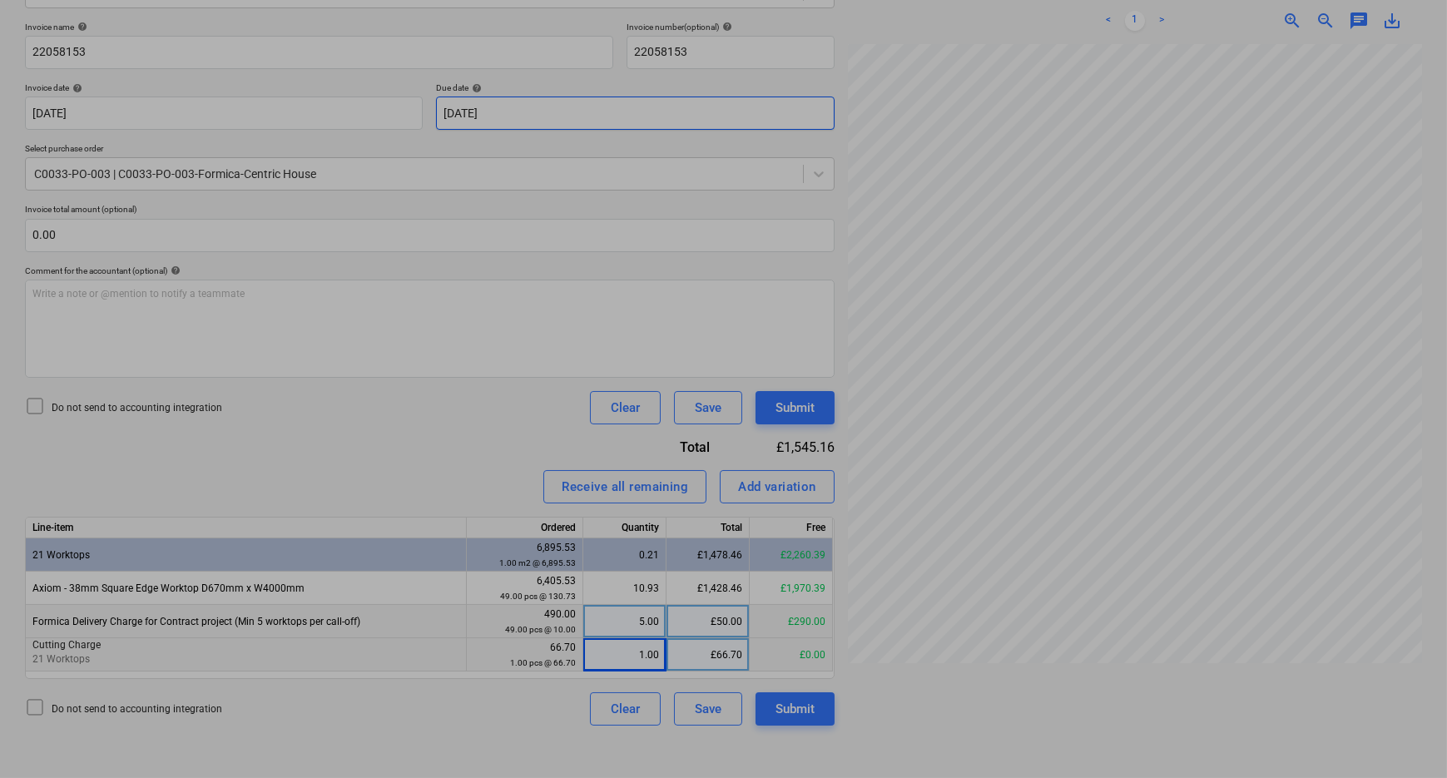
click at [813, 99] on body "Sales Projects Contacts Company Consolidated Invoices Inbox Approvals format_si…" at bounding box center [723, 152] width 1447 height 778
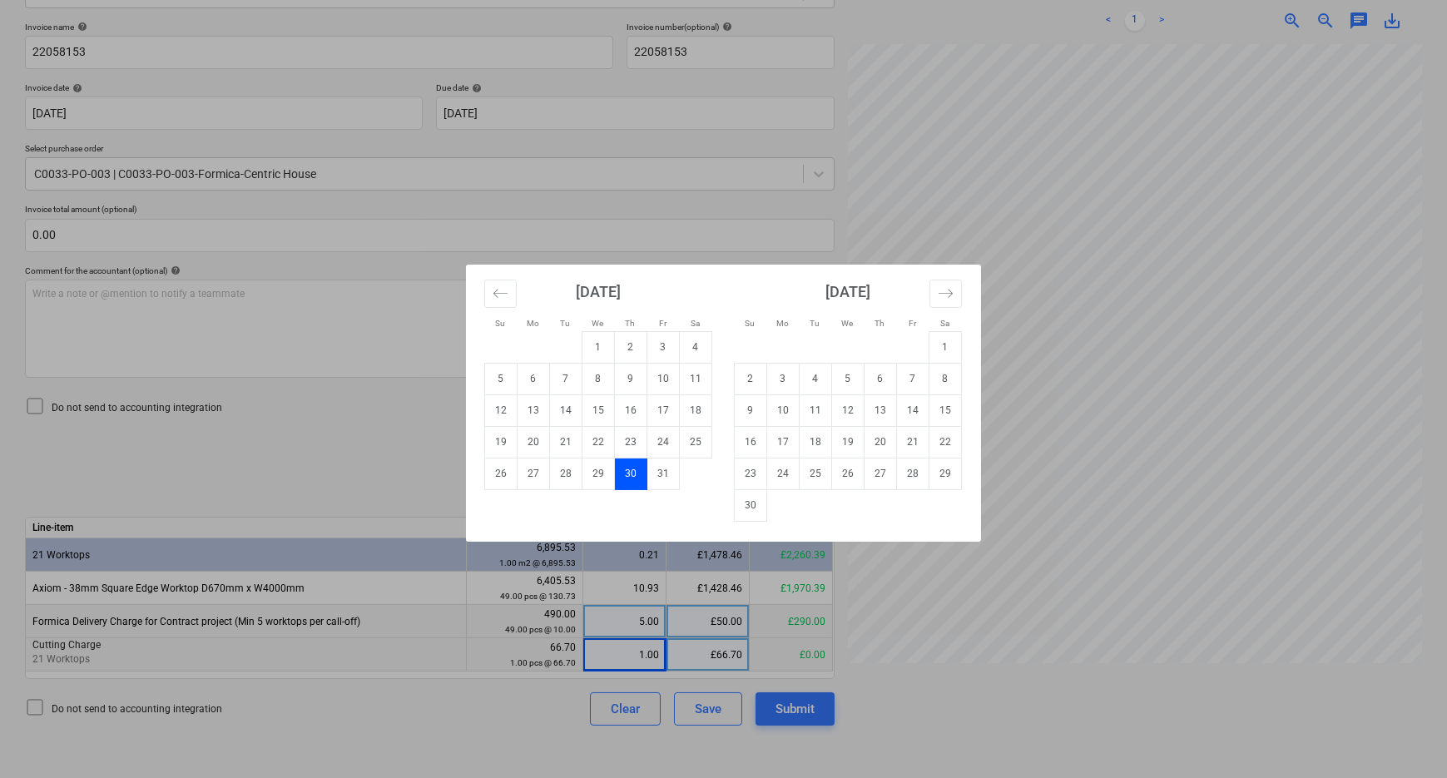
click at [687, 473] on td "Calendar" at bounding box center [696, 474] width 32 height 32
click at [671, 475] on td "31" at bounding box center [663, 474] width 32 height 32
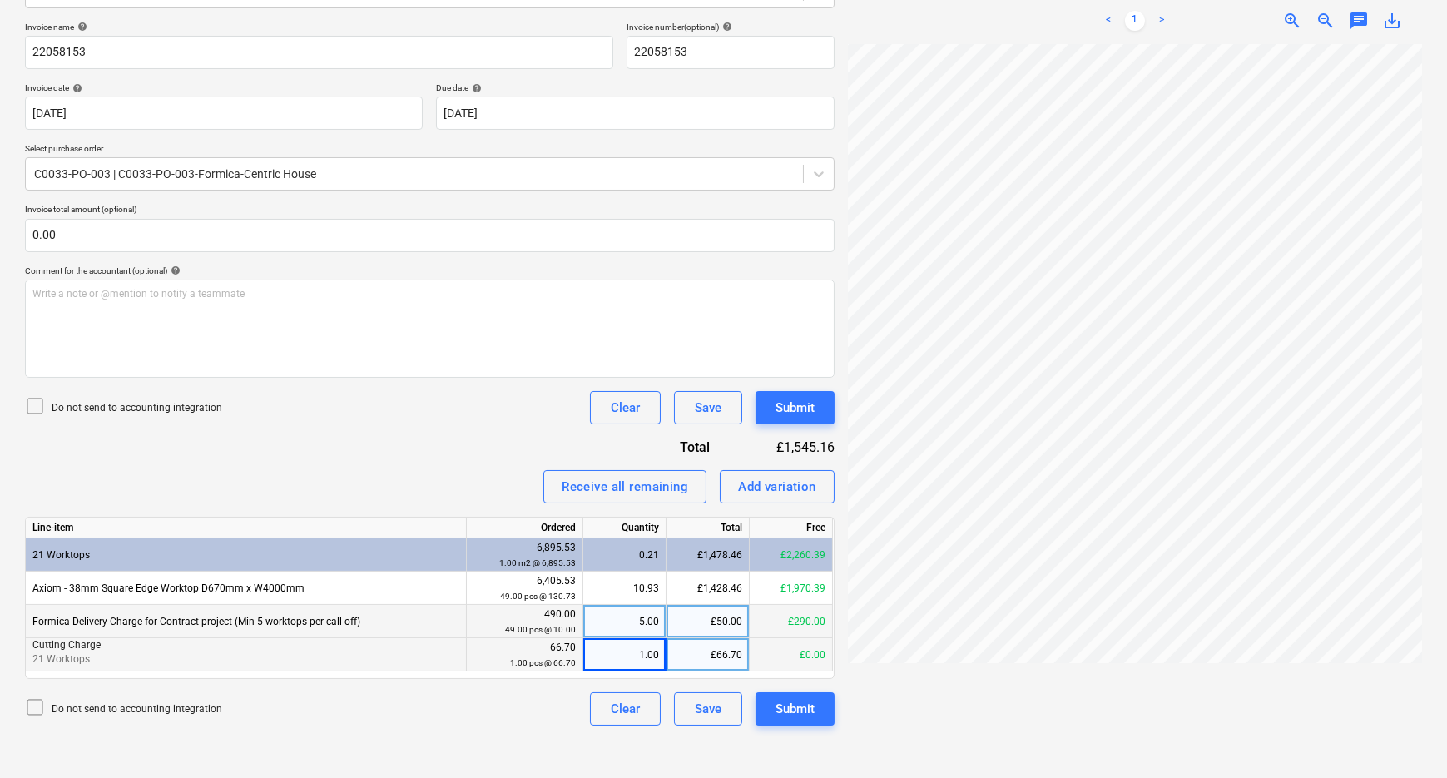
click at [478, 441] on div "Invoice name help 22058153 Invoice number (optional) help 22058153 Invoice date…" at bounding box center [430, 374] width 810 height 704
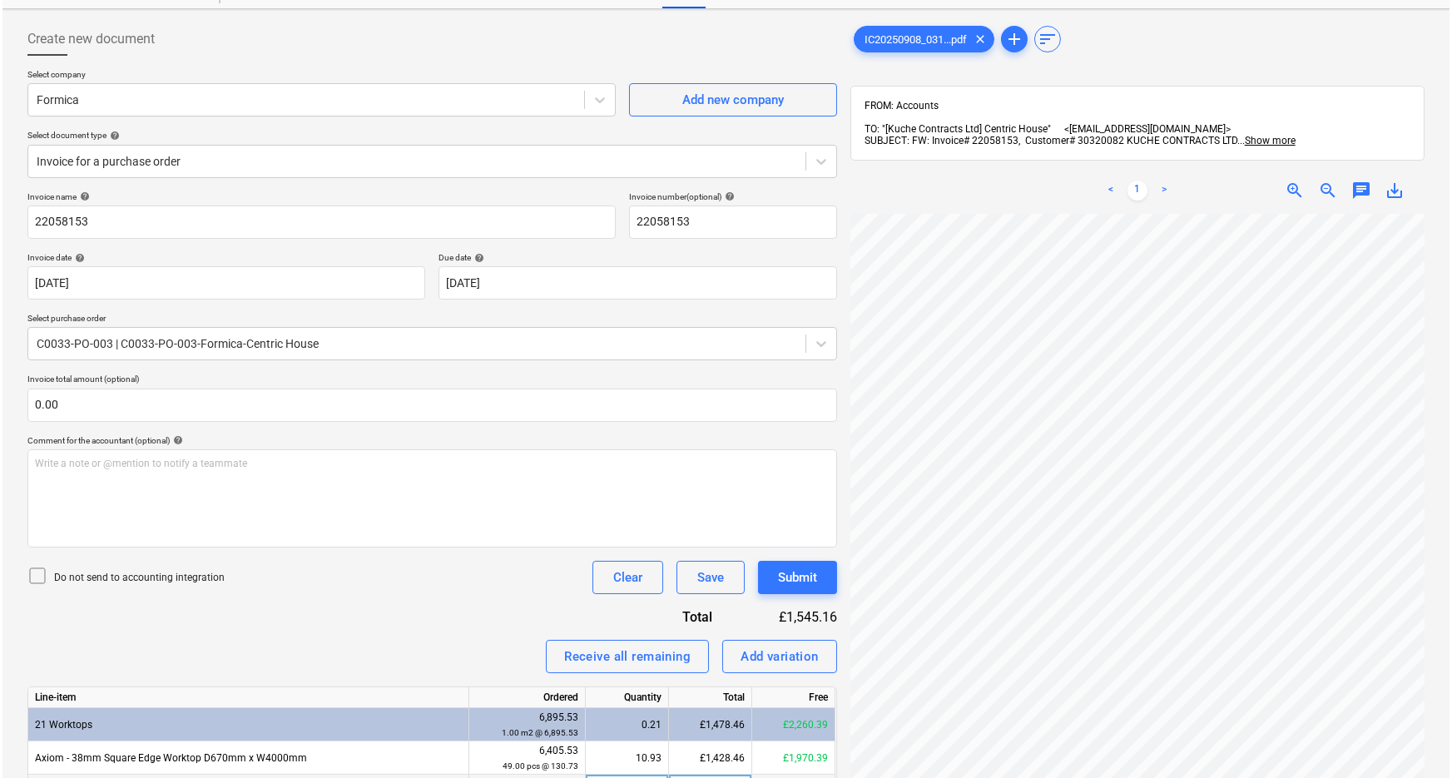
scroll to position [10, 0]
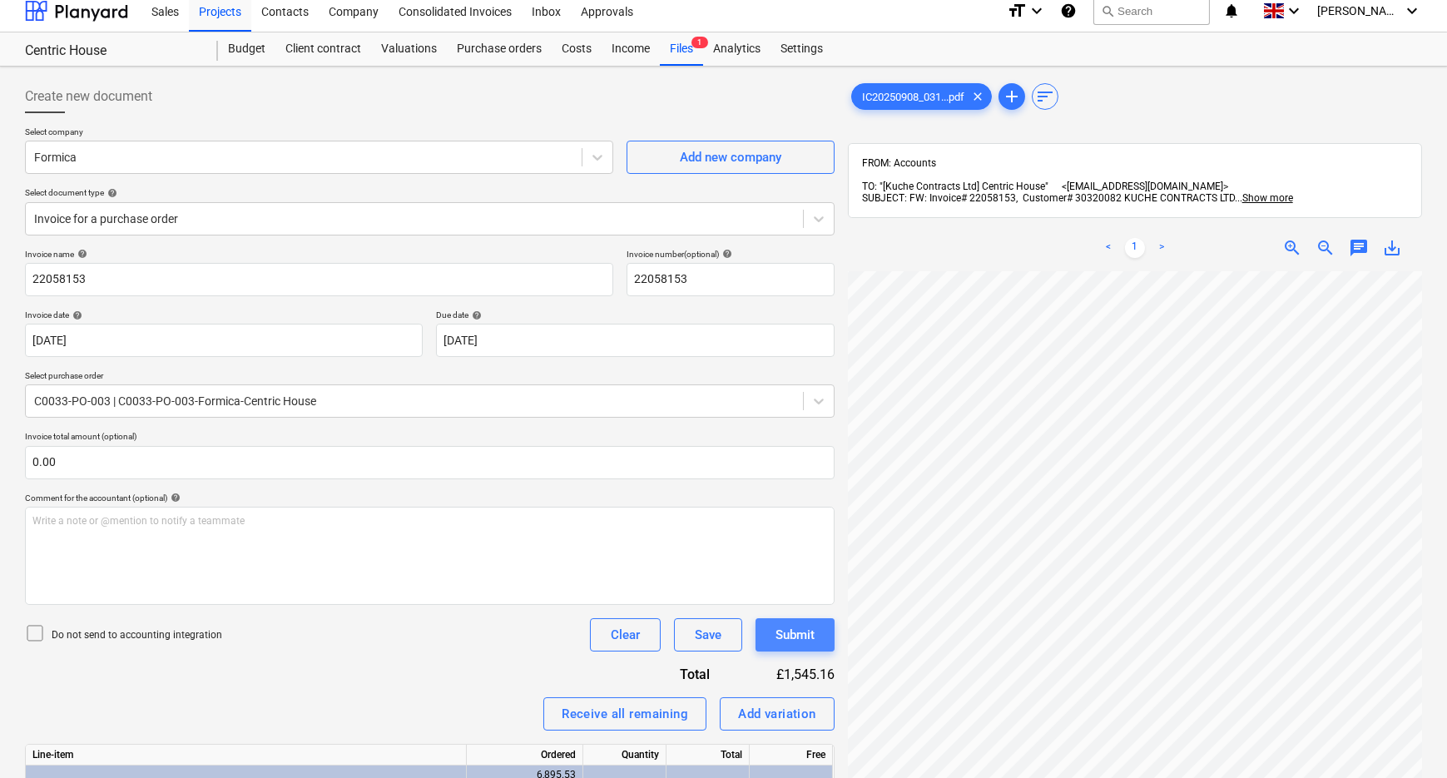
click at [797, 638] on div "Submit" at bounding box center [794, 635] width 39 height 22
